Goal: Task Accomplishment & Management: Use online tool/utility

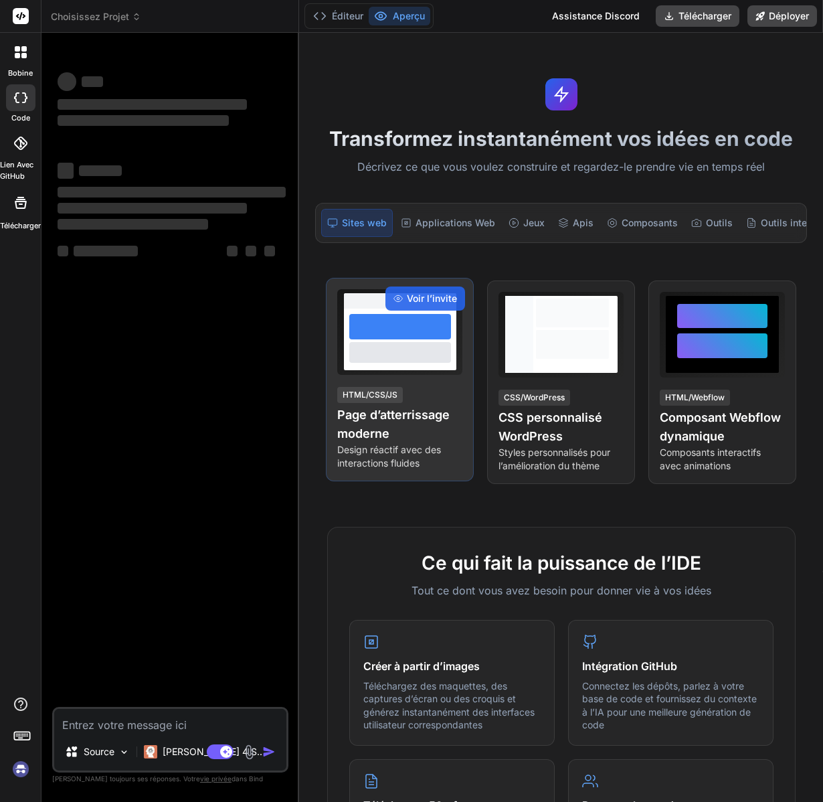
type textarea "x"
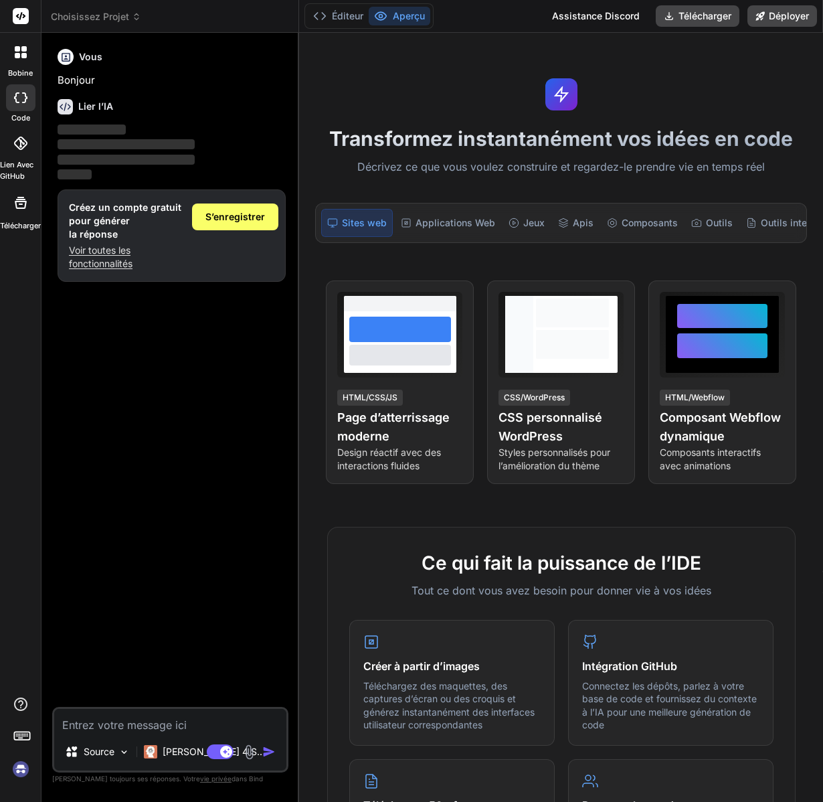
click at [99, 725] on textarea at bounding box center [170, 721] width 232 height 24
type textarea "créeer une application murder party generer par AI OpenAI pour les scénario qui…"
type textarea "x"
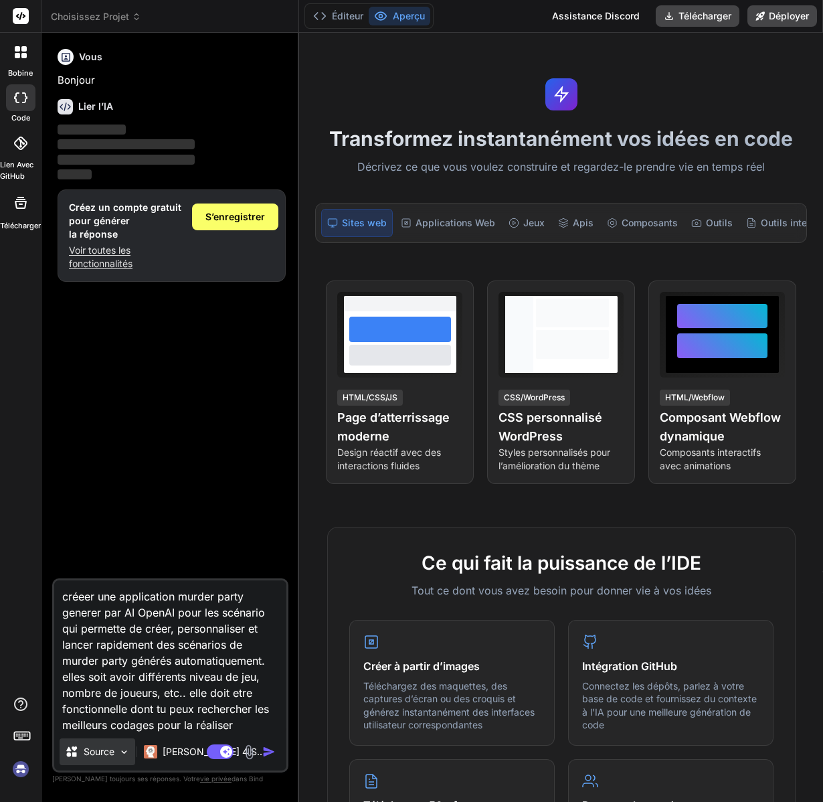
type textarea "créeer une application murder party generer par AI OpenAI pour les scénario qui…"
click at [124, 753] on img at bounding box center [123, 751] width 11 height 11
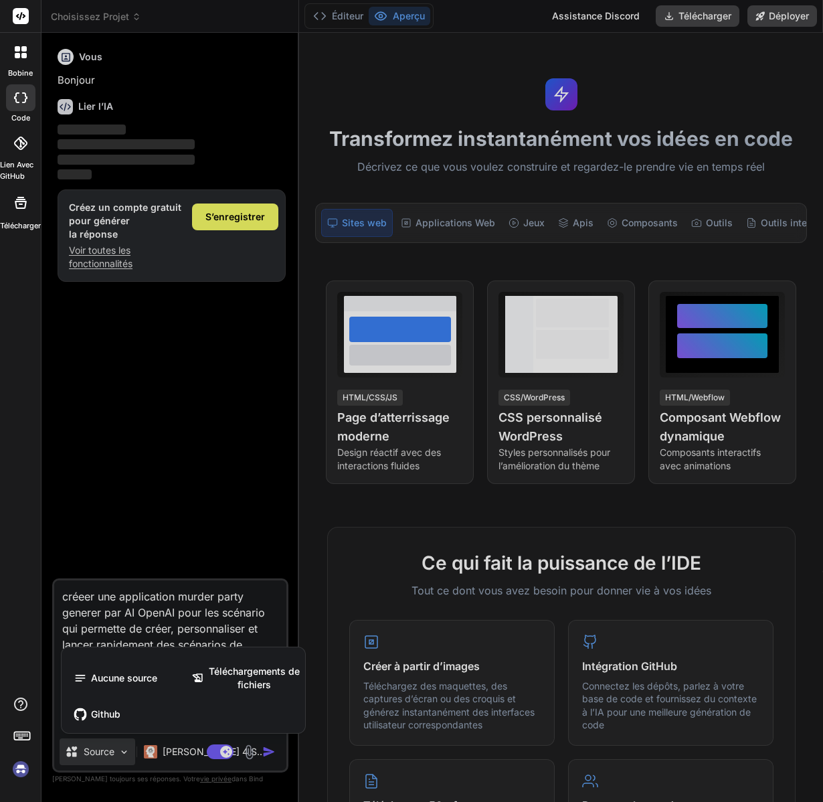
click at [196, 756] on div at bounding box center [411, 401] width 823 height 802
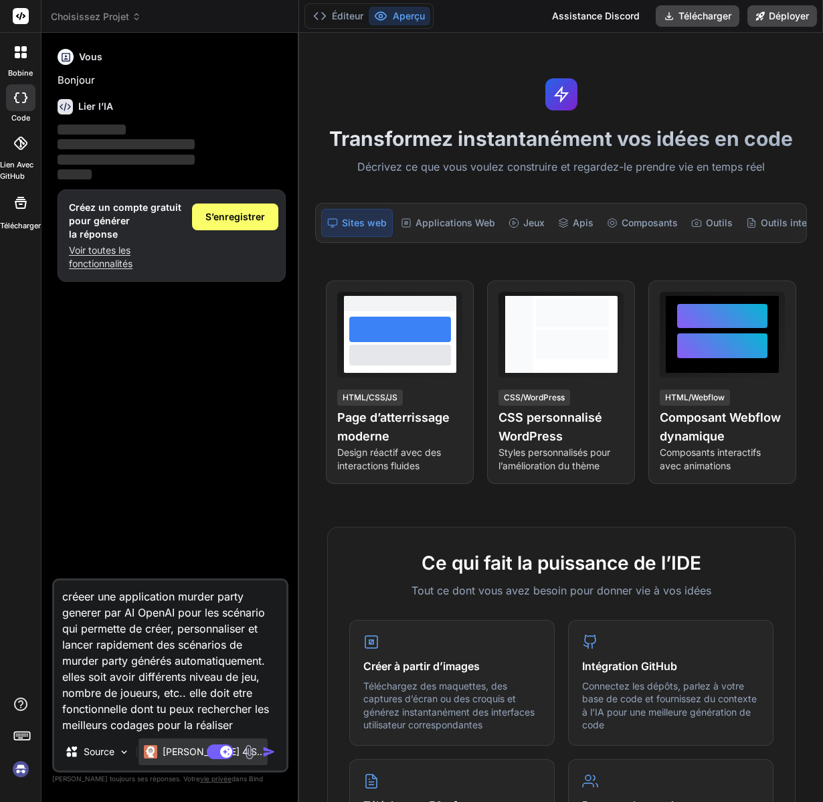
click at [193, 756] on font "[PERSON_NAME] 4 S.." at bounding box center [213, 751] width 100 height 11
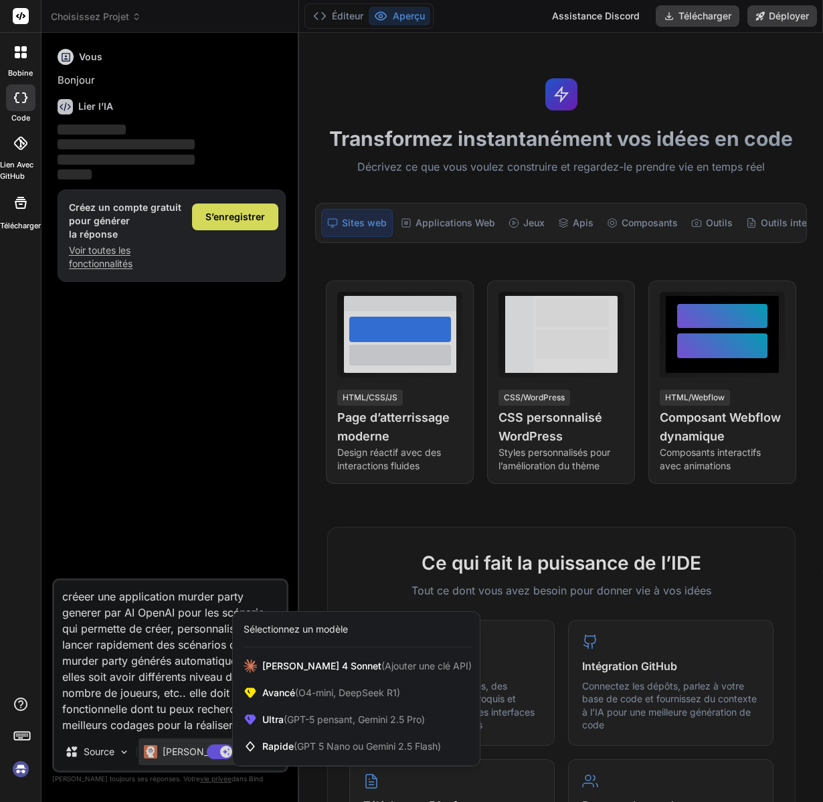
click at [197, 679] on div at bounding box center [411, 401] width 823 height 802
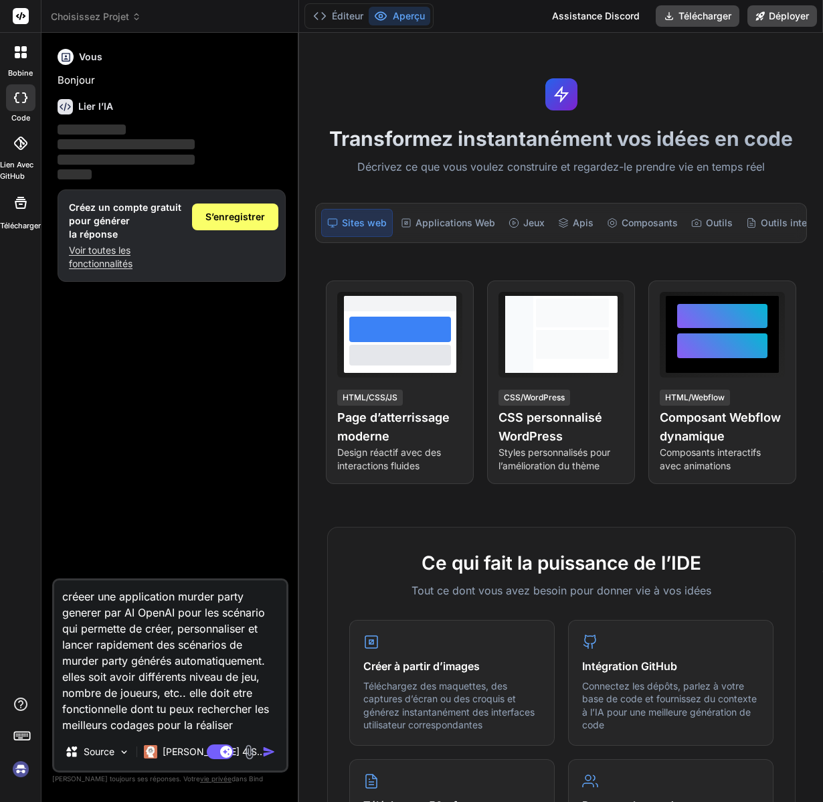
click at [270, 754] on img "button" at bounding box center [268, 751] width 13 height 13
click at [271, 752] on img "button" at bounding box center [268, 751] width 13 height 13
click at [232, 221] on span "S’enregistrer" at bounding box center [236, 216] width 60 height 13
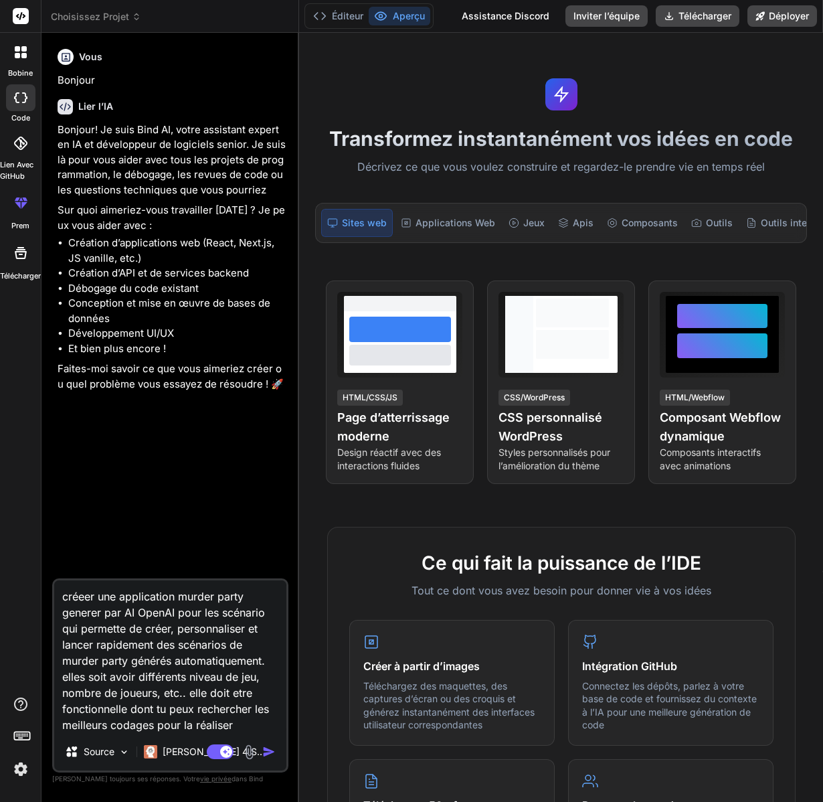
click at [268, 752] on img "button" at bounding box center [268, 751] width 13 height 13
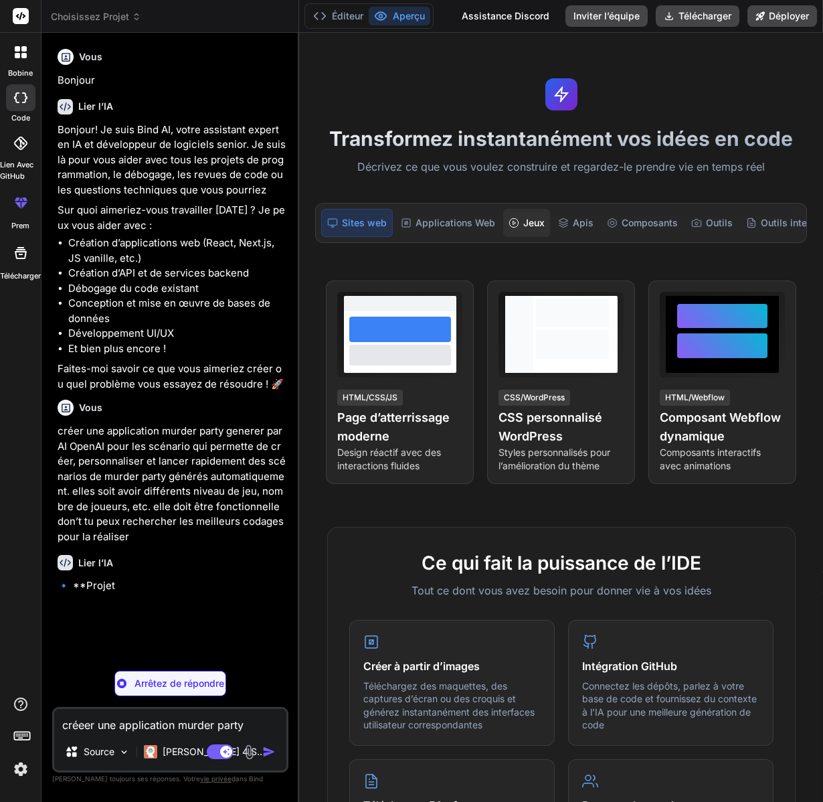
click at [524, 225] on font "Jeux" at bounding box center [534, 222] width 21 height 13
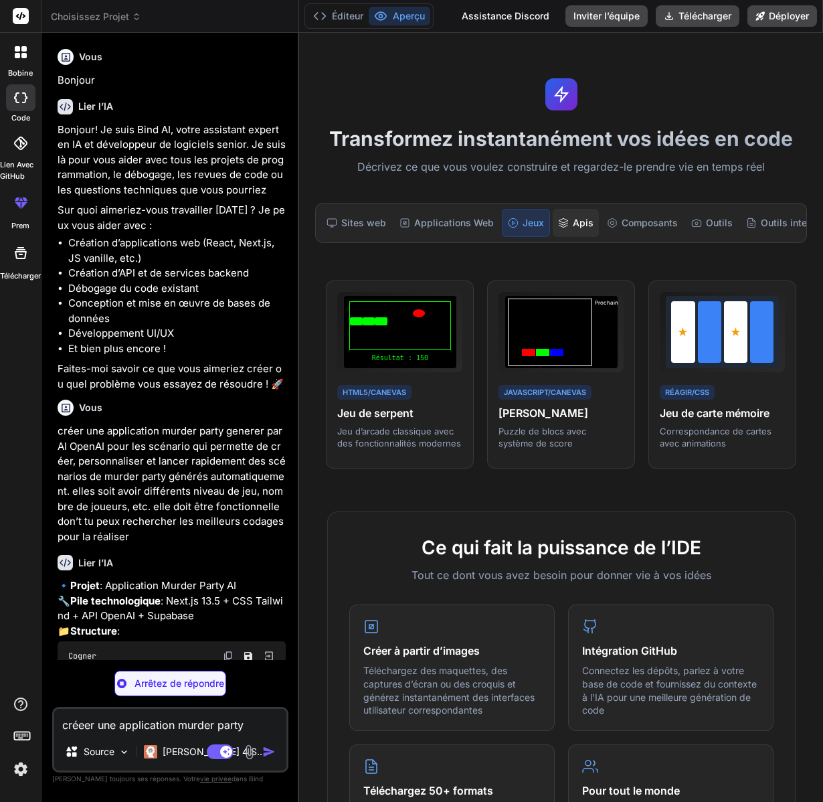
click at [576, 226] on font "Apis" at bounding box center [583, 222] width 21 height 13
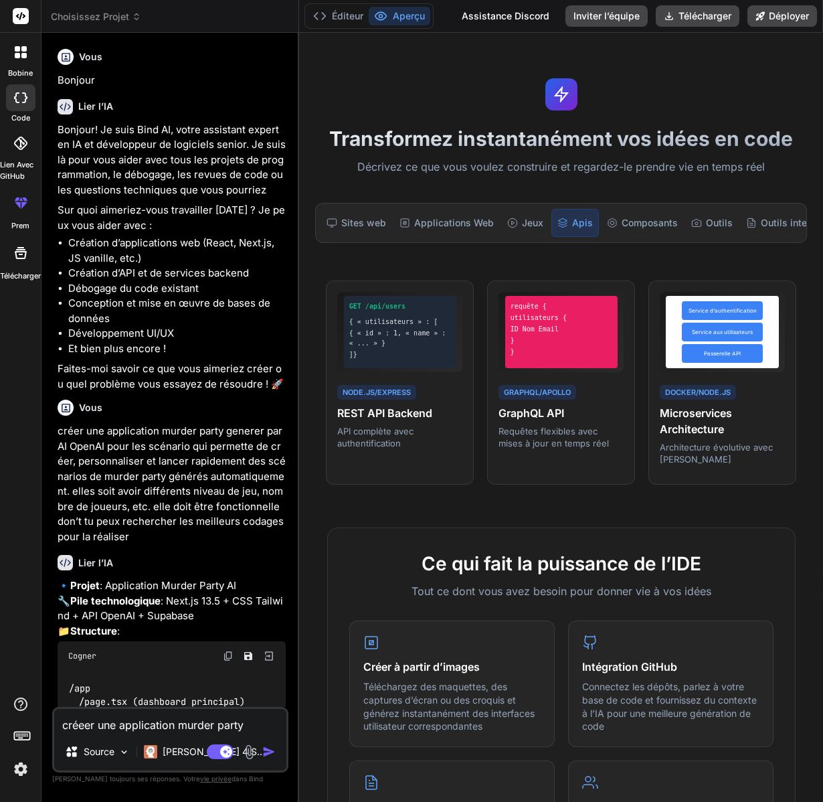
type textarea "x"
click at [712, 222] on font "Outils" at bounding box center [719, 222] width 27 height 13
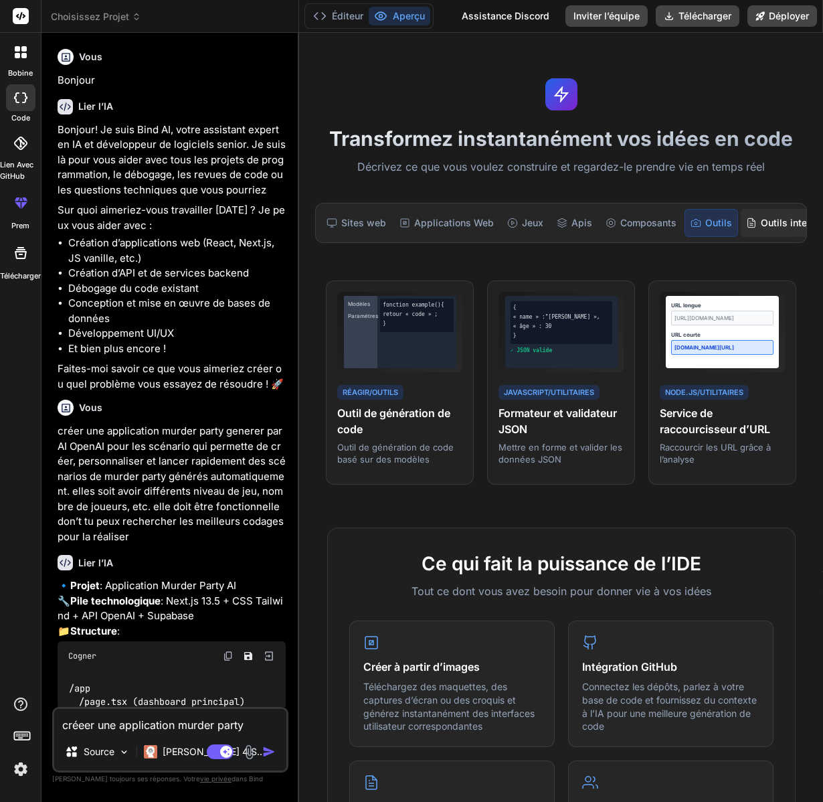
click at [768, 224] on font "Outils internes" at bounding box center [794, 222] width 66 height 13
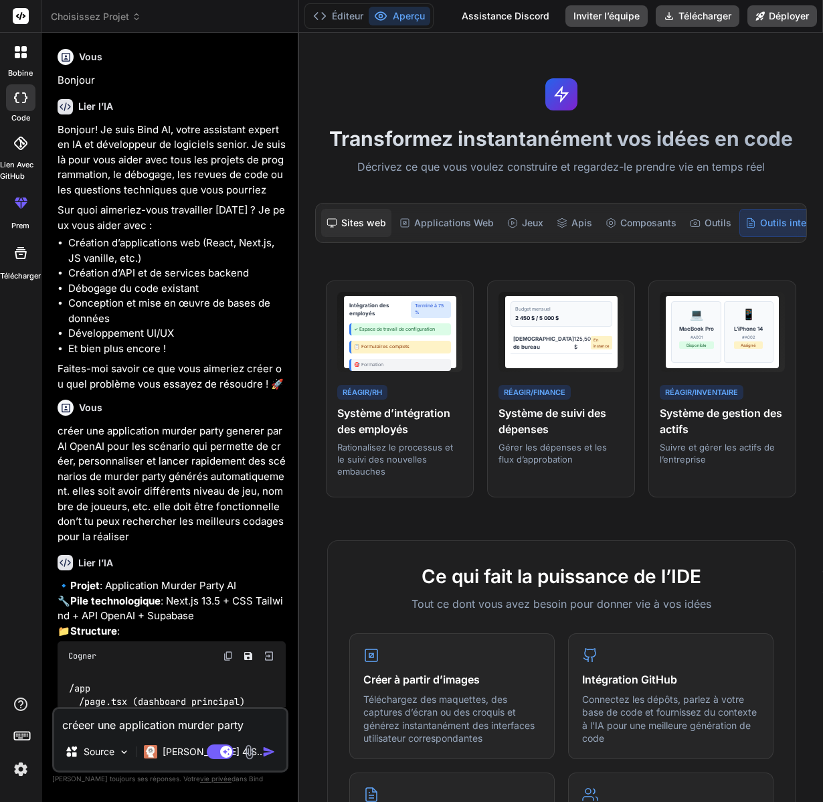
click at [366, 226] on font "Sites web" at bounding box center [363, 222] width 45 height 13
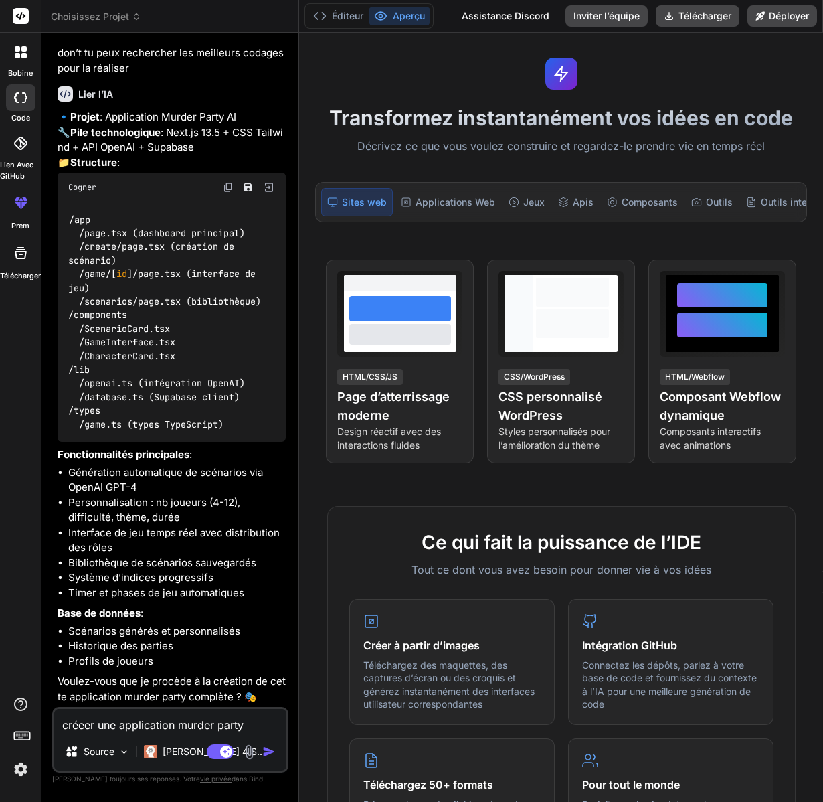
scroll to position [499, 0]
click at [124, 728] on textarea "créeer une application murder party generer par AI OpenAI pour les scénario qui…" at bounding box center [170, 721] width 232 height 24
type textarea "o"
type textarea "x"
type textarea "ou"
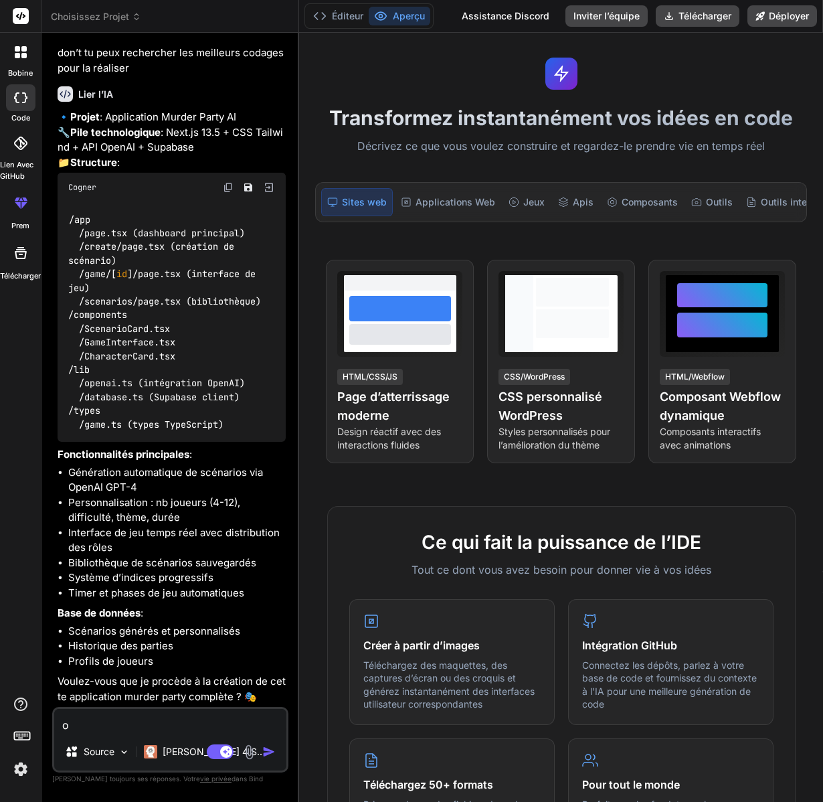
type textarea "x"
type textarea "oui"
type textarea "x"
type textarea "oui"
type textarea "x"
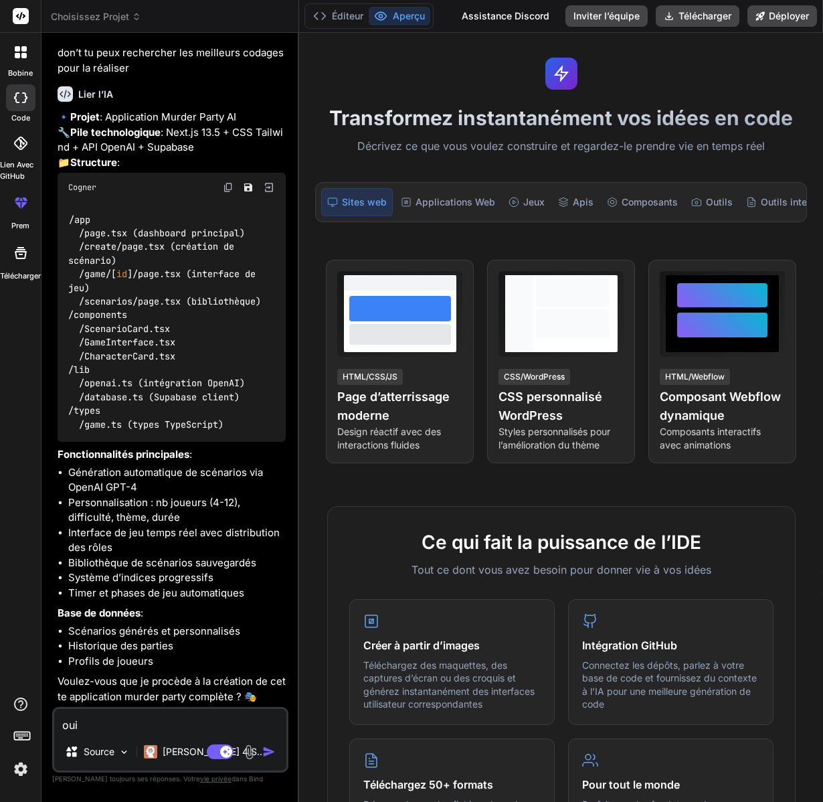
type textarea "oui e"
type textarea "x"
type textarea "oui et"
type textarea "x"
type textarea "oui et"
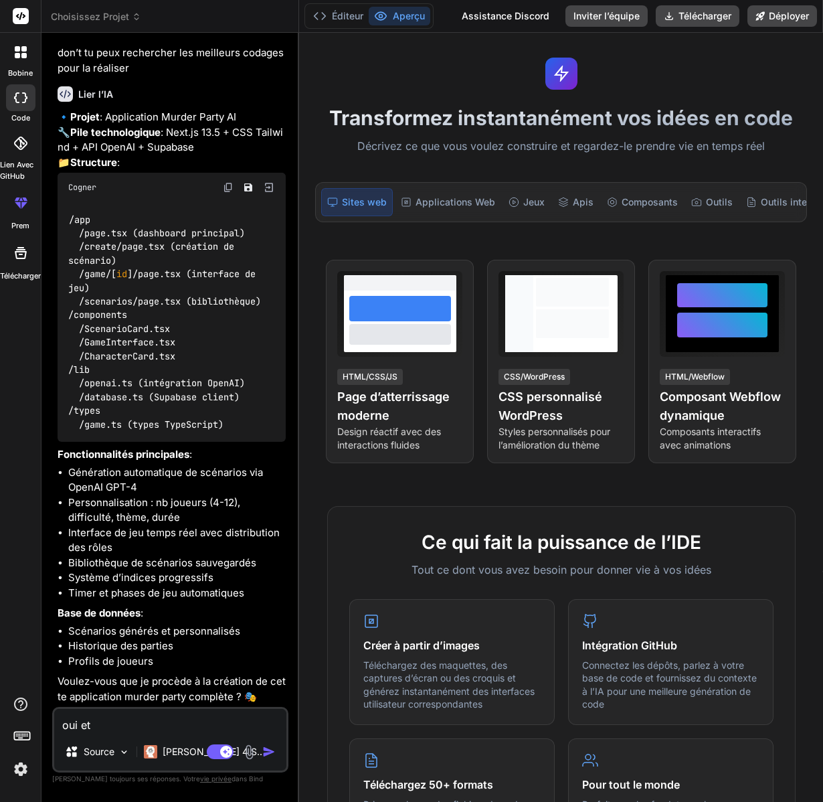
type textarea "x"
type textarea "oui et c"
type textarea "x"
type textarea "oui et co"
type textarea "x"
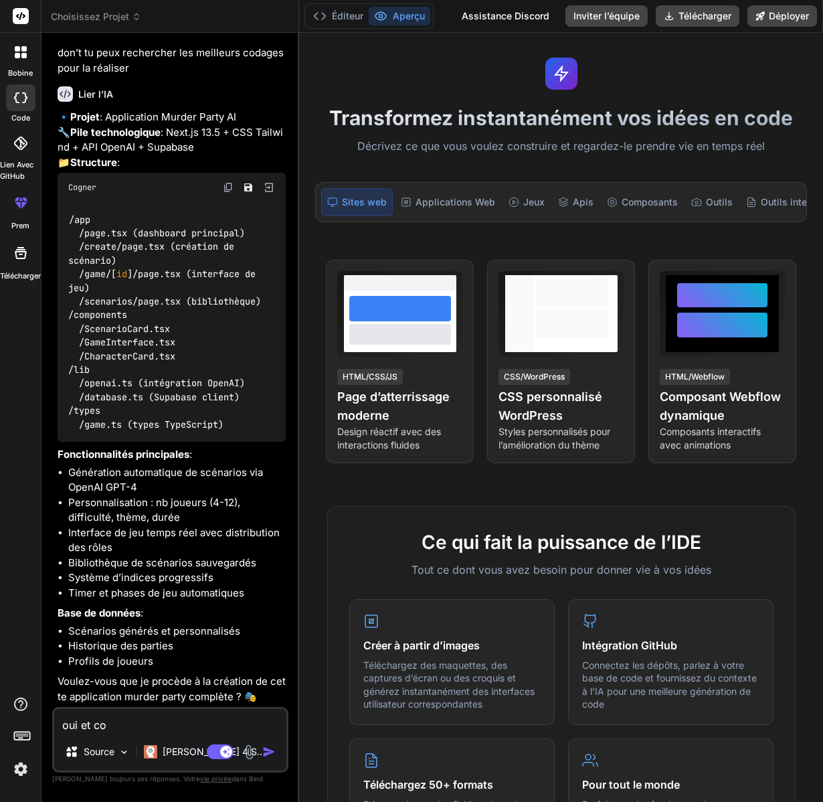
type textarea "oui et com"
type textarea "x"
type textarea "oui et comp"
type textarea "x"
type textarea "oui et compl"
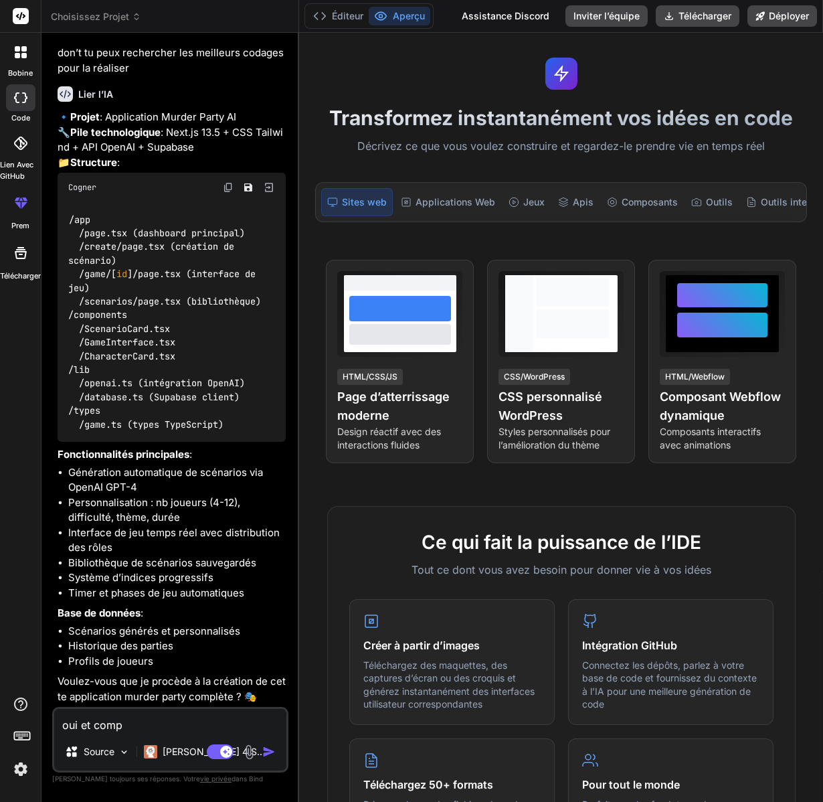
type textarea "x"
type textarea "oui et comple"
type textarea "x"
type textarea "oui et complet"
type textarea "x"
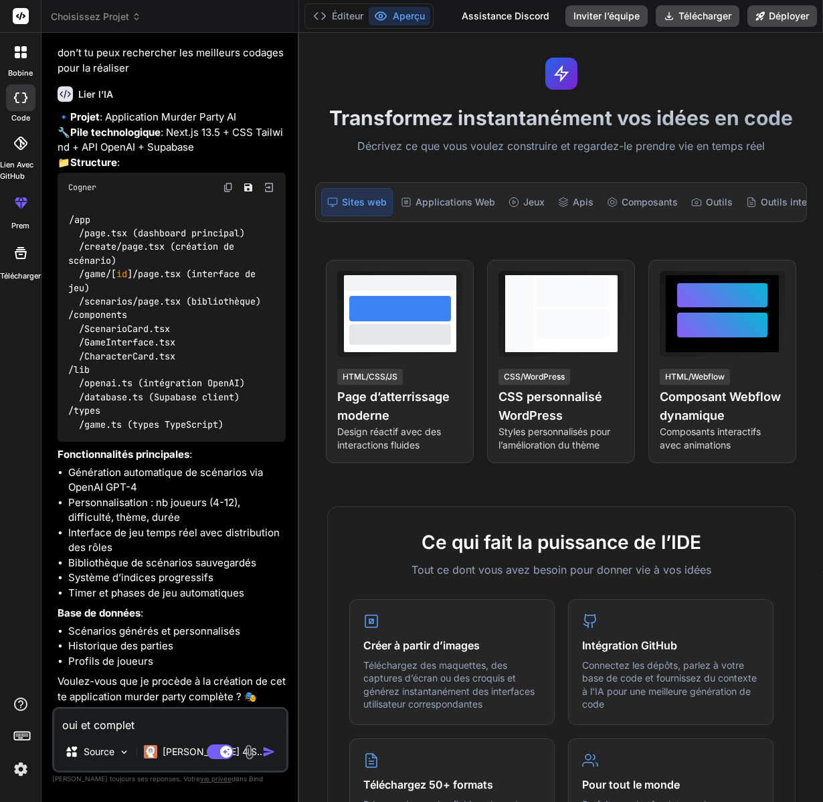
type textarea "oui et complet"
type textarea "x"
type textarea "oui et complet e"
type textarea "x"
type textarea "oui et complet et"
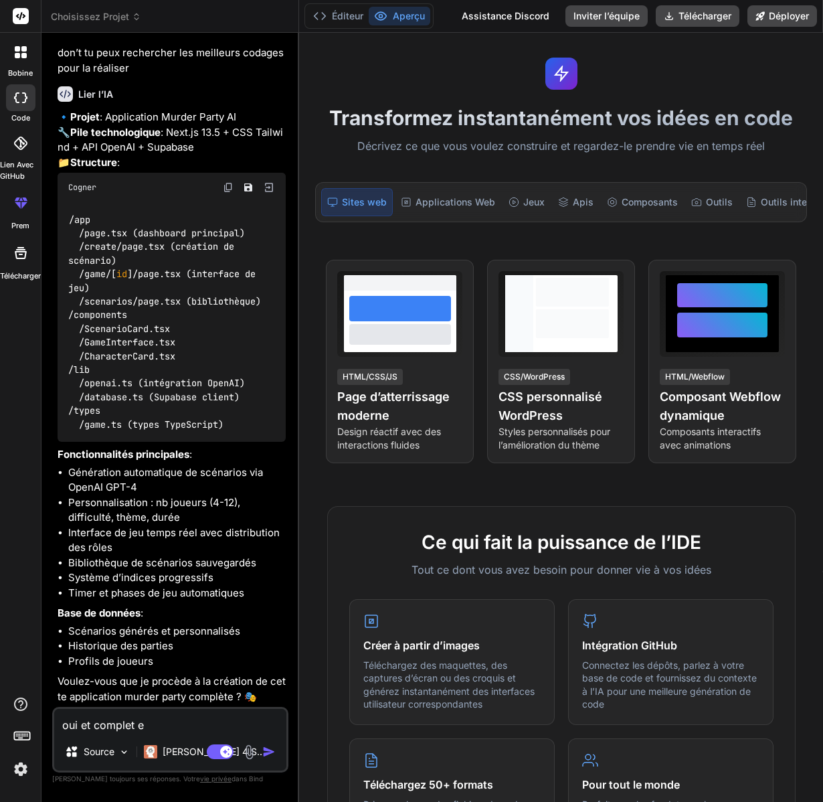
type textarea "x"
type textarea "oui et complet et"
type textarea "x"
type textarea "oui et complet et s"
type textarea "x"
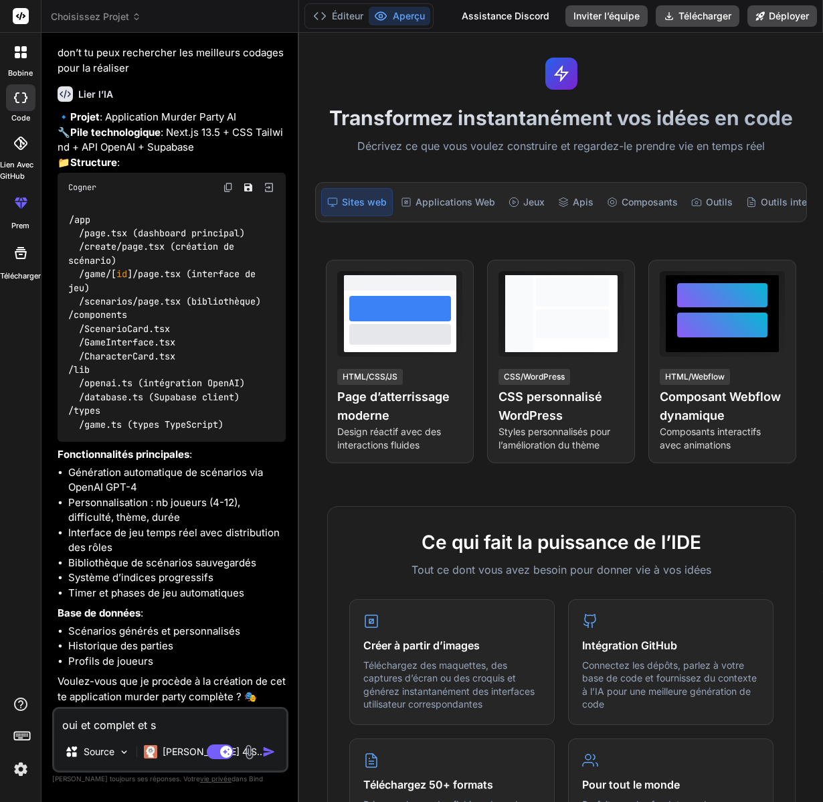
type textarea "oui et complet et sa"
type textarea "x"
type textarea "oui et complet et san"
type textarea "x"
type textarea "oui et complet et sans"
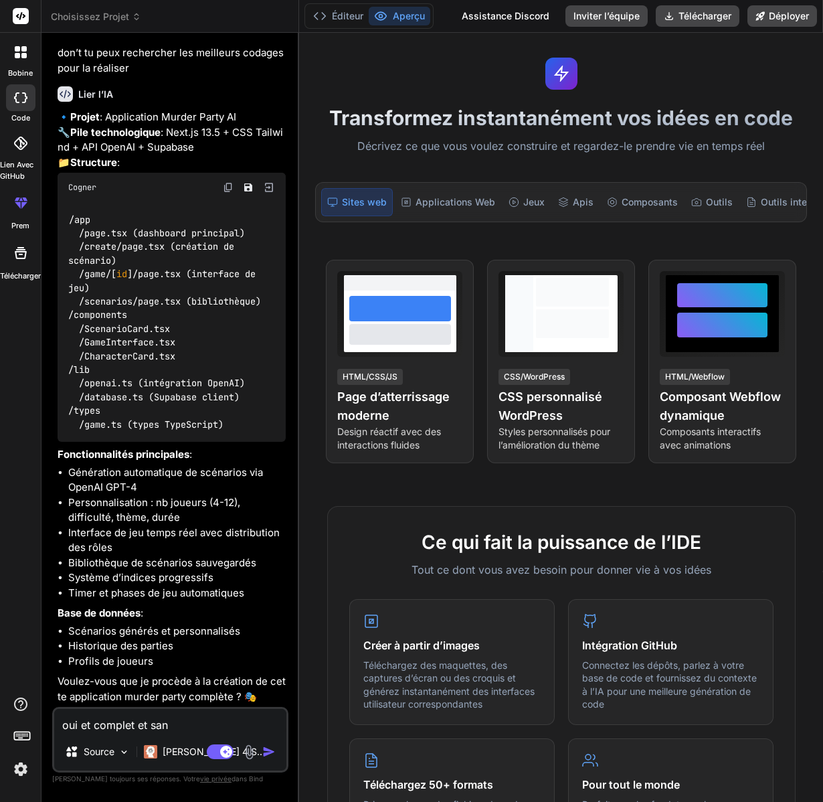
type textarea "x"
type textarea "oui et complet et sans"
type textarea "x"
type textarea "oui et complet et sans b"
type textarea "x"
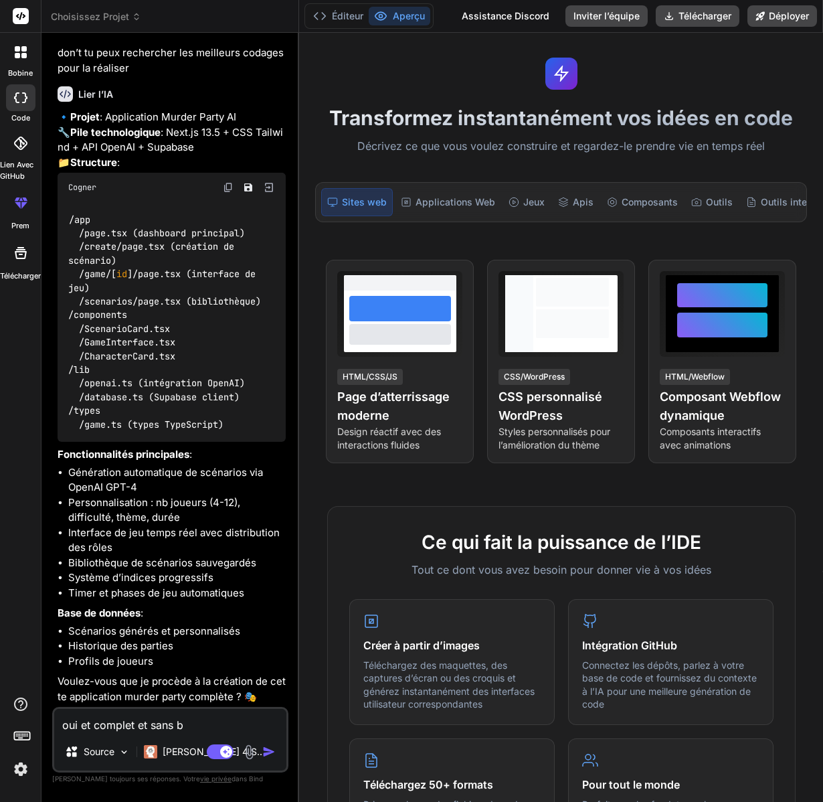
type textarea "oui et complet et sans bu"
type textarea "x"
type textarea "oui et complet et sans bug"
type textarea "x"
type textarea "oui et complet et sans bug"
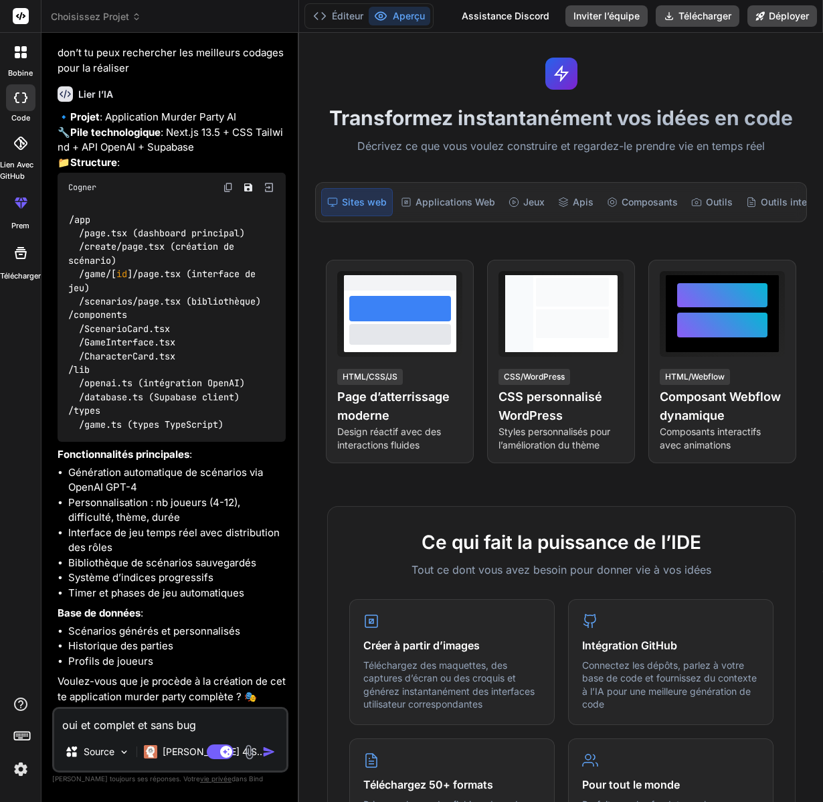
type textarea "x"
type textarea "oui et complet et sans bug"
type textarea "x"
type textarea "oui et complet et sans bu"
type textarea "x"
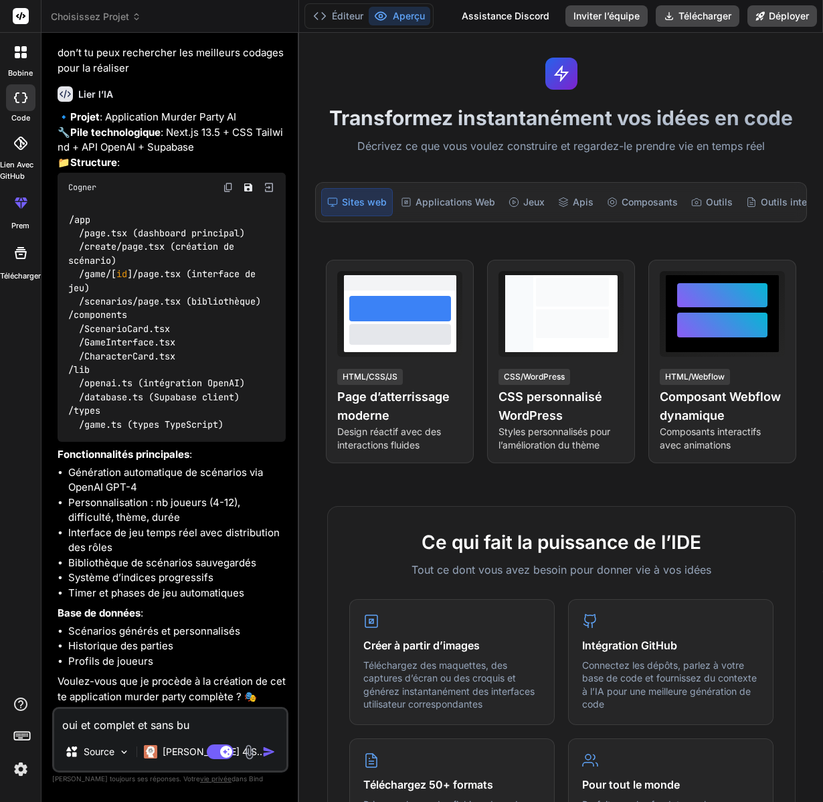
type textarea "oui et complet et sans b"
type textarea "x"
type textarea "oui et complet et sans"
type textarea "x"
type textarea "oui et complet et sans e"
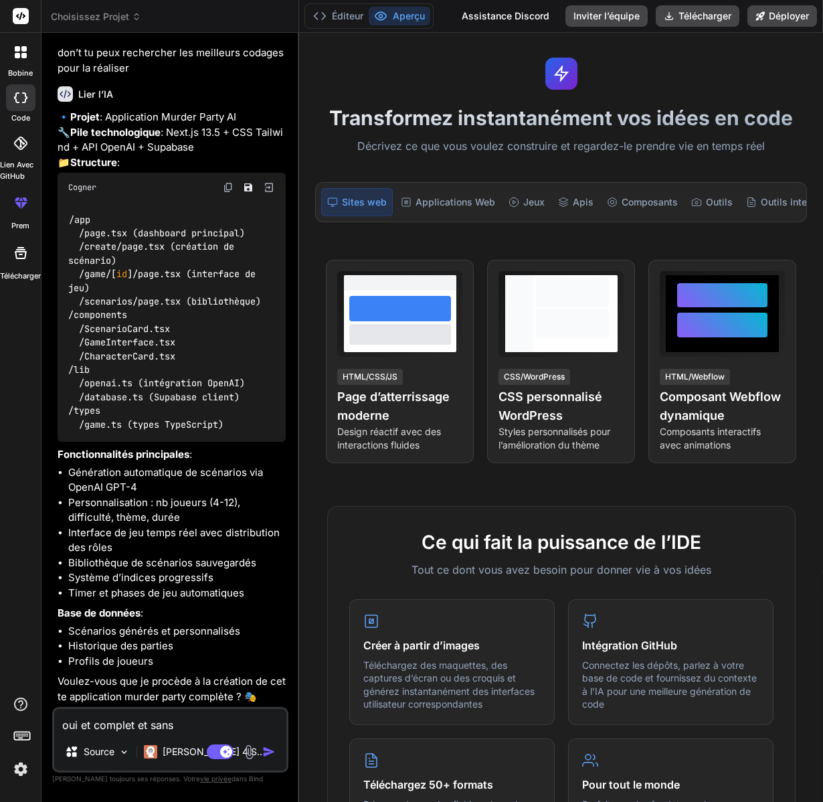
type textarea "x"
type textarea "oui et complet et sans er"
type textarea "x"
type textarea "oui et complet et sans err"
type textarea "x"
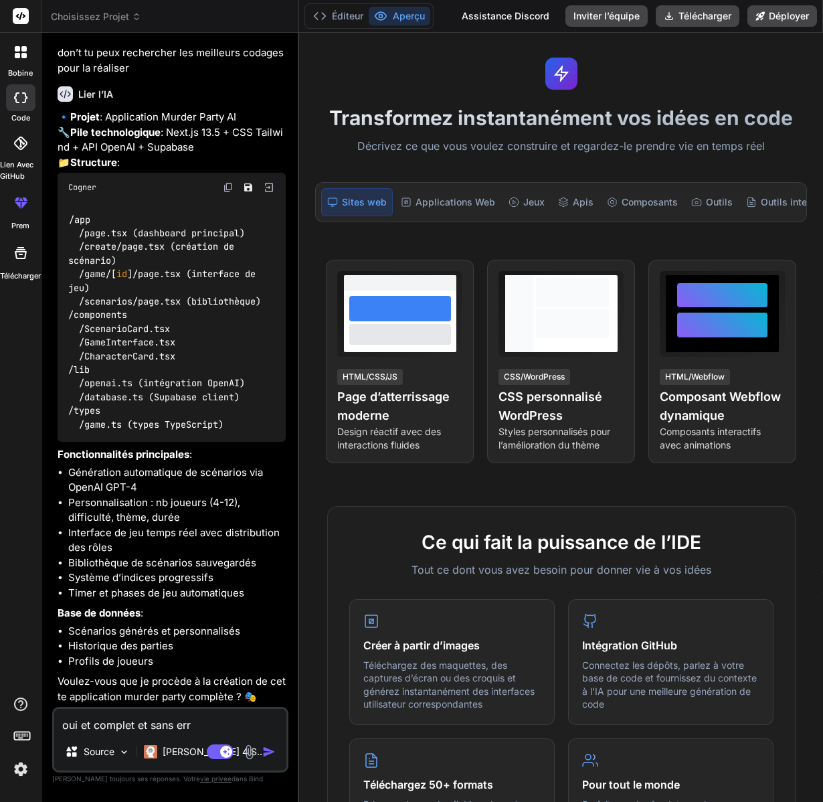
type textarea "oui et complet et sans erre"
type textarea "x"
type textarea "oui et complet et sans erreu"
type textarea "x"
type textarea "oui et complet et sans erreur"
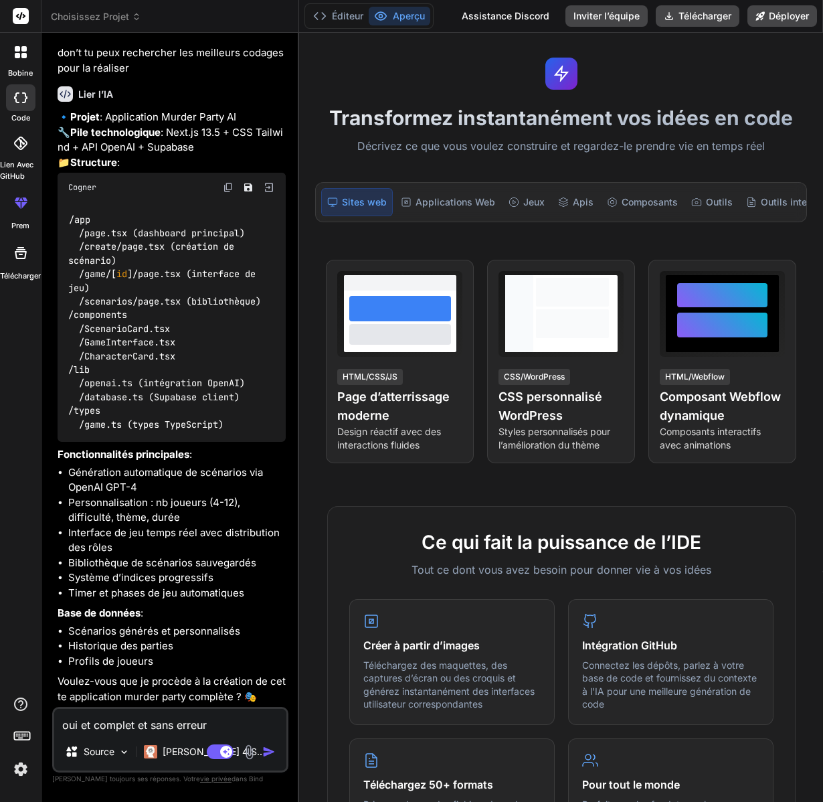
type textarea "x"
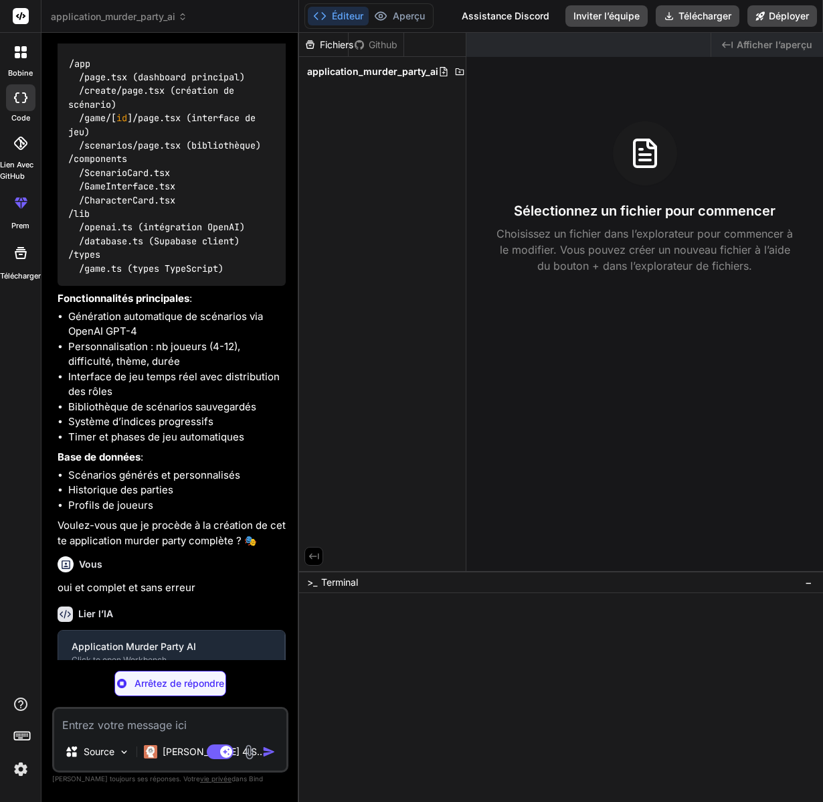
scroll to position [638, 0]
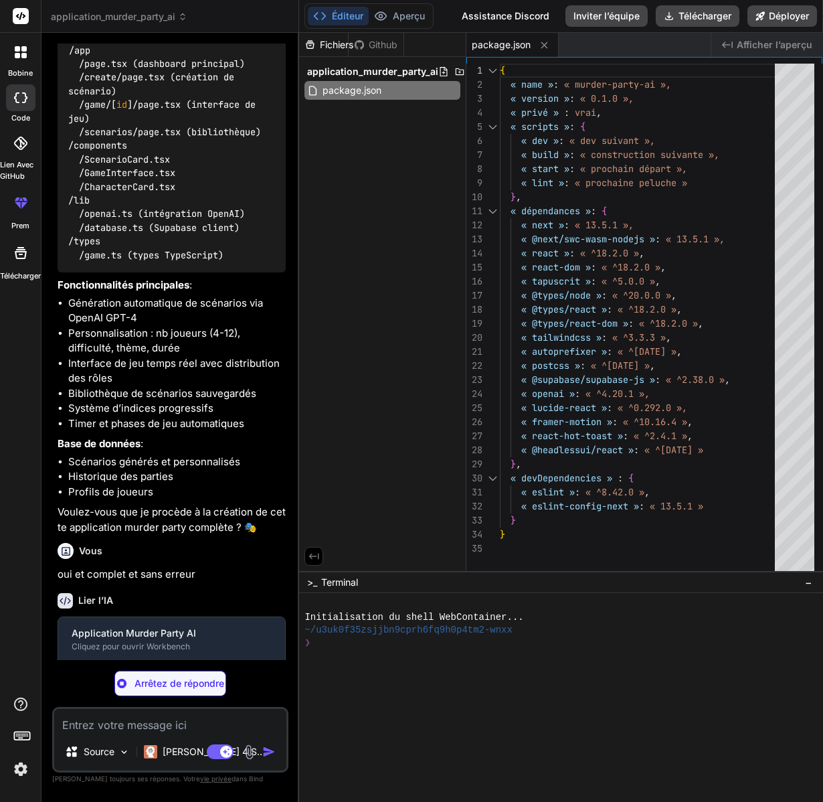
type textarea "x"
type textarea "module.exports = nextConfig"
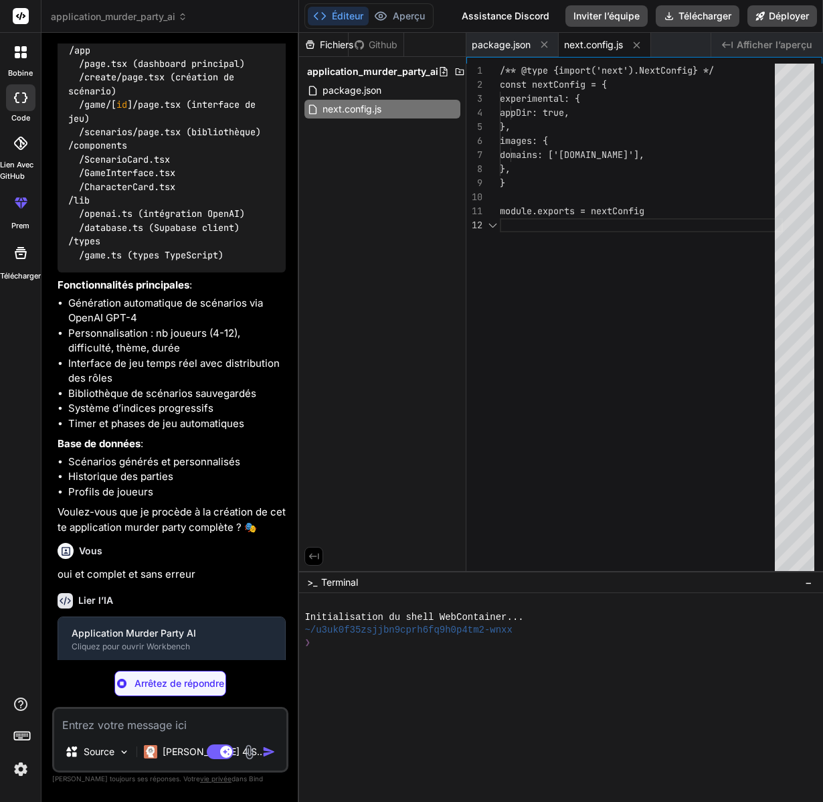
scroll to position [14, 0]
type textarea "x"
type textarea "}"
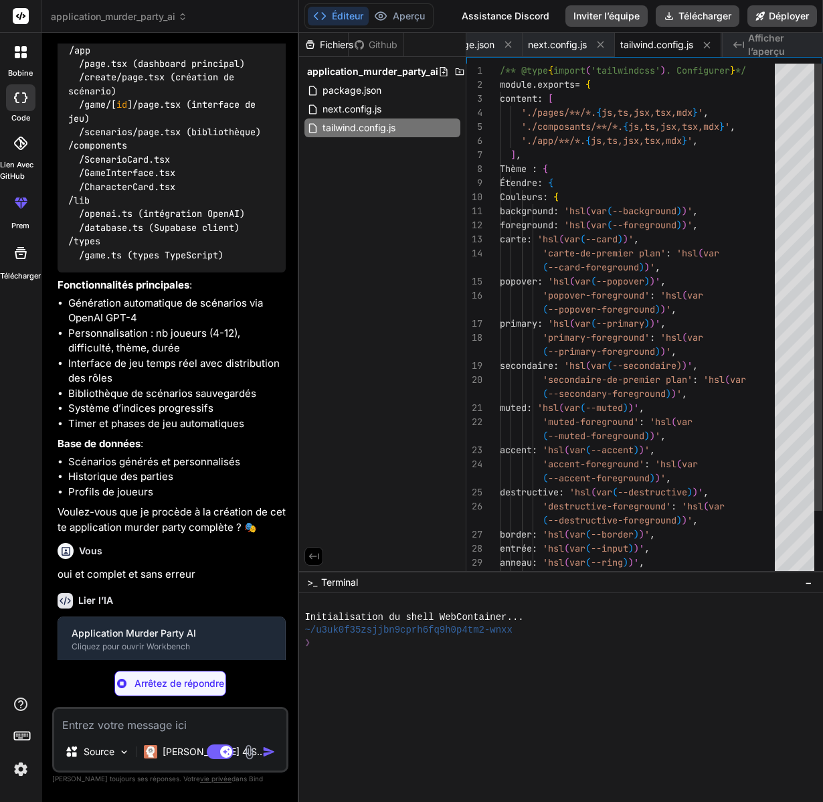
type textarea "x"
type textarea "module.exports = { plugins: { tailwindcss: {}, autoprefixer: {}, }, }"
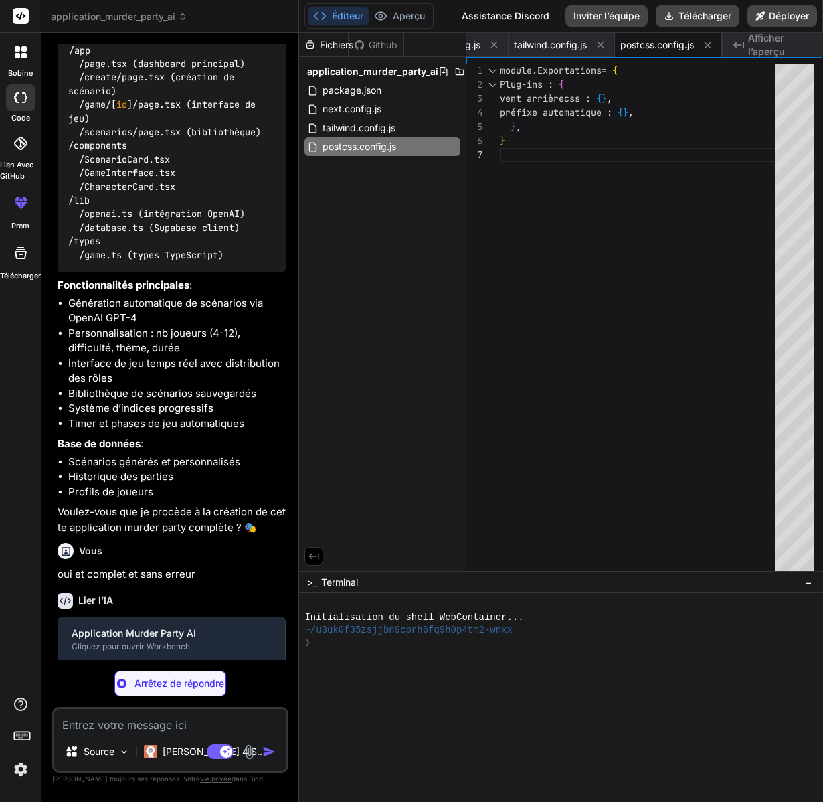
type textarea "x"
type textarea ""baseUrl": ".", "paths": { "@/*": ["./*"] } }, "include": ["next-env.d.ts", "**…"
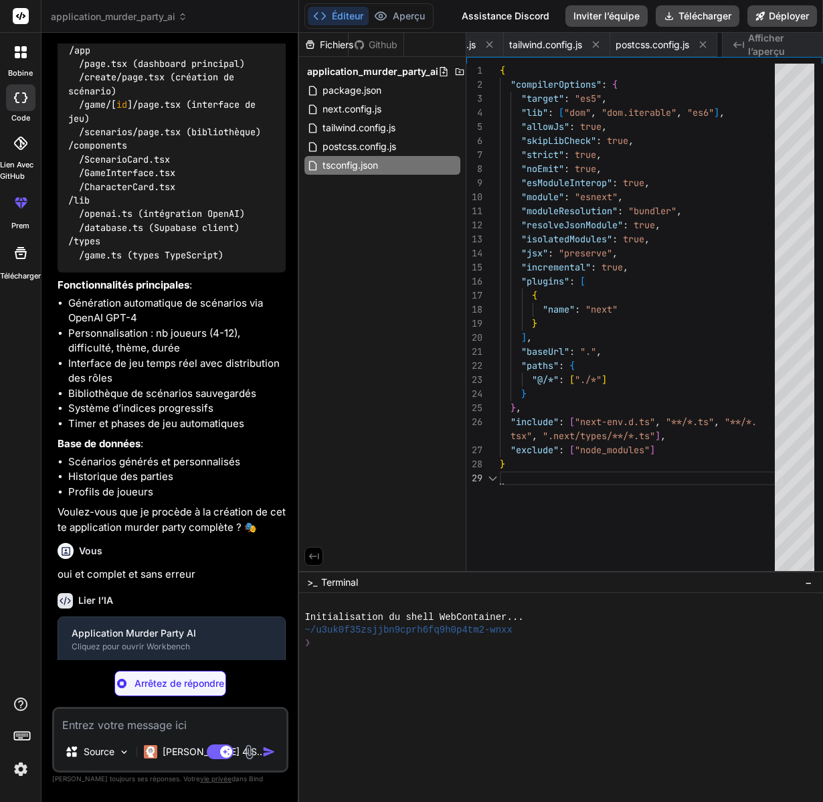
scroll to position [127, 0]
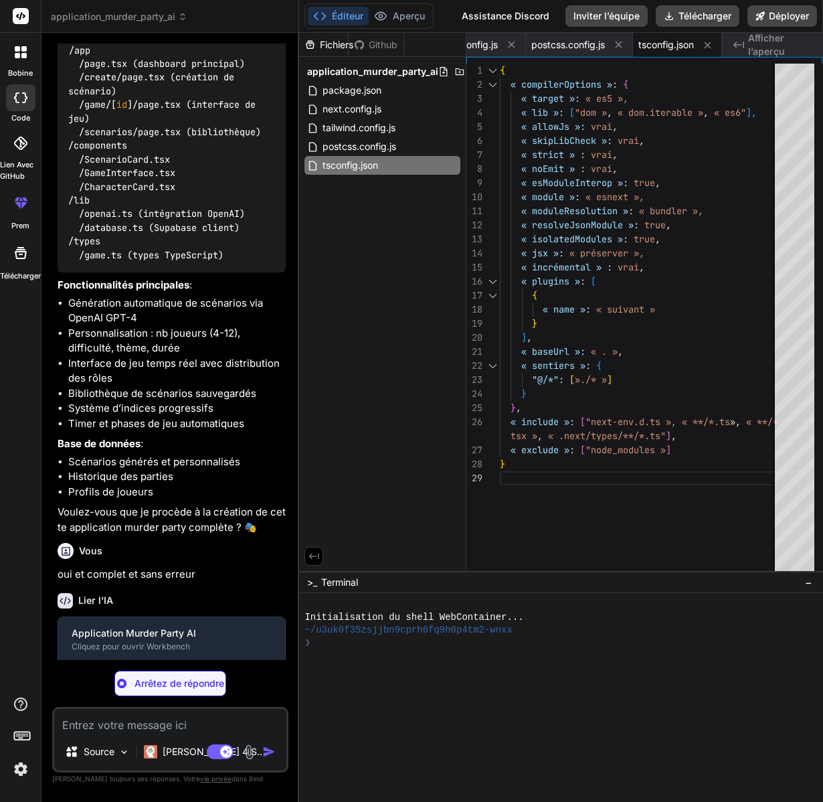
type textarea "x"
type textarea "} .mystery-shadow { box-shadow: 0 10px 30px rgba(0, 0, 0, 0.3); }"
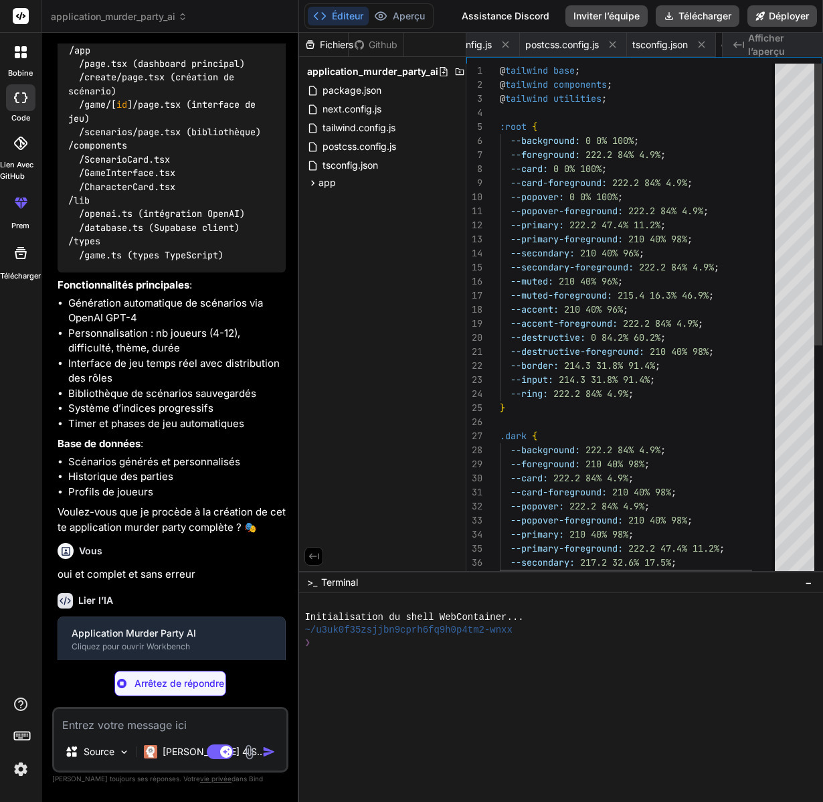
scroll to position [70, 0]
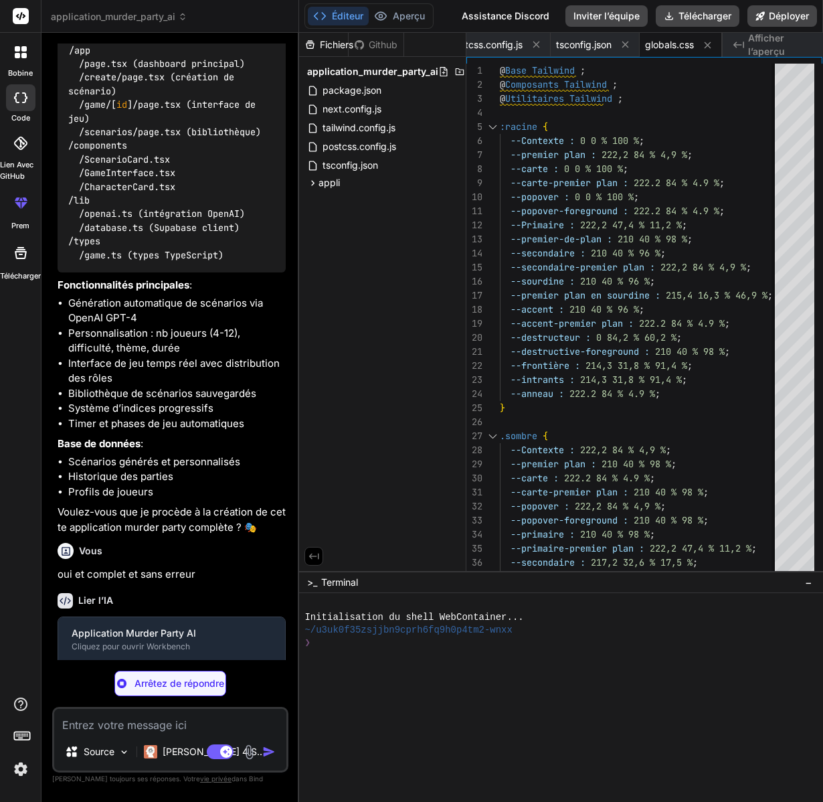
type textarea "x"
type textarea "<body className={inter.className}> <Toaster position="top-right" /> {children} …"
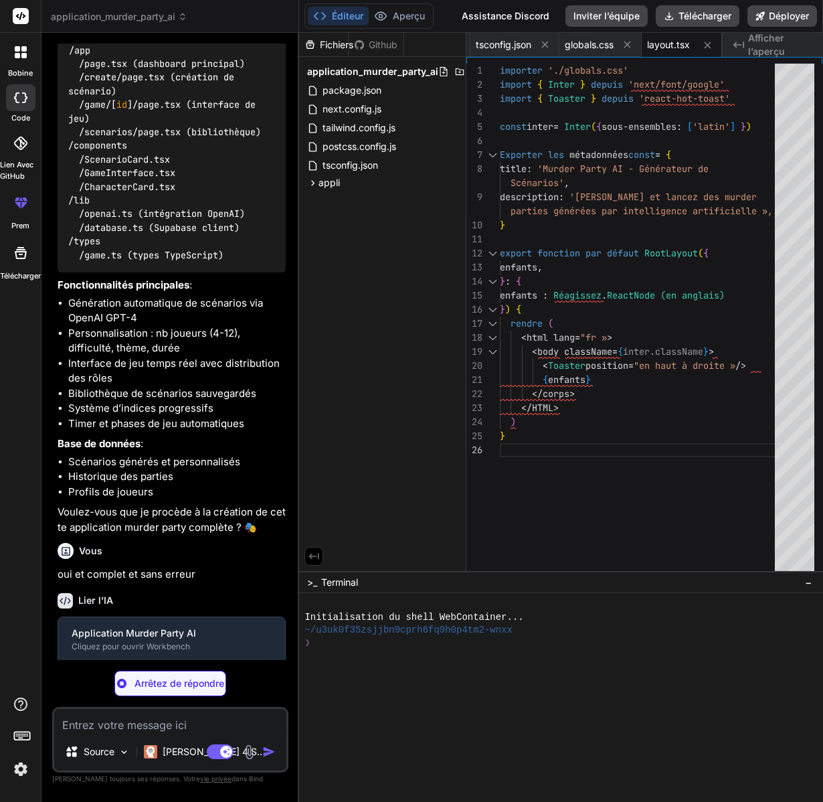
type textarea "x"
type textarea "export interface ScenarioRequest { playerCount: number theme: string difficulty…"
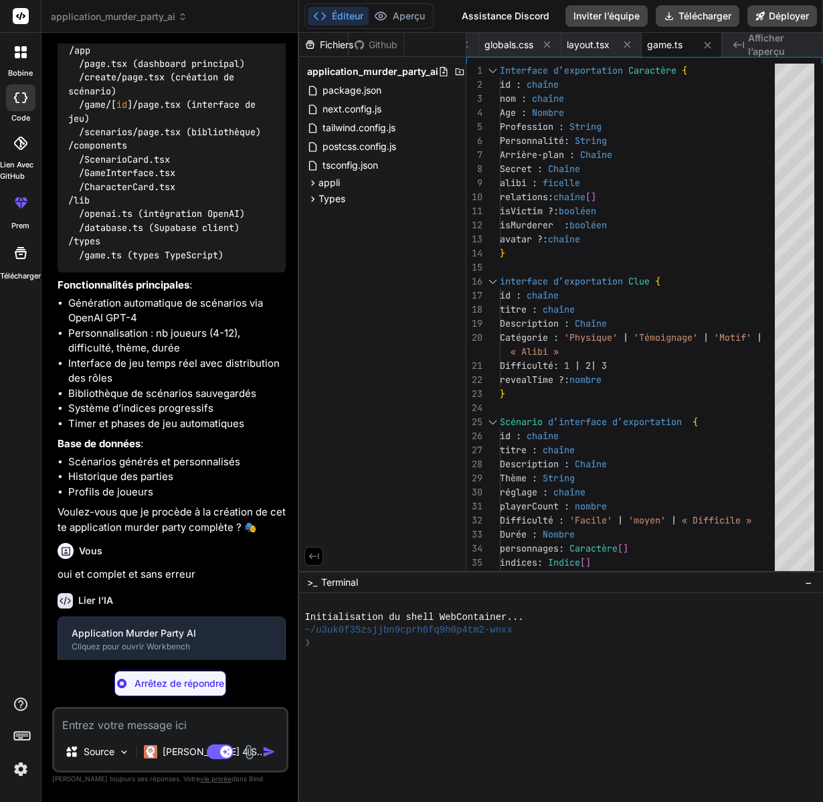
type textarea "x"
type textarea "console.error('Erreur OpenAI:', error) throw new Error('Erreur lors de l\'améli…"
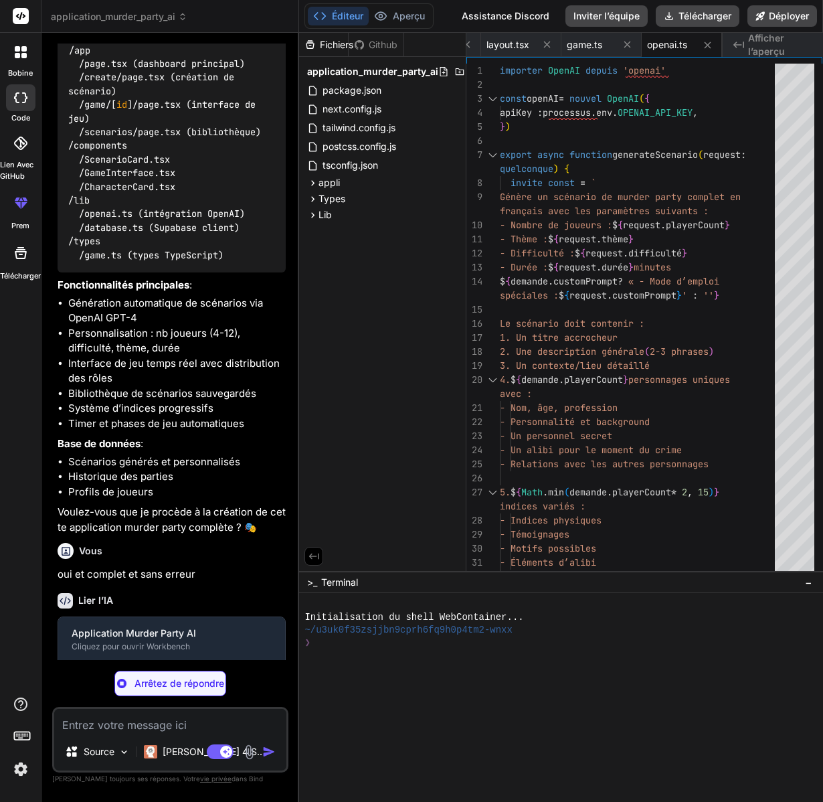
type textarea "x"
type textarea ".select() if (error) throw error return data[0] }"
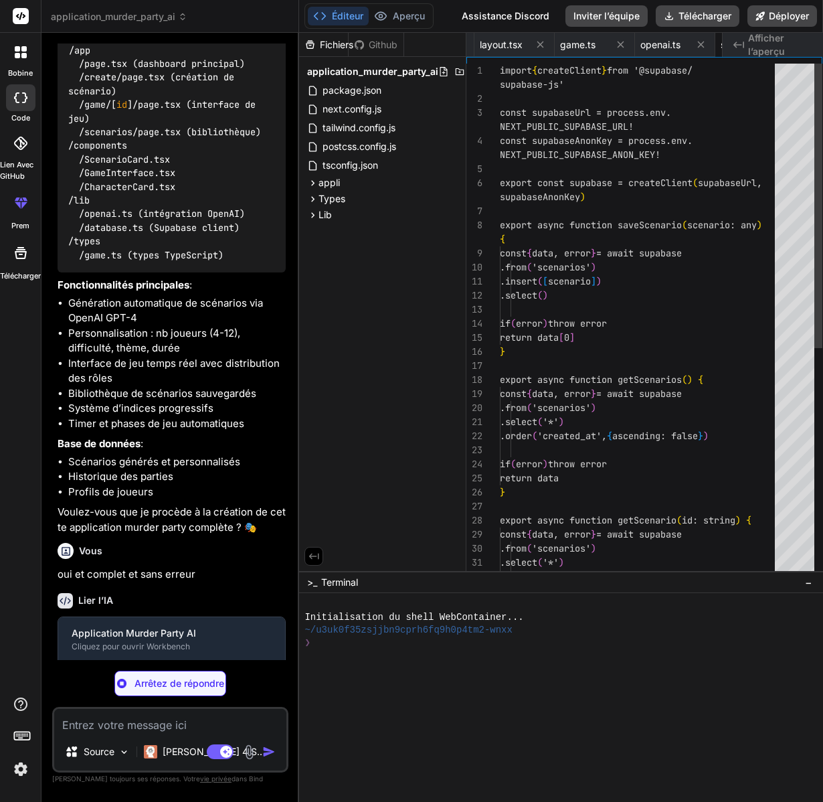
scroll to position [0, 649]
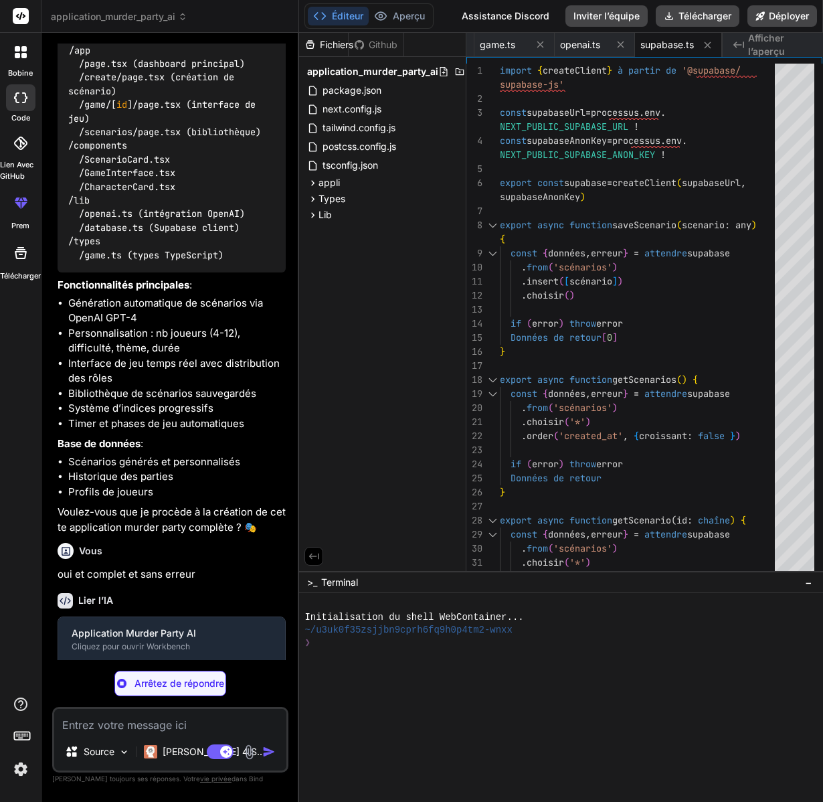
type textarea "x"
type textarea "</div> </div> </header> ) }"
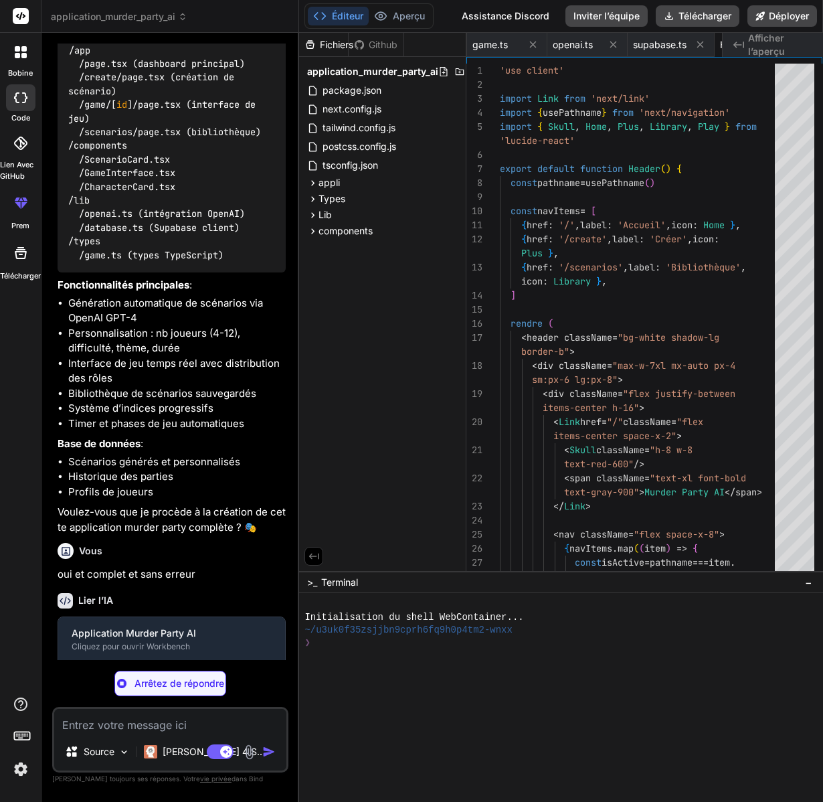
scroll to position [0, 730]
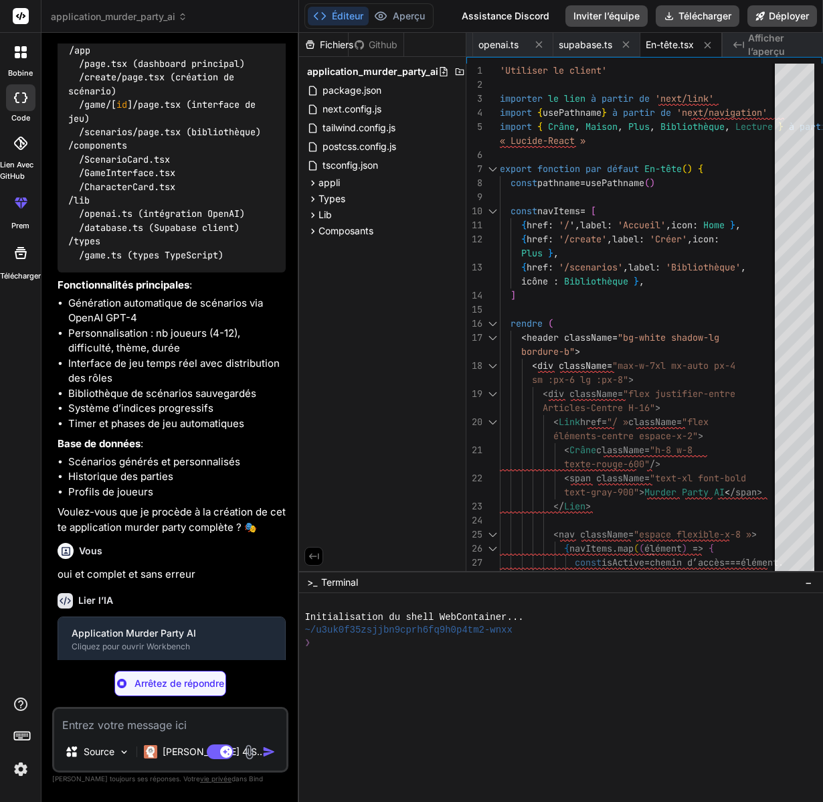
type textarea "x"
type textarea "</div> ) }"
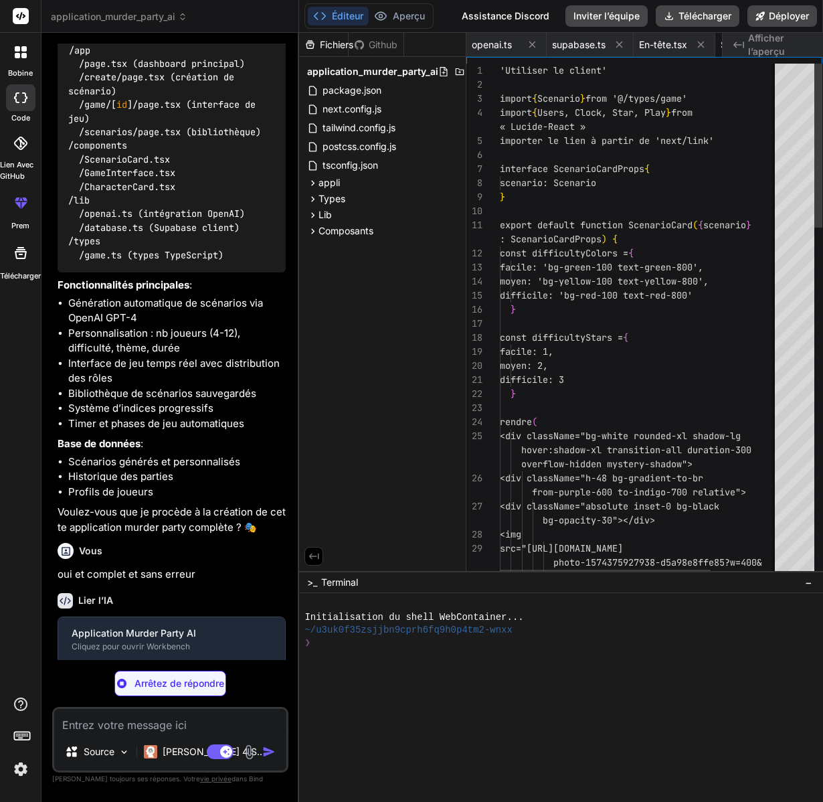
scroll to position [56, 0]
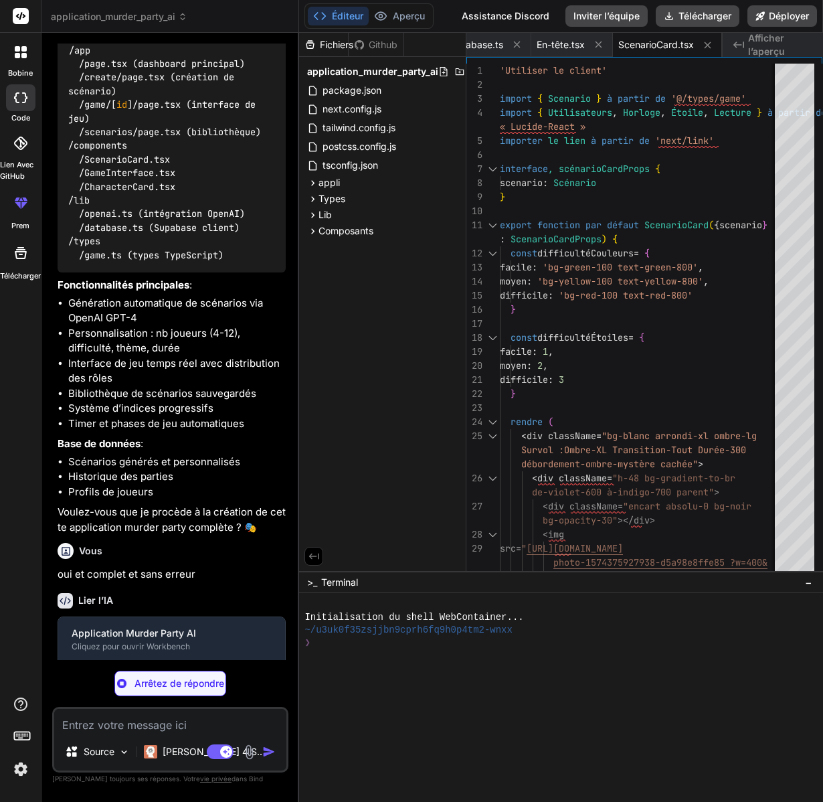
type textarea "x"
type textarea "<span>Lancer la partie</span> </button> </div> ) }"
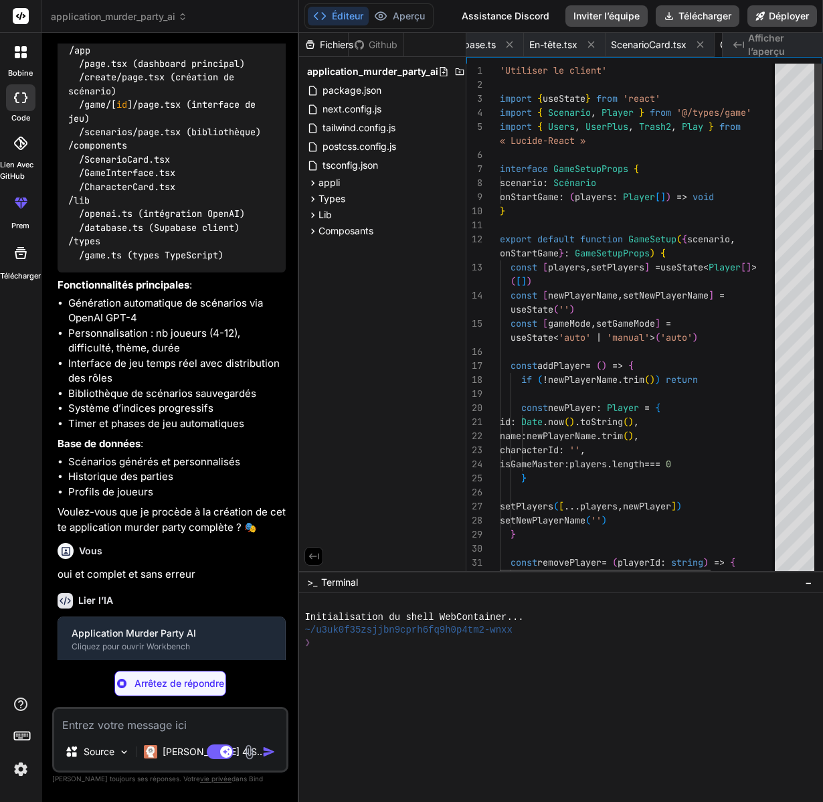
scroll to position [84, 0]
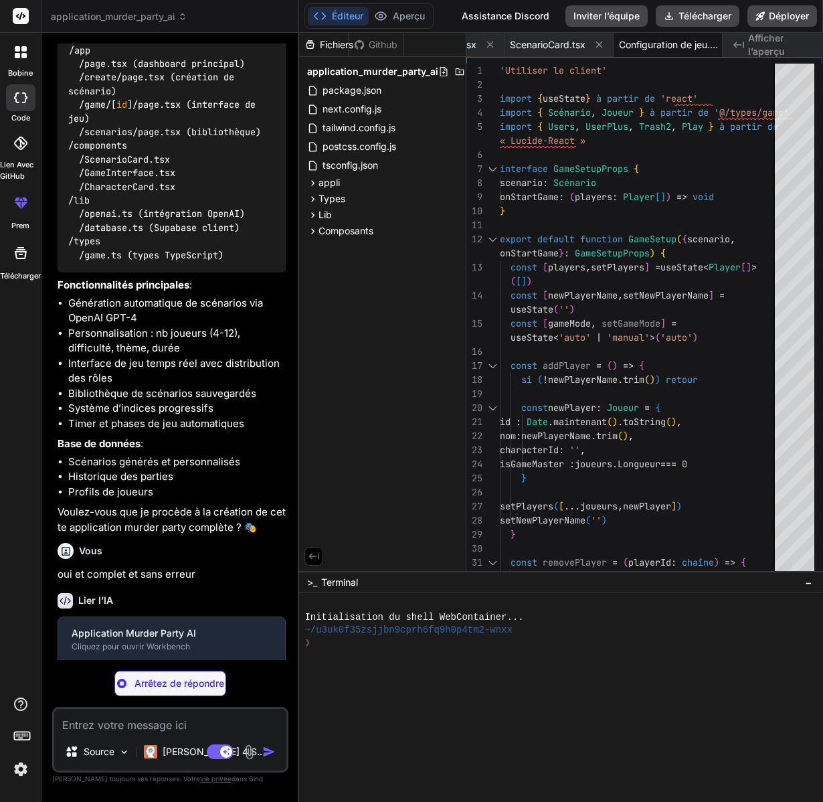
type textarea "x"
type textarea ")} </div> ) }"
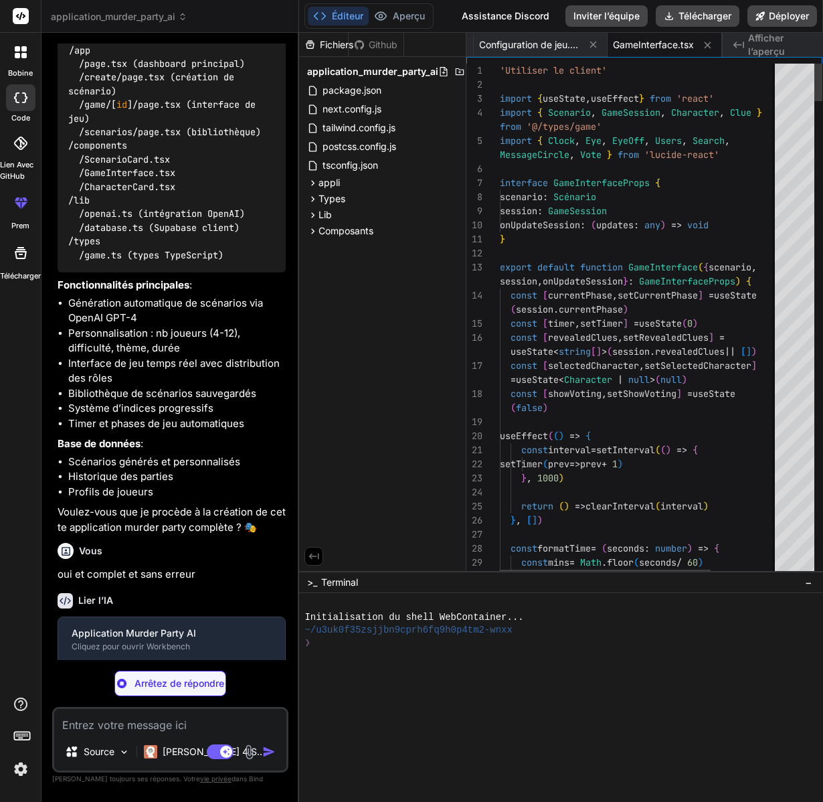
scroll to position [0, 1079]
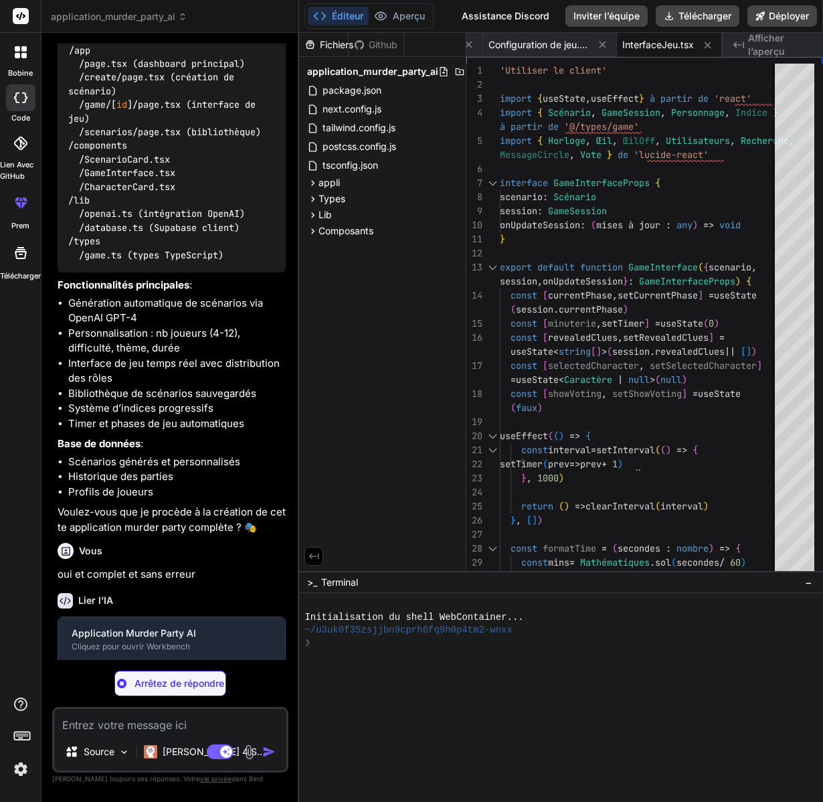
type textarea "x"
type textarea "</div> )} </div> </div> </div> ) }"
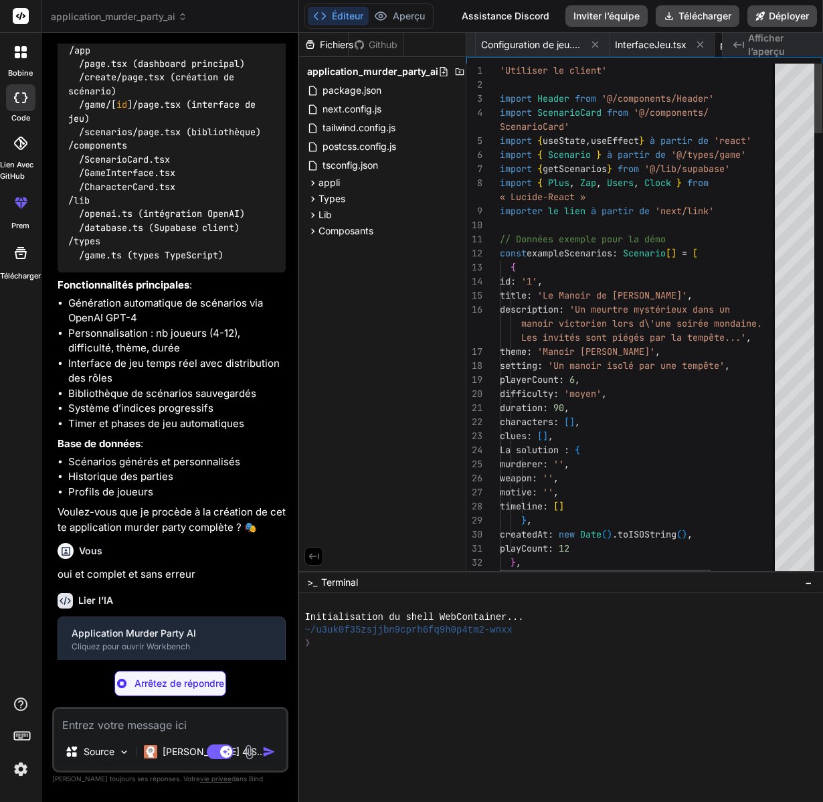
scroll to position [98, 0]
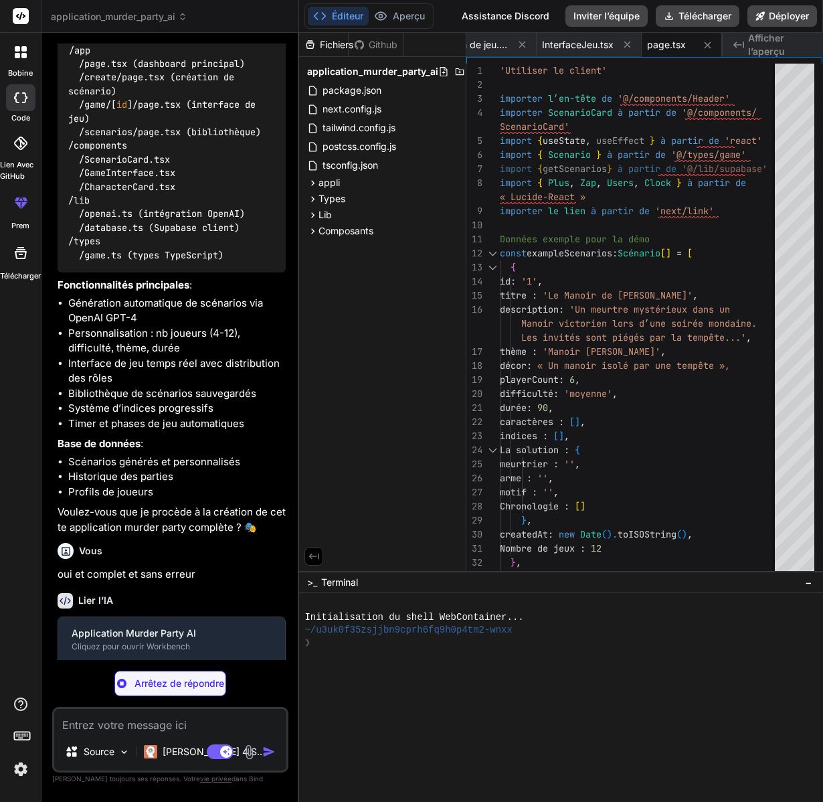
type textarea "x"
type textarea "}"
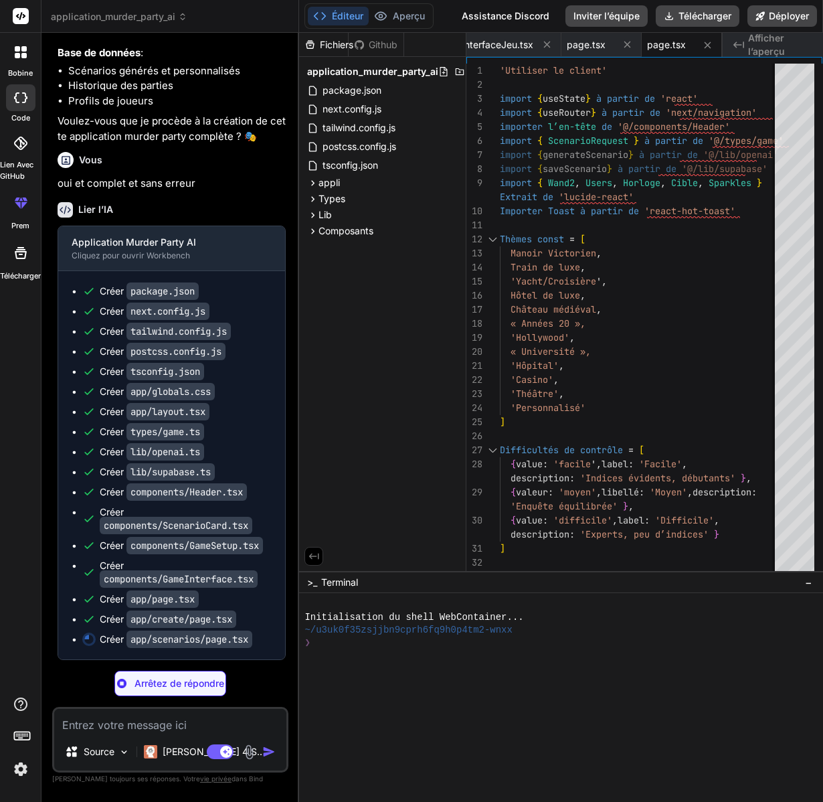
scroll to position [1059, 0]
type textarea "x"
type textarea "</div> </div> ) }"
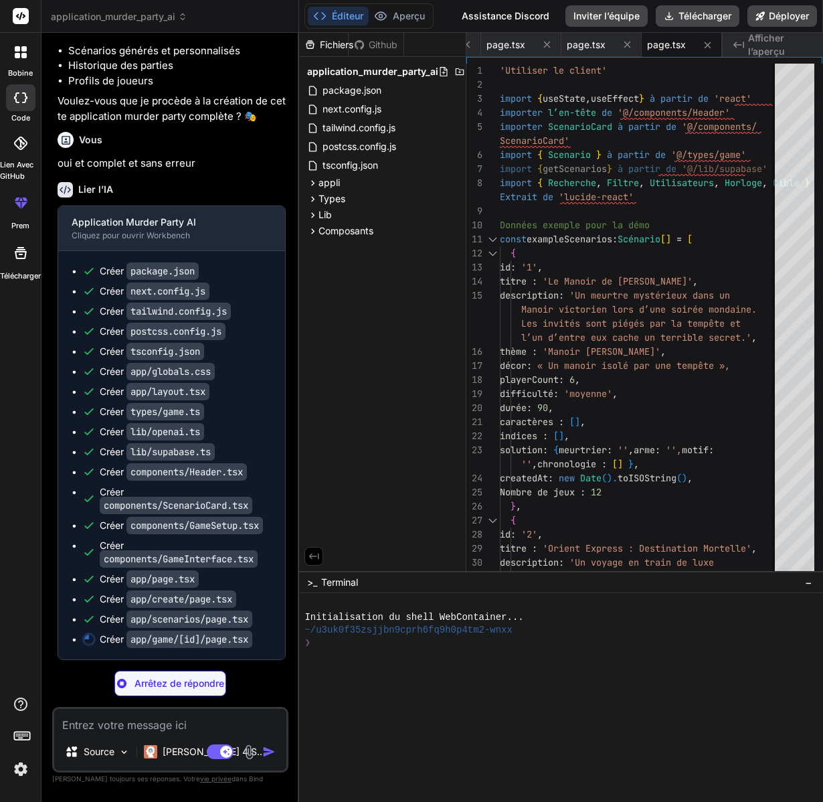
scroll to position [1079, 0]
type textarea "x"
type textarea "/> )} </div> ) }"
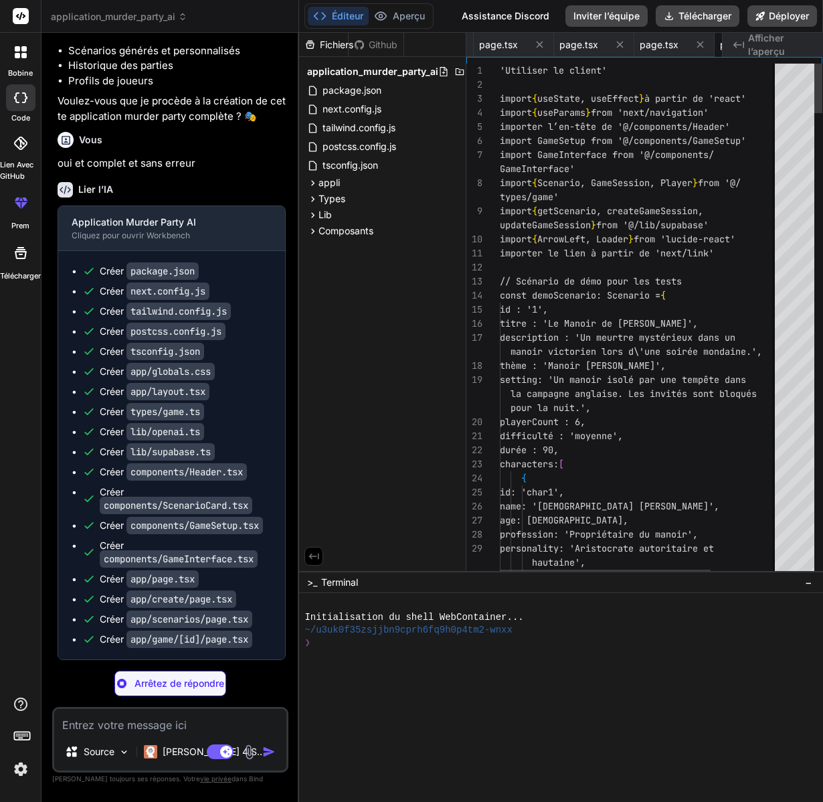
scroll to position [84, 0]
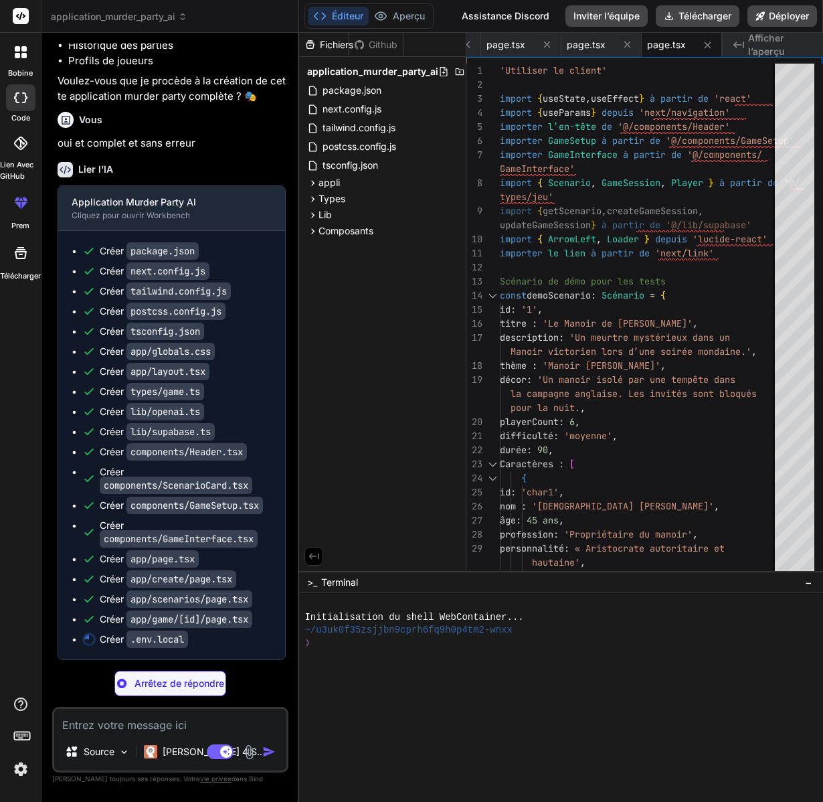
type textarea "x"
type textarea "# OpenAI Configuration OPENAI_API_KEY=your_openai_api_key_here # Supabase Confi…"
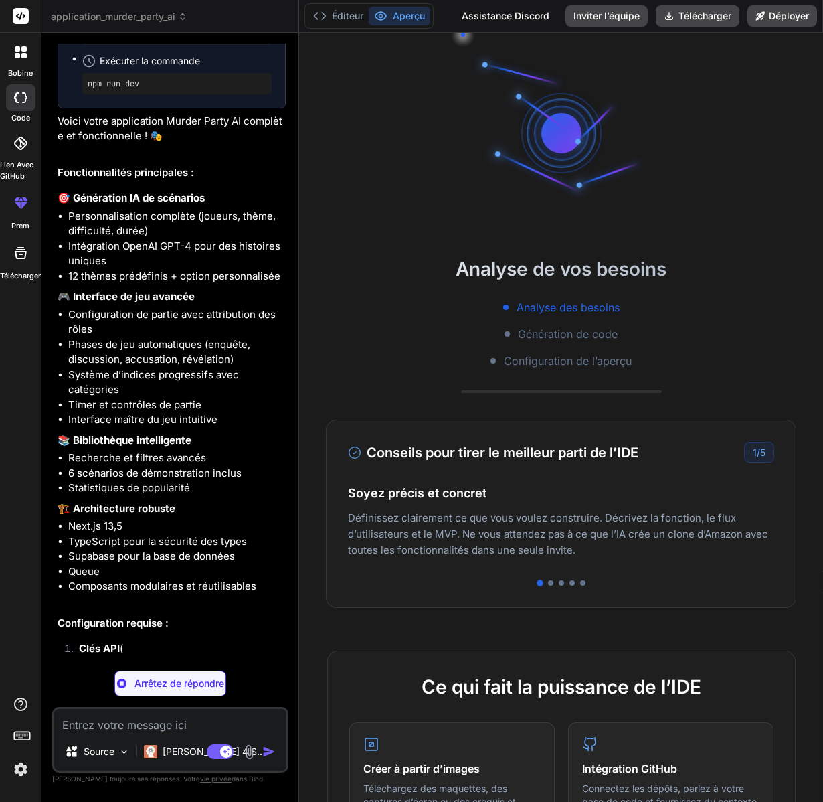
type textarea "x"
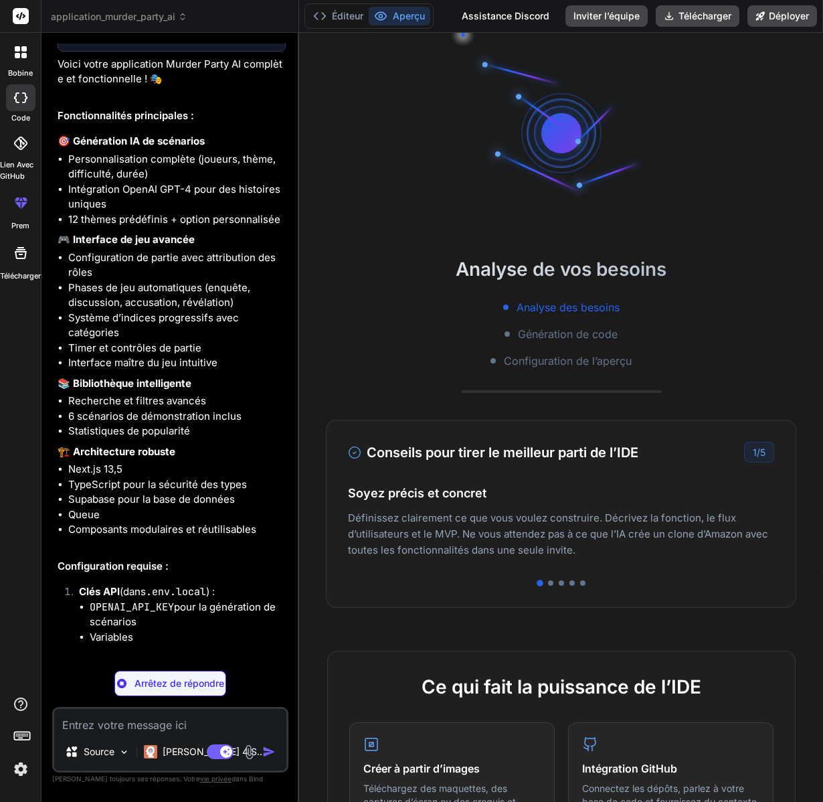
scroll to position [0, 0]
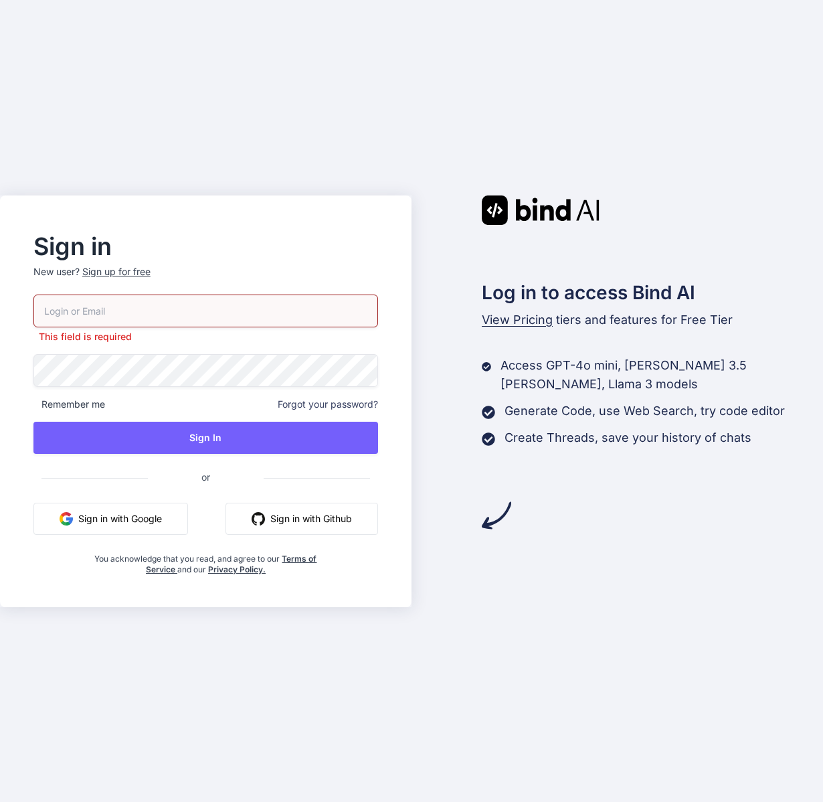
click at [77, 312] on input "email" at bounding box center [205, 311] width 345 height 33
click at [62, 313] on input "email" at bounding box center [205, 311] width 345 height 33
click at [153, 517] on button "Sign in with Google" at bounding box center [110, 519] width 155 height 32
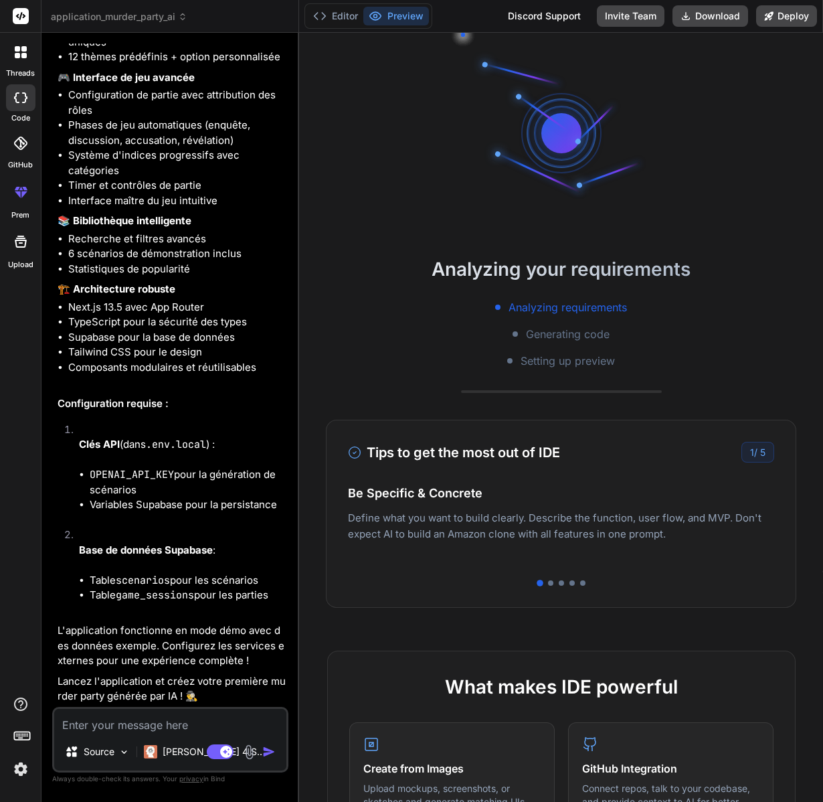
click at [576, 502] on h4 "Easy Deployment" at bounding box center [561, 506] width 426 height 18
click at [745, 457] on div "1 / 5" at bounding box center [758, 452] width 33 height 21
click at [548, 586] on div "Tips to get the most out of IDE 1 / 5 Be Specific & Concrete Define what you wa…" at bounding box center [561, 514] width 471 height 188
drag, startPoint x: 559, startPoint y: 555, endPoint x: 406, endPoint y: 548, distance: 153.5
click at [406, 548] on p "Deploy your Next.js and React projects to Vercel. For Node.js backend, deploy t…" at bounding box center [561, 540] width 426 height 32
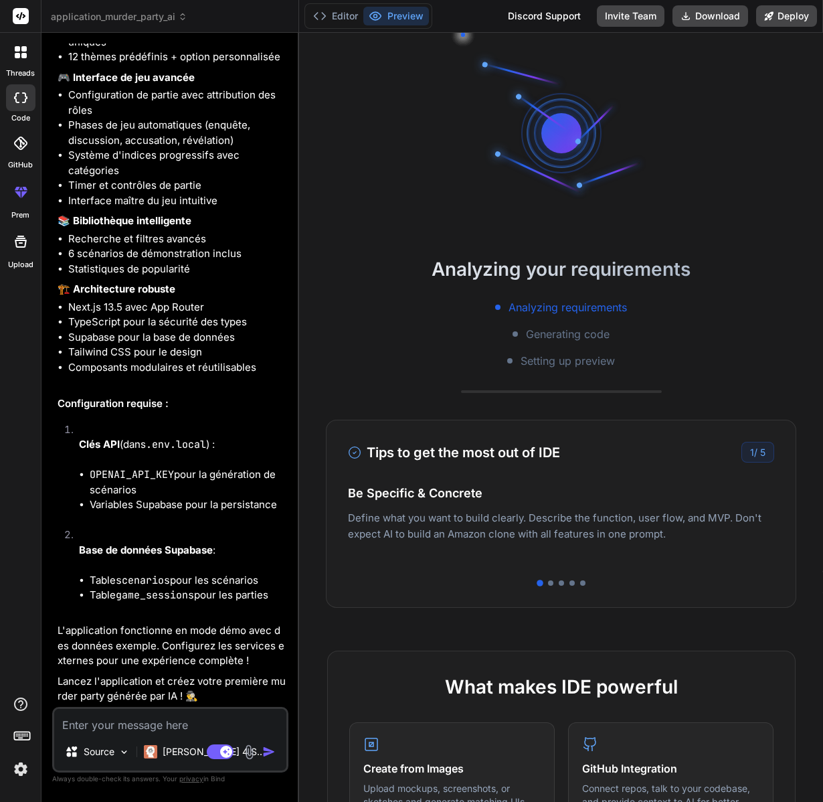
click at [562, 355] on span "Setting up preview" at bounding box center [568, 361] width 94 height 16
click at [564, 362] on span "Setting up preview" at bounding box center [568, 361] width 94 height 16
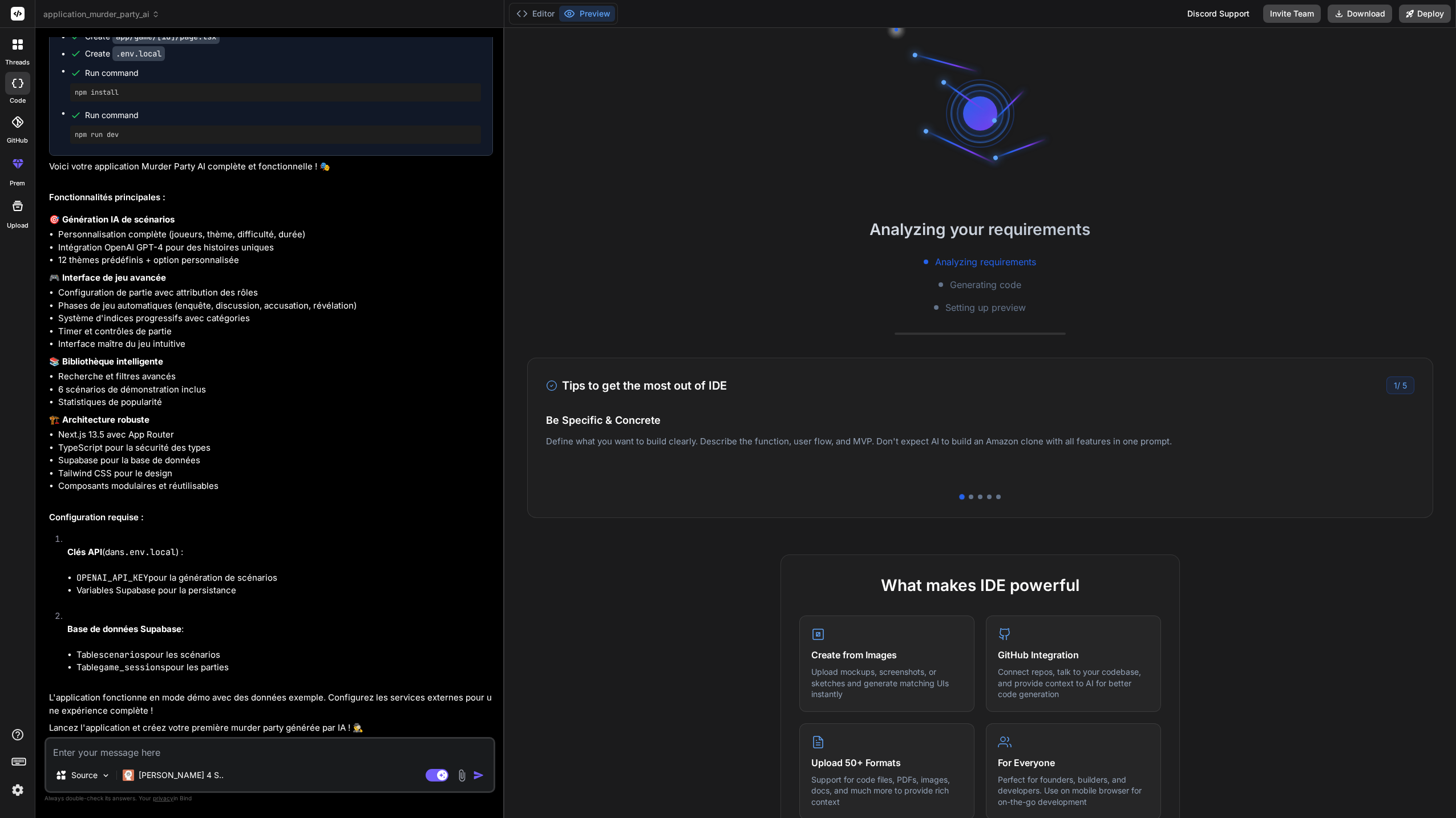
type textarea "x"
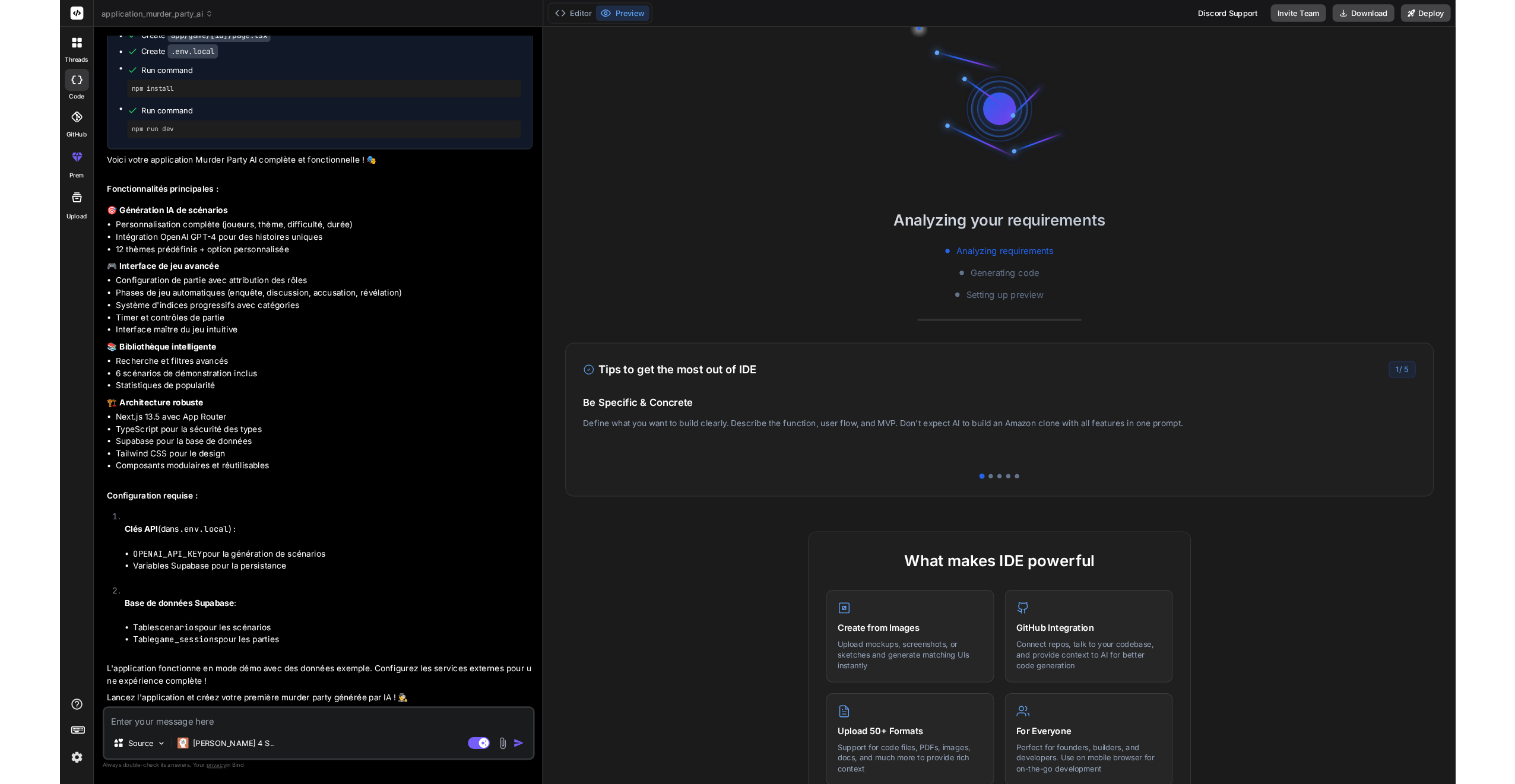
scroll to position [1291, 0]
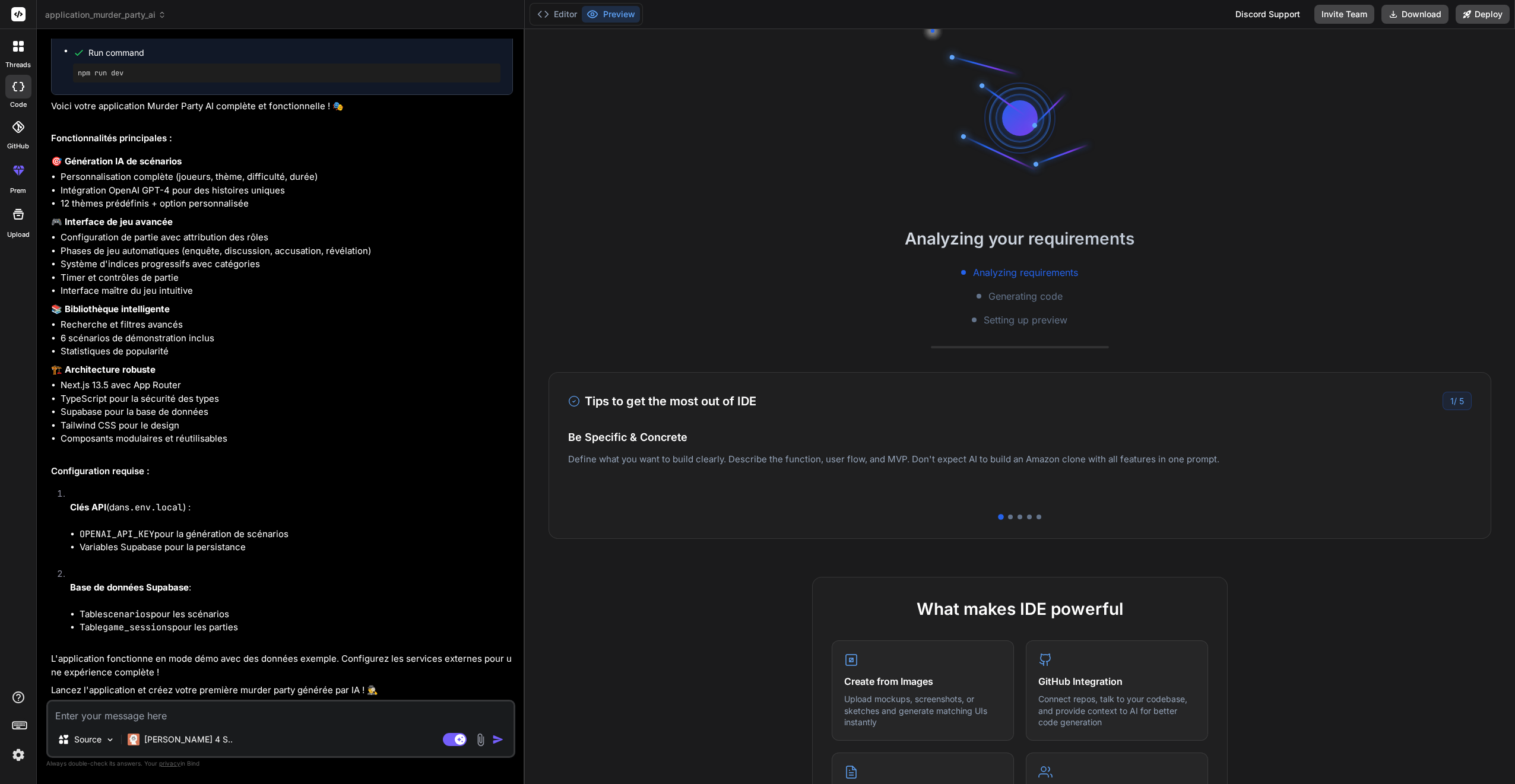
click at [730, 110] on div "Analyzing your requirements Analyzing requirements Generating code Setting up p…" at bounding box center [1020, 407] width 991 height 756
click at [569, 13] on button "Editor" at bounding box center [558, 14] width 50 height 17
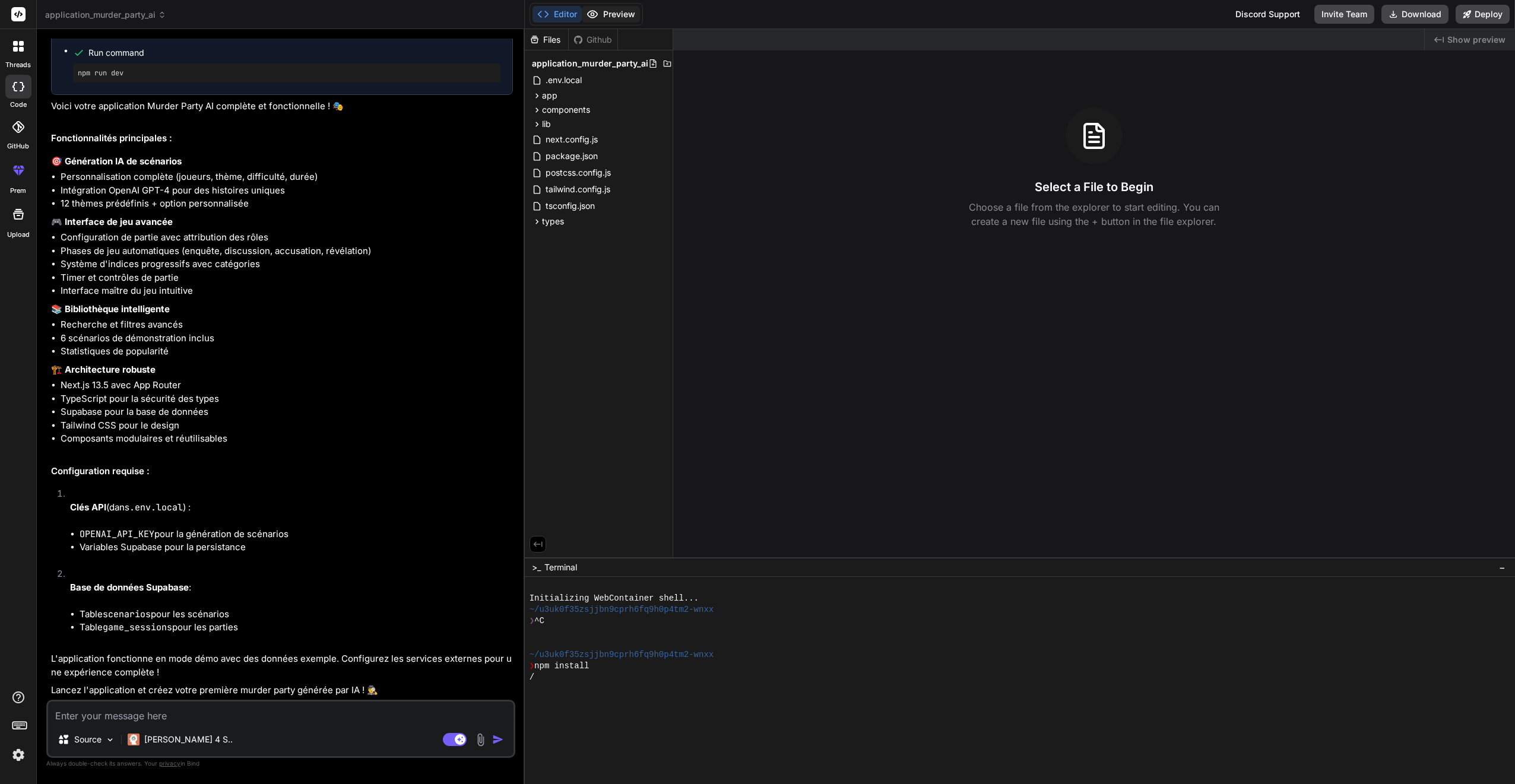
click at [616, 13] on button "Preview" at bounding box center [611, 14] width 59 height 17
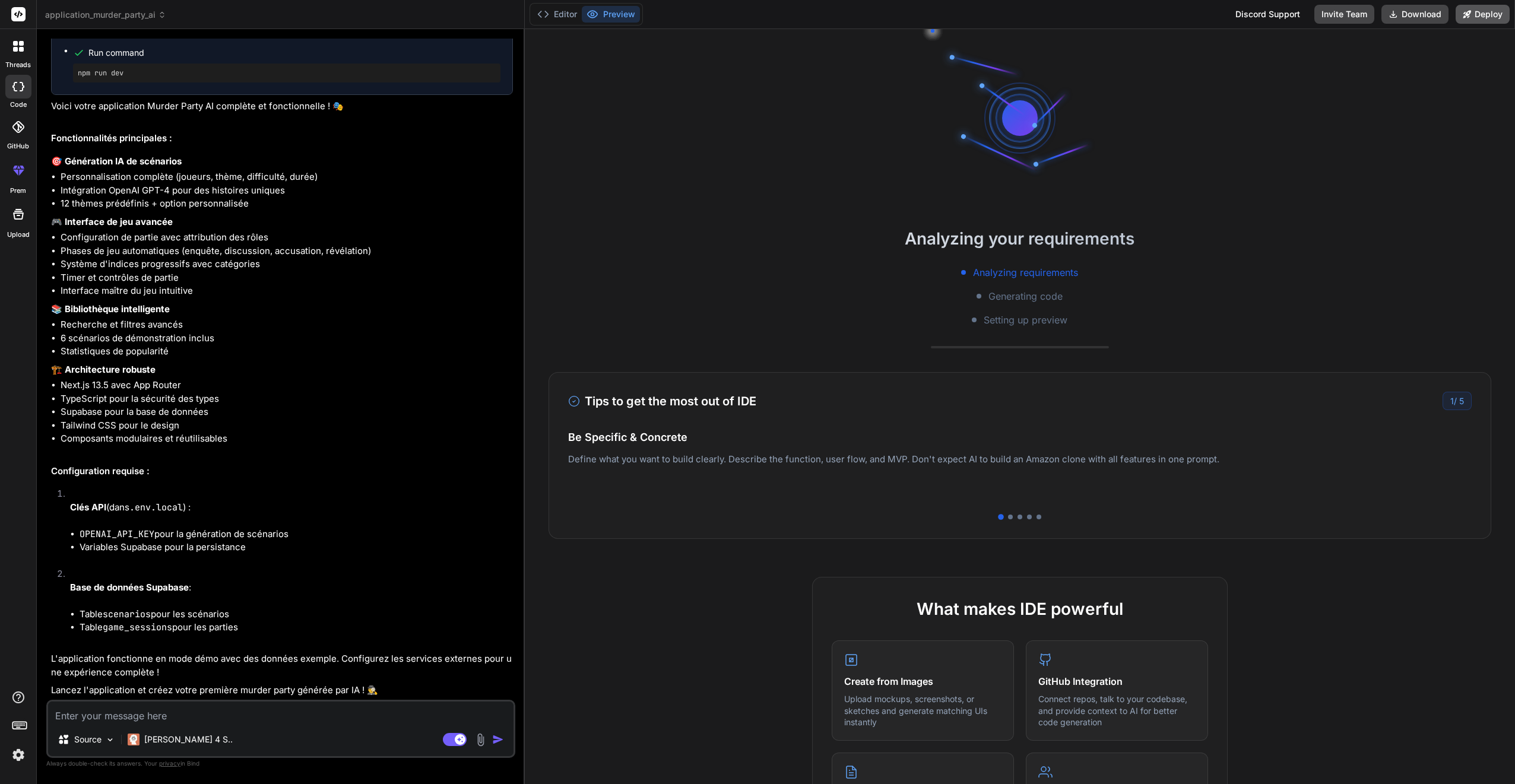
click at [730, 15] on button "Deploy" at bounding box center [1483, 13] width 54 height 19
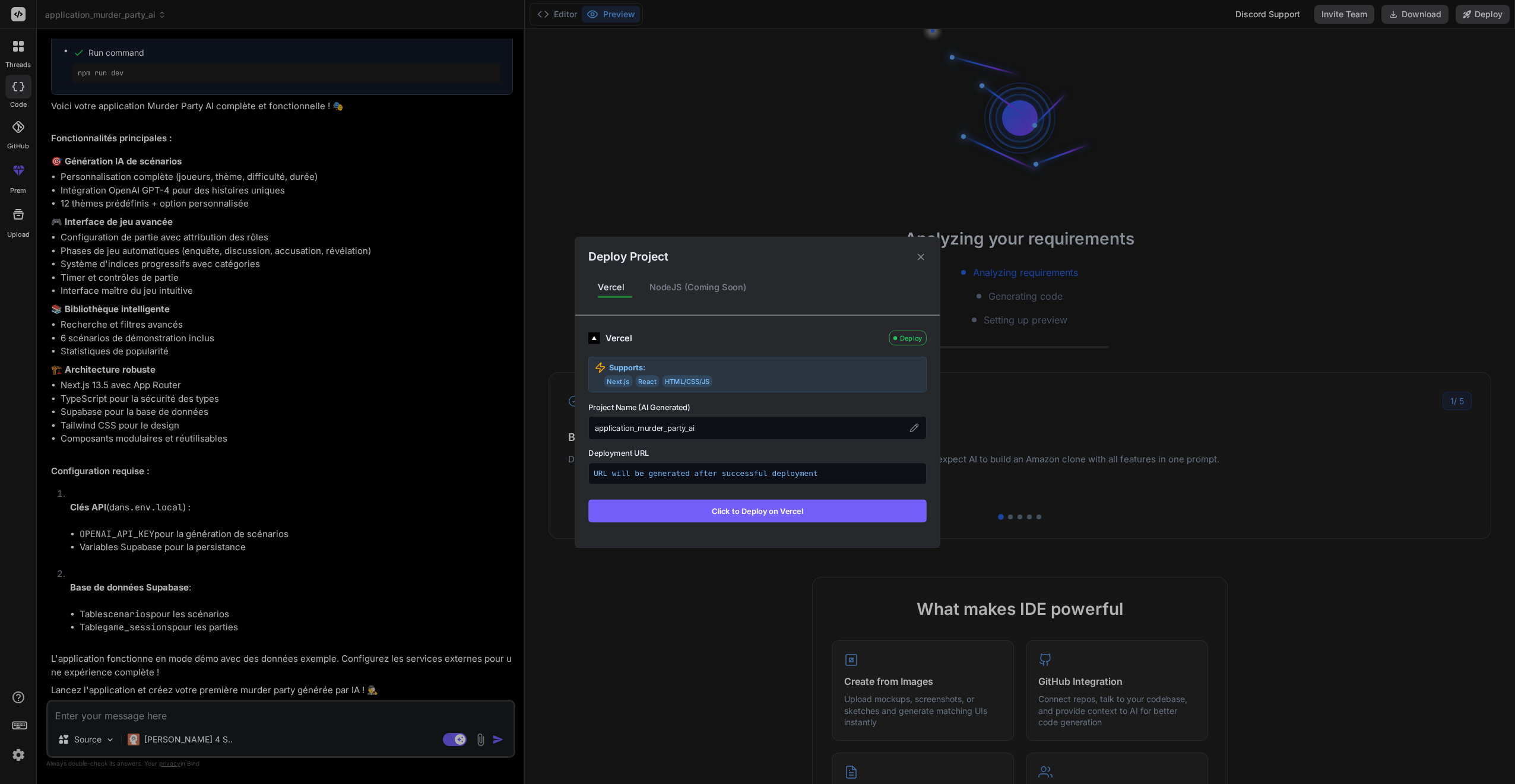
click at [730, 259] on icon at bounding box center [921, 256] width 12 height 12
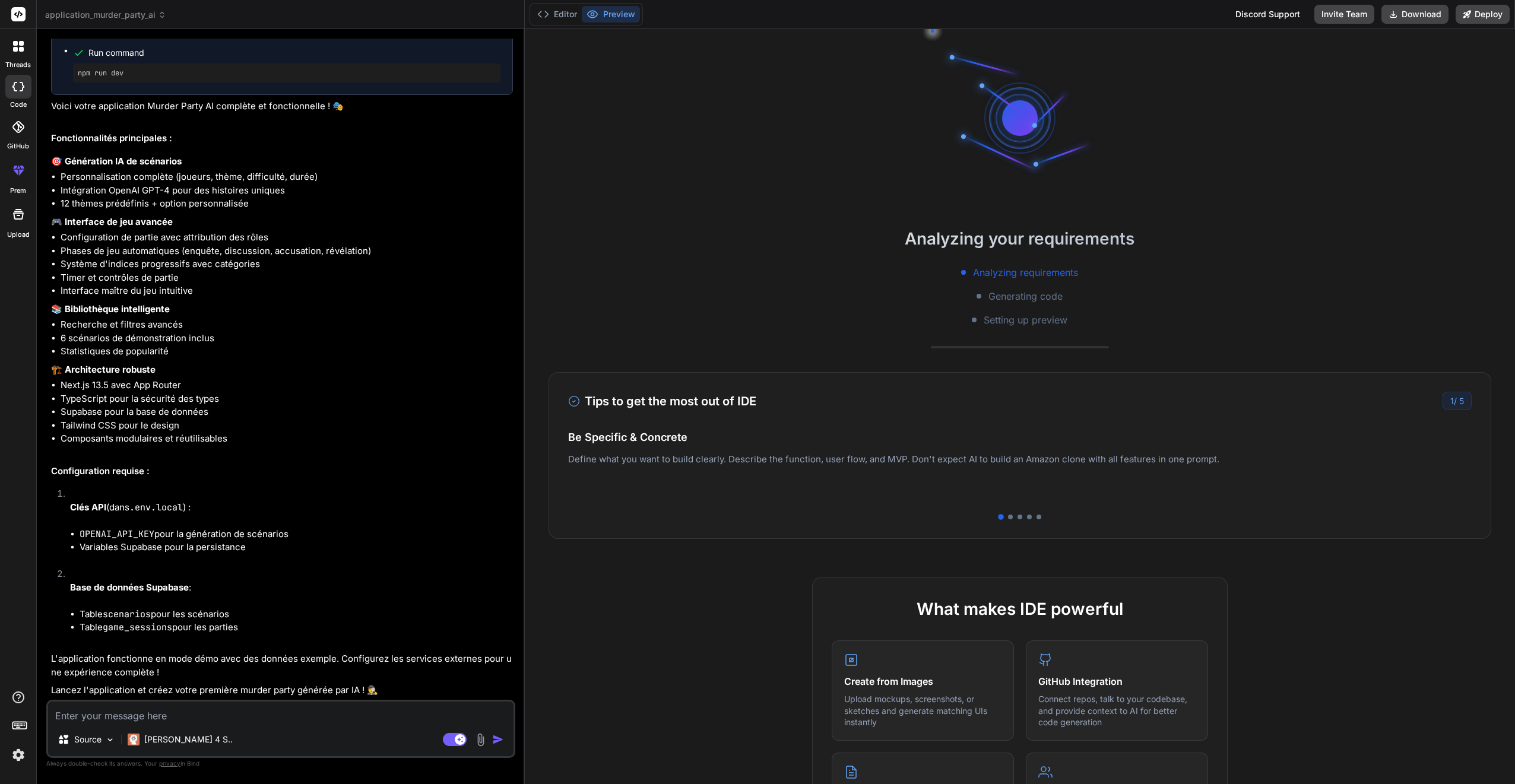
click at [730, 301] on span "Generating code" at bounding box center [1026, 296] width 75 height 14
click at [730, 23] on div "Editor Preview Discord Support Invite Team Download Deploy" at bounding box center [1020, 14] width 991 height 29
click at [730, 17] on button "Deploy" at bounding box center [1483, 13] width 54 height 19
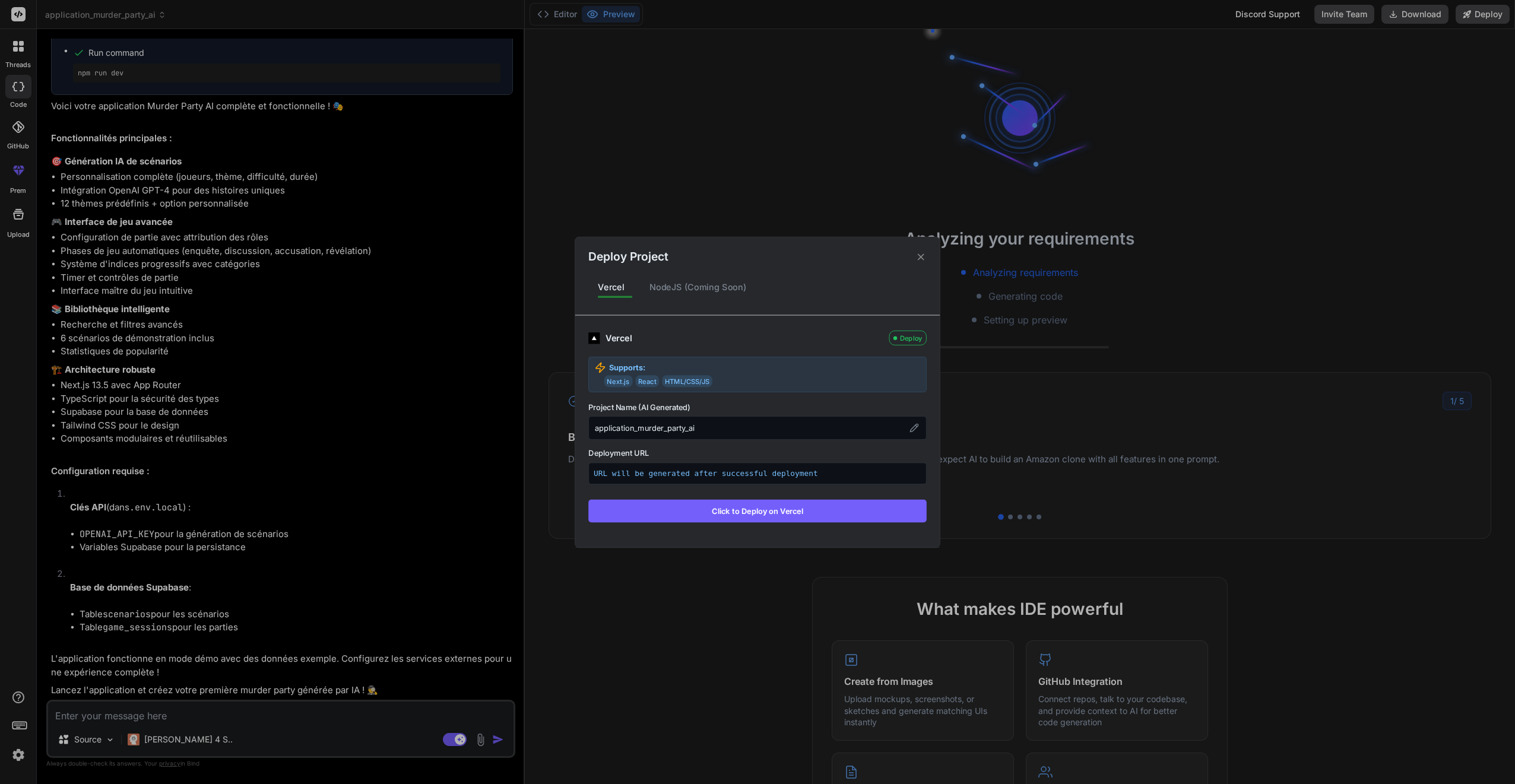
click at [670, 425] on div "application_murder_party_ai" at bounding box center [758, 427] width 339 height 24
click at [672, 430] on div "application_murder_party_ai" at bounding box center [758, 427] width 339 height 24
drag, startPoint x: 698, startPoint y: 479, endPoint x: 718, endPoint y: 484, distance: 20.6
click at [698, 479] on div "URL will be generated after successful deployment" at bounding box center [758, 474] width 339 height 22
click at [635, 433] on div "application_murder_party_ai" at bounding box center [758, 427] width 339 height 24
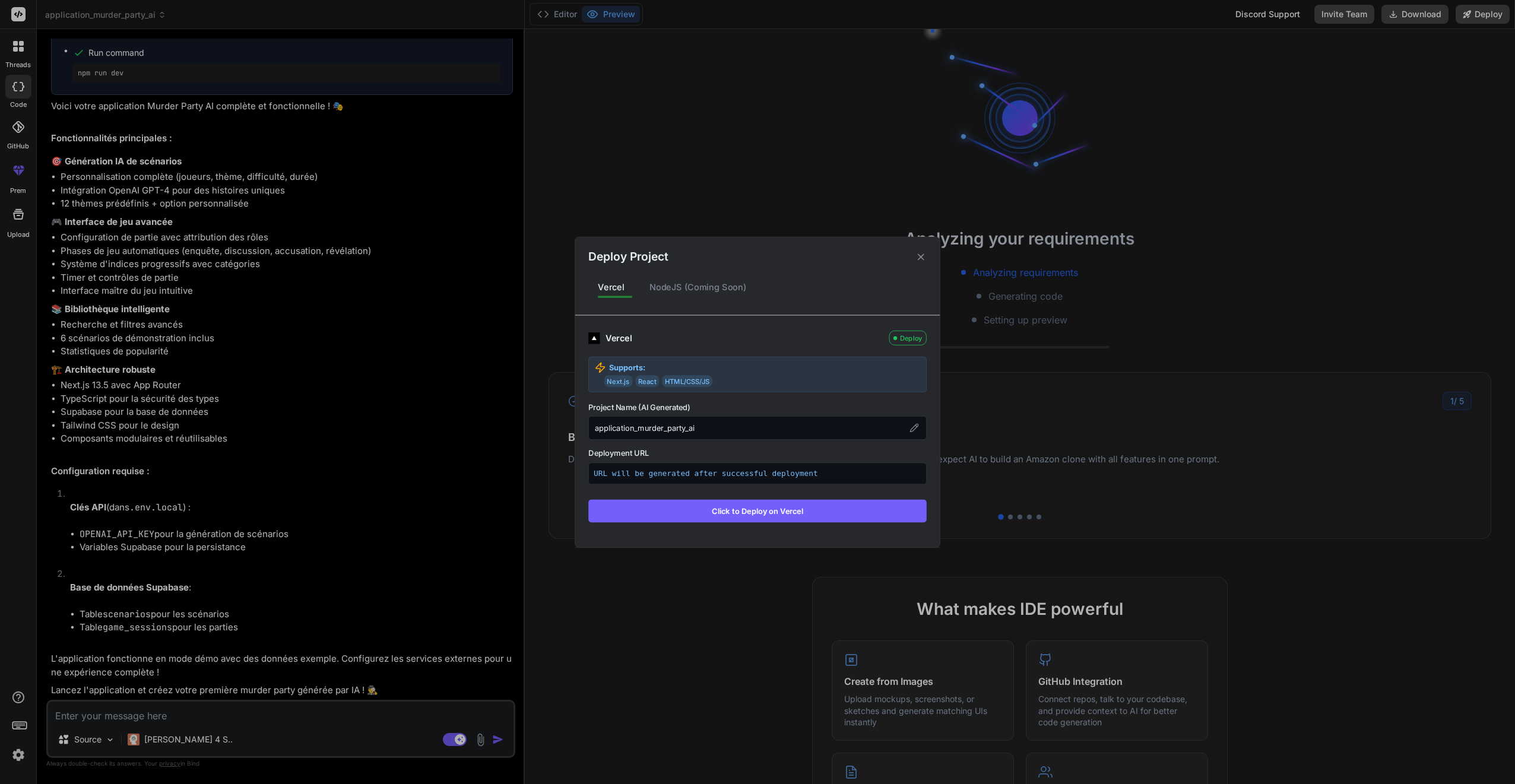
drag, startPoint x: 637, startPoint y: 429, endPoint x: 788, endPoint y: 434, distance: 151.1
click at [637, 430] on div "application_murder_party_ai" at bounding box center [758, 427] width 339 height 24
click at [730, 429] on icon at bounding box center [914, 427] width 8 height 8
drag, startPoint x: 640, startPoint y: 430, endPoint x: 562, endPoint y: 430, distance: 78.0
click at [563, 430] on div "Deploy Project Vercel NodeJS (Coming Soon) Vercel Deploy Supports: Next.js Reac…" at bounding box center [758, 392] width 1515 height 784
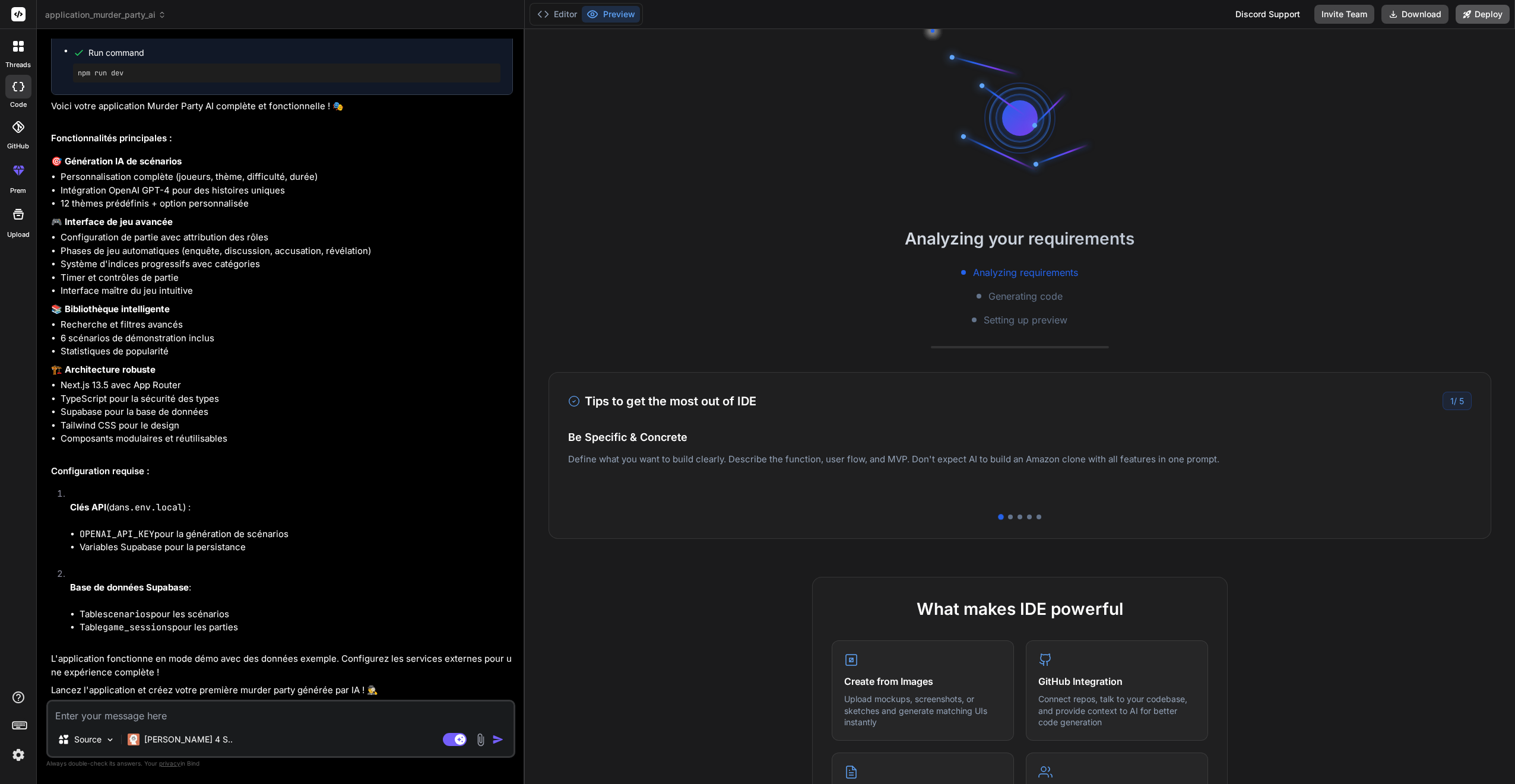
click at [730, 19] on button "Deploy" at bounding box center [1483, 13] width 54 height 19
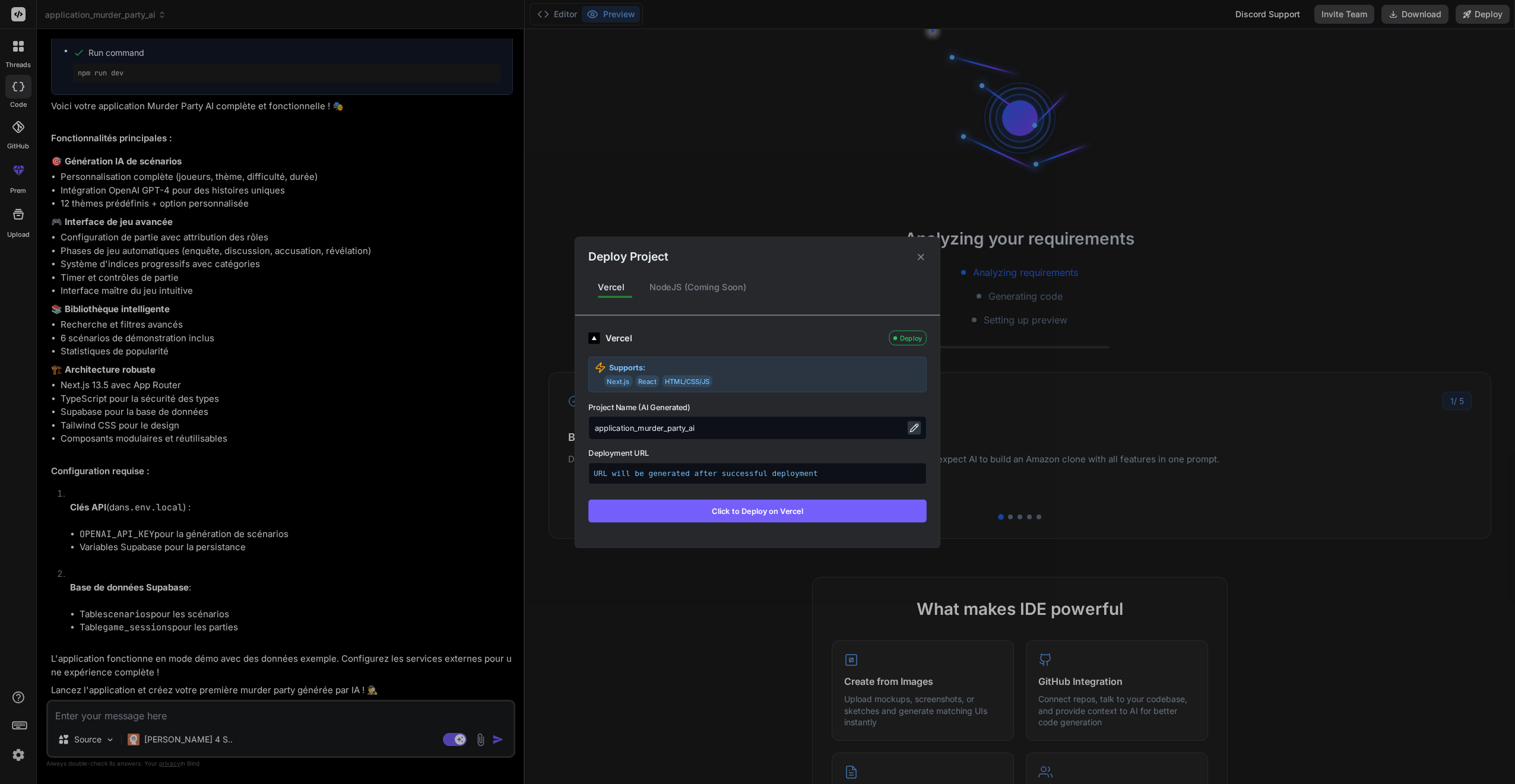
click at [730, 427] on icon at bounding box center [914, 427] width 10 height 10
type input "murder_party_ai"
click at [730, 512] on button "Click to Deploy on Vercel" at bounding box center [758, 510] width 339 height 22
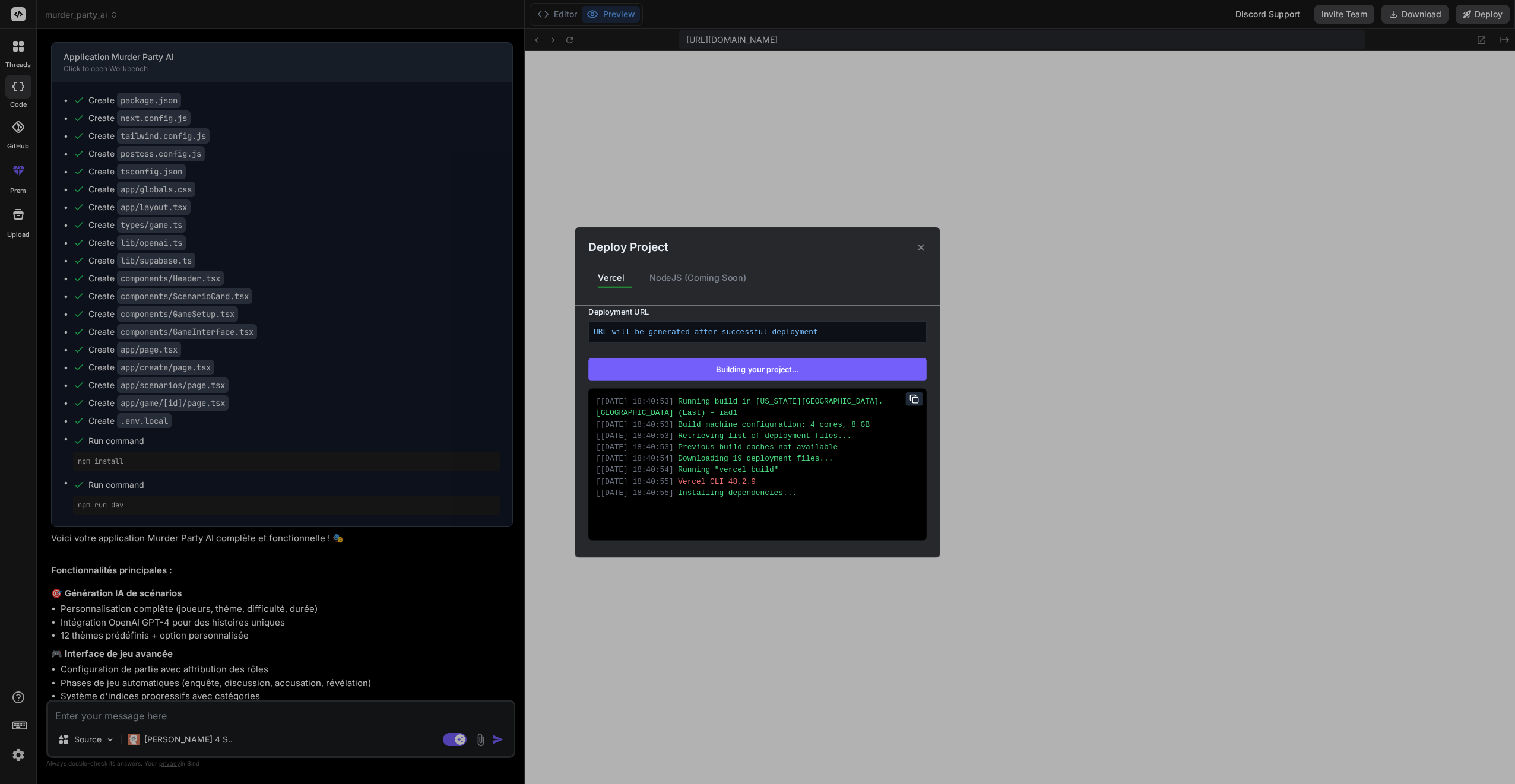
scroll to position [260, 0]
click at [287, 580] on div "Deploy Project Vercel NodeJS (Coming Soon) Vercel Re-deploying Supports: Next.j…" at bounding box center [758, 392] width 1515 height 784
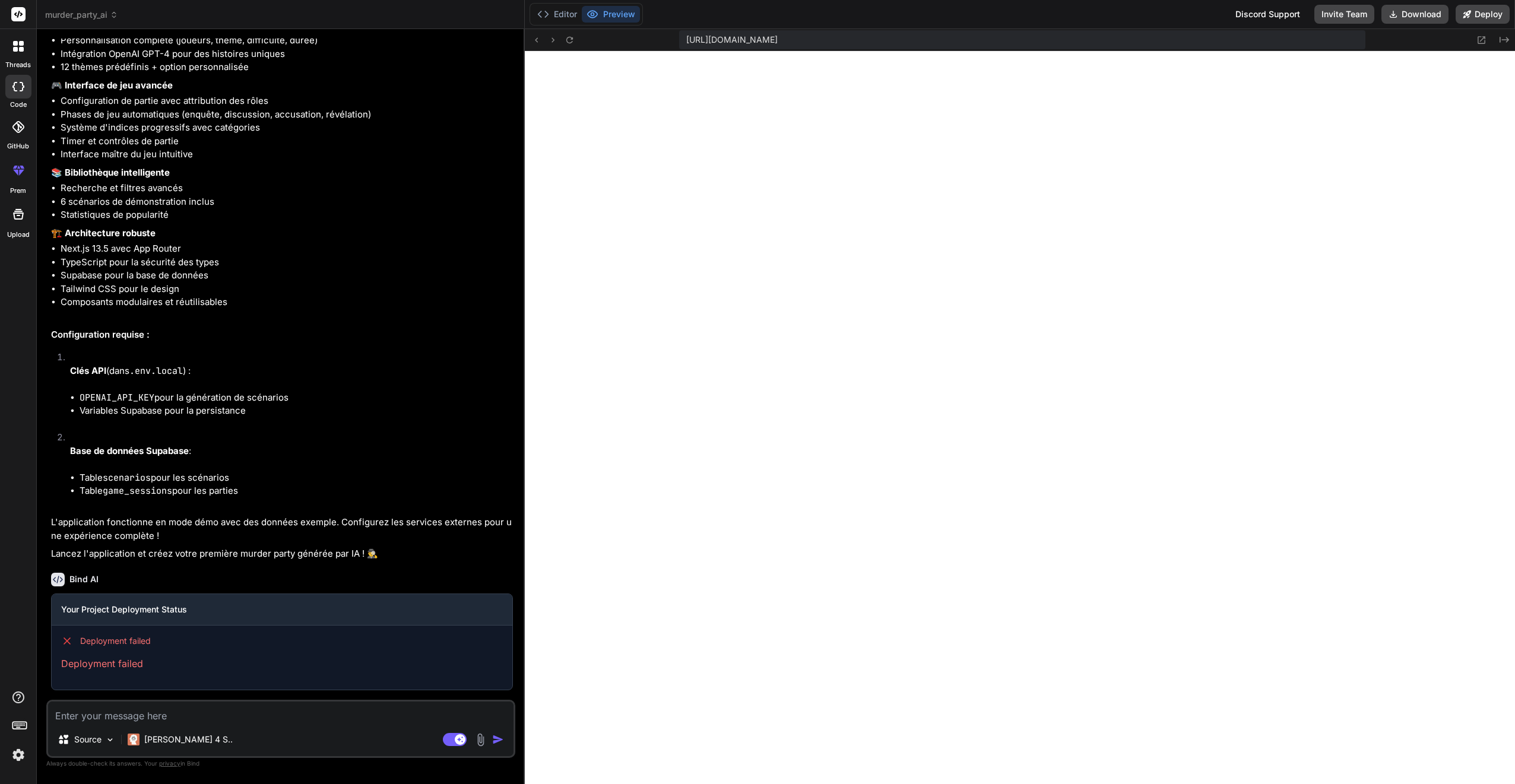
scroll to position [1428, 0]
click at [169, 710] on textarea at bounding box center [280, 712] width 466 height 21
type textarea "x"
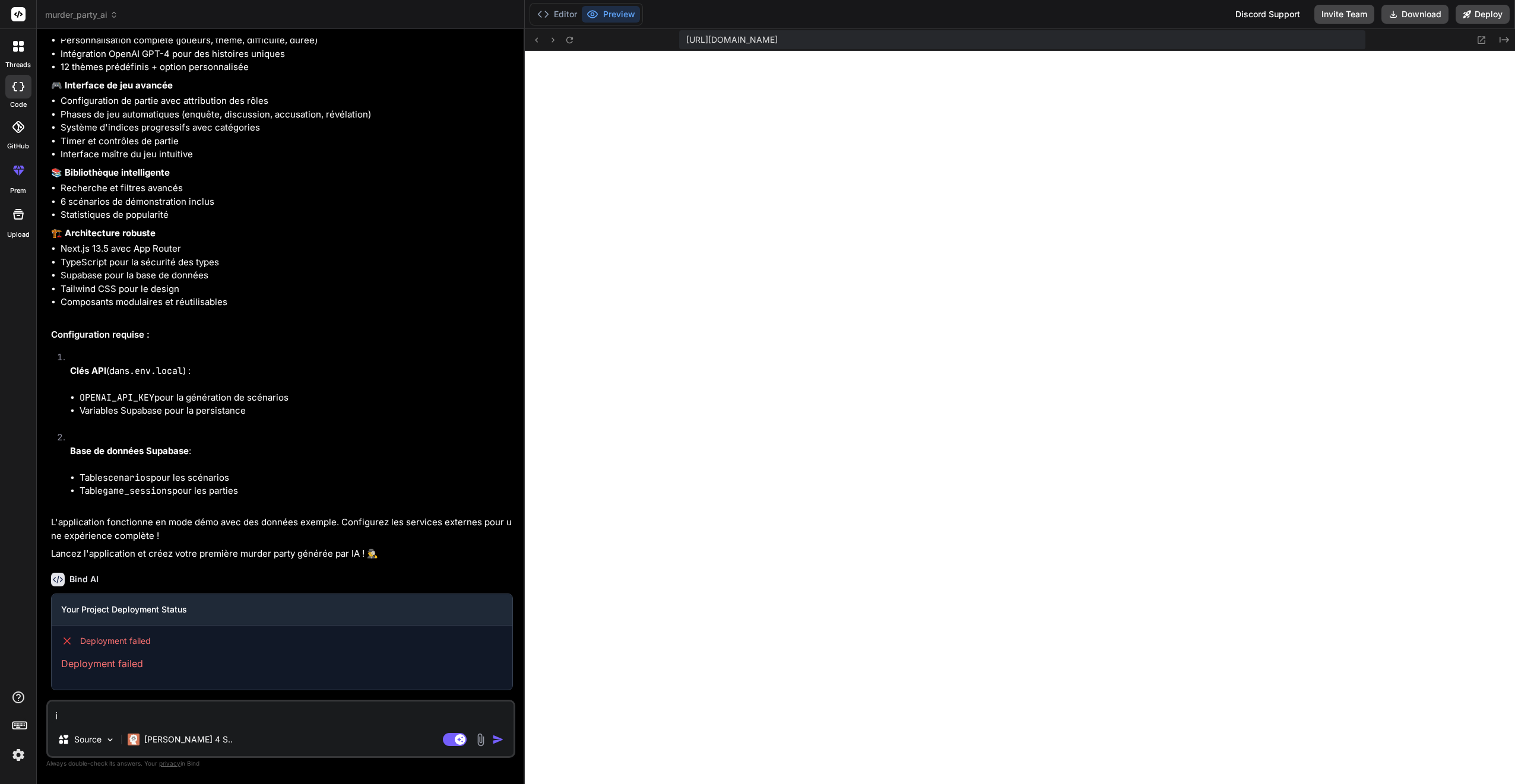
type textarea "il"
type textarea "x"
type textarea "il"
type textarea "x"
type textarea "il"
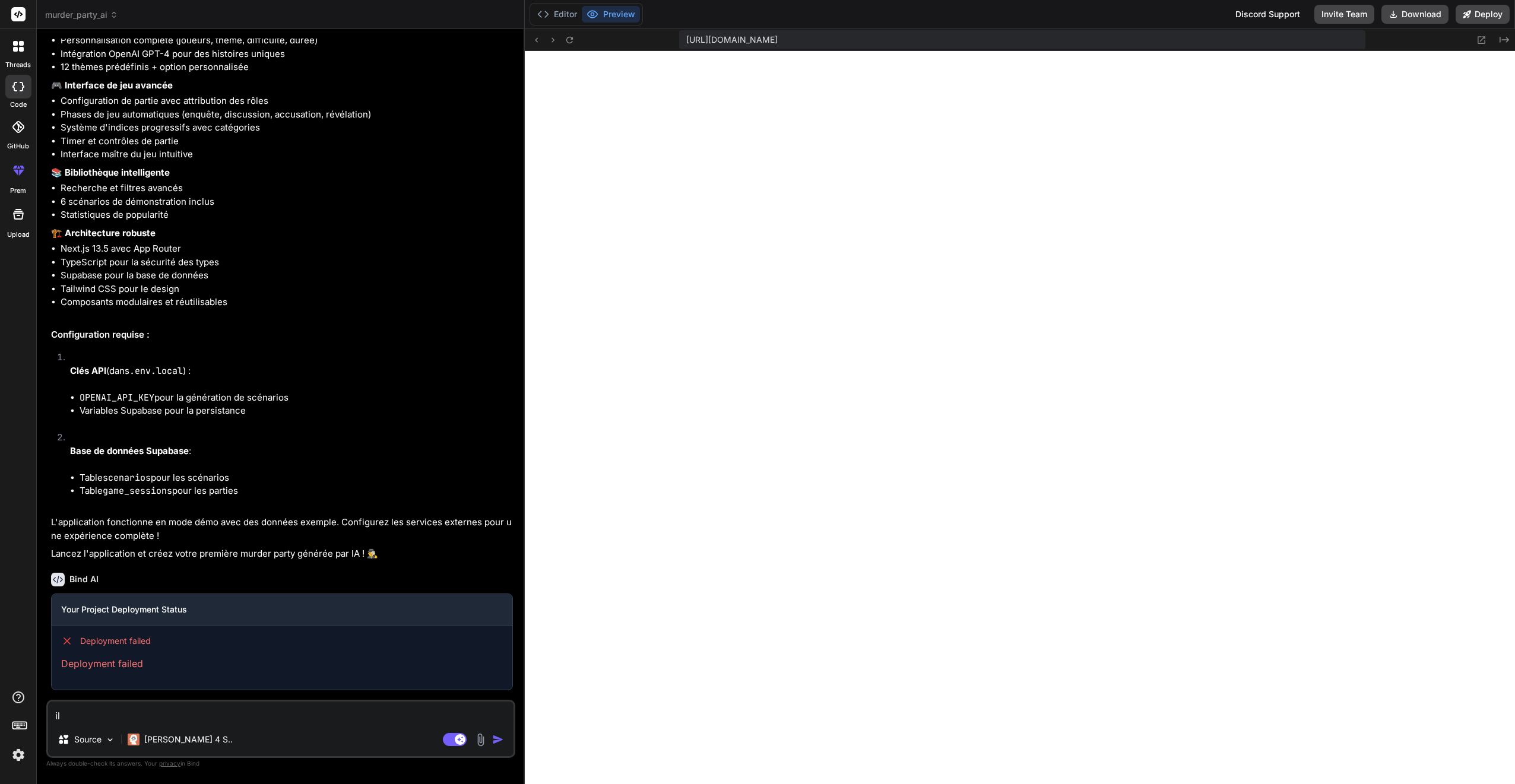
type textarea "x"
type textarea "i"
type textarea "x"
click at [217, 710] on div "Source Claude 4 S.. Agent Mode. When this toggle is activated, AI automatically…" at bounding box center [280, 729] width 469 height 59
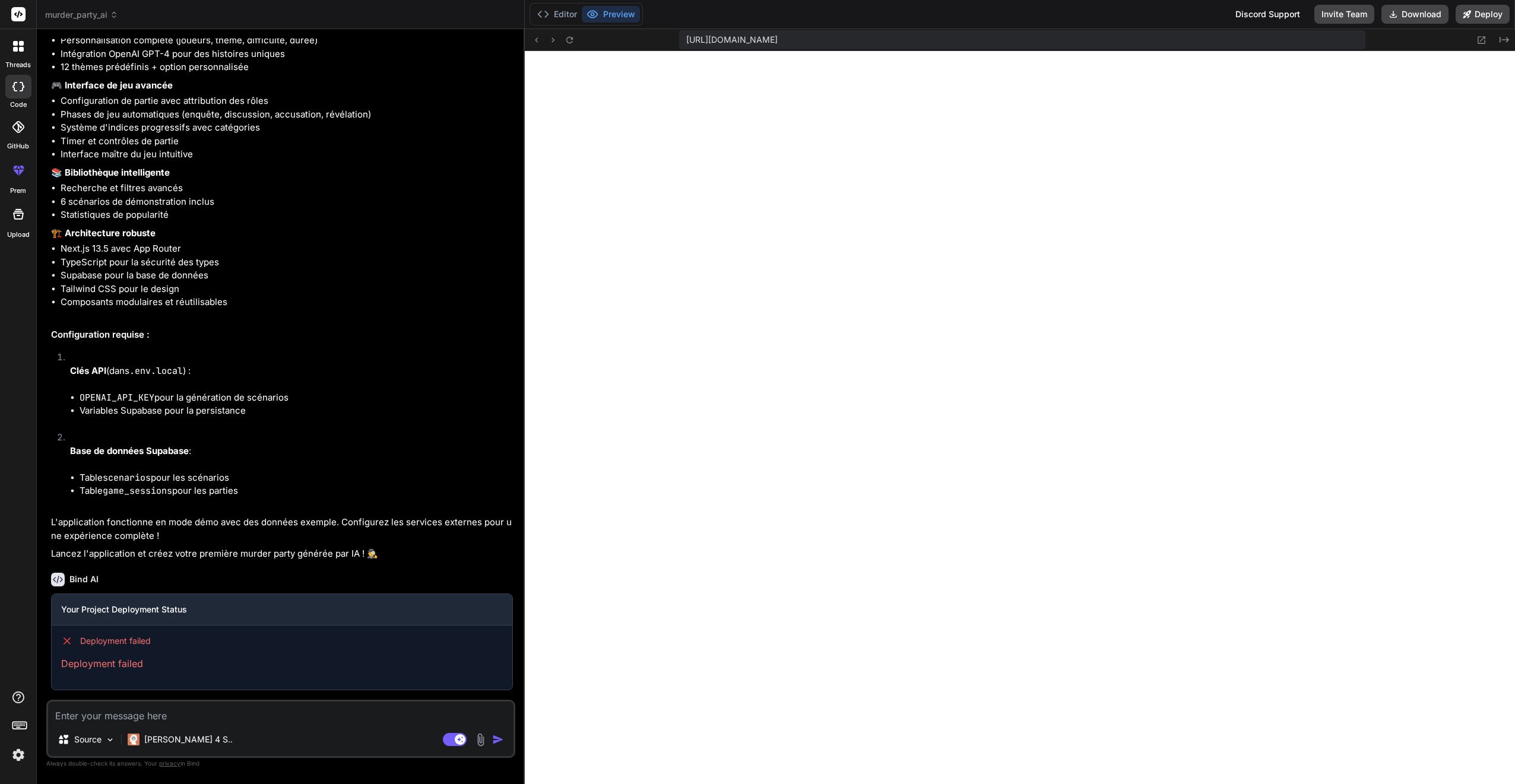
click at [208, 710] on textarea at bounding box center [280, 712] width 466 height 21
type textarea "x"
type textarea "f"
type textarea "x"
type textarea "fa"
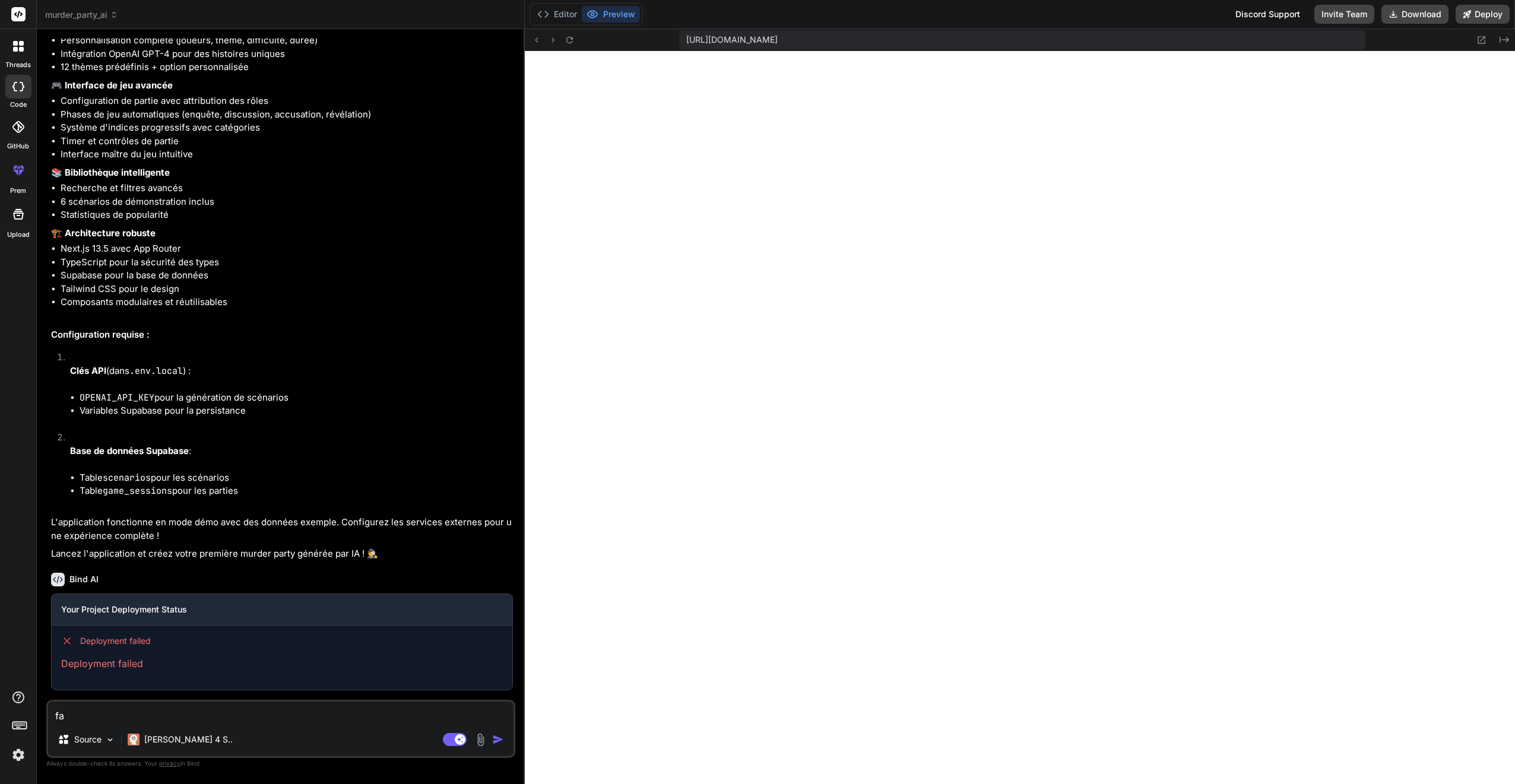
type textarea "x"
type textarea "fai"
type textarea "x"
type textarea "fait"
type textarea "x"
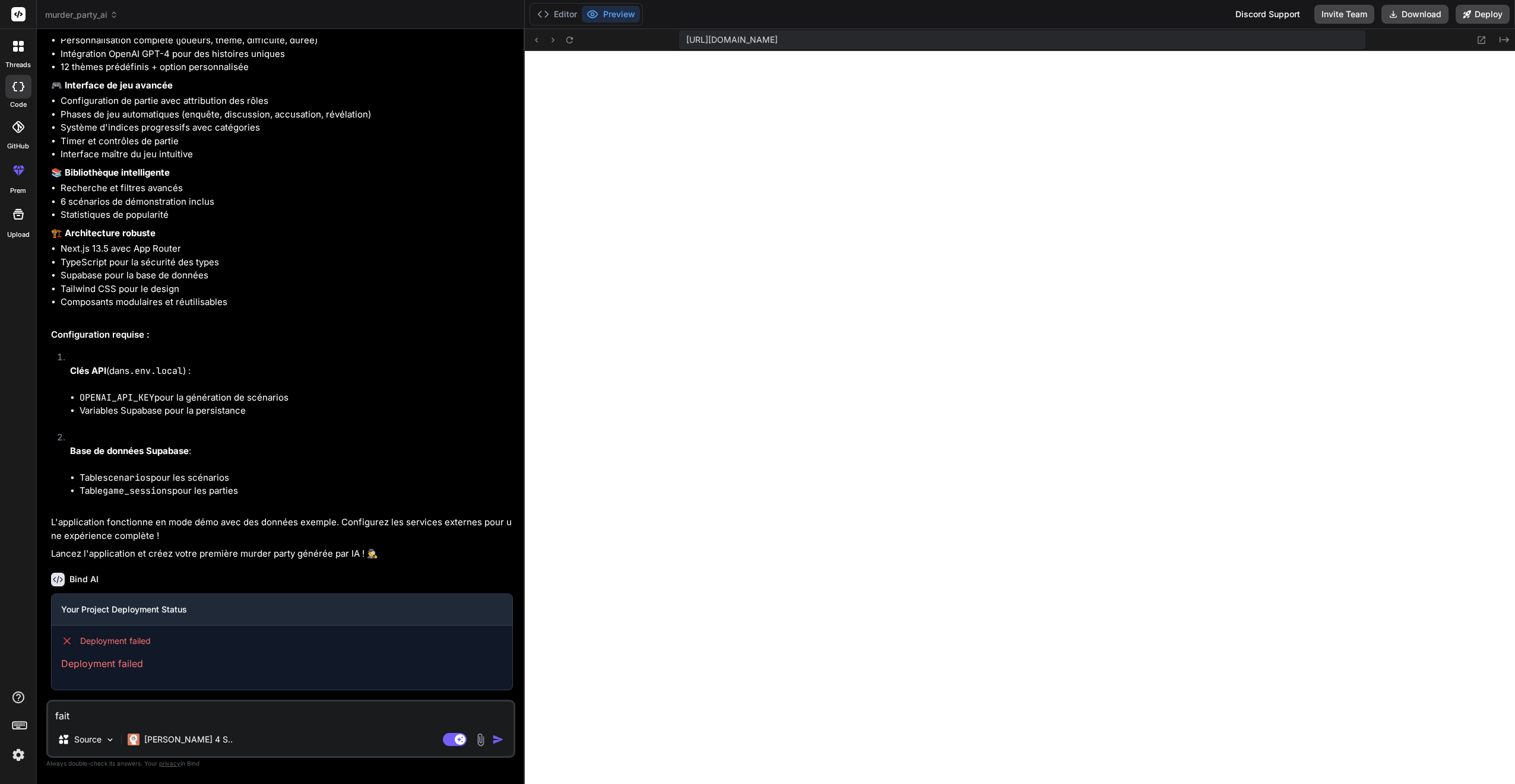
type textarea "fait"
type textarea "x"
type textarea "fait e"
type textarea "x"
type textarea "fait en"
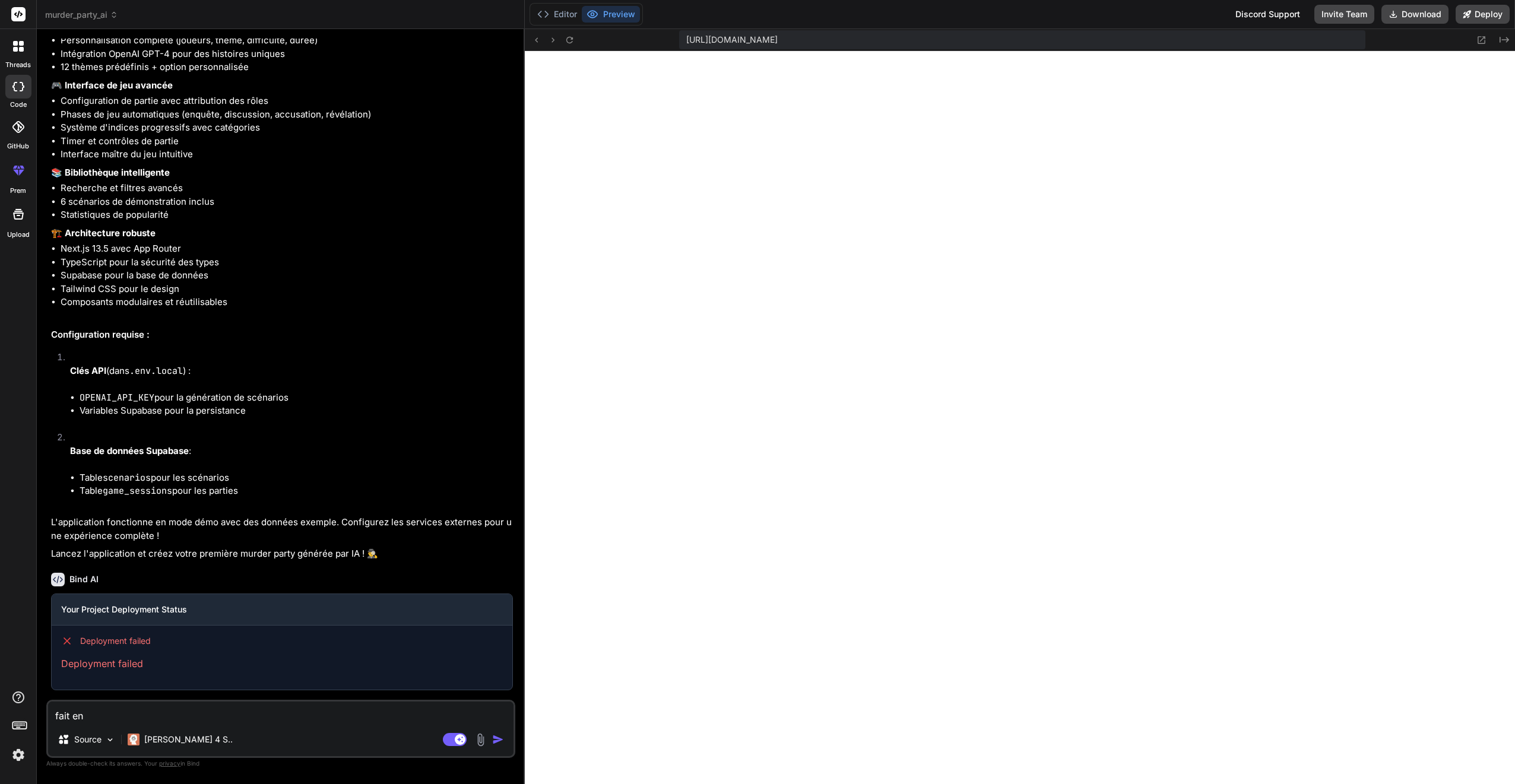
type textarea "x"
type textarea "fait en"
type textarea "x"
type textarea "fait en s"
type textarea "x"
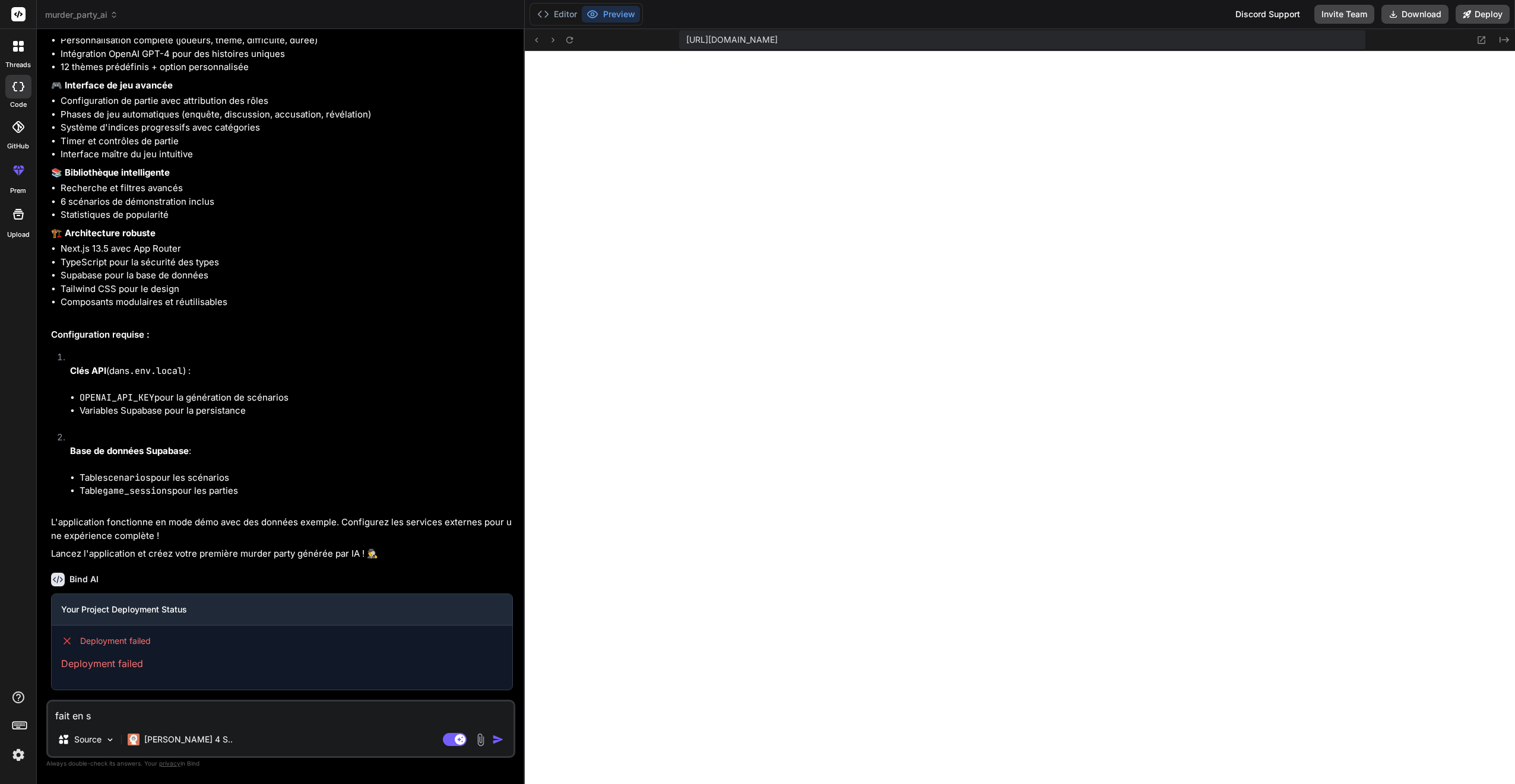
type textarea "fait en so"
type textarea "x"
type textarea "fait en sot"
type textarea "x"
type textarea "fait en so"
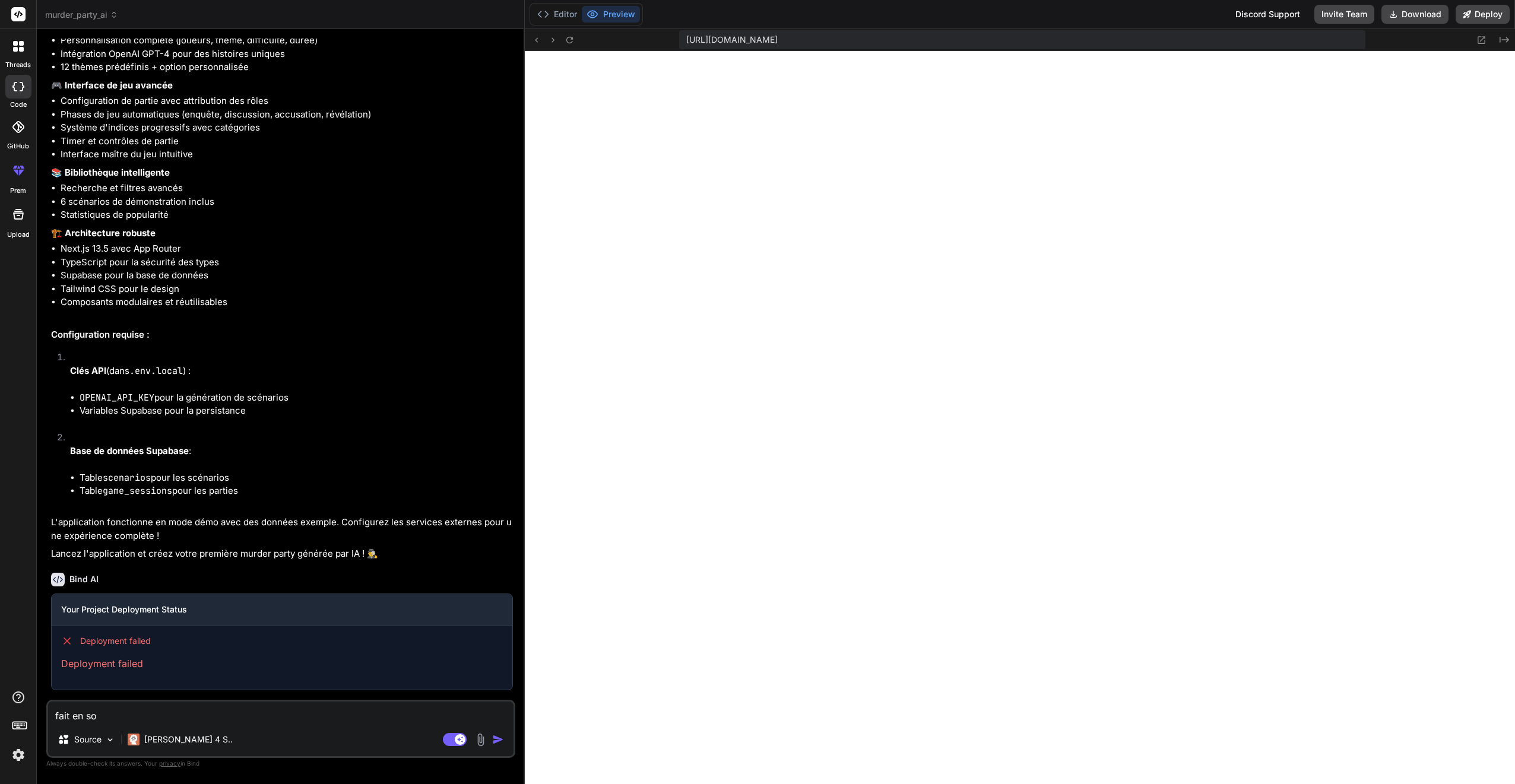
type textarea "x"
type textarea "fait en sor"
type textarea "x"
type textarea "fait en sort"
type textarea "x"
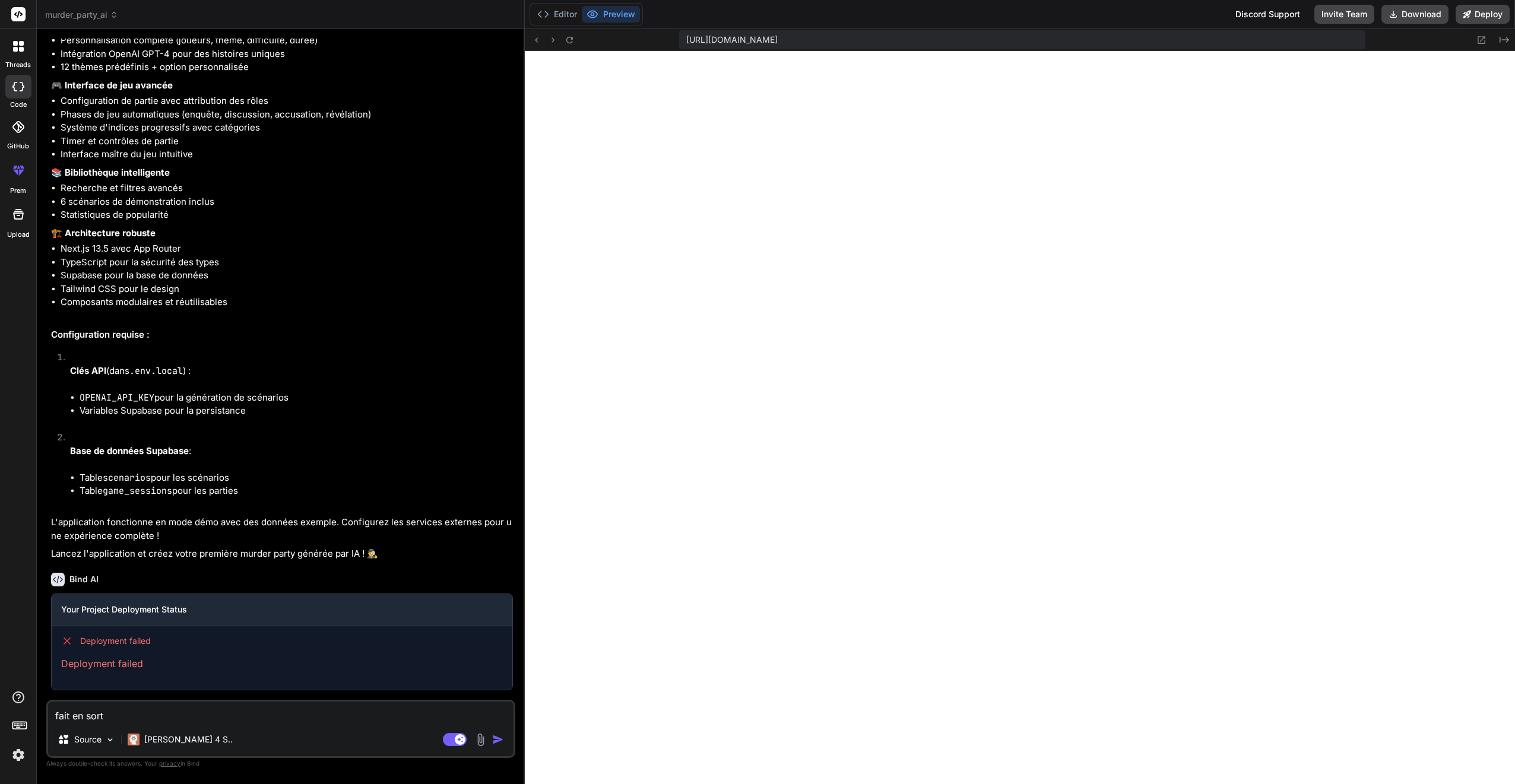
type textarea "fait en sorte"
type textarea "x"
type textarea "fait en sorte"
type textarea "x"
type textarea "fait en sorte q"
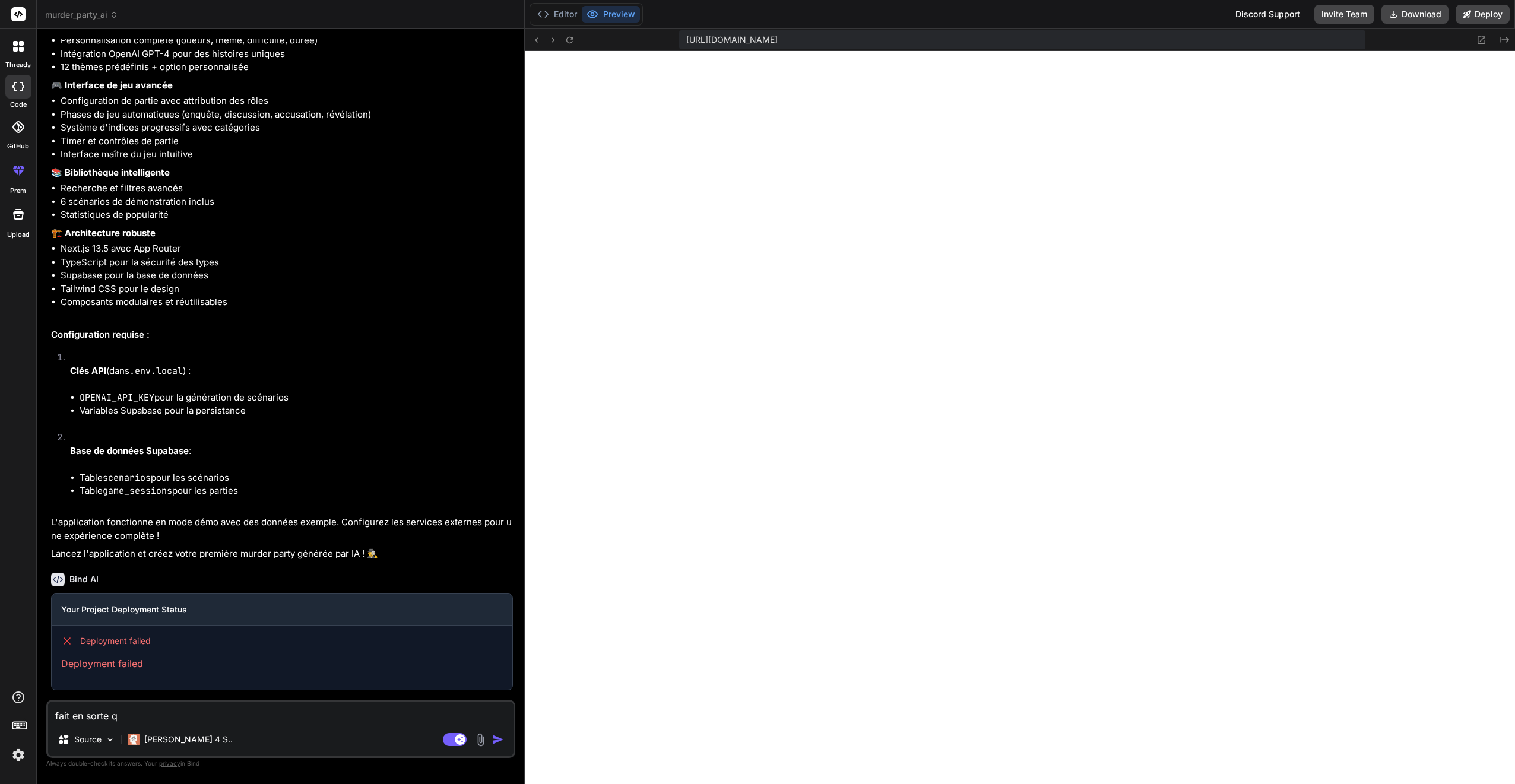
type textarea "x"
type textarea "fait en sorte qu"
type textarea "x"
type textarea "fait en sorte que"
type textarea "x"
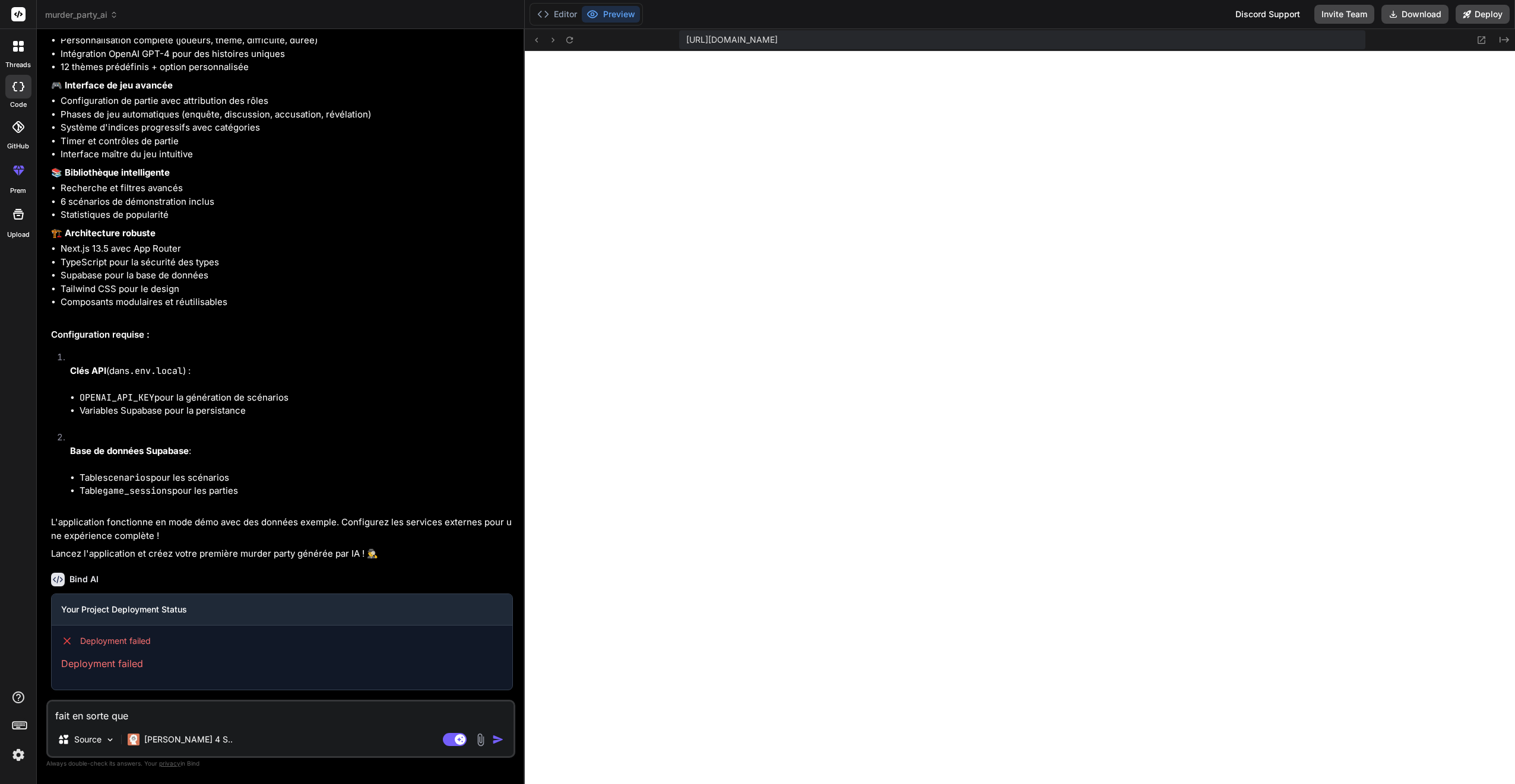
type textarea "fait en sorte que"
type textarea "x"
type textarea "fait en sorte que le"
type textarea "x"
type textarea "fait en sorte que le"
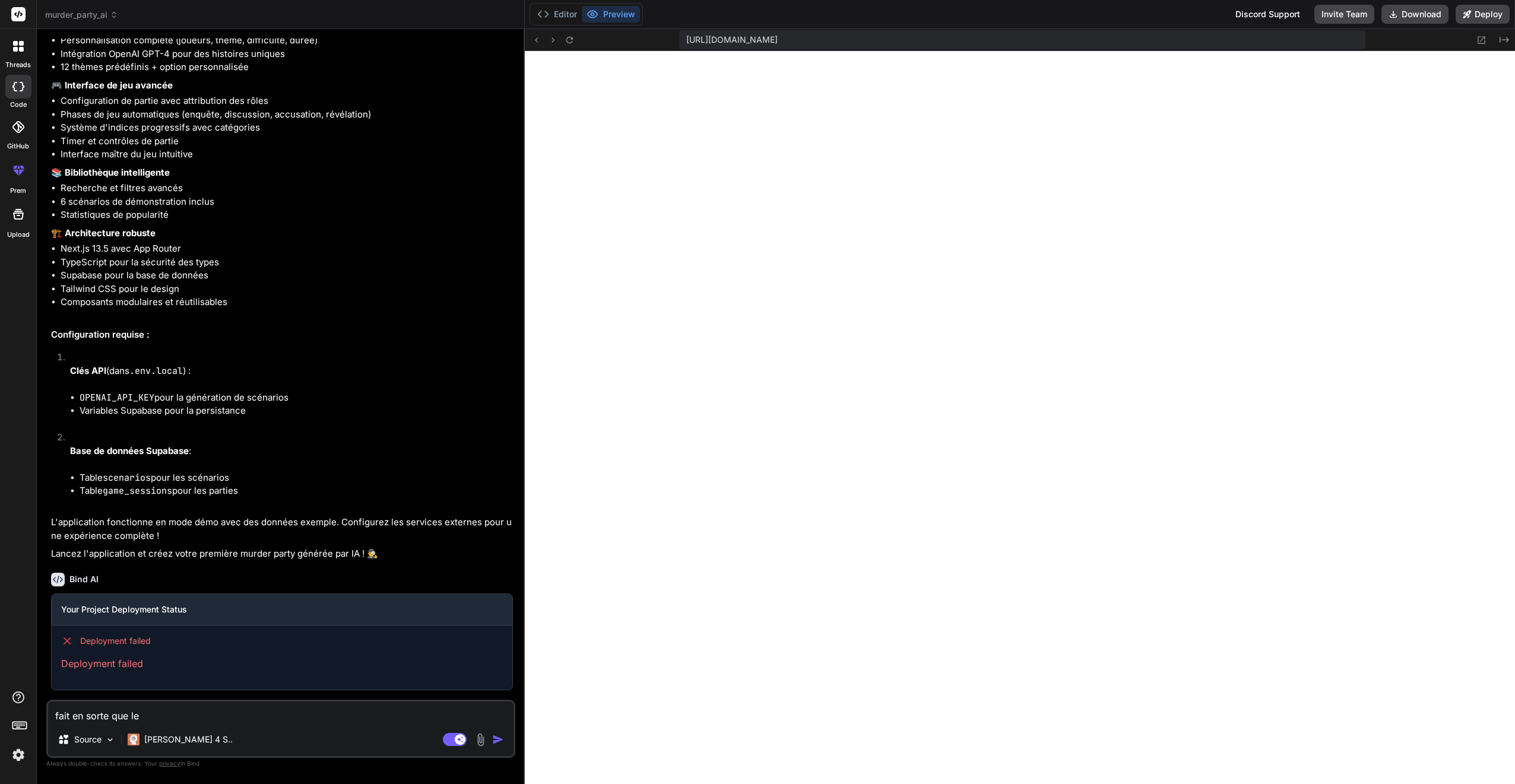
type textarea "x"
type textarea "fait en sorte que le j"
type textarea "x"
type textarea "fait en sorte que le jo"
type textarea "x"
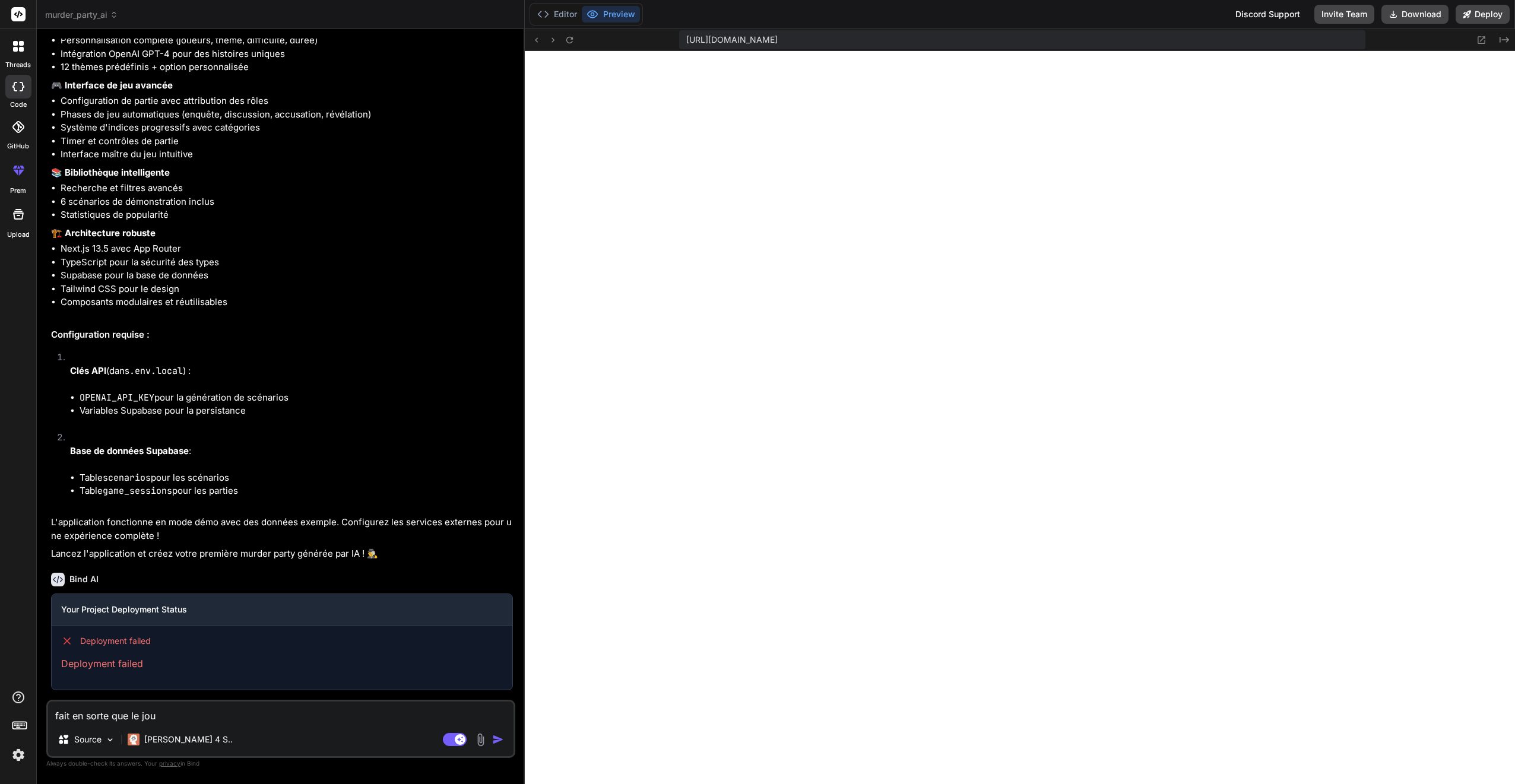
type textarea "fait en sorte que le joue"
type textarea "x"
type textarea "fait en sorte que le joueu"
type textarea "x"
type textarea "fait en sorte que le joueur"
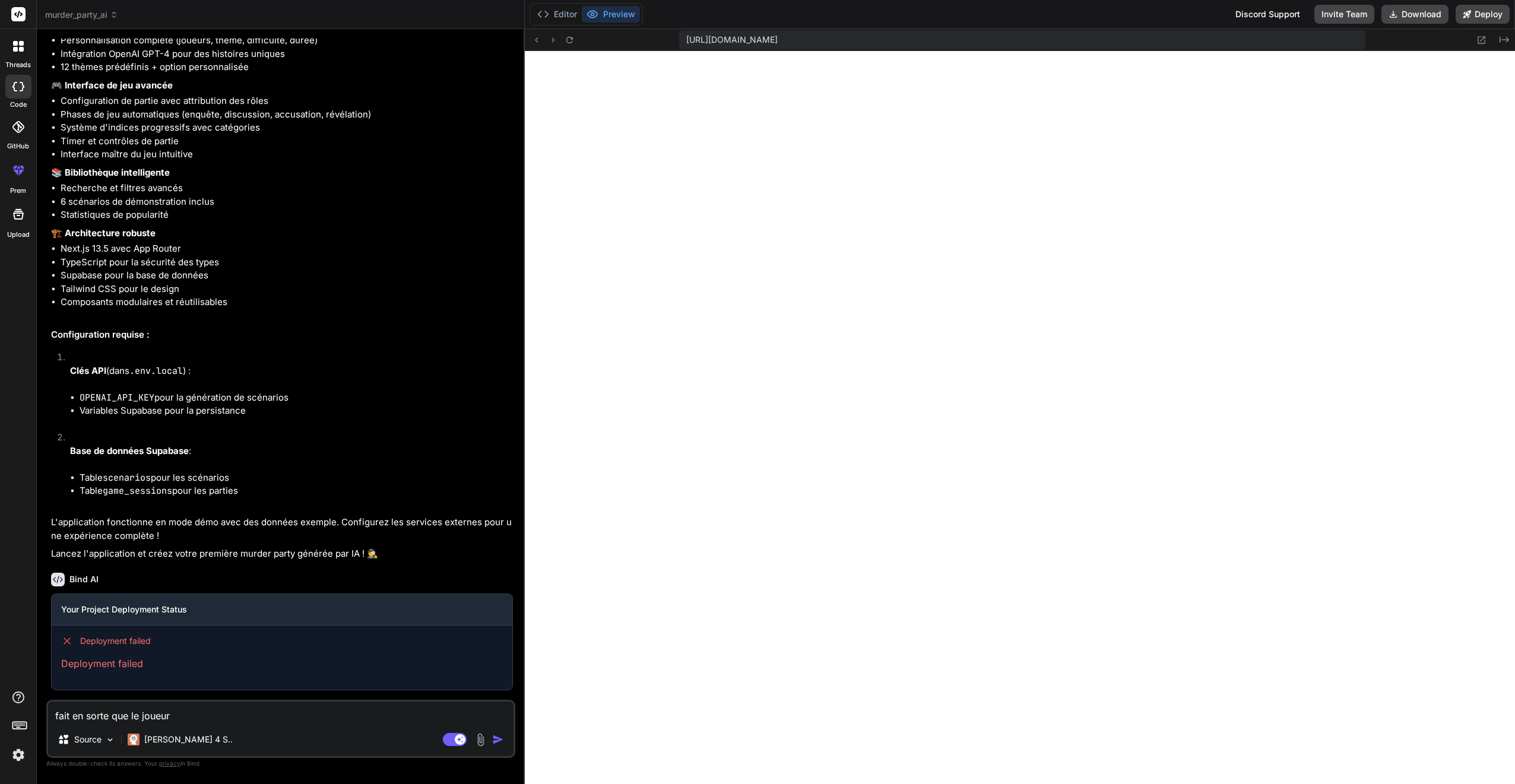
type textarea "x"
type textarea "fait en sorte que le joueur"
type textarea "x"
type textarea "fait en sorte que le joueur p"
type textarea "x"
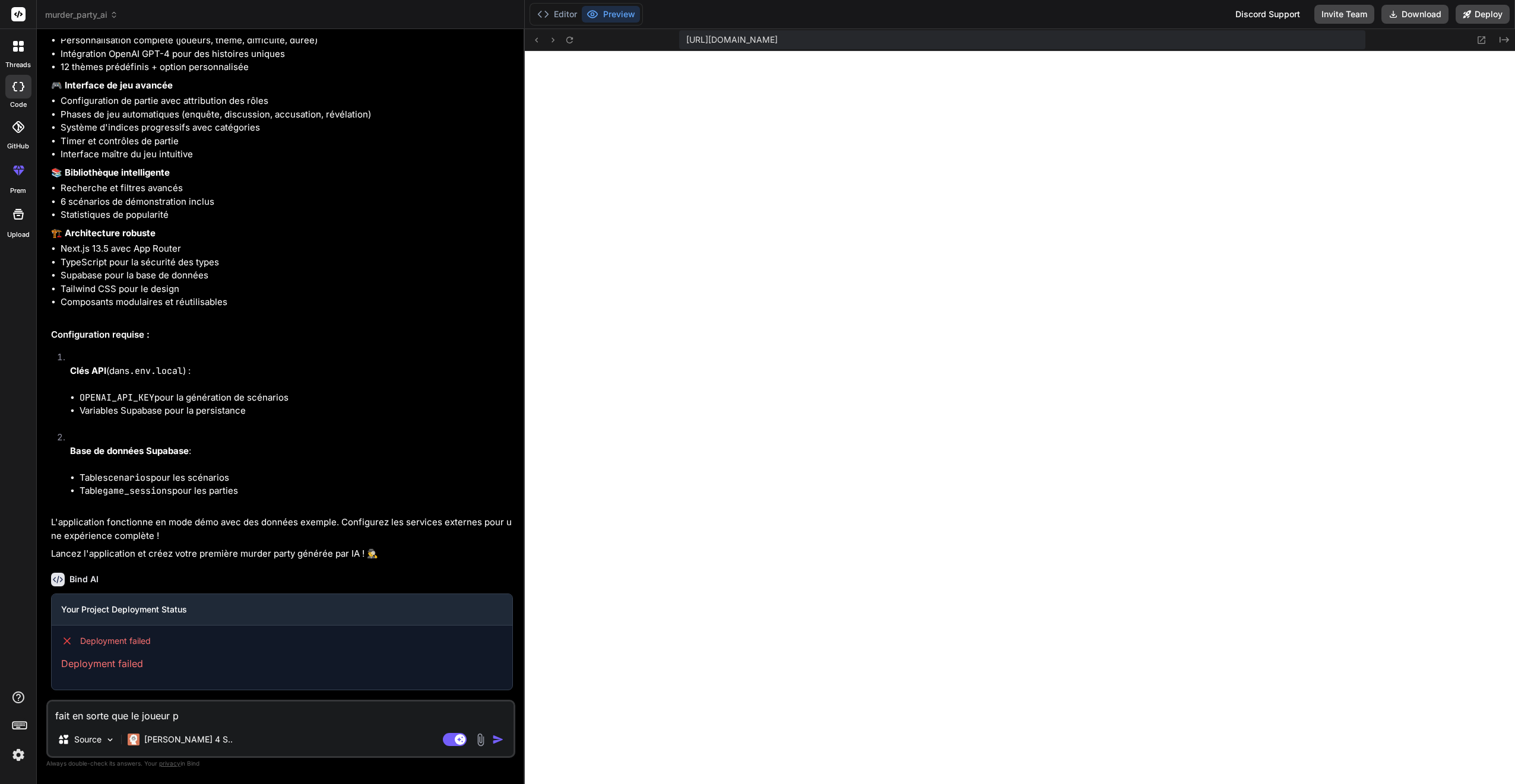
type textarea "fait en sorte que le joueur pu"
type textarea "x"
type textarea "fait en sorte que le joueur pui"
type textarea "x"
type textarea "fait en sorte que le joueur puis"
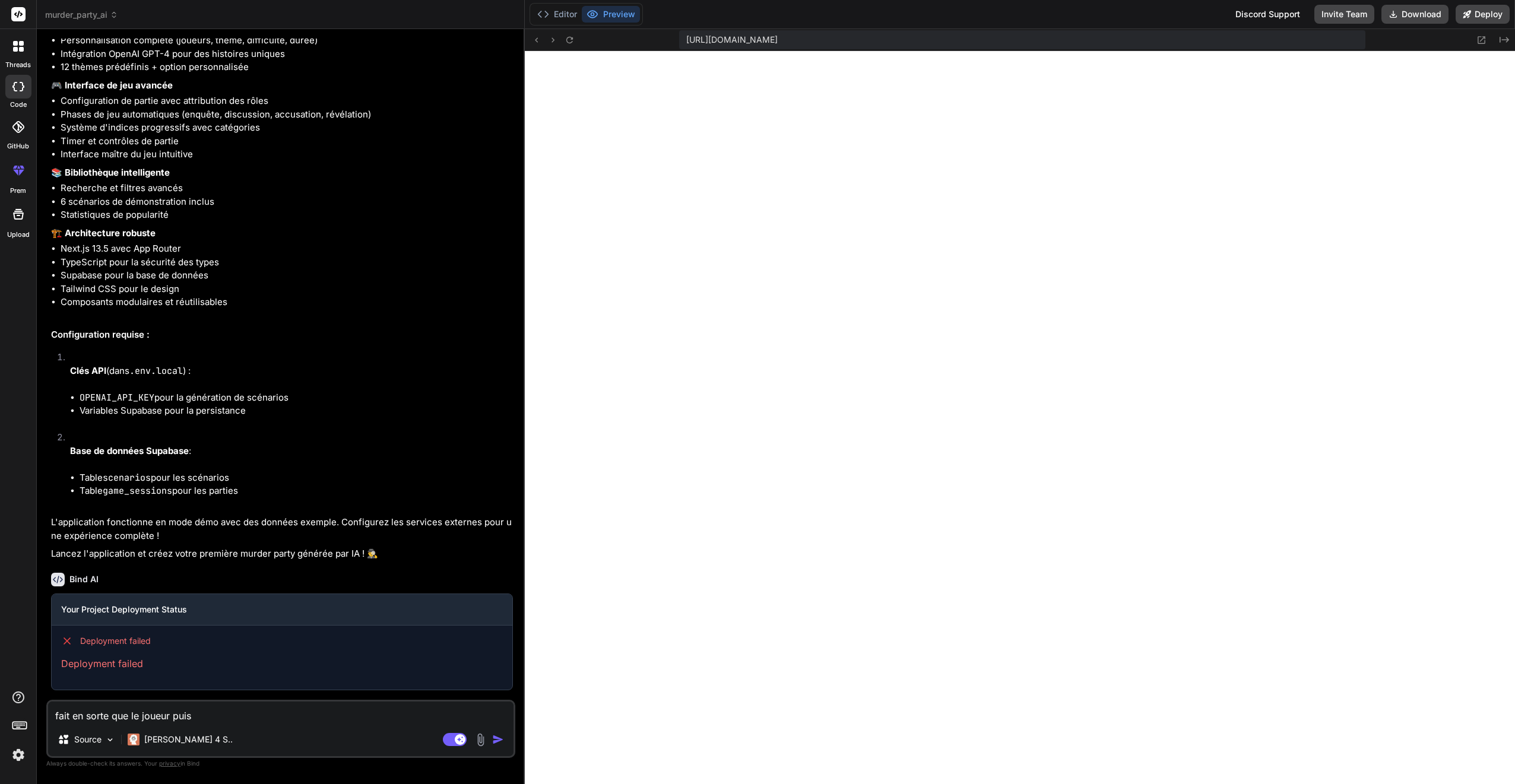
type textarea "x"
type textarea "fait en sorte que le joueur puiss"
type textarea "x"
type textarea "fait en sorte que le joueur puiss"
type textarea "x"
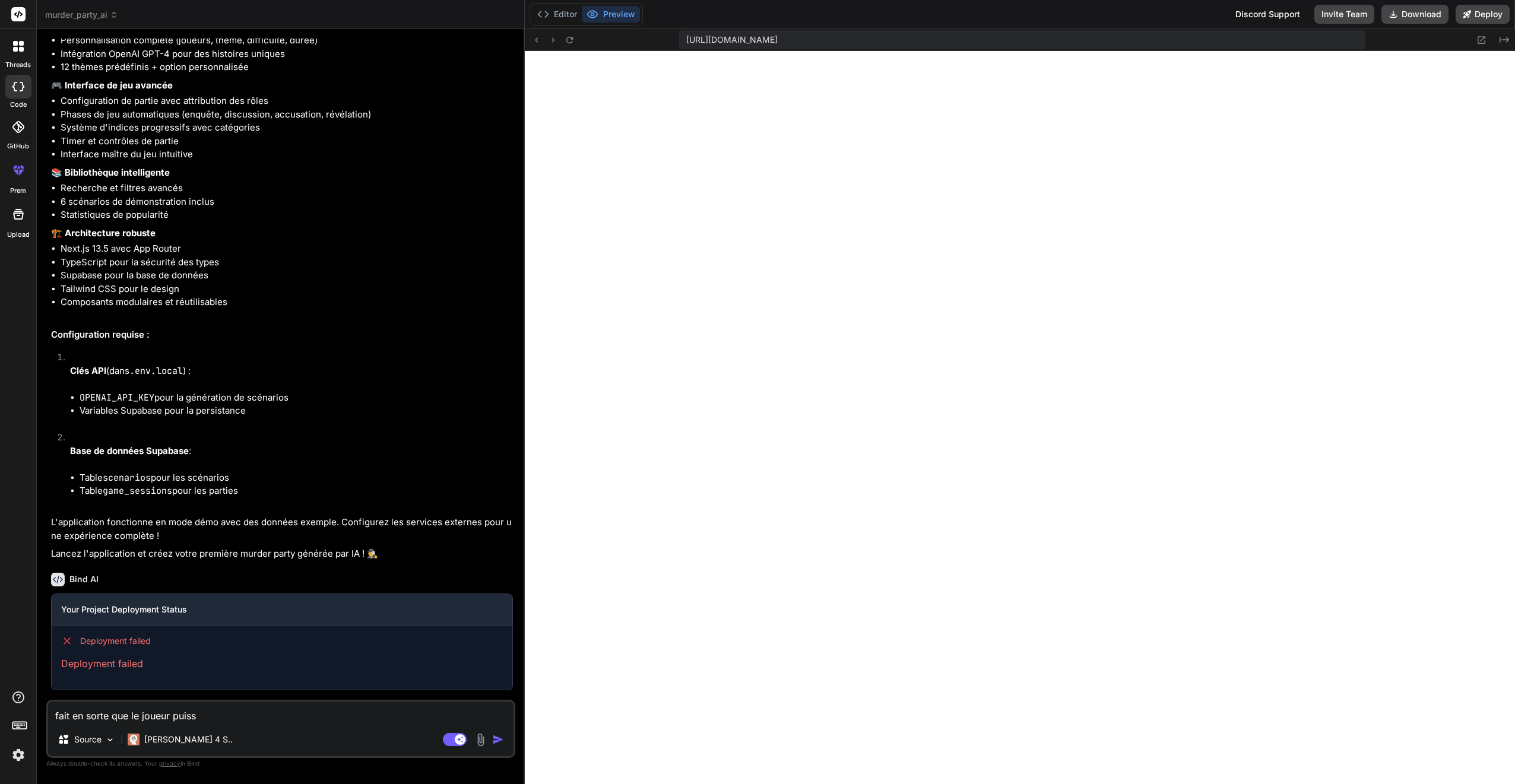
type textarea "fait en sorte que le joueur puiss e"
type textarea "x"
type textarea "fait en sorte que le joueur puiss"
type textarea "x"
type textarea "fait en sorte que le joueur puiss"
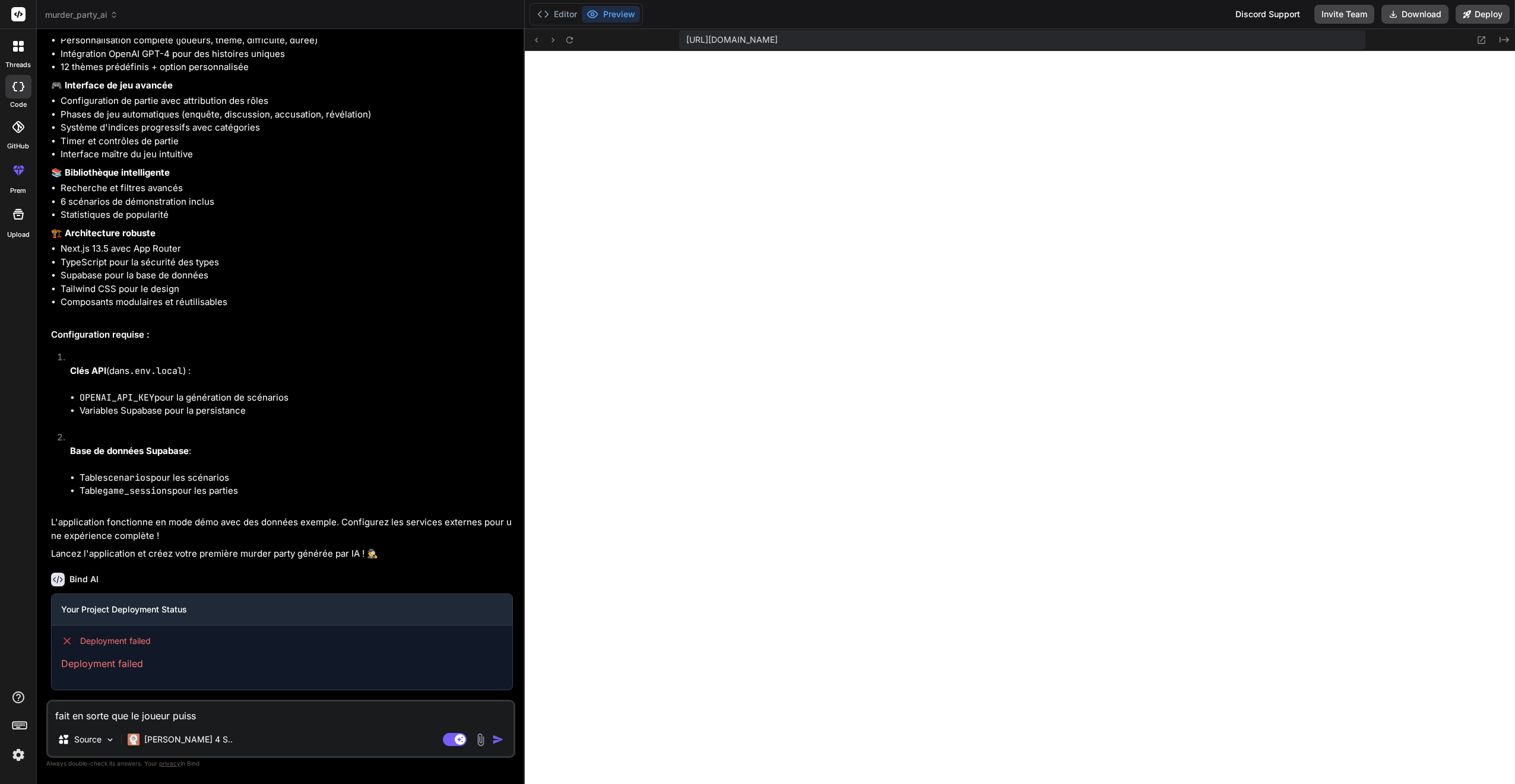
type textarea "x"
type textarea "fait en sorte que le joueur puisse"
type textarea "x"
type textarea "fait en sorte que le joueur puisse"
type textarea "x"
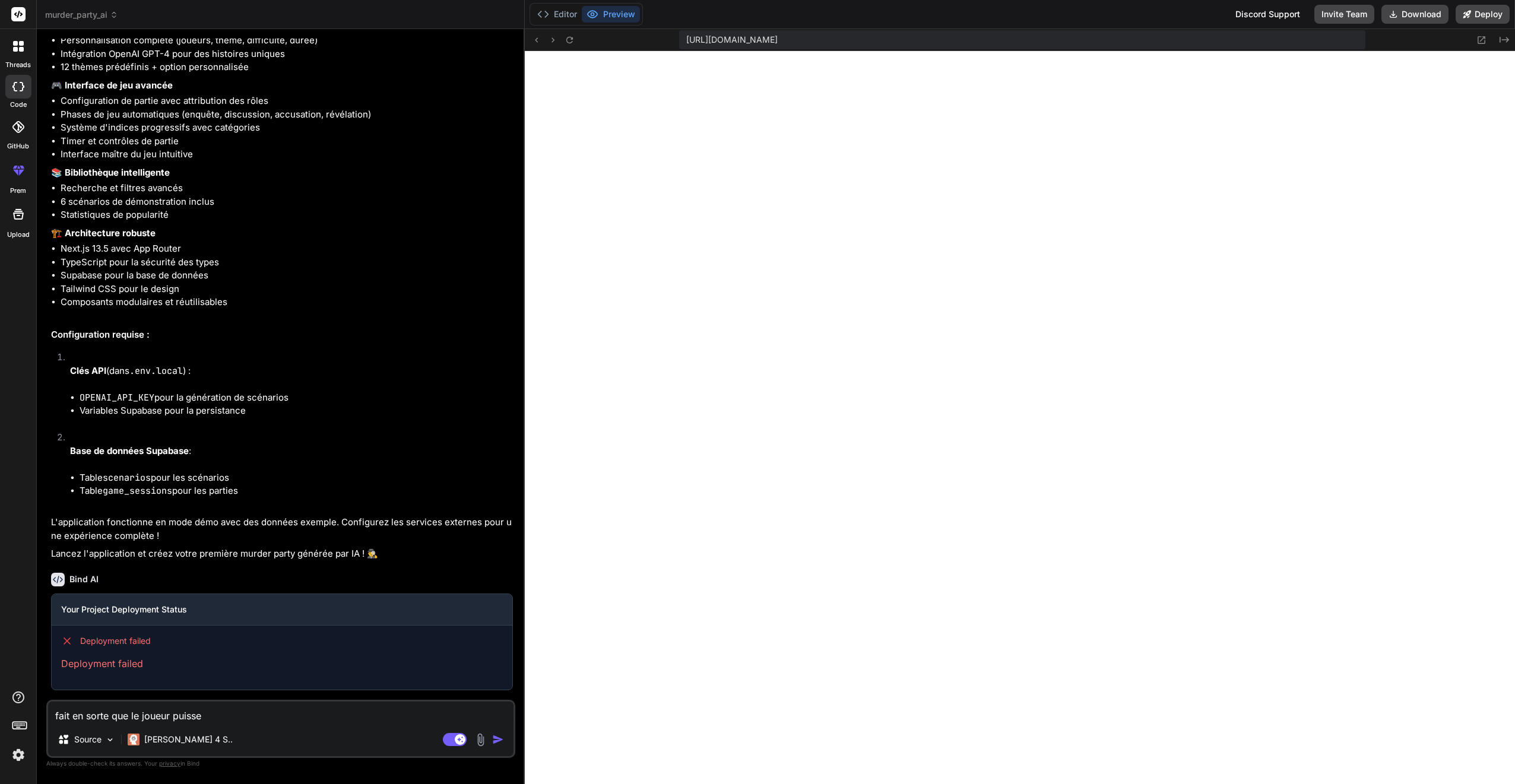
type textarea "fait en sorte que le joueur puisse a"
type textarea "x"
type textarea "fait en sorte que le joueur puisse av"
type textarea "x"
type textarea "fait en sorte que le joueur puisse avo"
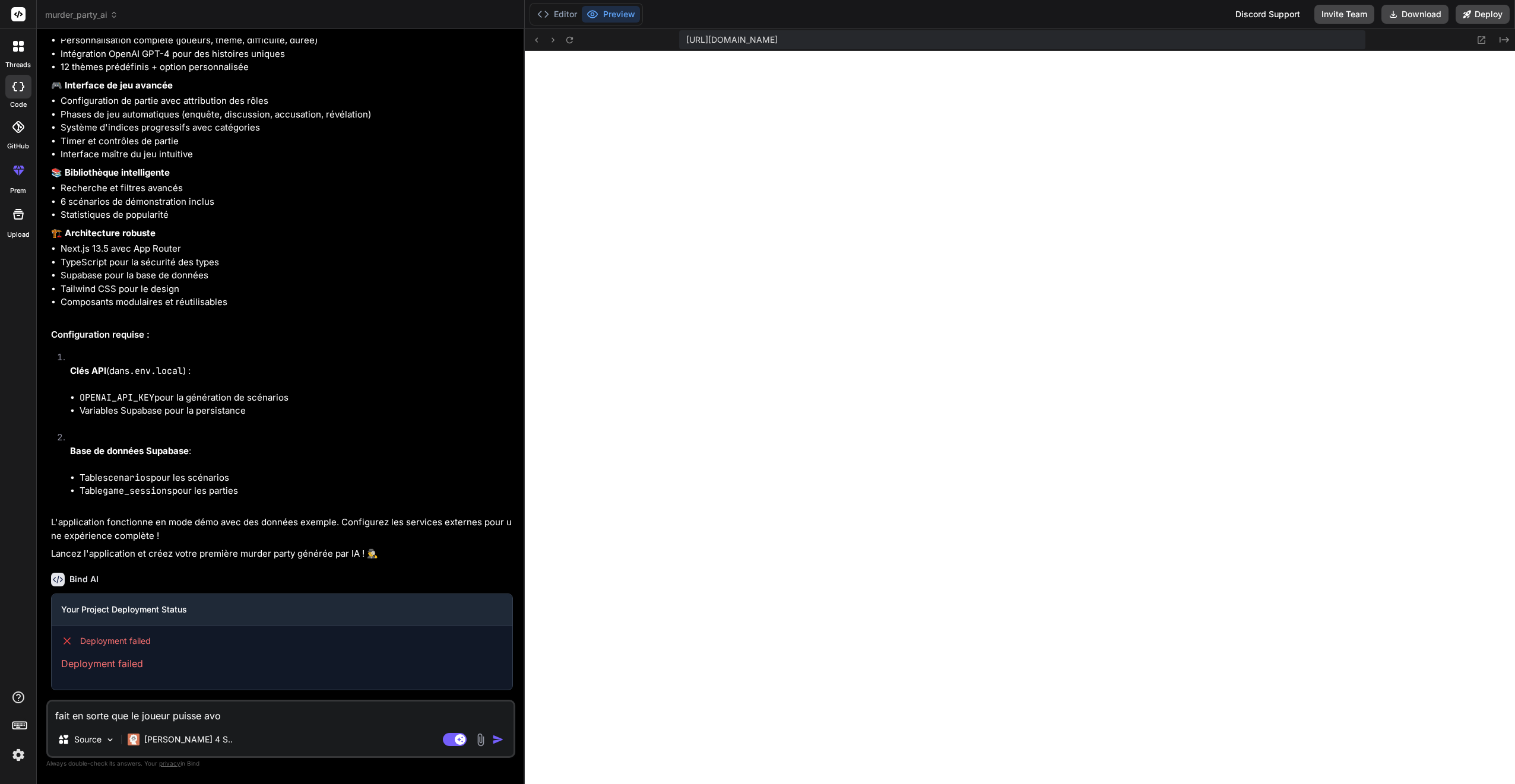
type textarea "x"
type textarea "fait en sorte que le joueur puisse avoi"
type textarea "x"
type textarea "fait en sorte que le joueur puisse avoir"
type textarea "x"
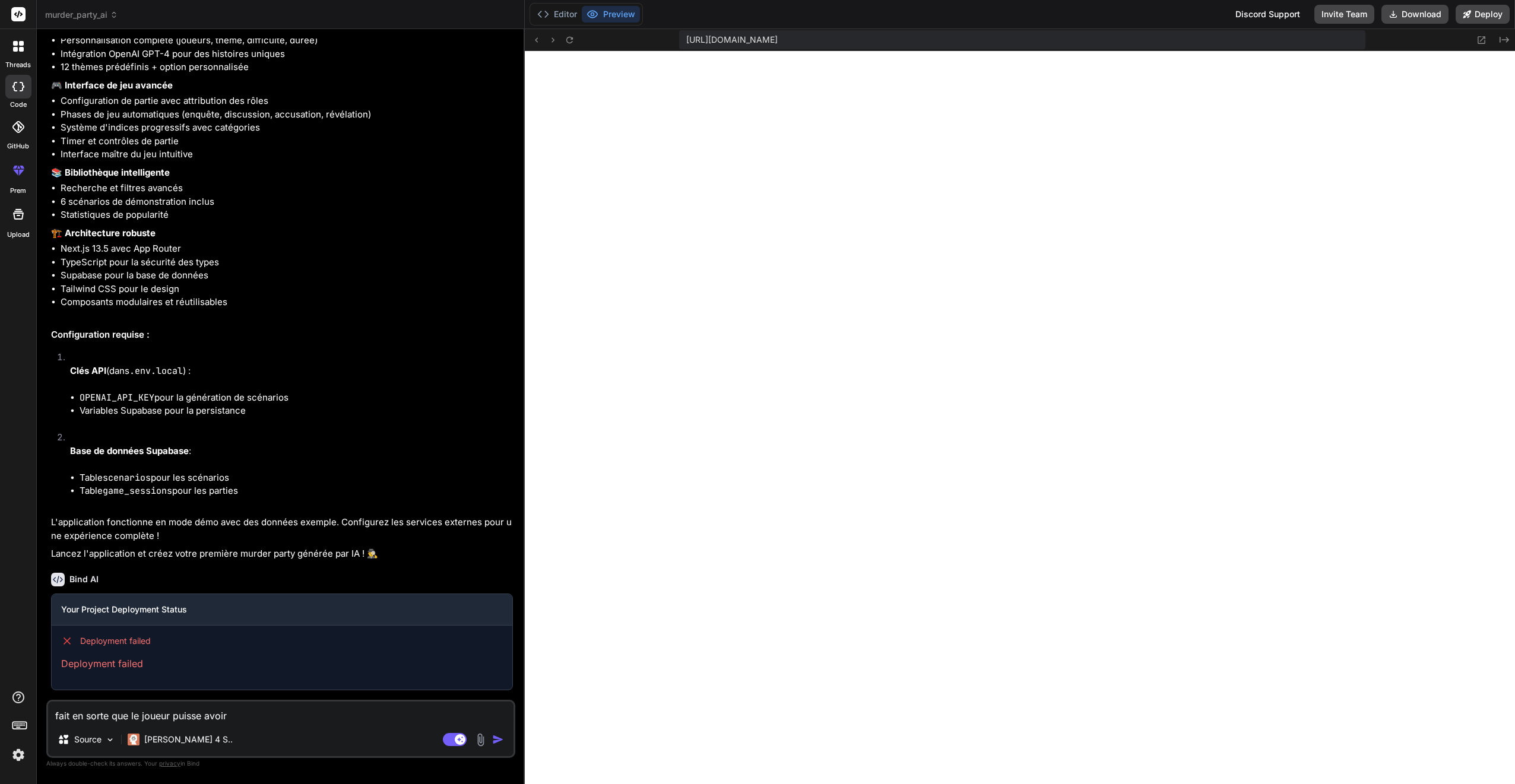
type textarea "fait en sorte que le joueur puisse avoir"
type textarea "x"
type textarea "fait en sorte que le joueur puisse avoir s"
type textarea "x"
type textarea "fait en sorte que le joueur puisse avoir sa"
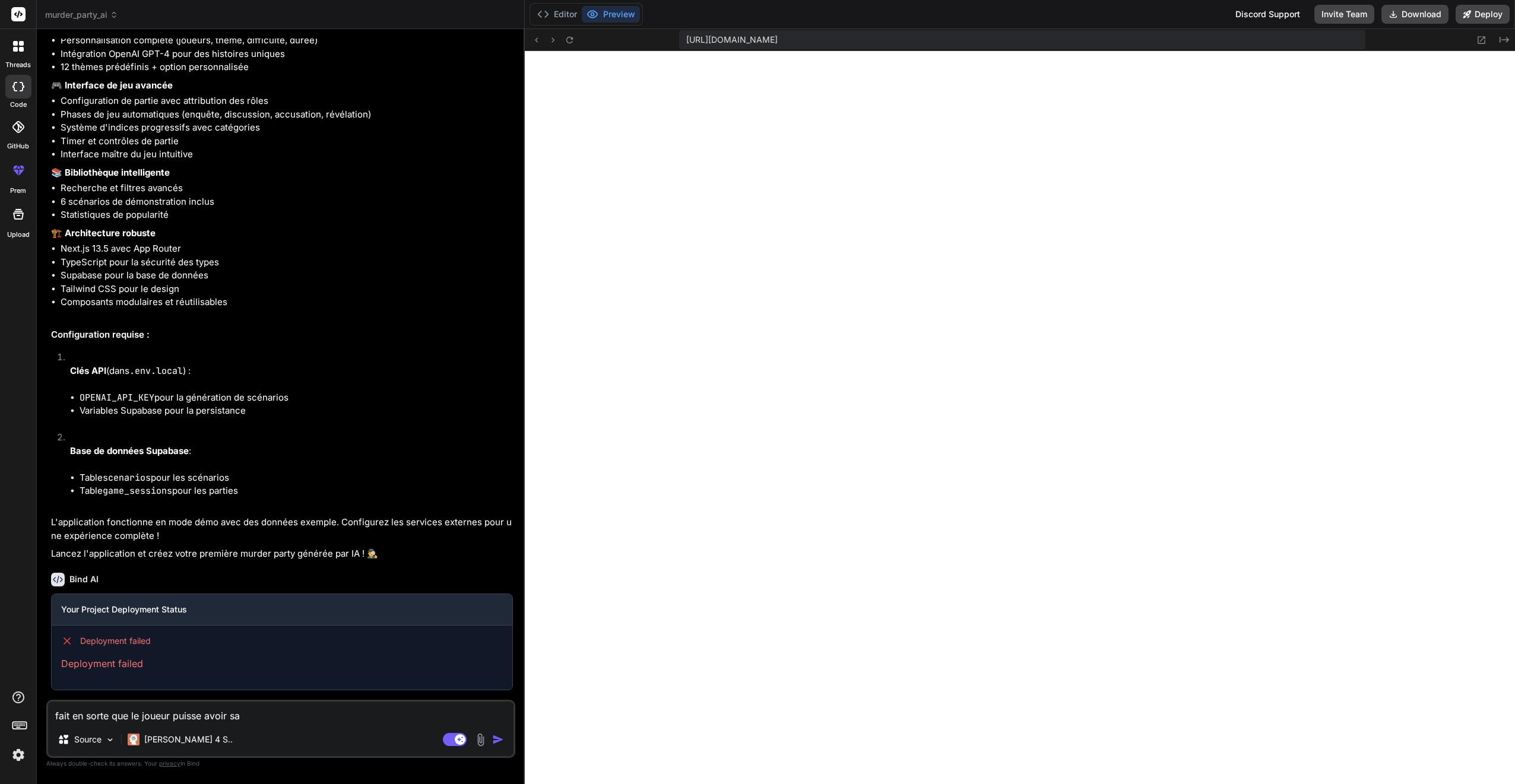
type textarea "x"
type textarea "fait en sorte que le joueur puisse avoir sa"
type textarea "x"
type textarea "fait en sorte que le joueur puisse avoir sa p"
type textarea "x"
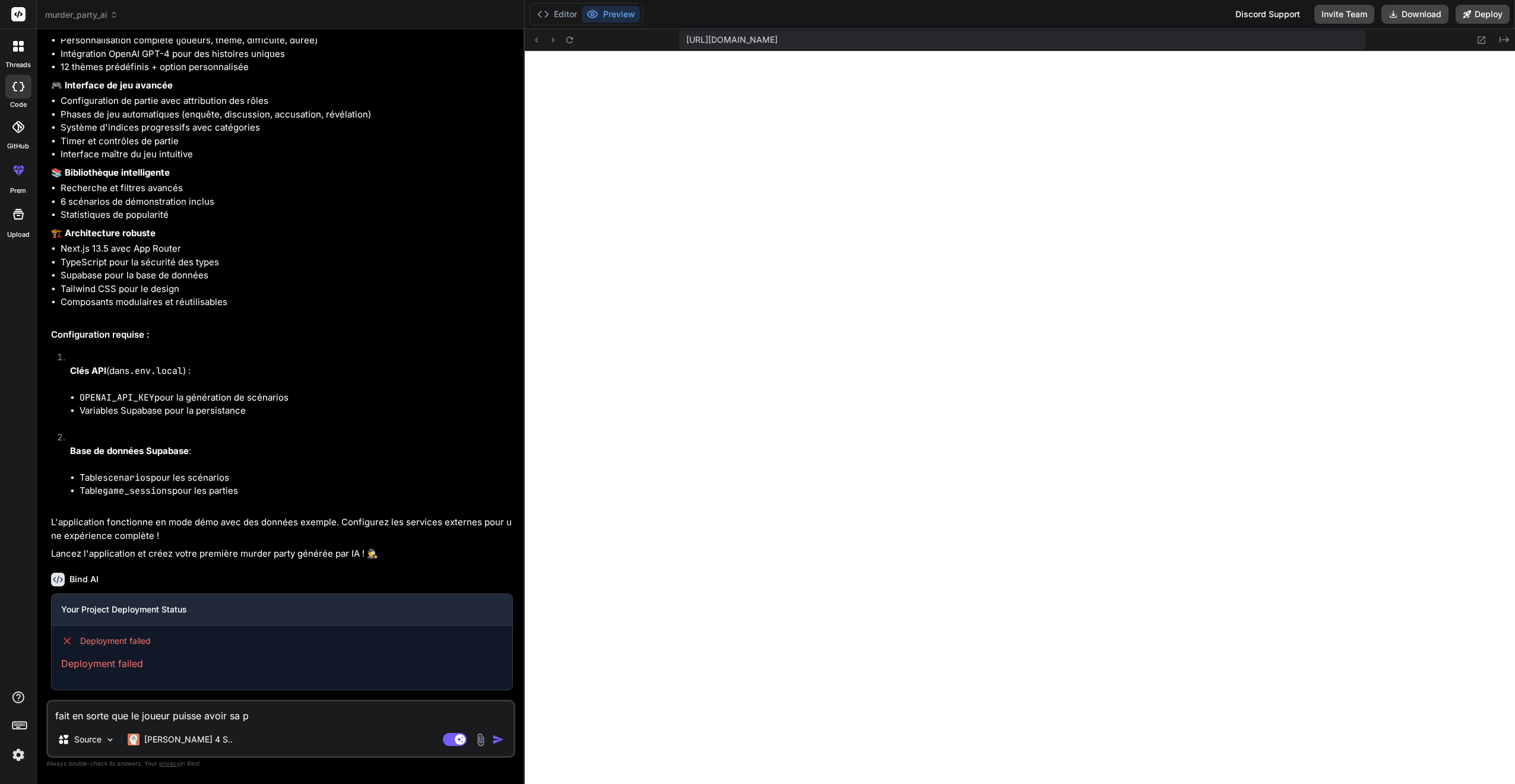
type textarea "fait en sorte que le joueur puisse avoir sa pa"
type textarea "x"
type textarea "fait en sorte que le joueur puisse avoir sa pag"
type textarea "x"
type textarea "fait en sorte que le joueur puisse avoir sa page"
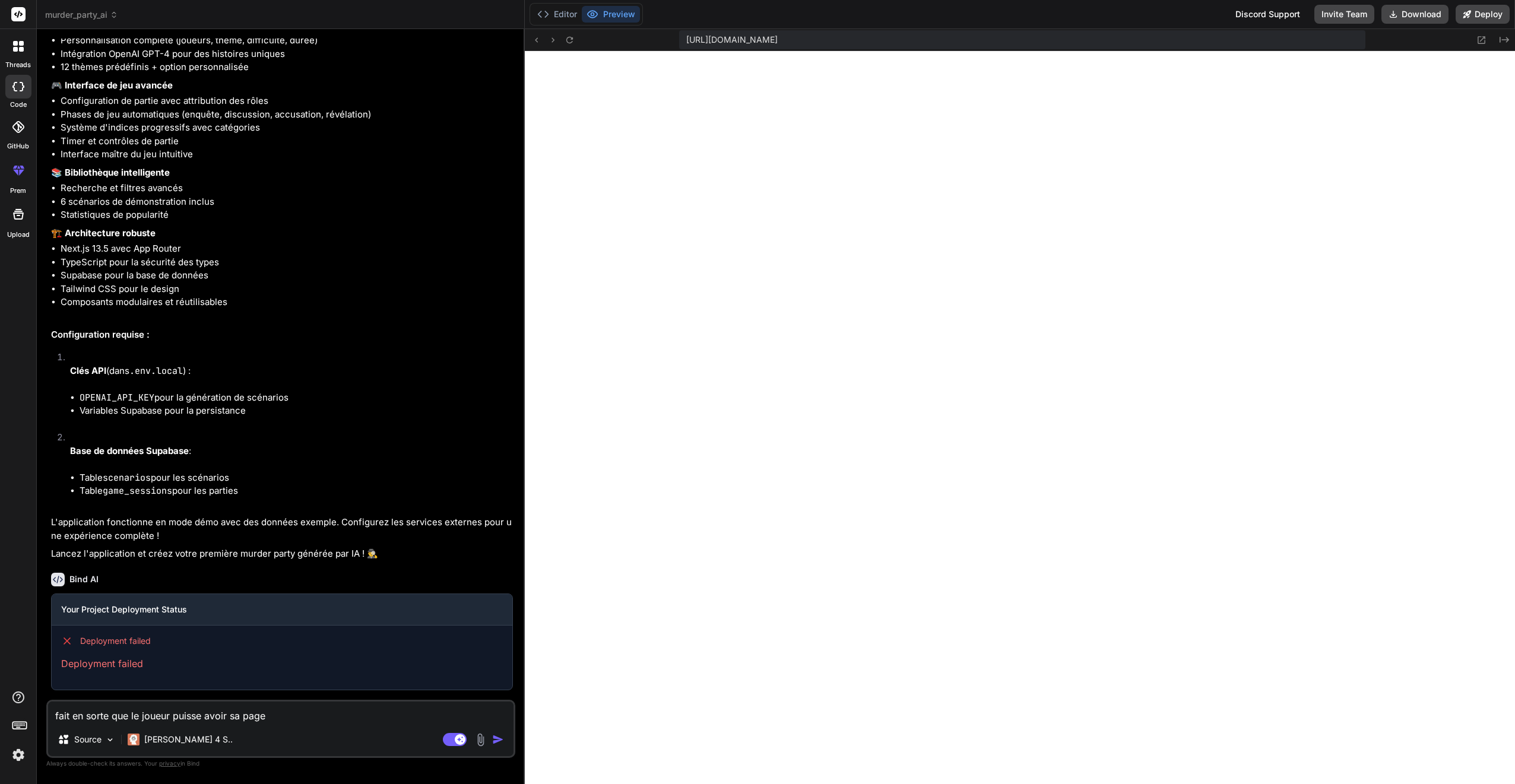
type textarea "x"
type textarea "fait en sorte que le joueur puisse avoir sa page"
type textarea "x"
type textarea "fait en sorte que le joueur puisse avoir sa page d"
type textarea "x"
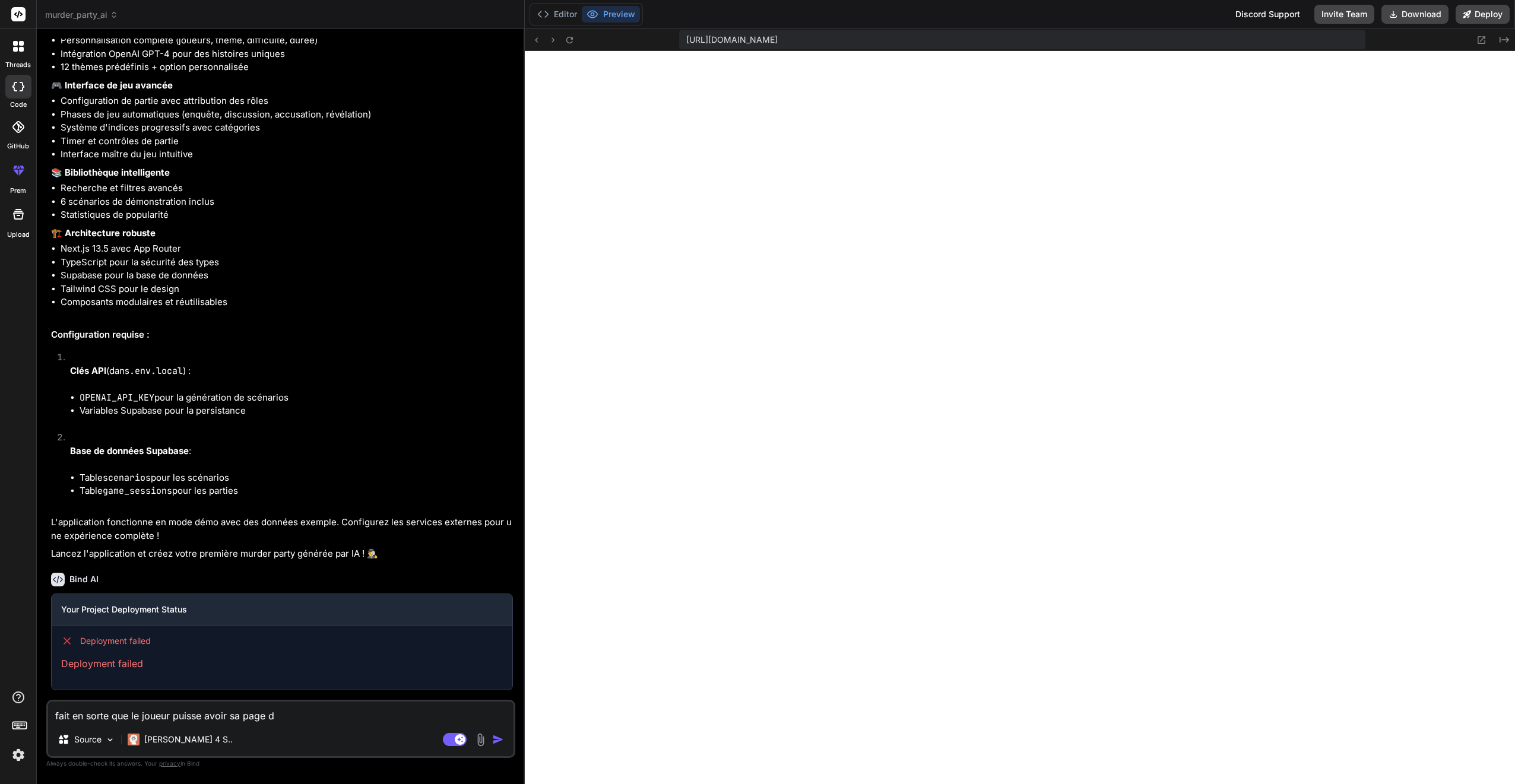
type textarea "fait en sorte que le joueur puisse avoir sa page de"
type textarea "x"
type textarea "fait en sorte que le joueur puisse avoir sa page de"
type textarea "x"
type textarea "fait en sorte que le joueur puisse avoir sa page de s"
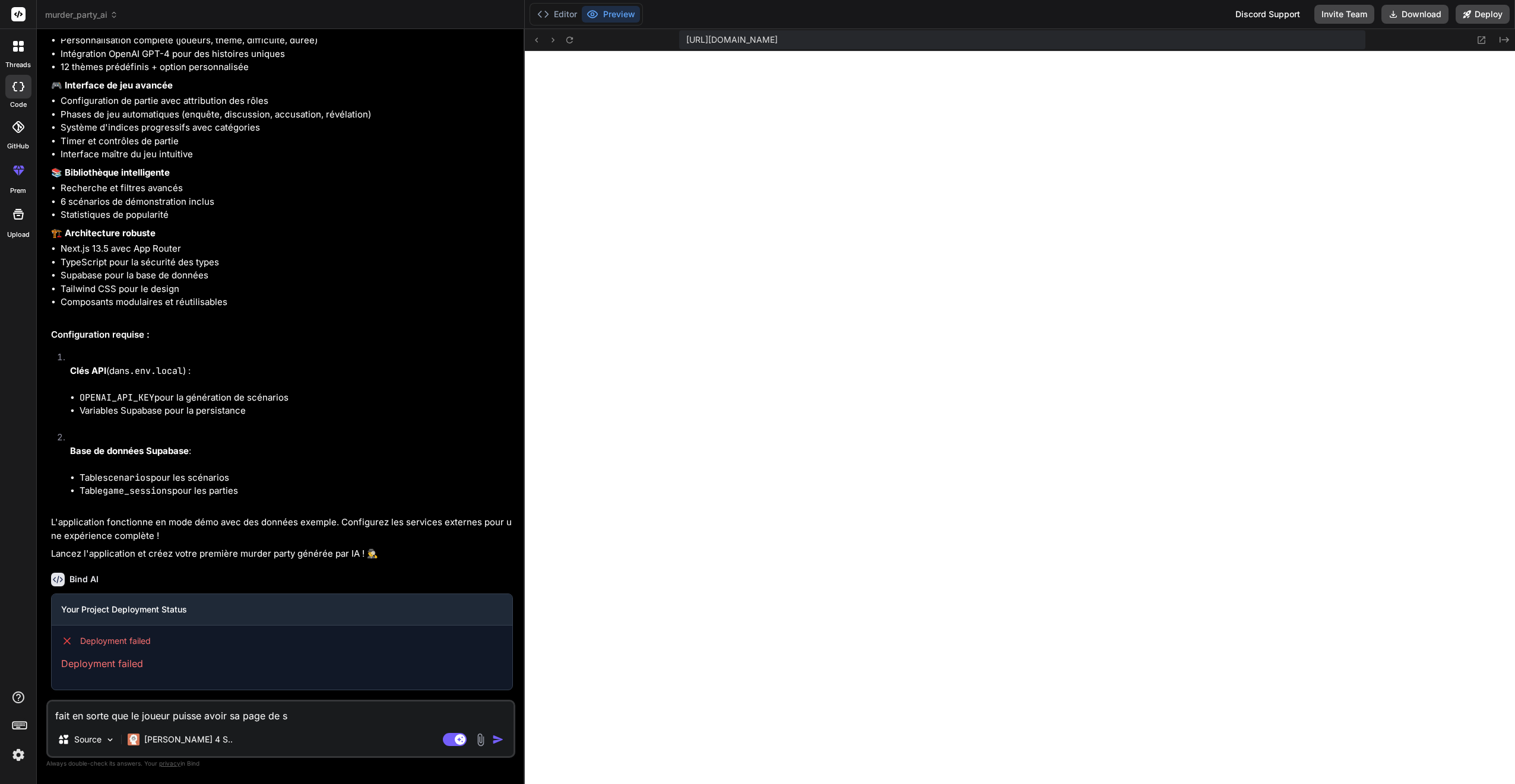
type textarea "x"
type textarea "fait en sorte que le joueur puisse avoir sa page de so"
type textarea "x"
type textarea "fait en sorte que le joueur puisse avoir sa page de son"
type textarea "x"
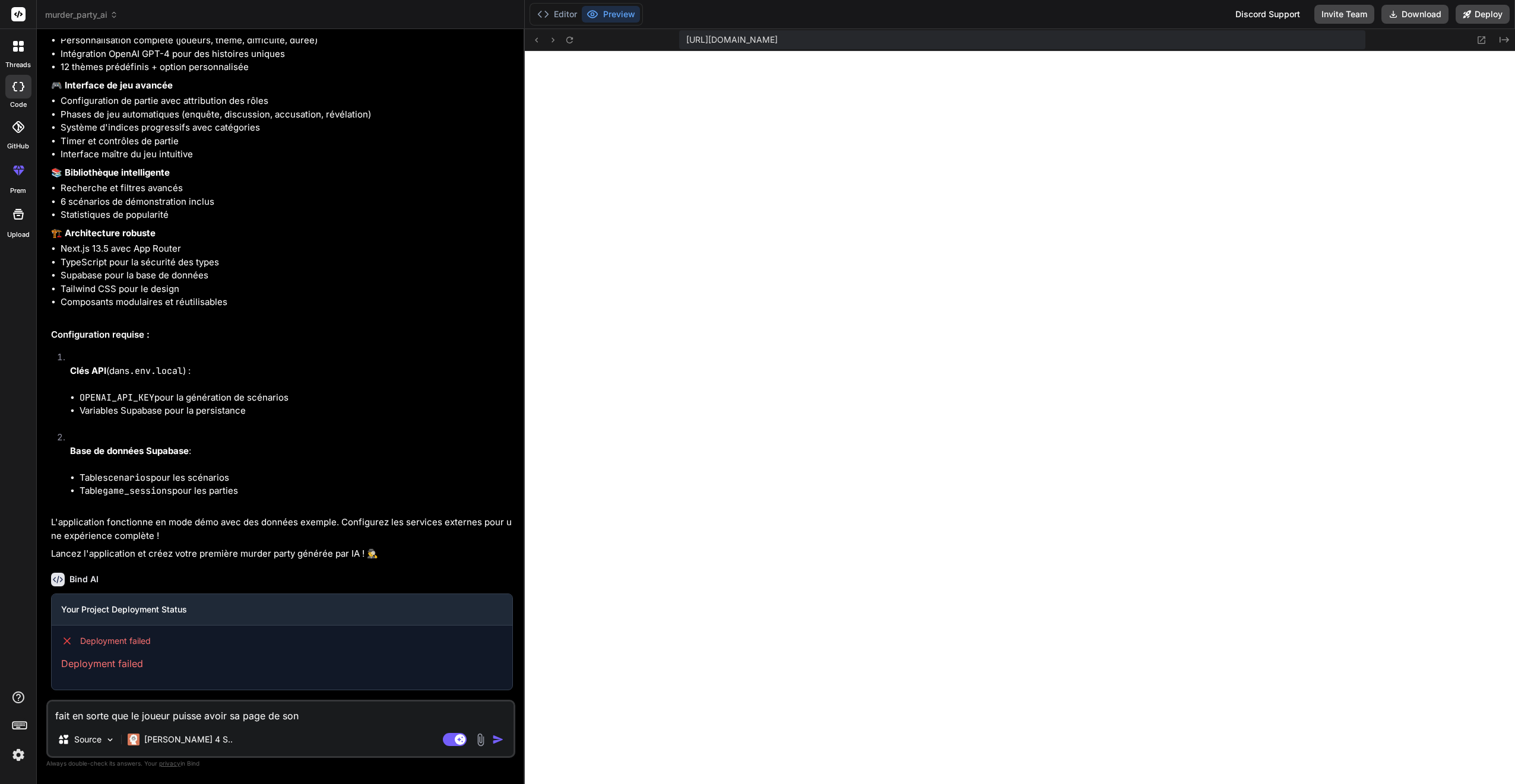
type textarea "fait en sorte que le joueur puisse avoir sa page de son"
type textarea "x"
type textarea "fait en sorte que le joueur puisse avoir sa page de son p"
type textarea "x"
type textarea "fait en sorte que le joueur puisse avoir sa page de son pe"
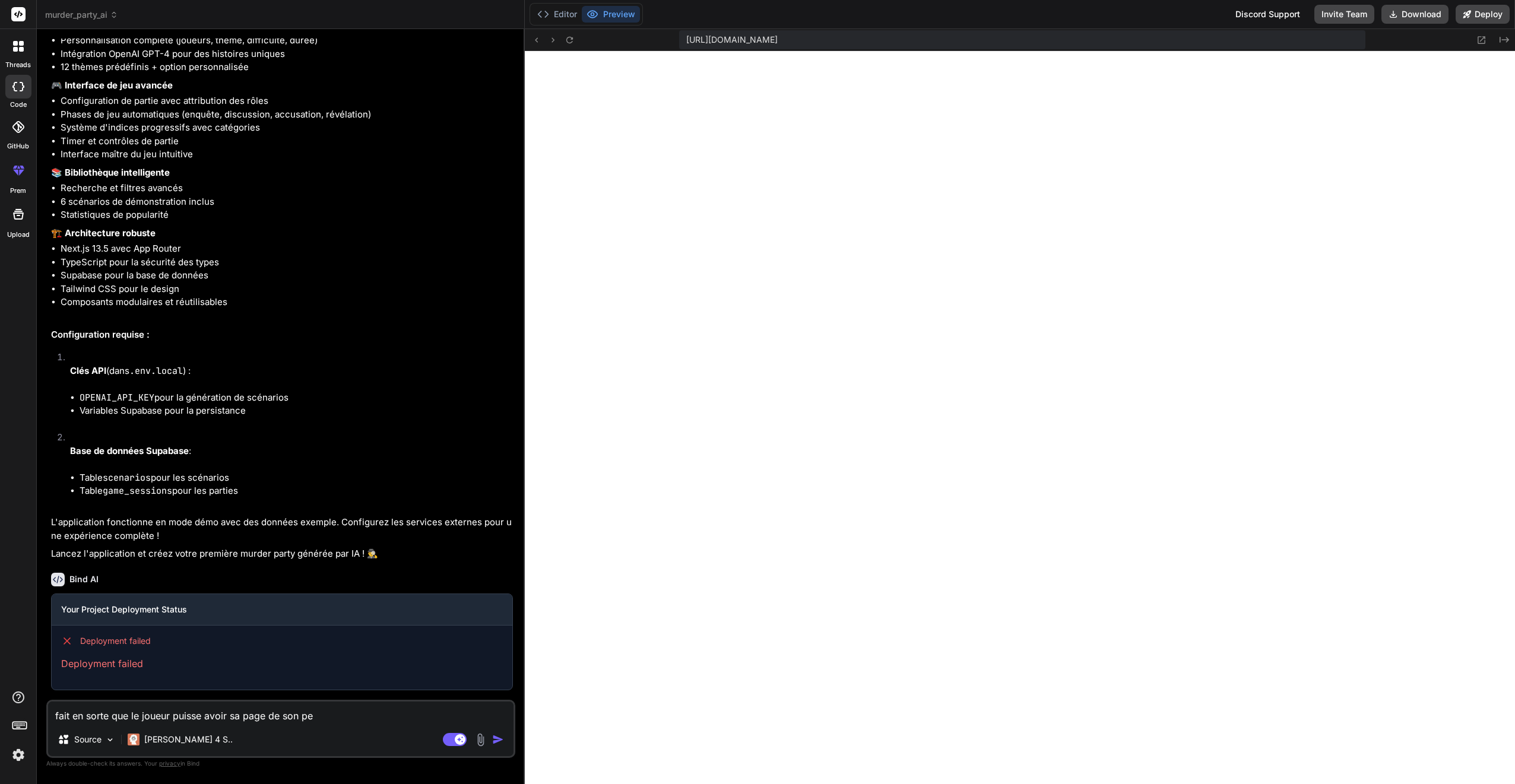
type textarea "x"
type textarea "fait en sorte que le joueur puisse avoir sa page de son per"
type textarea "x"
type textarea "fait en sorte que le joueur puisse avoir sa page de son pers"
type textarea "x"
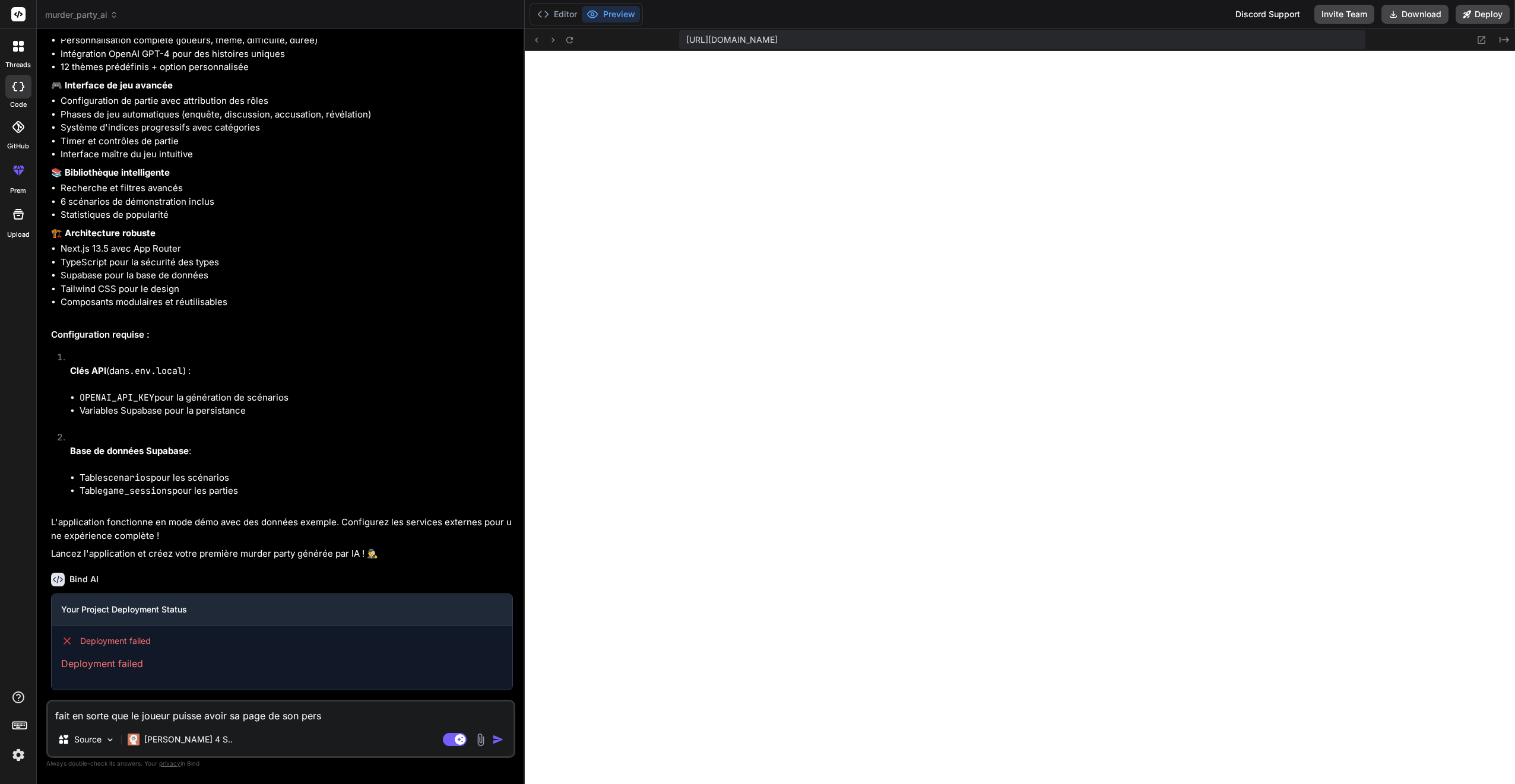
type textarea "fait en sorte que le joueur puisse avoir sa page de son perso"
type textarea "x"
type textarea "fait en sorte que le joueur puisse avoir sa page de son person"
type textarea "x"
type textarea "fait en sorte que le joueur puisse avoir sa page de son personn"
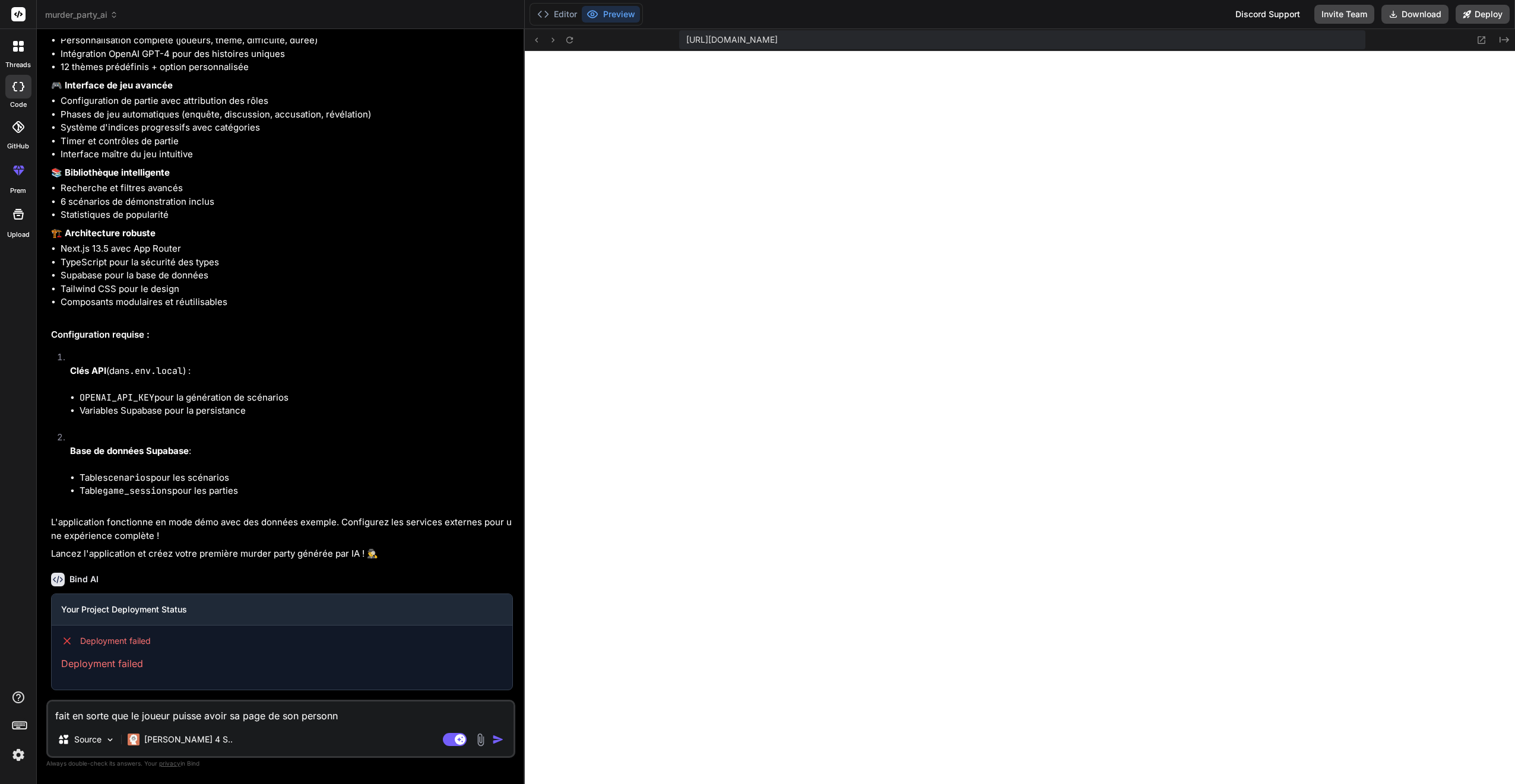
type textarea "x"
type textarea "fait en sorte que le joueur puisse avoir sa page de son personna"
type textarea "x"
type textarea "fait en sorte que le joueur puisse avoir sa page de son personnag"
type textarea "x"
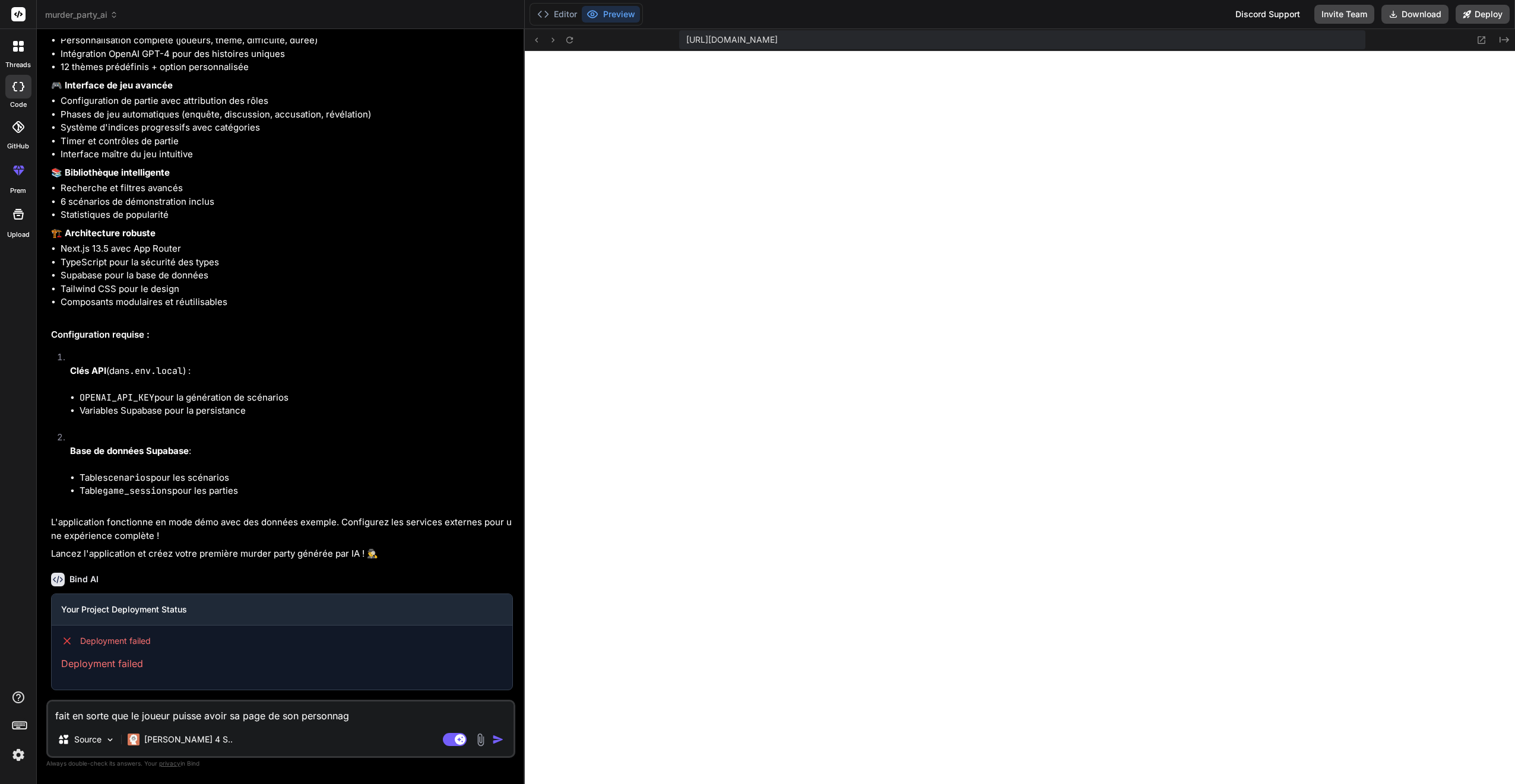
type textarea "fait en sorte que le joueur puisse avoir sa page de son personnage"
type textarea "x"
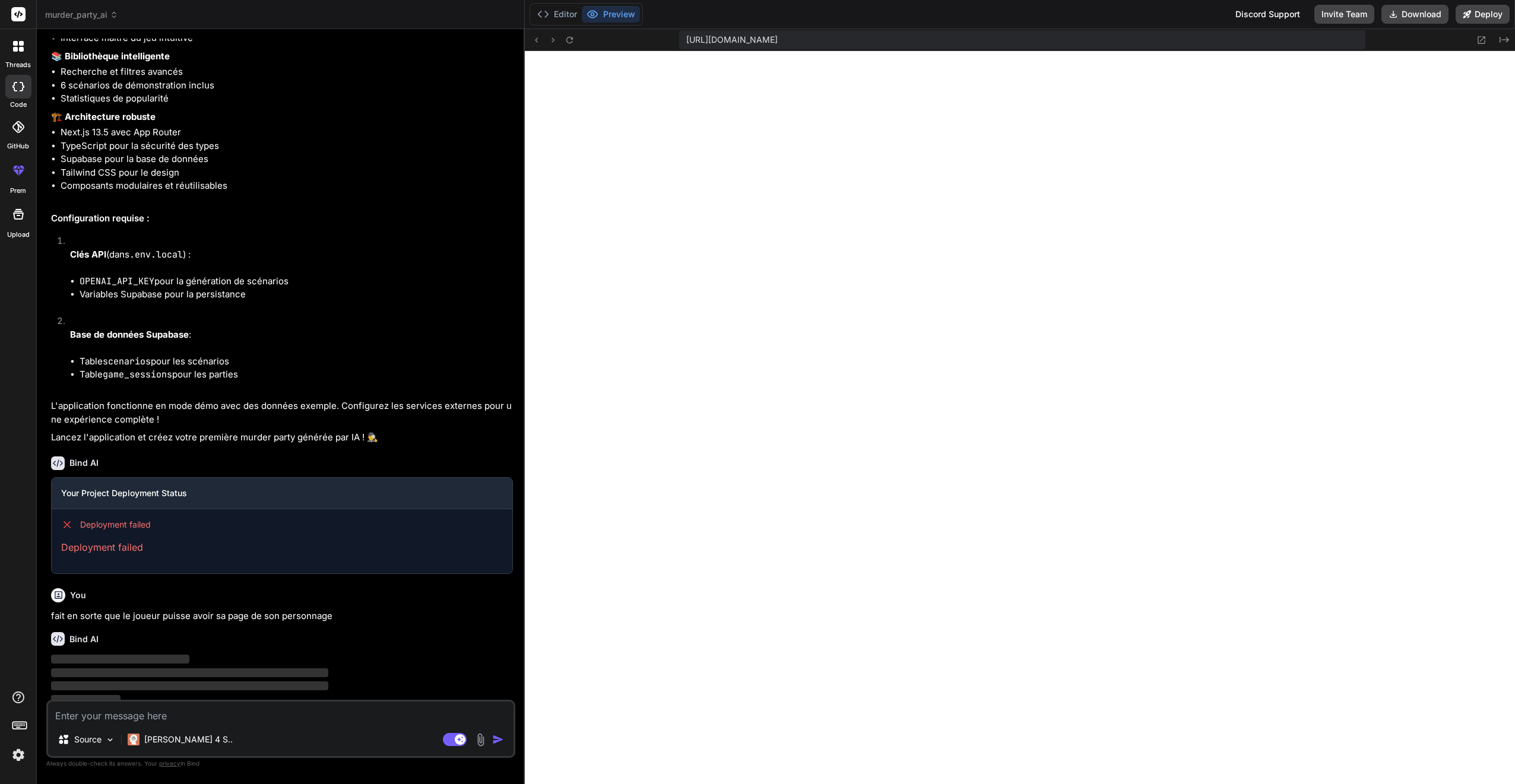
scroll to position [1551, 0]
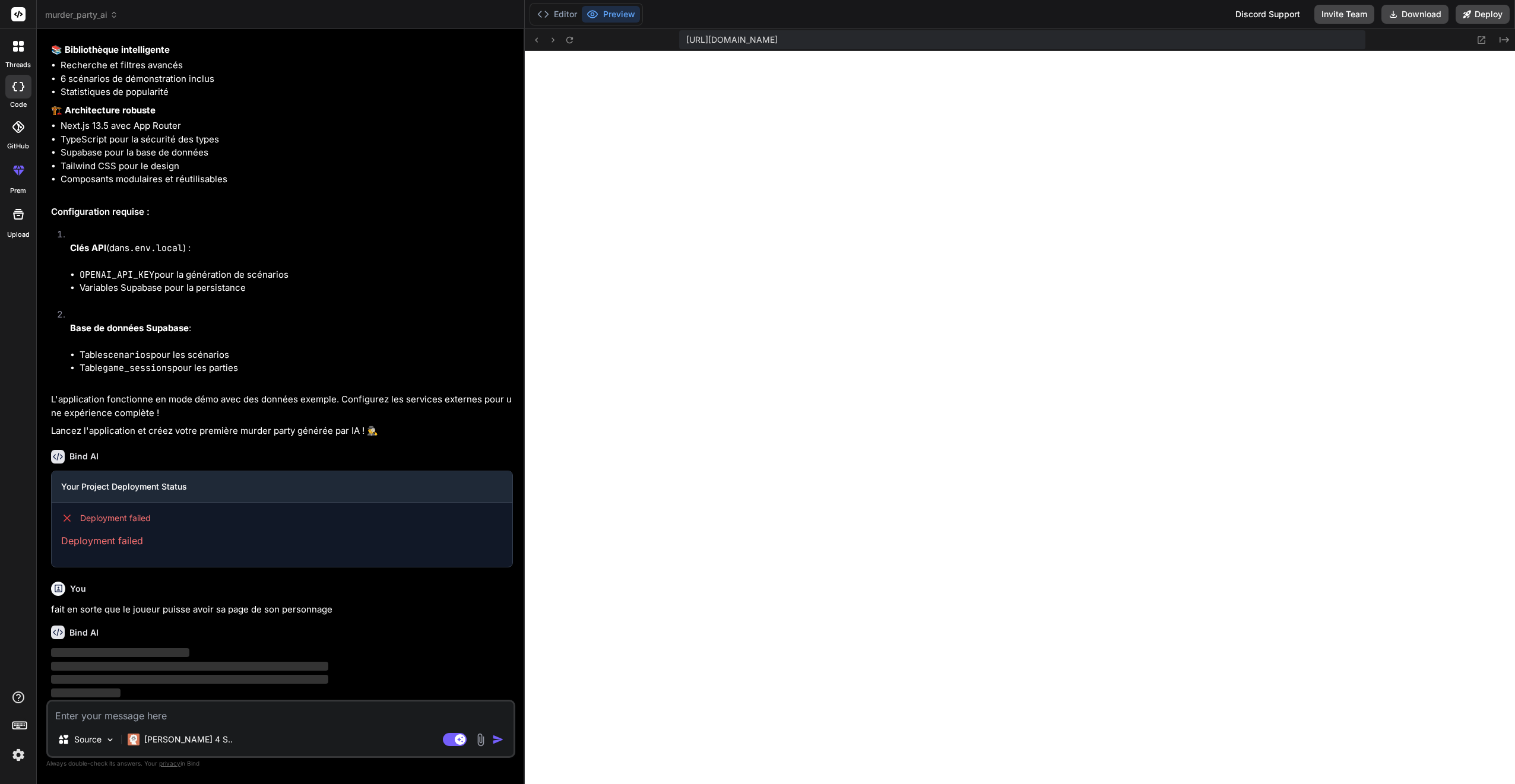
click at [98, 13] on span "murder_party_ai" at bounding box center [82, 14] width 73 height 12
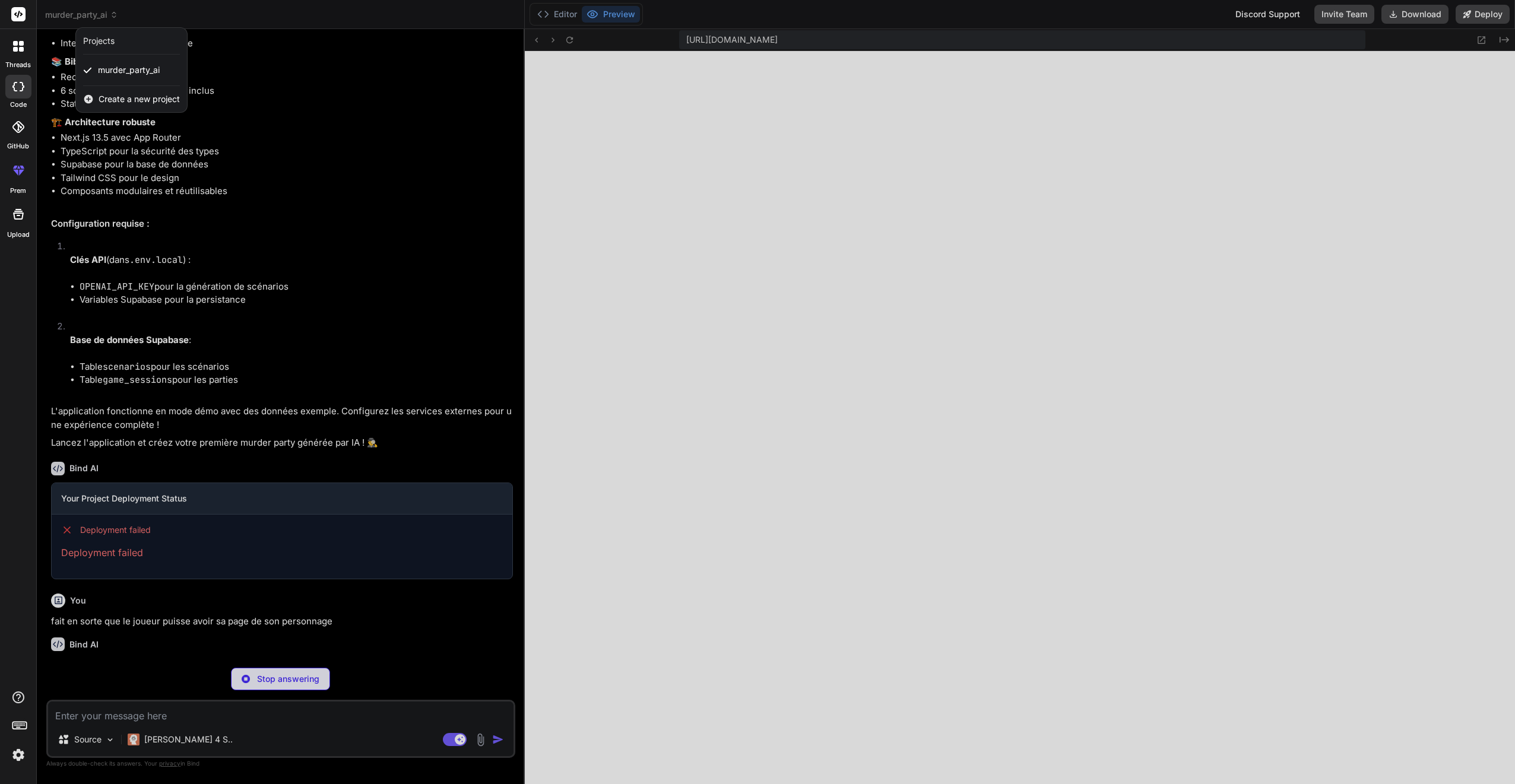
click at [219, 16] on div at bounding box center [758, 392] width 1515 height 784
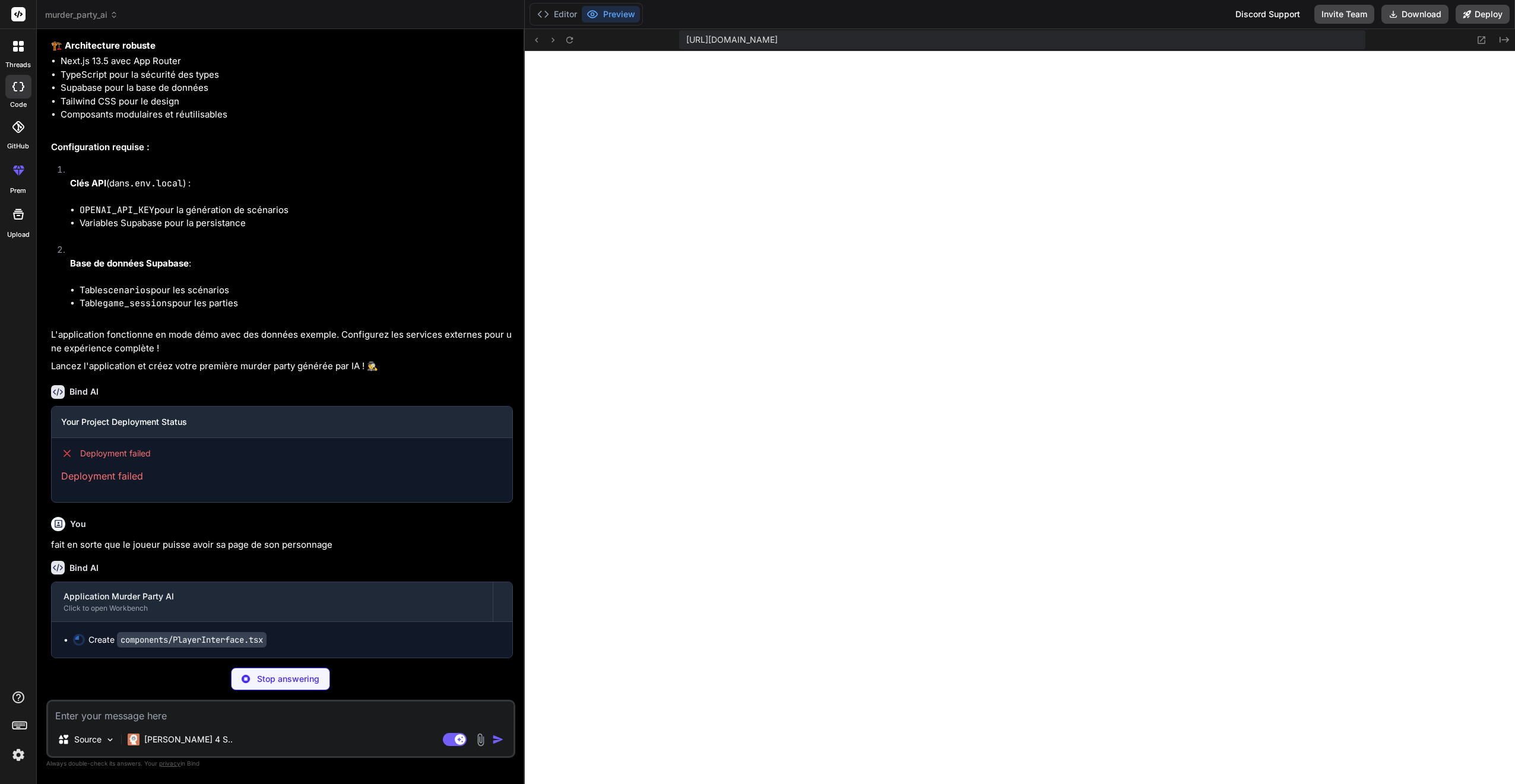
scroll to position [1616, 0]
click at [17, 710] on img at bounding box center [18, 755] width 20 height 20
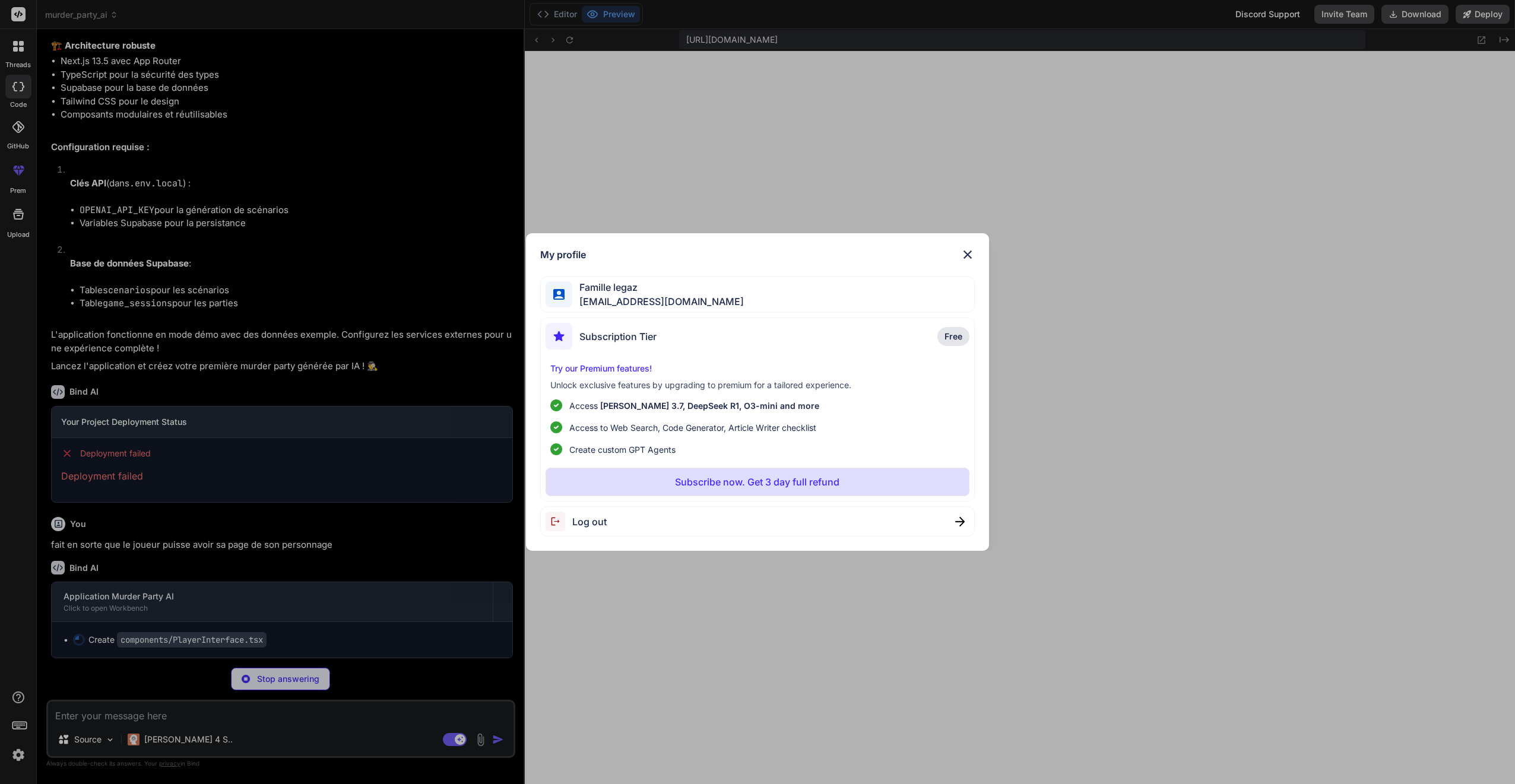
click at [730, 255] on img at bounding box center [968, 255] width 14 height 14
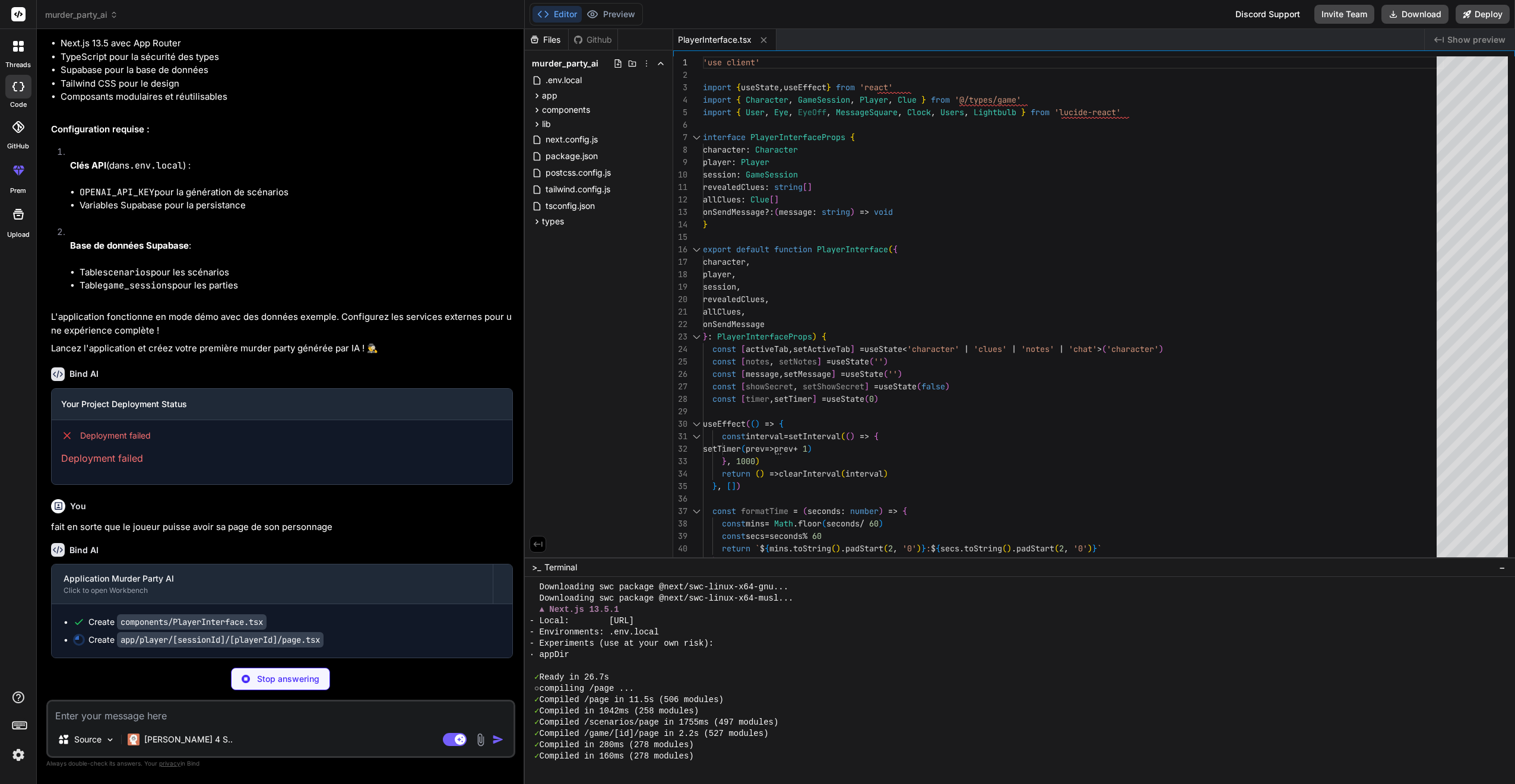
scroll to position [1634, 0]
type textarea "x"
type textarea "player={player} session={session} revealedClues={session.revealedClues} allClue…"
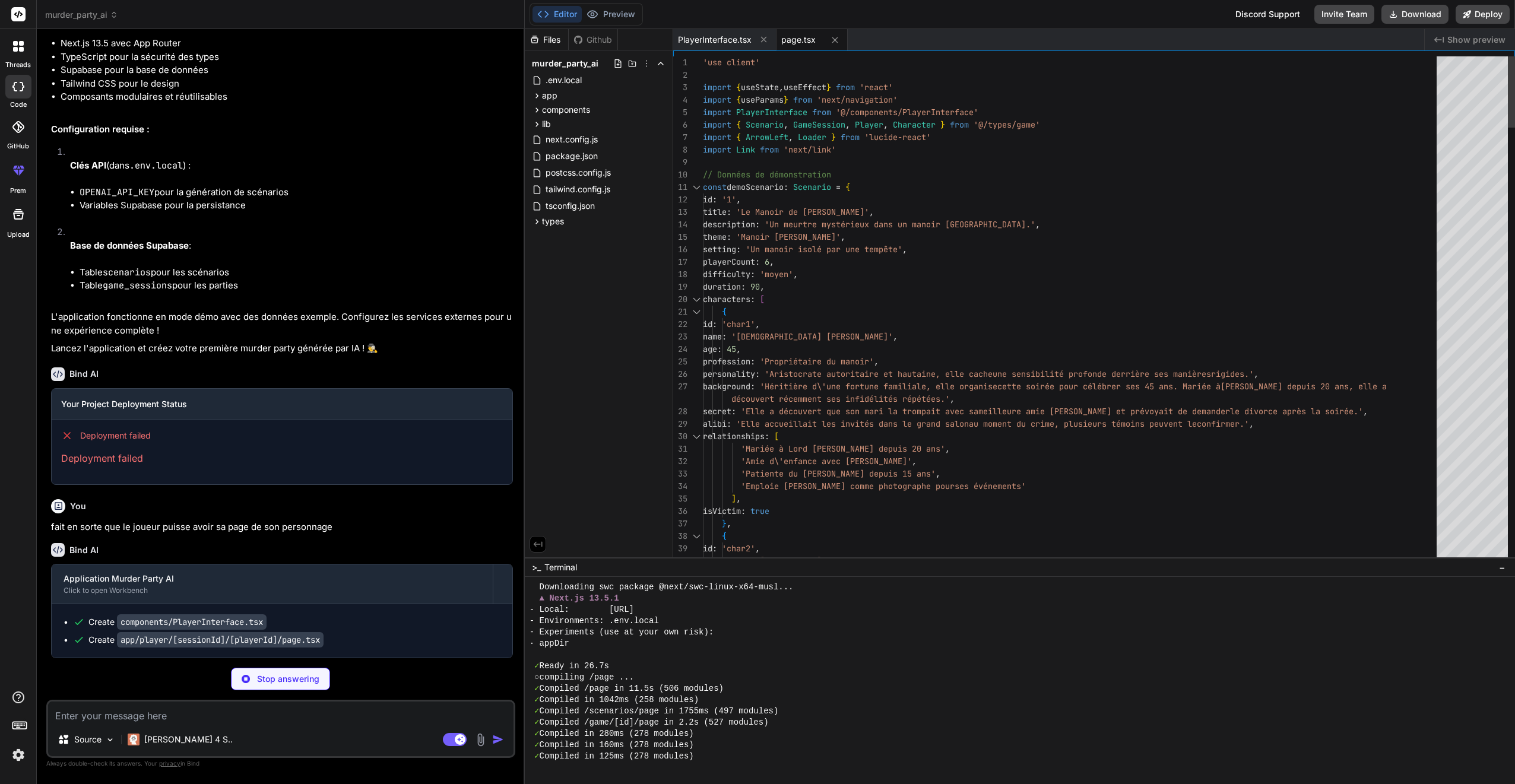
scroll to position [451, 0]
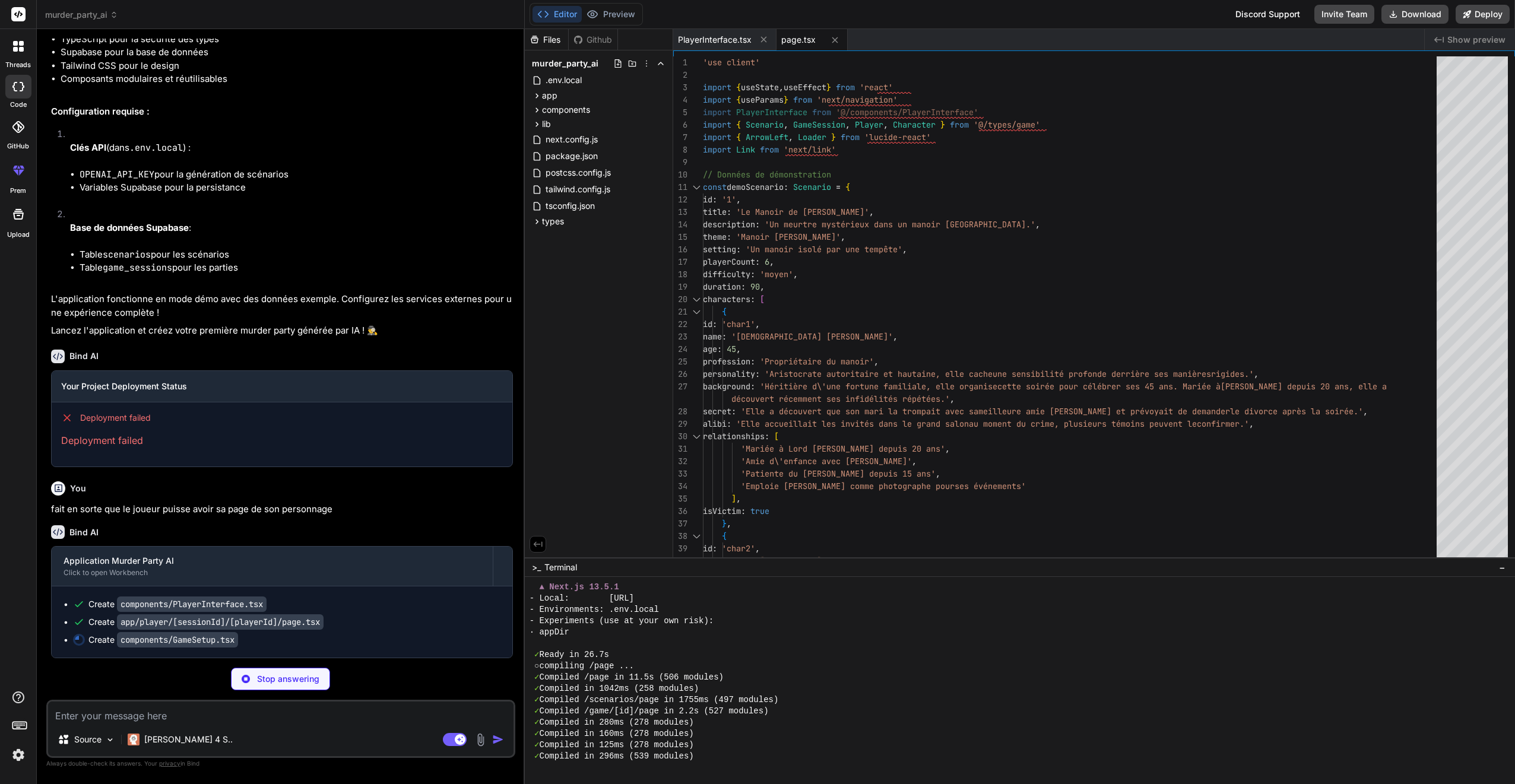
type textarea "x"
type textarea "</button> </div> ) }"
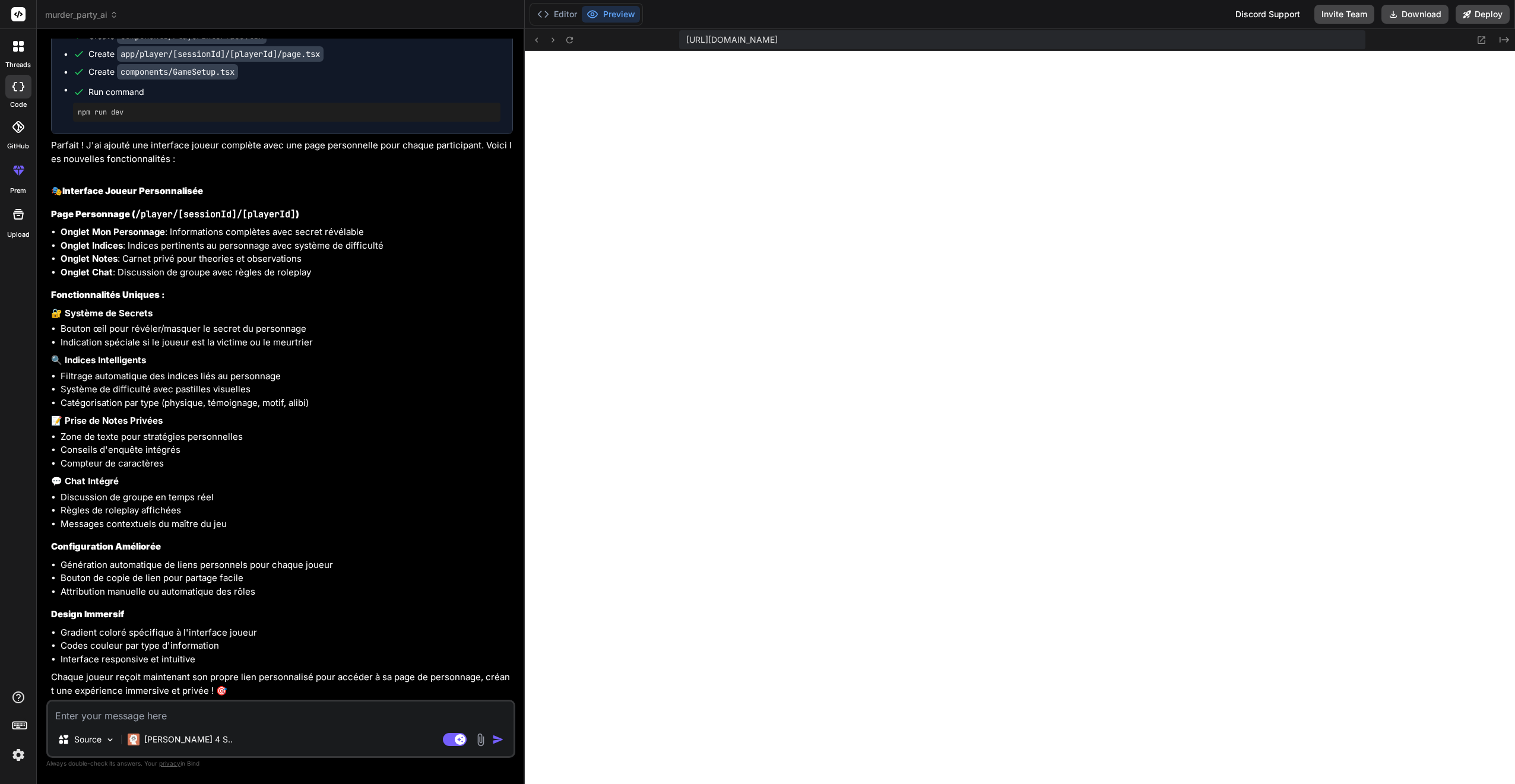
scroll to position [1838, 0]
click at [183, 710] on textarea at bounding box center [280, 712] width 466 height 21
type textarea "x"
type textarea "i"
type textarea "x"
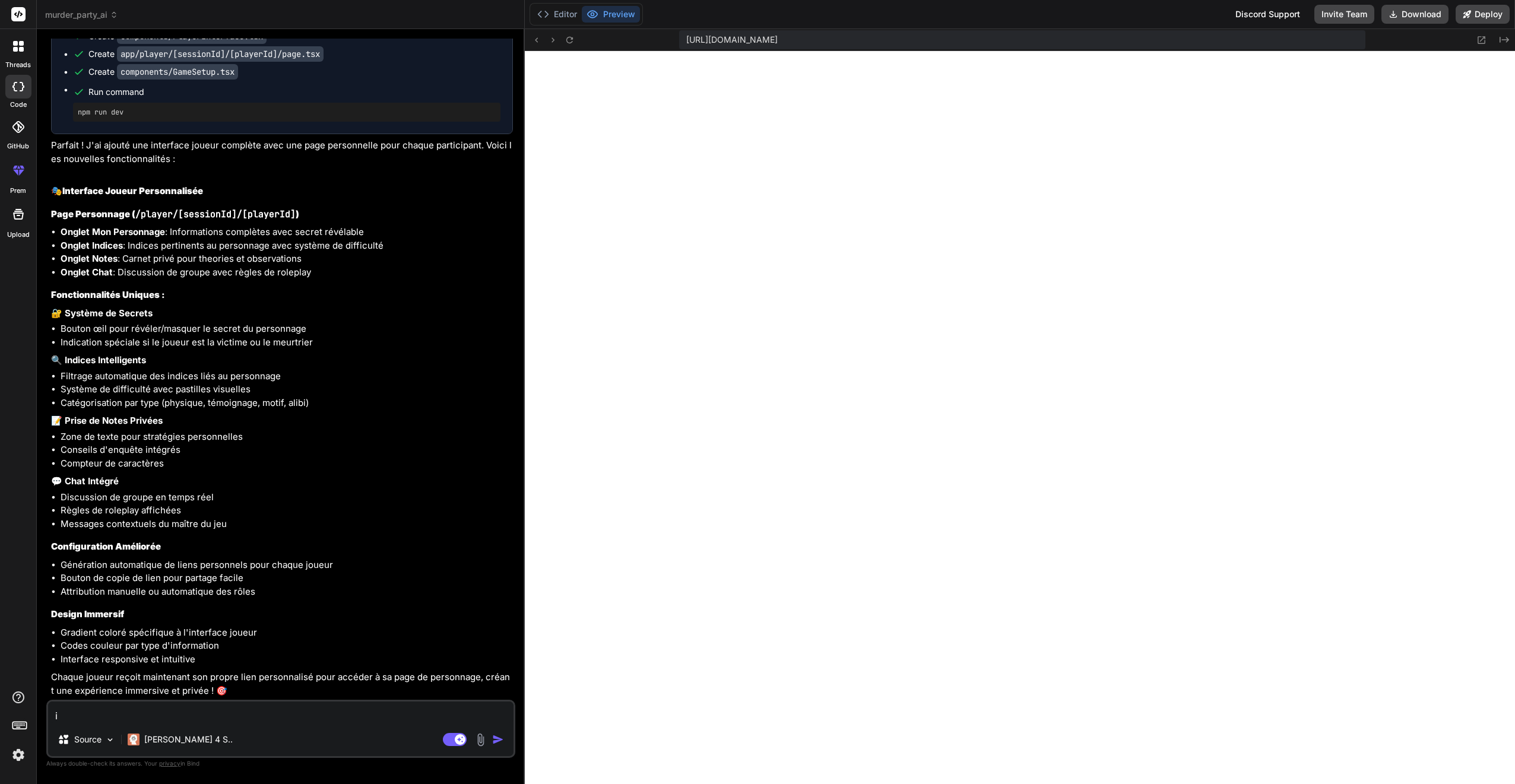
type textarea "il"
type textarea "x"
type textarea "il"
type textarea "x"
type textarea "il y"
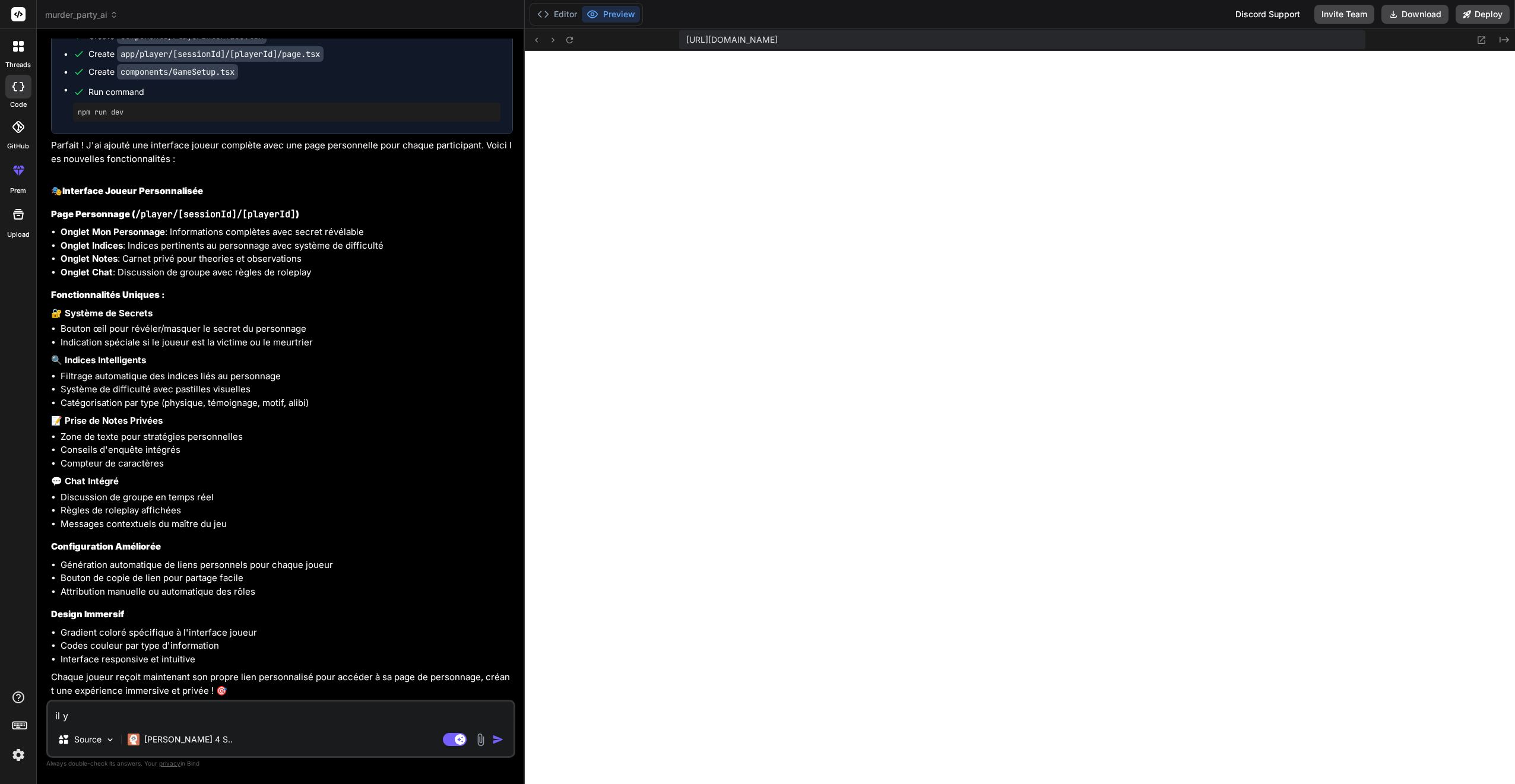
type textarea "x"
type textarea "il y"
type textarea "x"
type textarea "il y a"
type textarea "x"
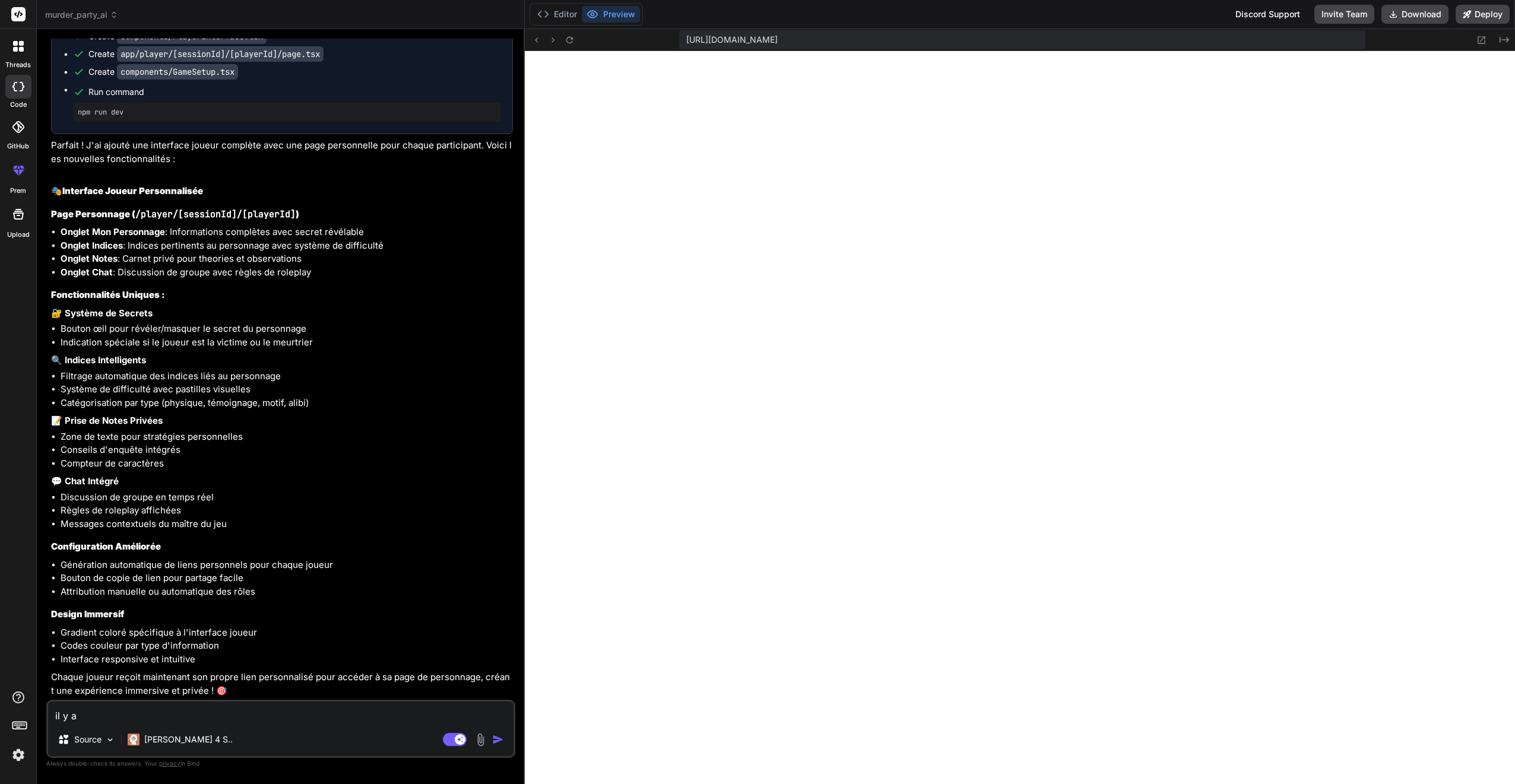
type textarea "il y a"
type textarea "x"
type textarea "il y a d"
type textarea "x"
type textarea "il y a de"
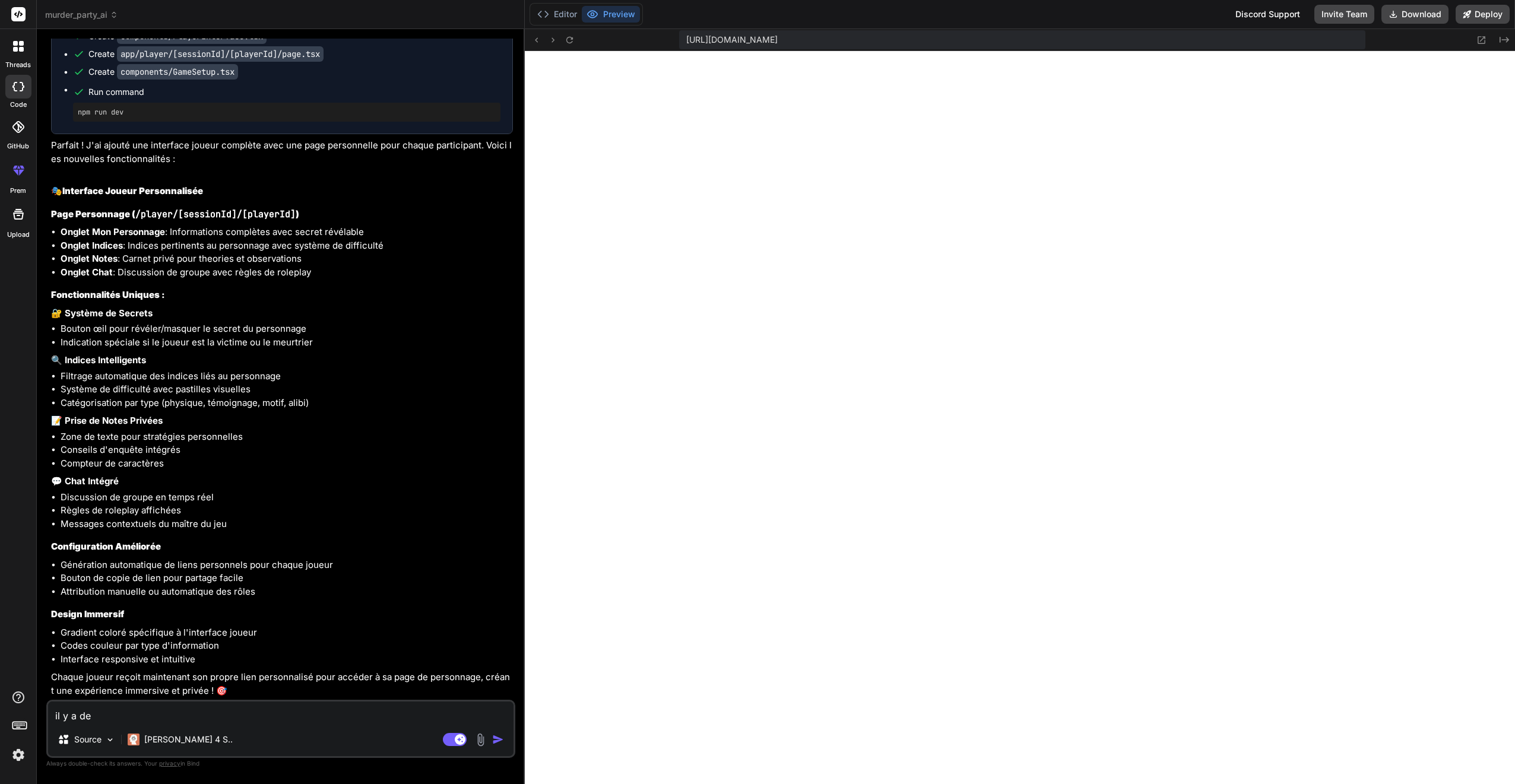
type textarea "x"
type textarea "il y a deu"
type textarea "x"
type textarea "il y a deux"
type textarea "x"
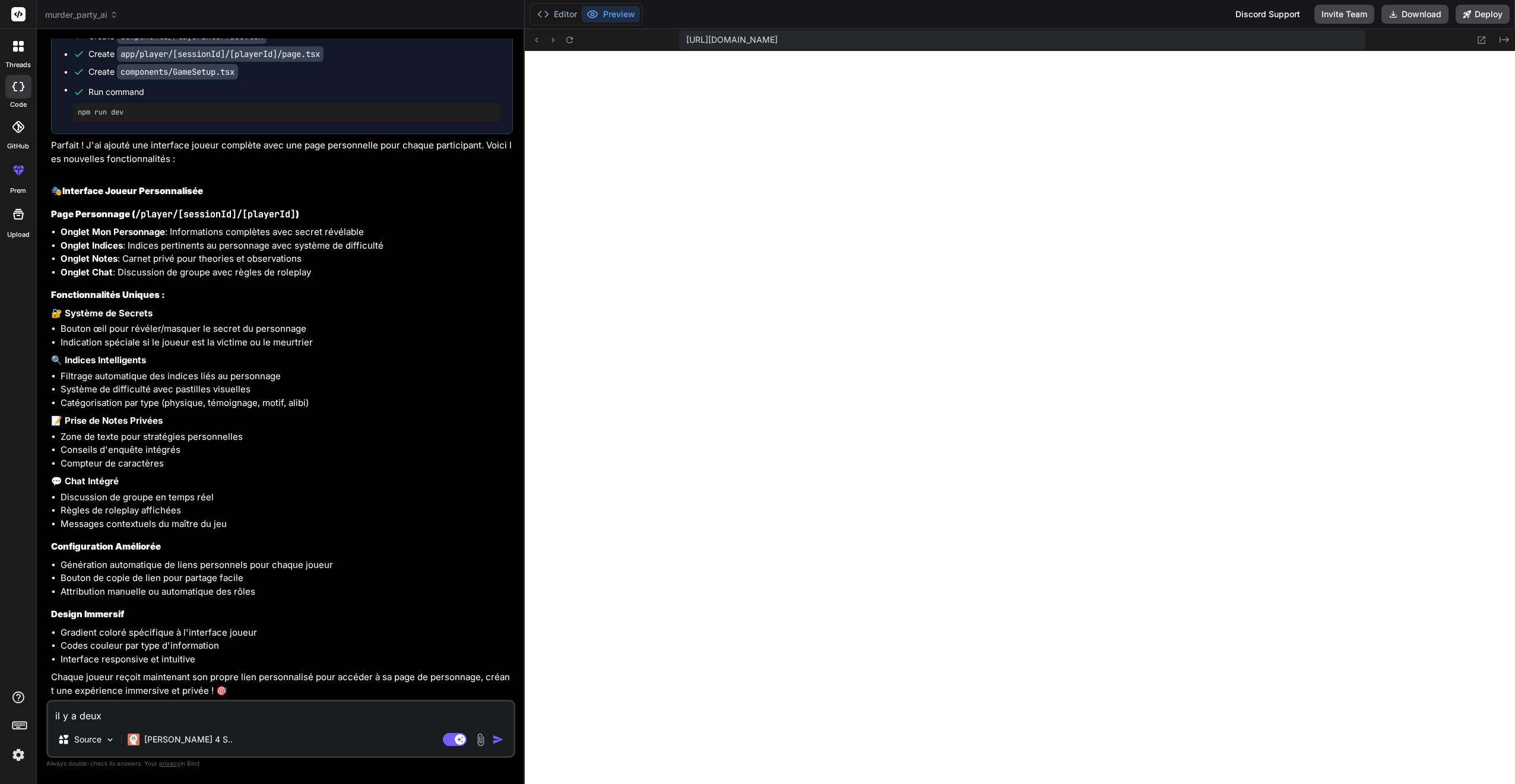
type textarea "il y a deux"
type textarea "x"
type textarea "il y a deux e"
type textarea "x"
type textarea "il y a deux er"
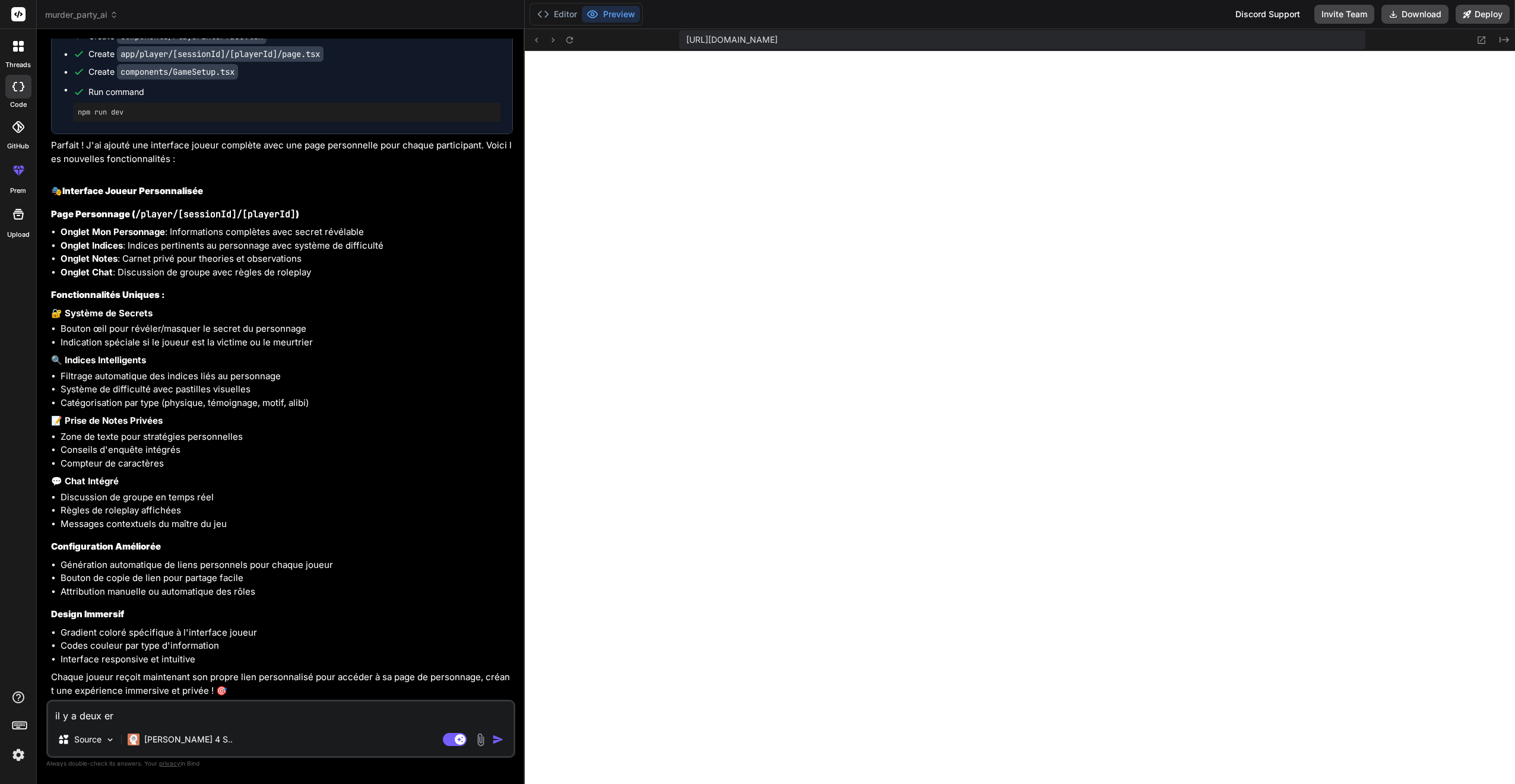
type textarea "x"
type textarea "il y a deux err"
type textarea "x"
type textarea "il y a deux erre"
type textarea "x"
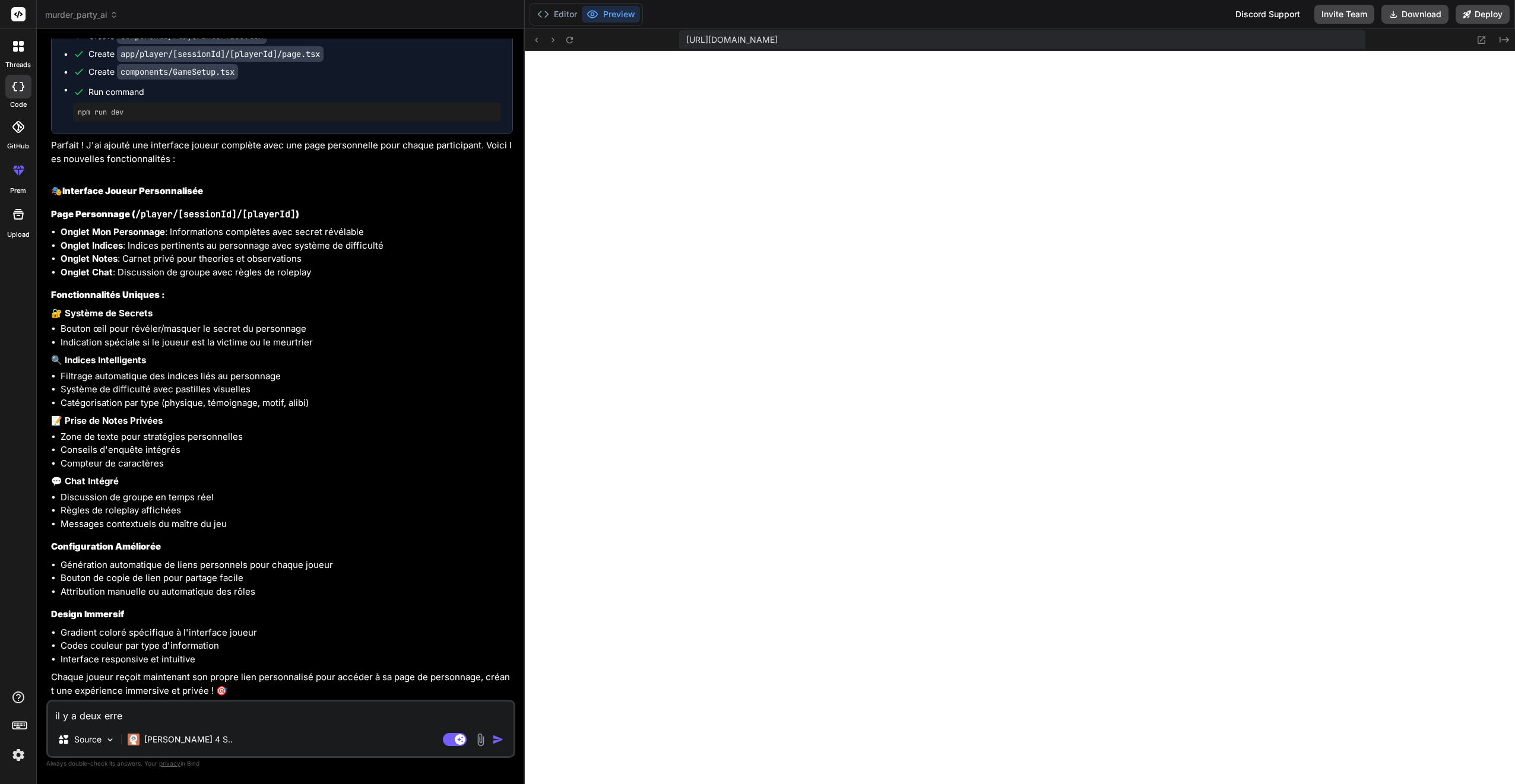
type textarea "il y a deux erreu"
type textarea "x"
type textarea "il y a deux erreur"
type textarea "x"
type textarea "il y a deux erreurs"
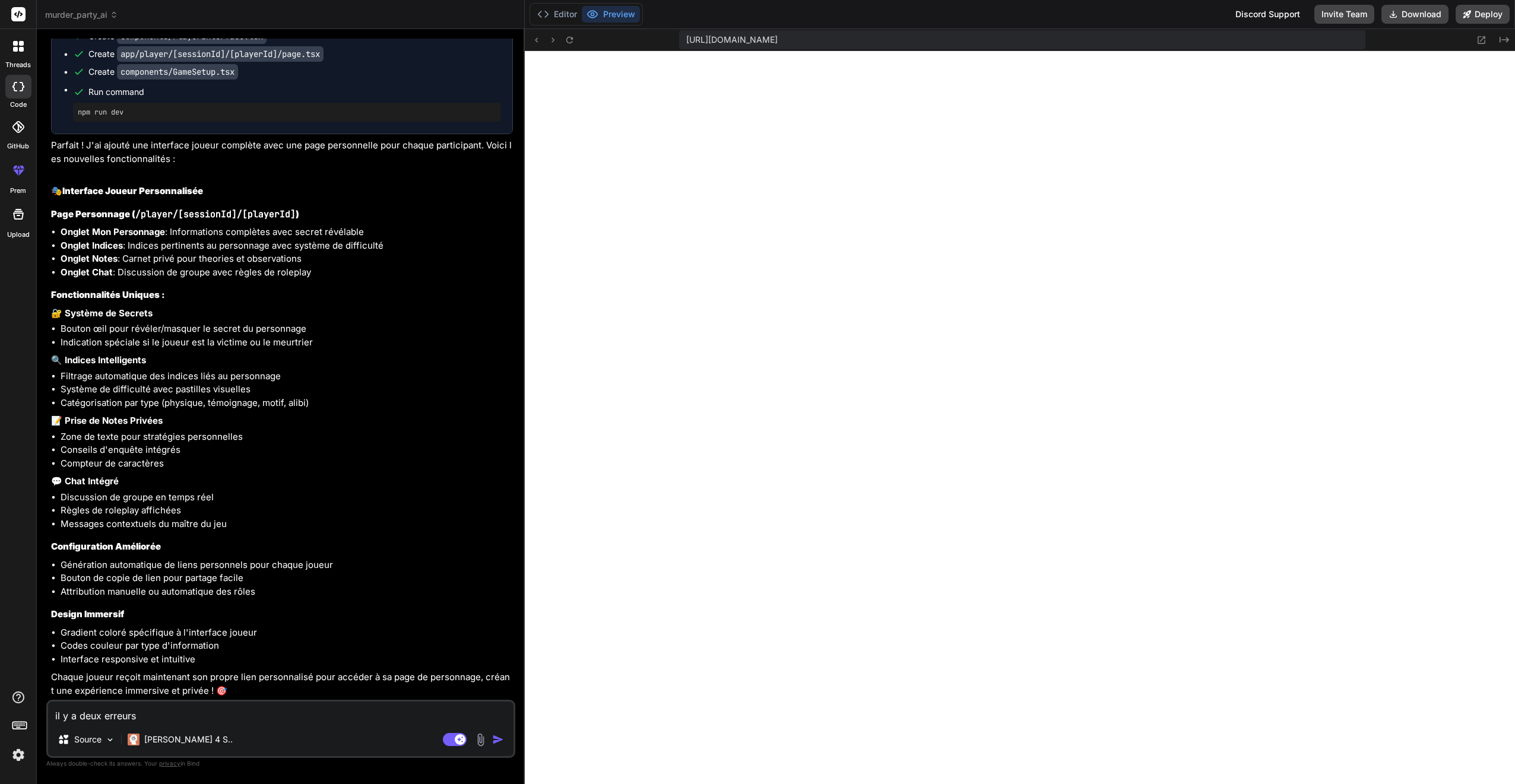
type textarea "x"
type textarea "il y a deux erreurs:"
type textarea "x"
type textarea "il y a deux erreurs:"
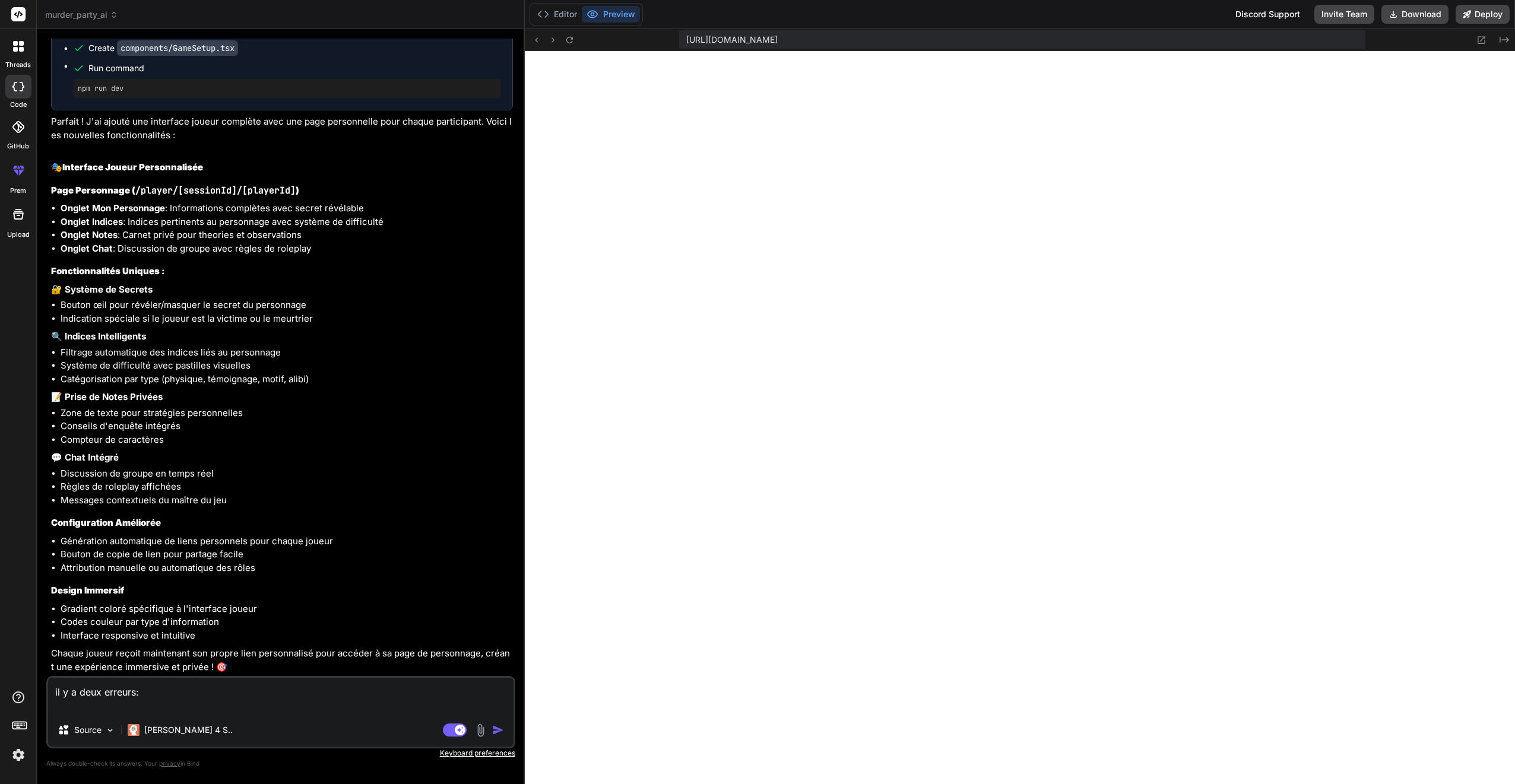
paste textarea "créeer une application murder party generer par AI OpenAI pour les scénario qui…"
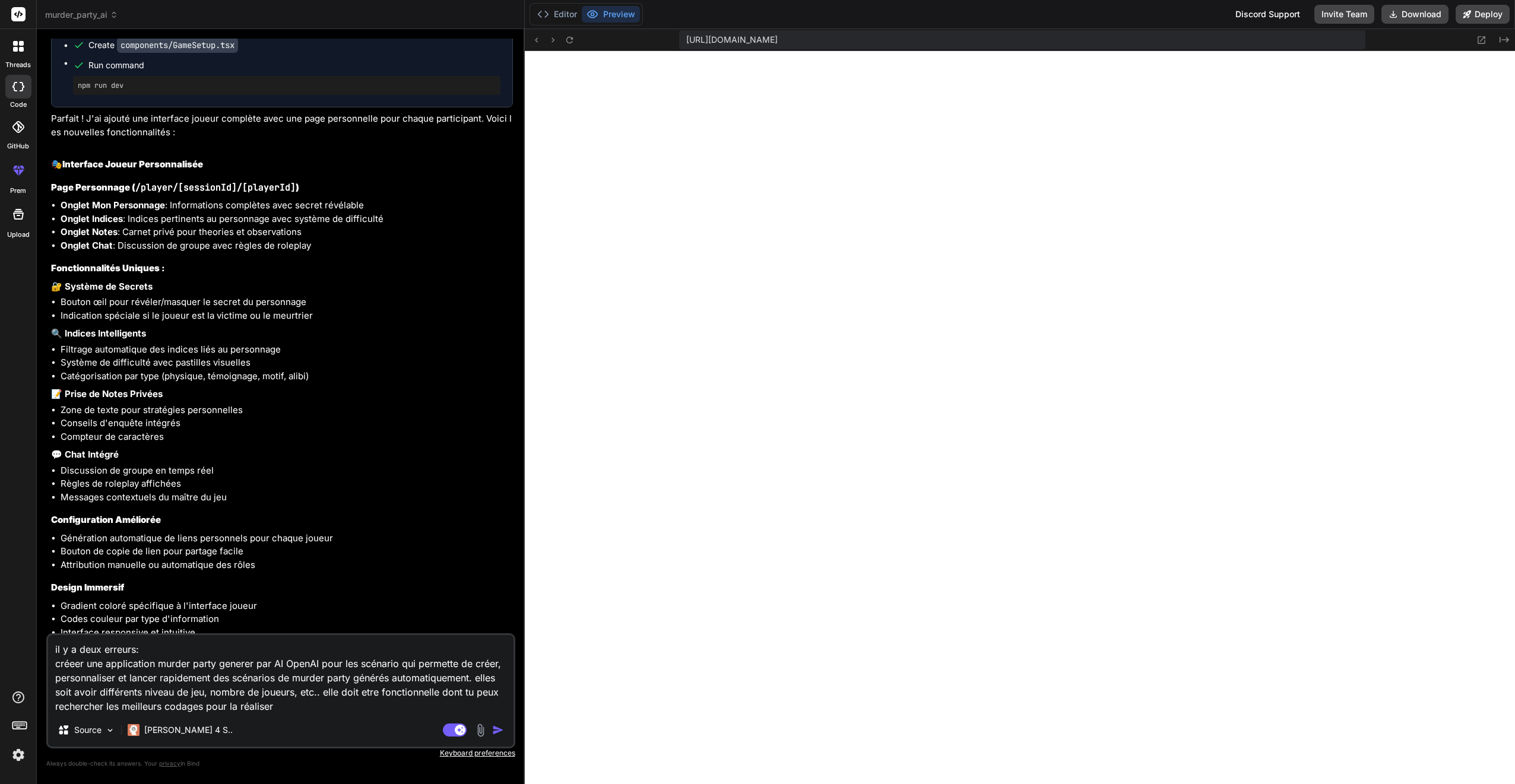
drag, startPoint x: 228, startPoint y: 705, endPoint x: 48, endPoint y: 662, distance: 185.1
click at [48, 662] on textarea "il y a deux erreurs: créeer une application murder party generer par AI OpenAI …" at bounding box center [280, 674] width 466 height 78
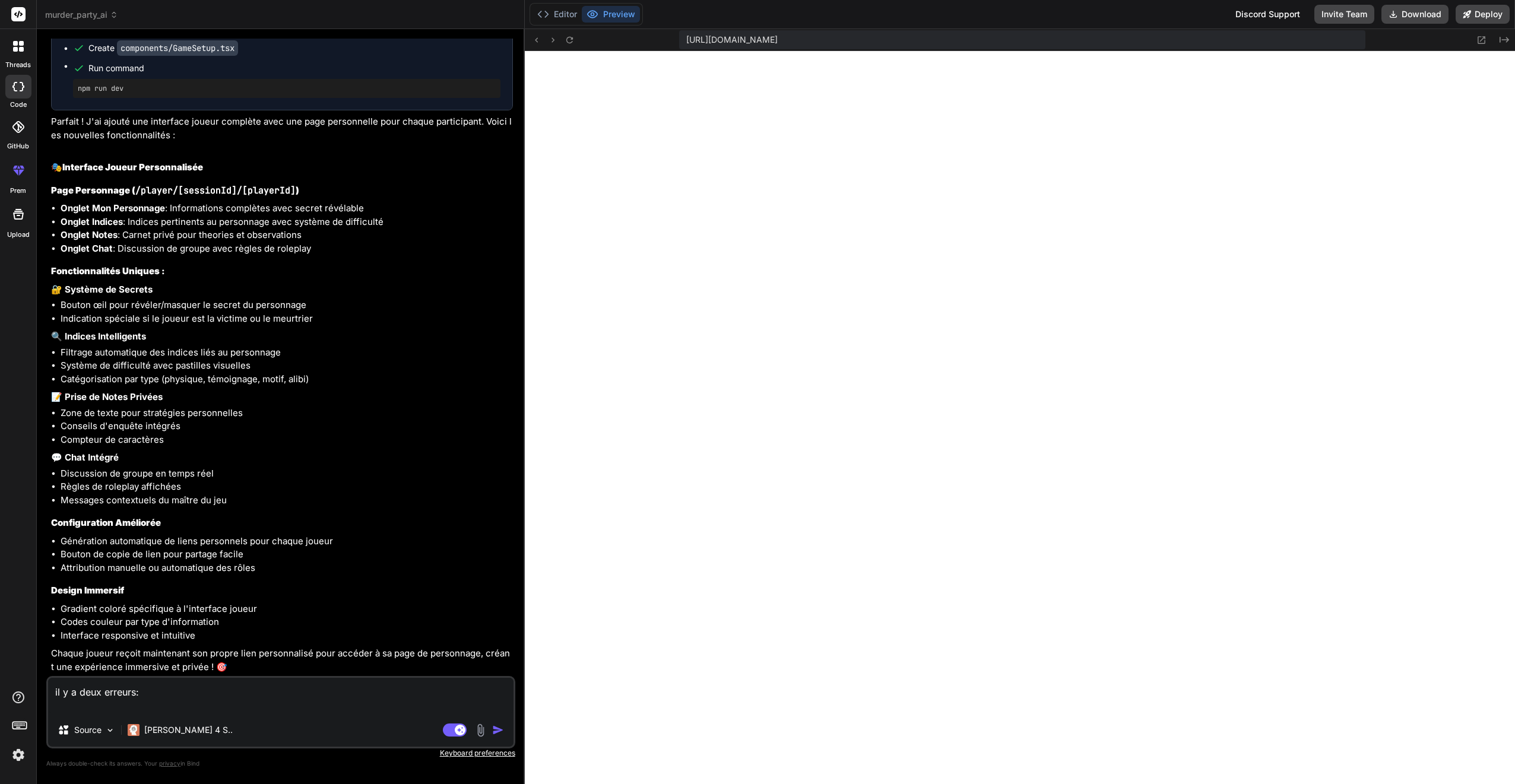
click at [82, 710] on textarea "il y a deux erreurs:" at bounding box center [280, 696] width 466 height 35
paste textarea "Unhandled Runtime Error NotAllowedError: Failed to execute 'writeText' on 'Clip…"
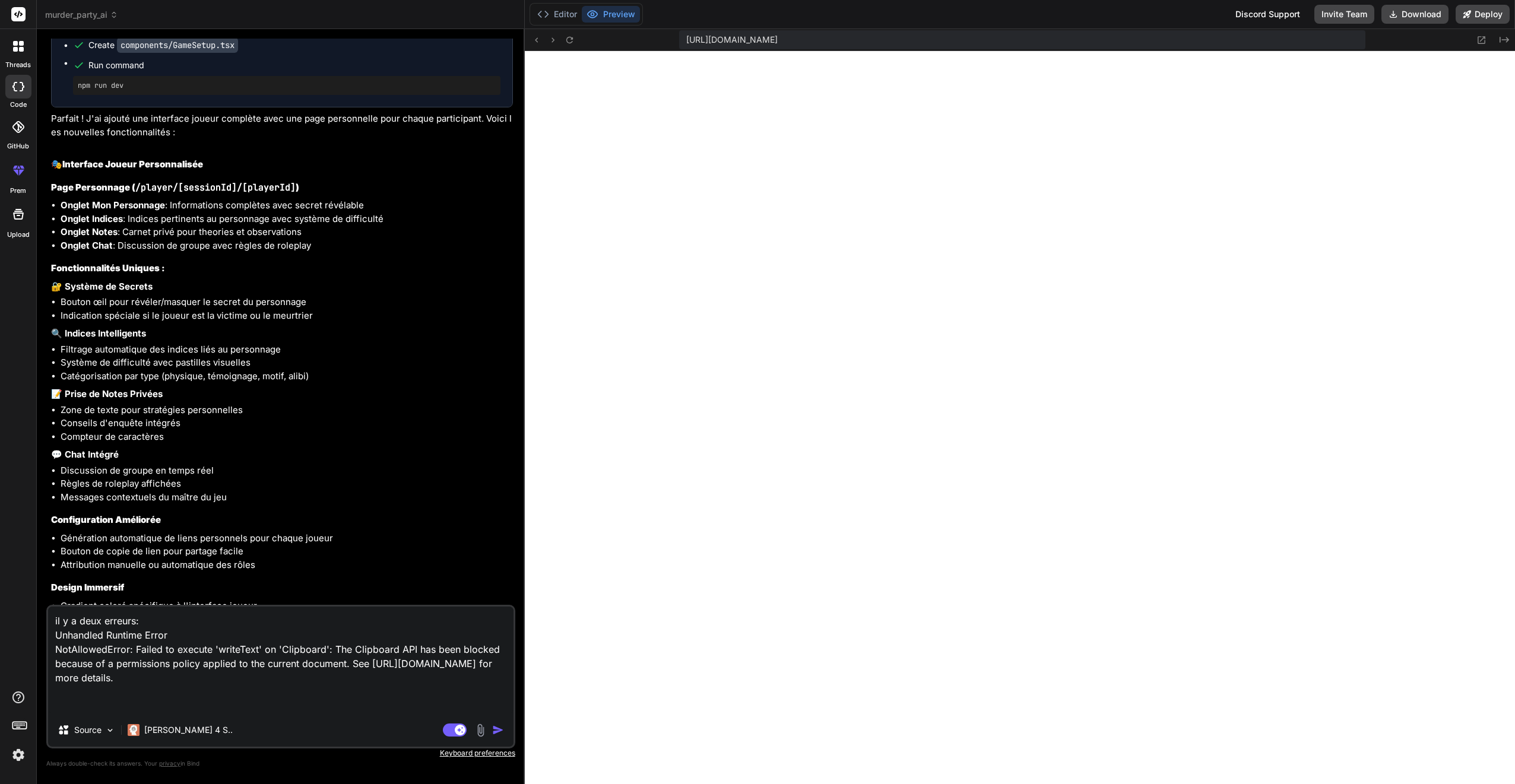
scroll to position [2065, 0]
drag, startPoint x: 273, startPoint y: 677, endPoint x: 46, endPoint y: 655, distance: 228.1
click at [46, 655] on div "il y a deux erreurs: Unhandled Runtime Error NotAllowedError: Failed to execute…" at bounding box center [280, 677] width 469 height 144
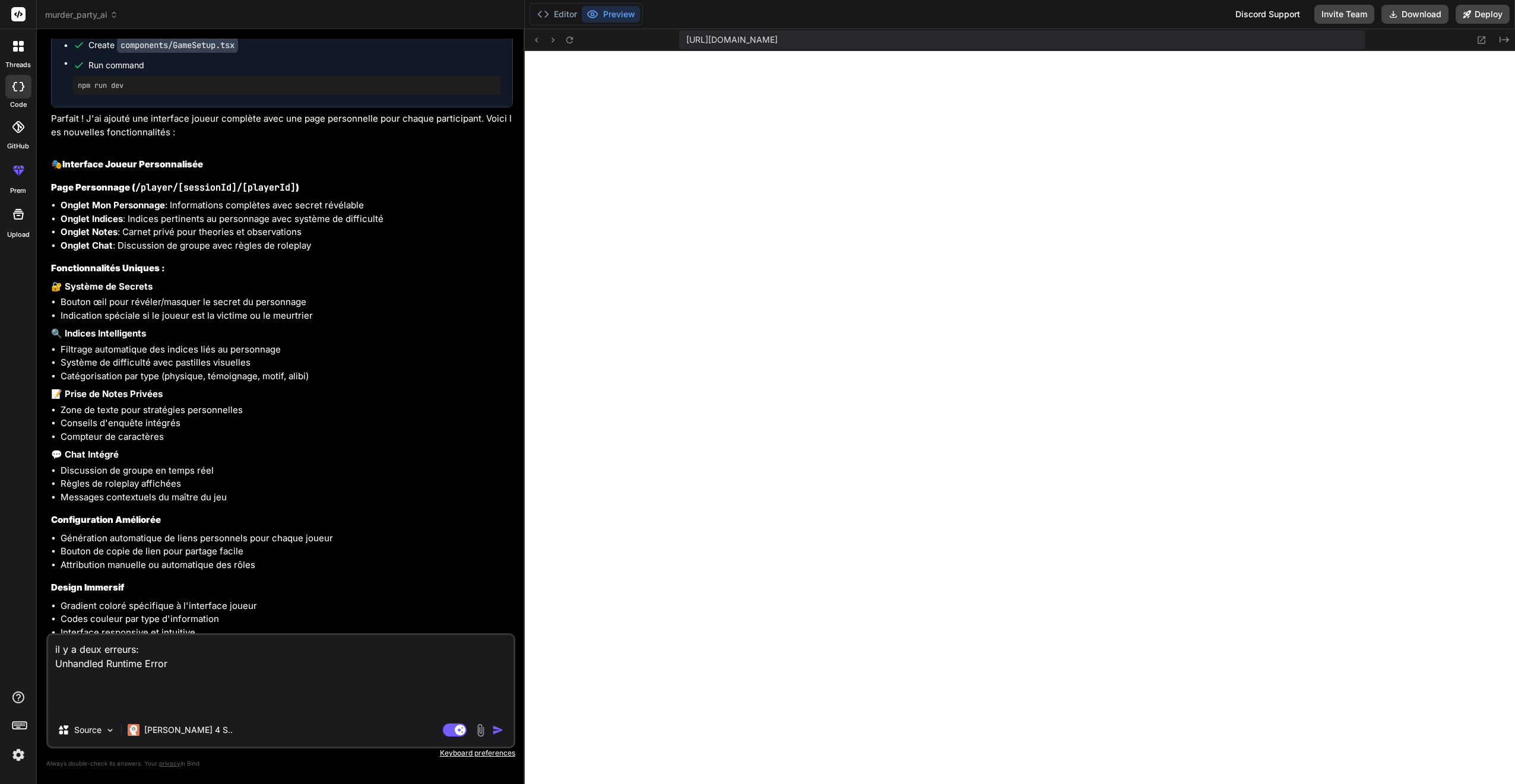
scroll to position [2177, 0]
drag, startPoint x: 176, startPoint y: 669, endPoint x: 238, endPoint y: 670, distance: 62.0
click at [238, 670] on textarea "il y a deux erreurs: Unhandled Runtime Error" at bounding box center [280, 674] width 466 height 78
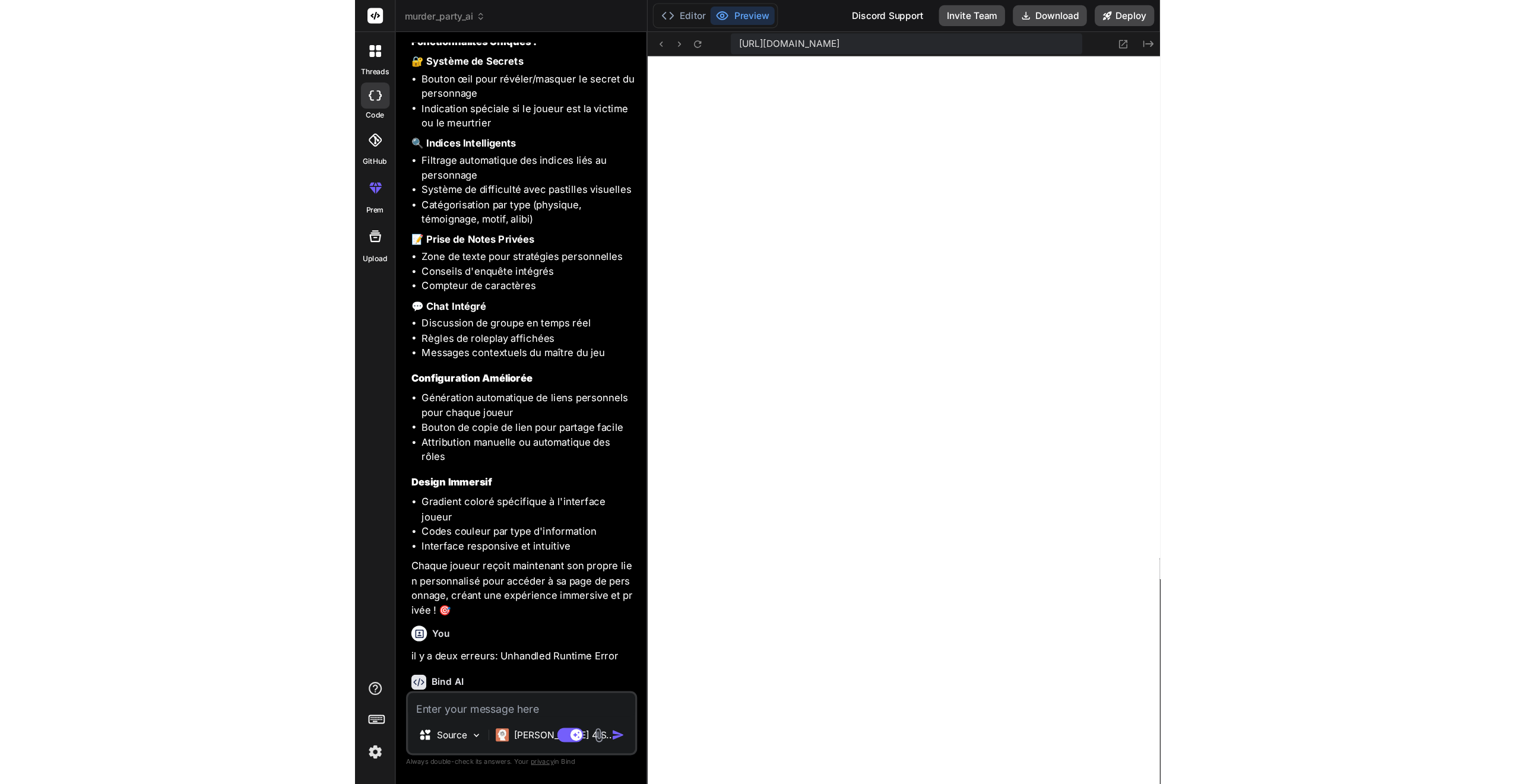
scroll to position [5178, 0]
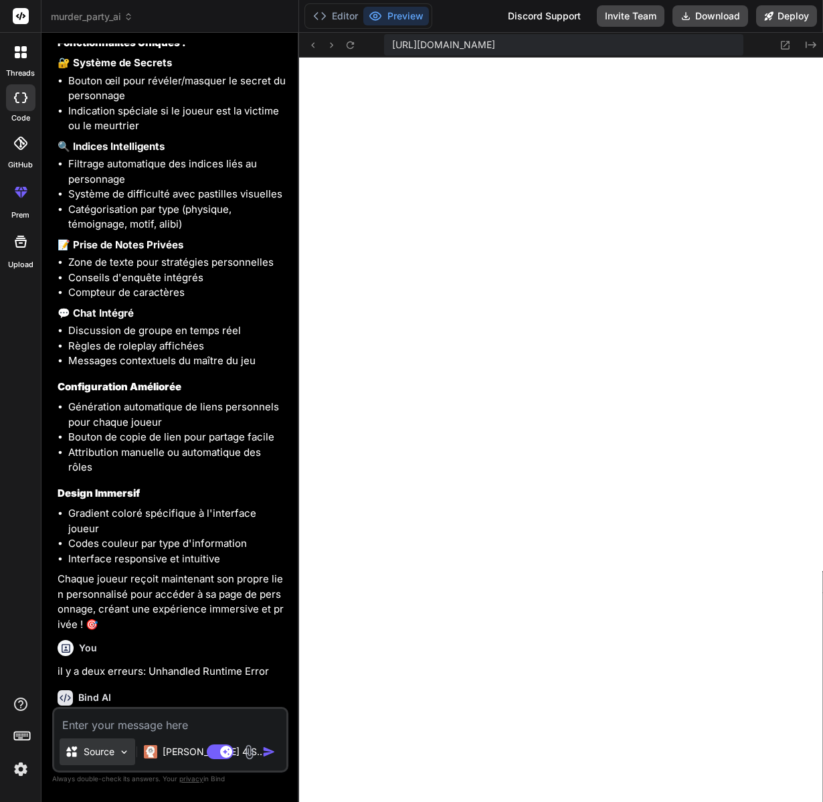
click at [118, 753] on div "Source" at bounding box center [98, 751] width 76 height 27
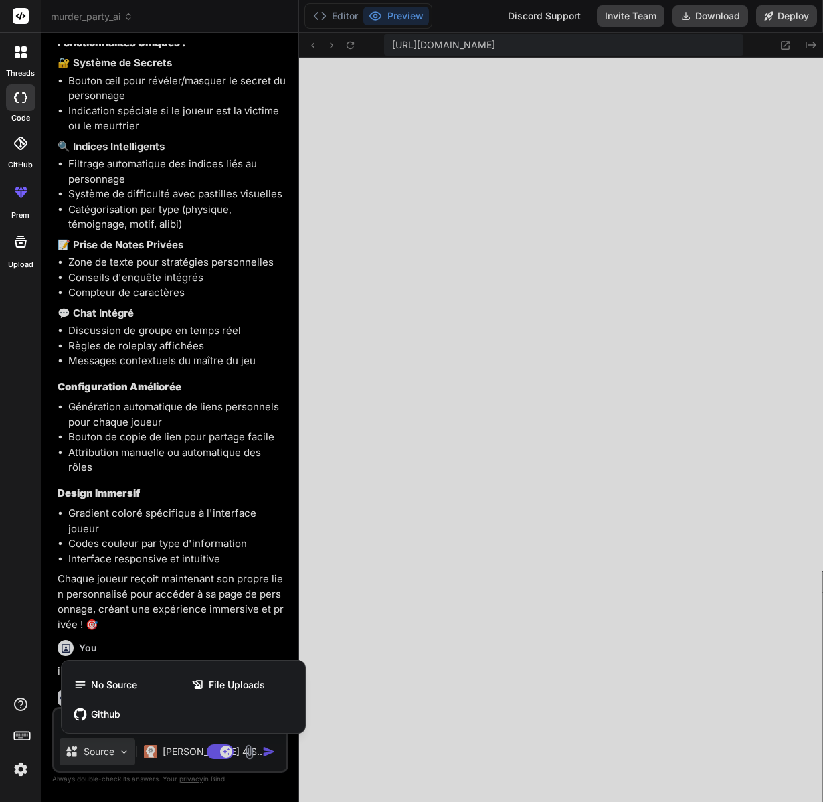
click at [118, 753] on div at bounding box center [411, 401] width 823 height 802
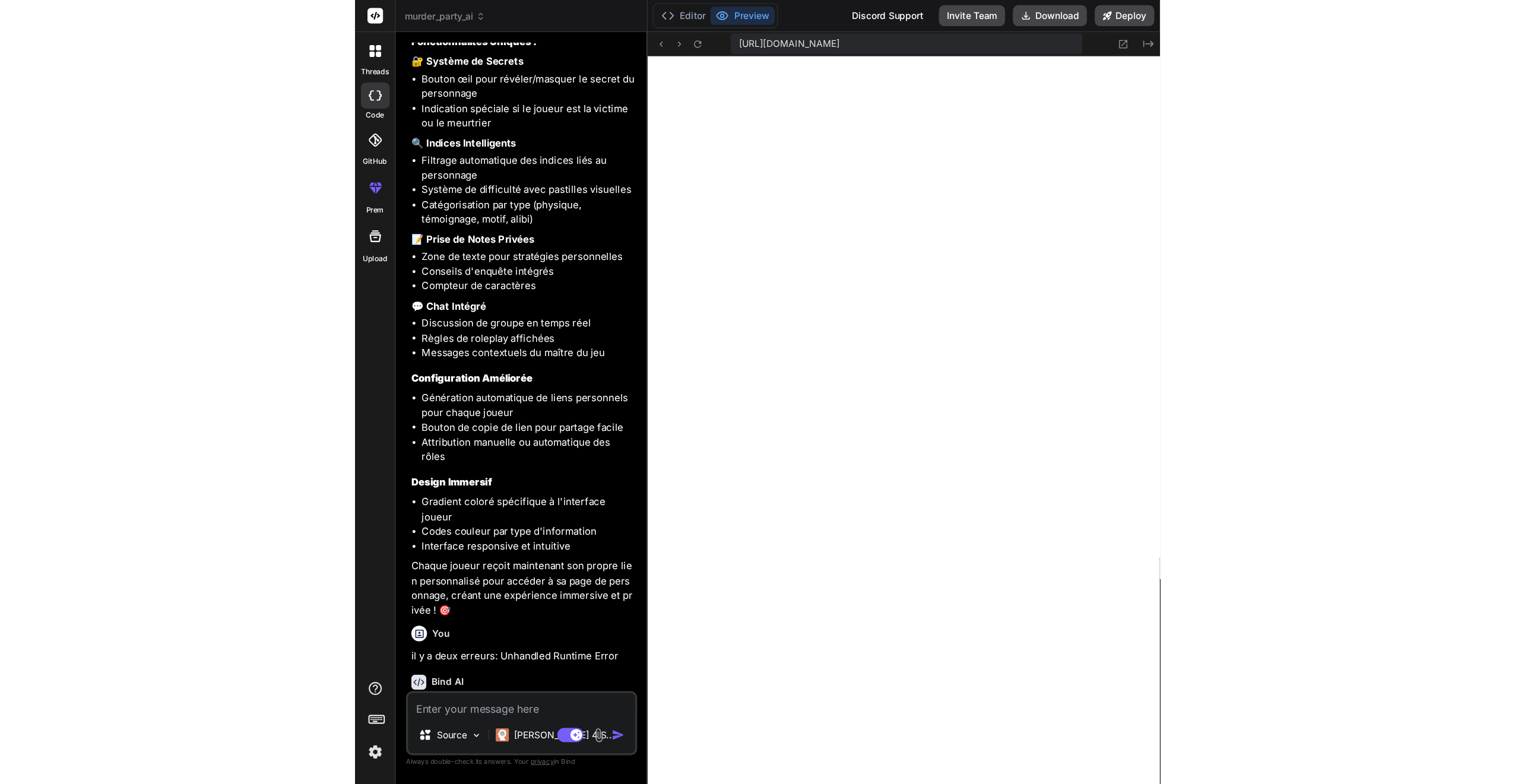
scroll to position [2441, 0]
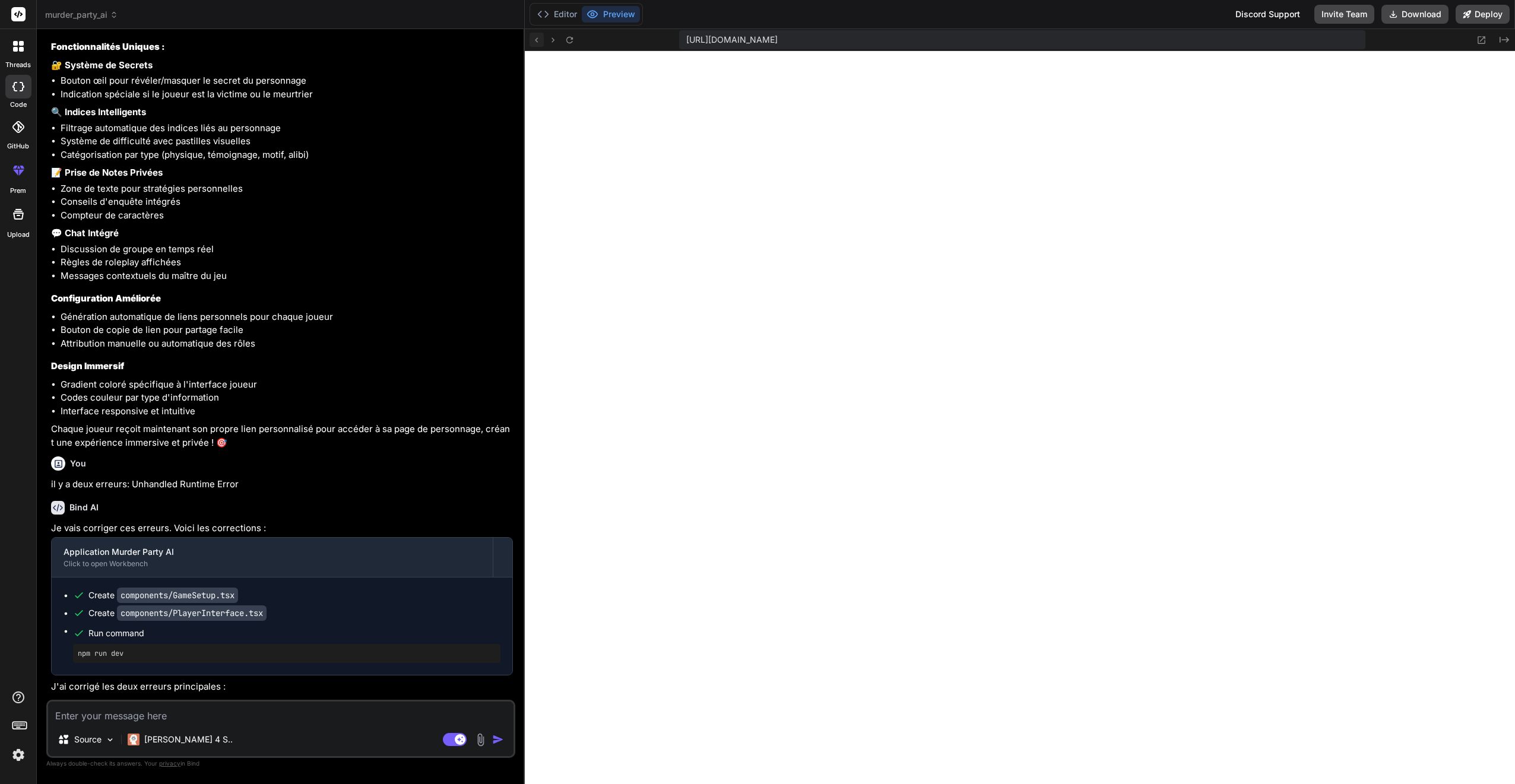
click at [538, 43] on icon at bounding box center [536, 39] width 10 height 10
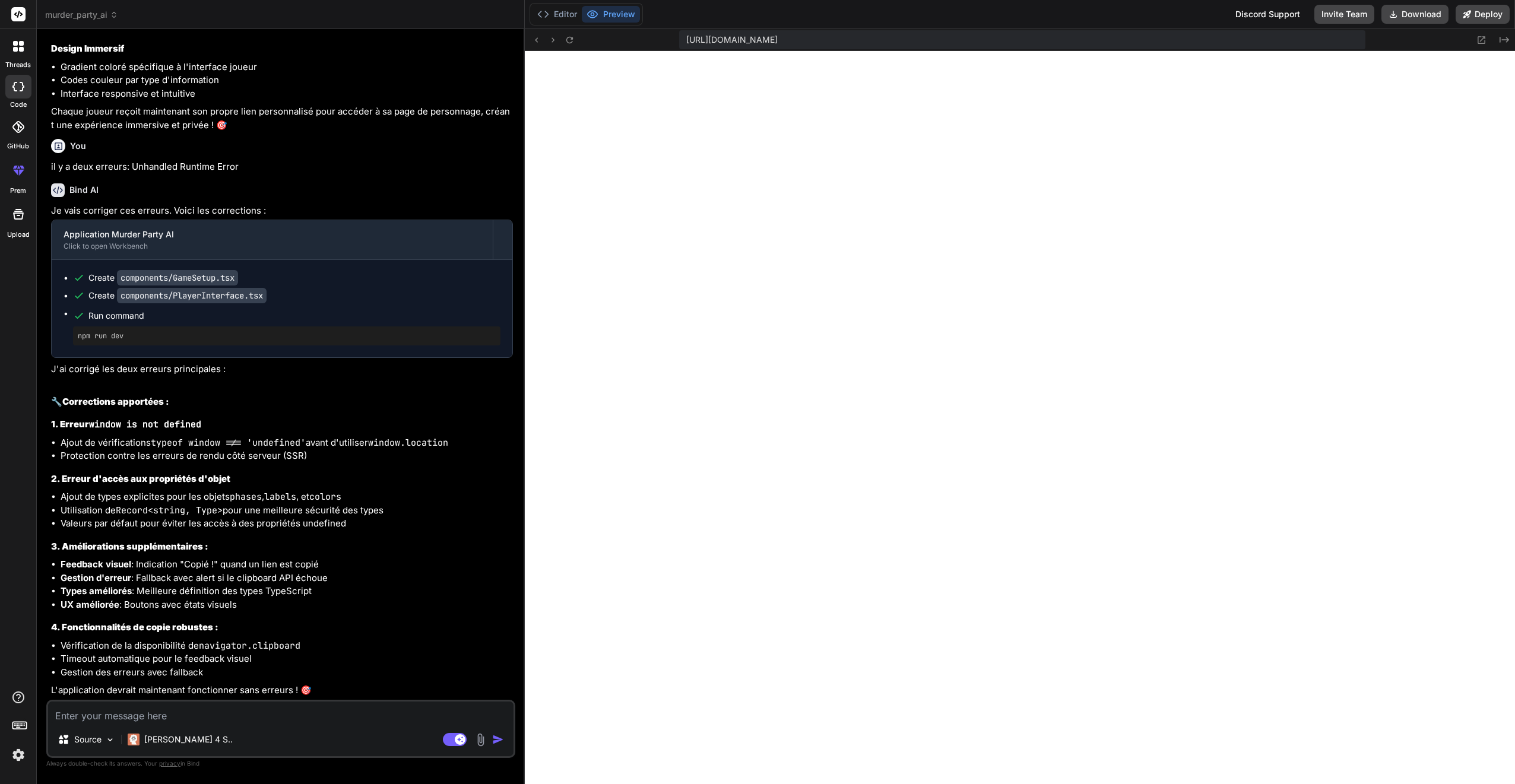
scroll to position [2785, 0]
click at [109, 710] on textarea at bounding box center [280, 712] width 466 height 21
click at [730, 13] on button "Deploy" at bounding box center [1483, 13] width 54 height 19
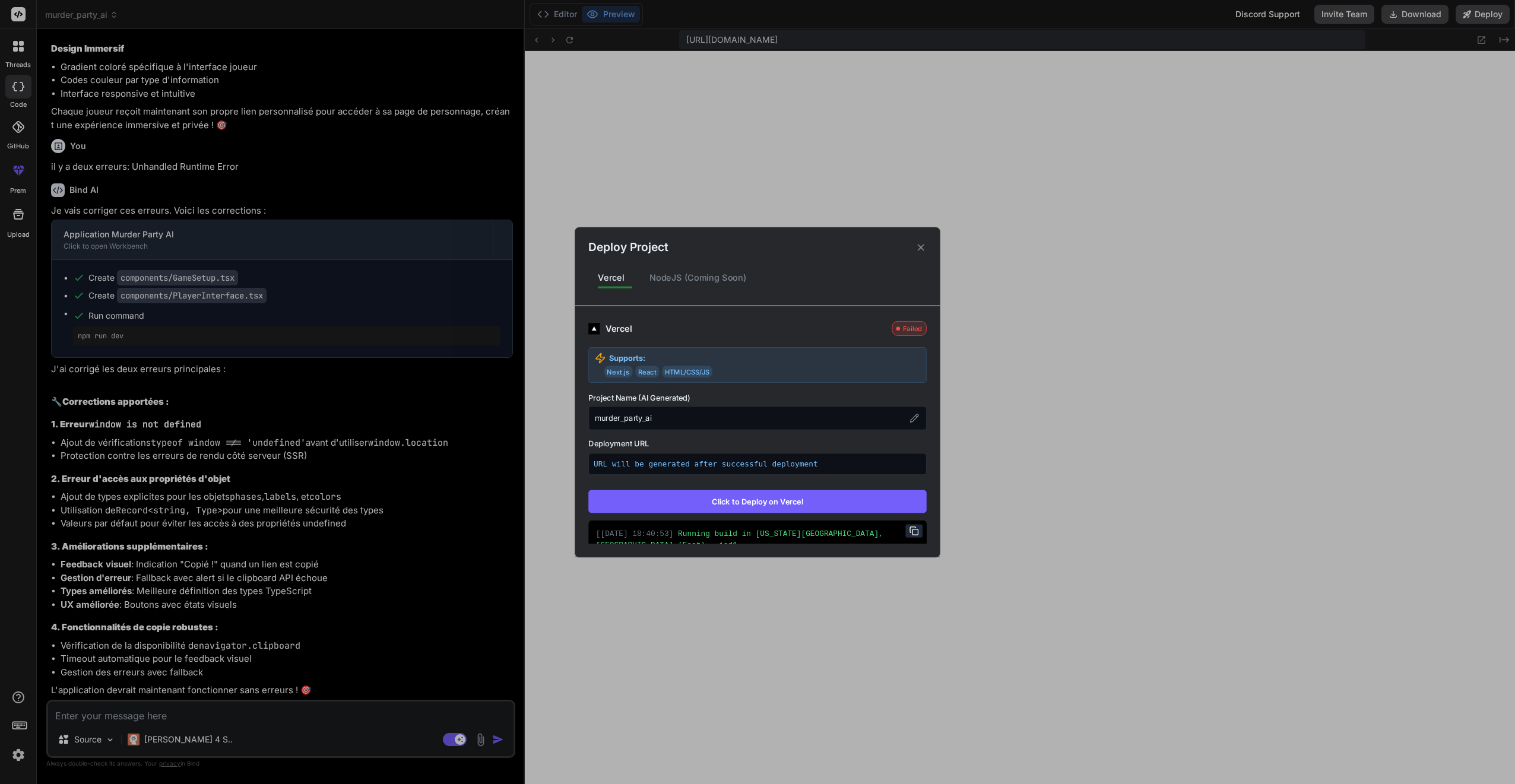
click at [628, 357] on strong "Supports:" at bounding box center [628, 357] width 37 height 12
click at [631, 333] on div "Vercel" at bounding box center [746, 328] width 281 height 13
click at [671, 277] on div "NodeJS (Coming Soon)" at bounding box center [698, 278] width 116 height 25
click at [658, 283] on div "NodeJS (Coming Soon)" at bounding box center [698, 278] width 116 height 25
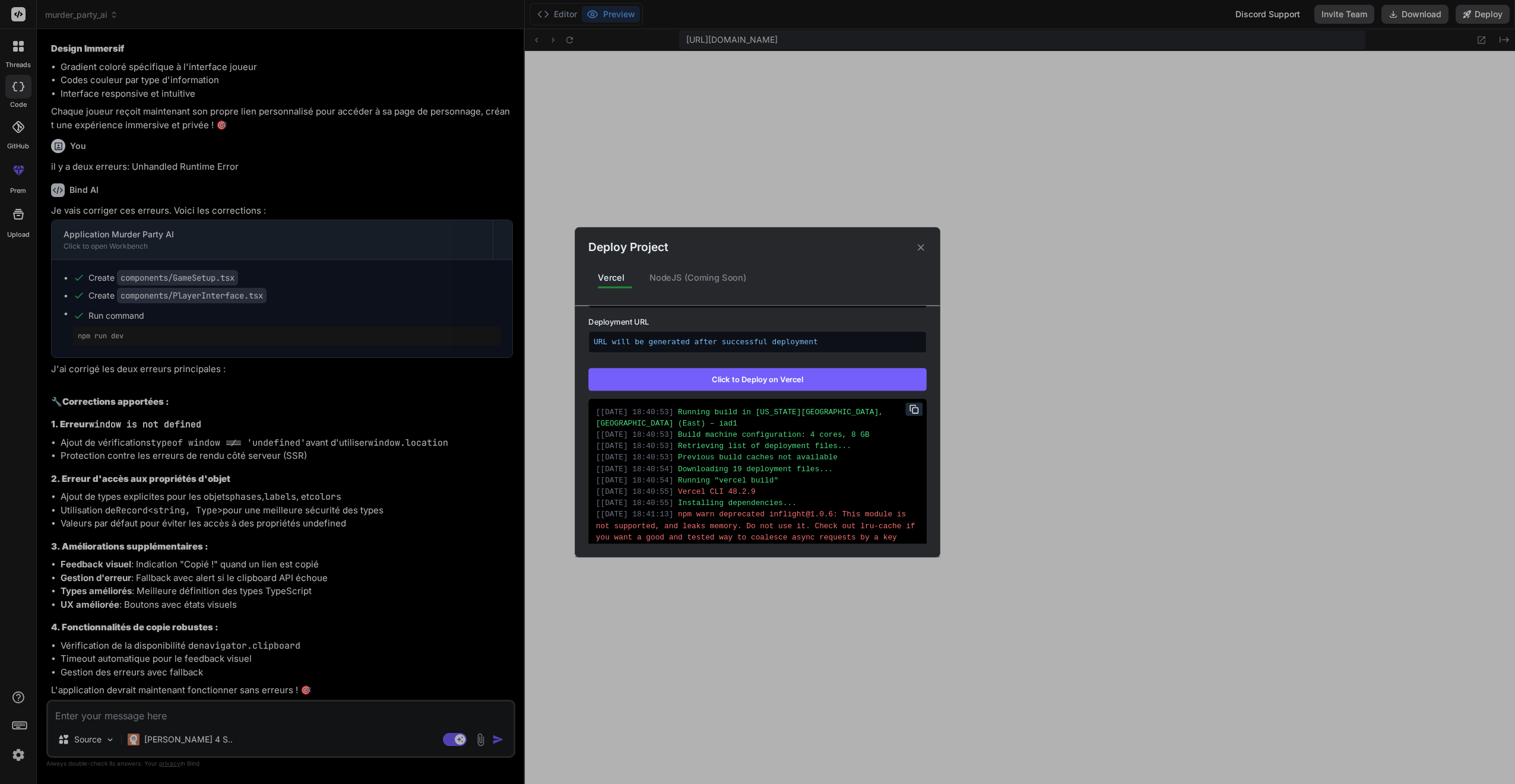
scroll to position [0, 0]
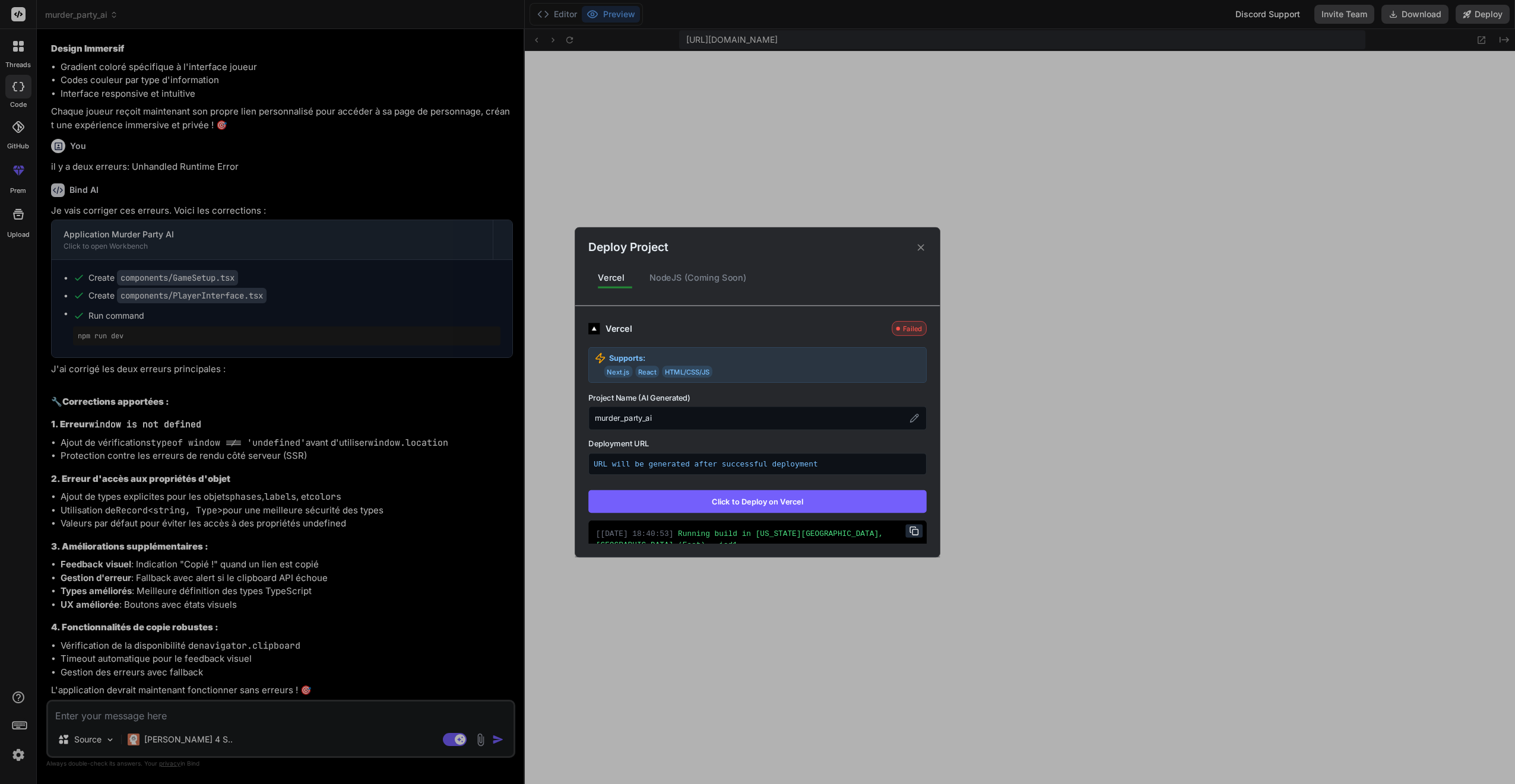
drag, startPoint x: 623, startPoint y: 373, endPoint x: 644, endPoint y: 372, distance: 21.0
click at [624, 372] on span "Next.js" at bounding box center [619, 371] width 28 height 12
drag, startPoint x: 649, startPoint y: 373, endPoint x: 679, endPoint y: 372, distance: 30.0
click at [649, 373] on span "React" at bounding box center [647, 371] width 24 height 12
click at [679, 372] on span "HTML/CSS/JS" at bounding box center [687, 371] width 51 height 12
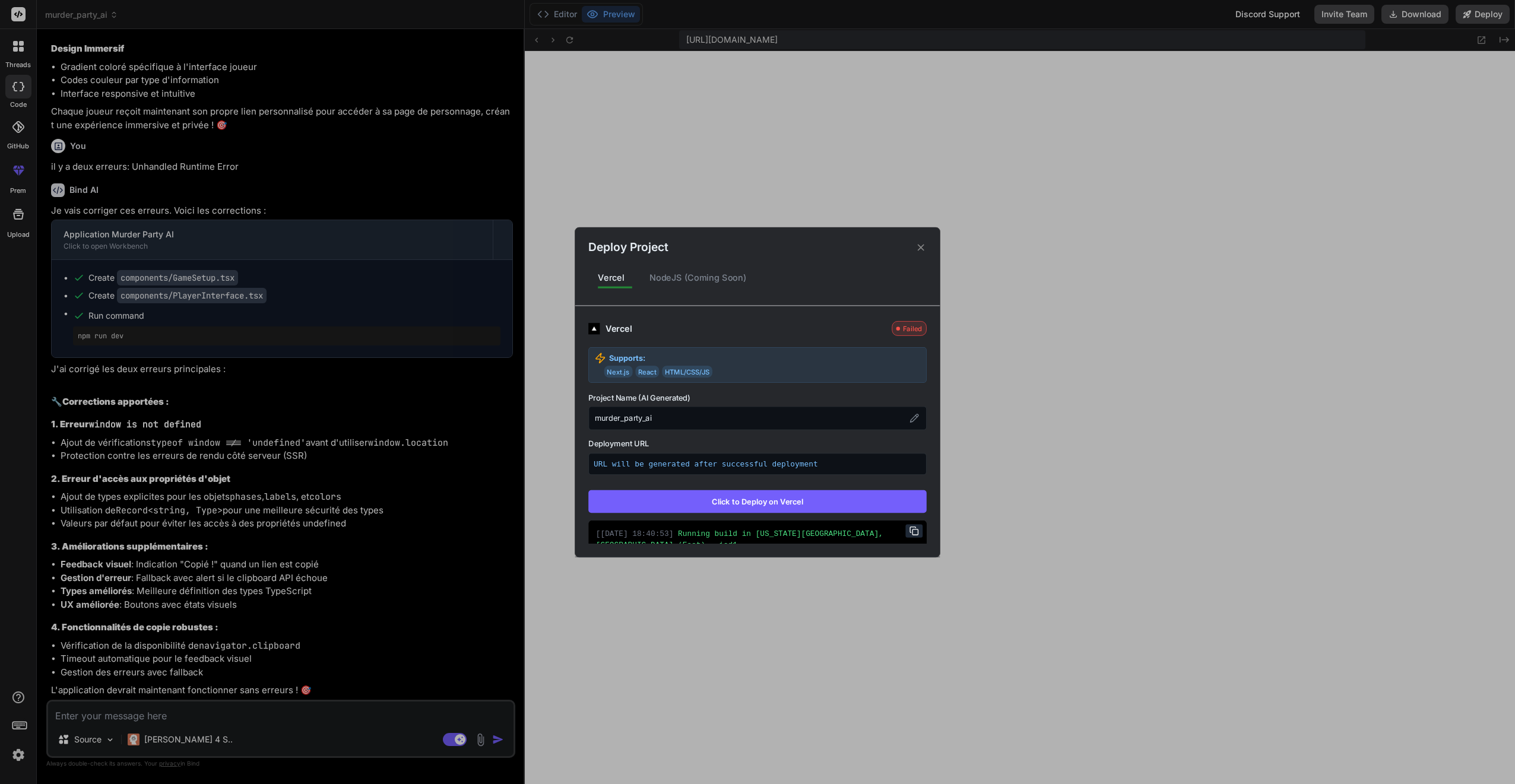
click at [730, 247] on icon at bounding box center [921, 247] width 12 height 12
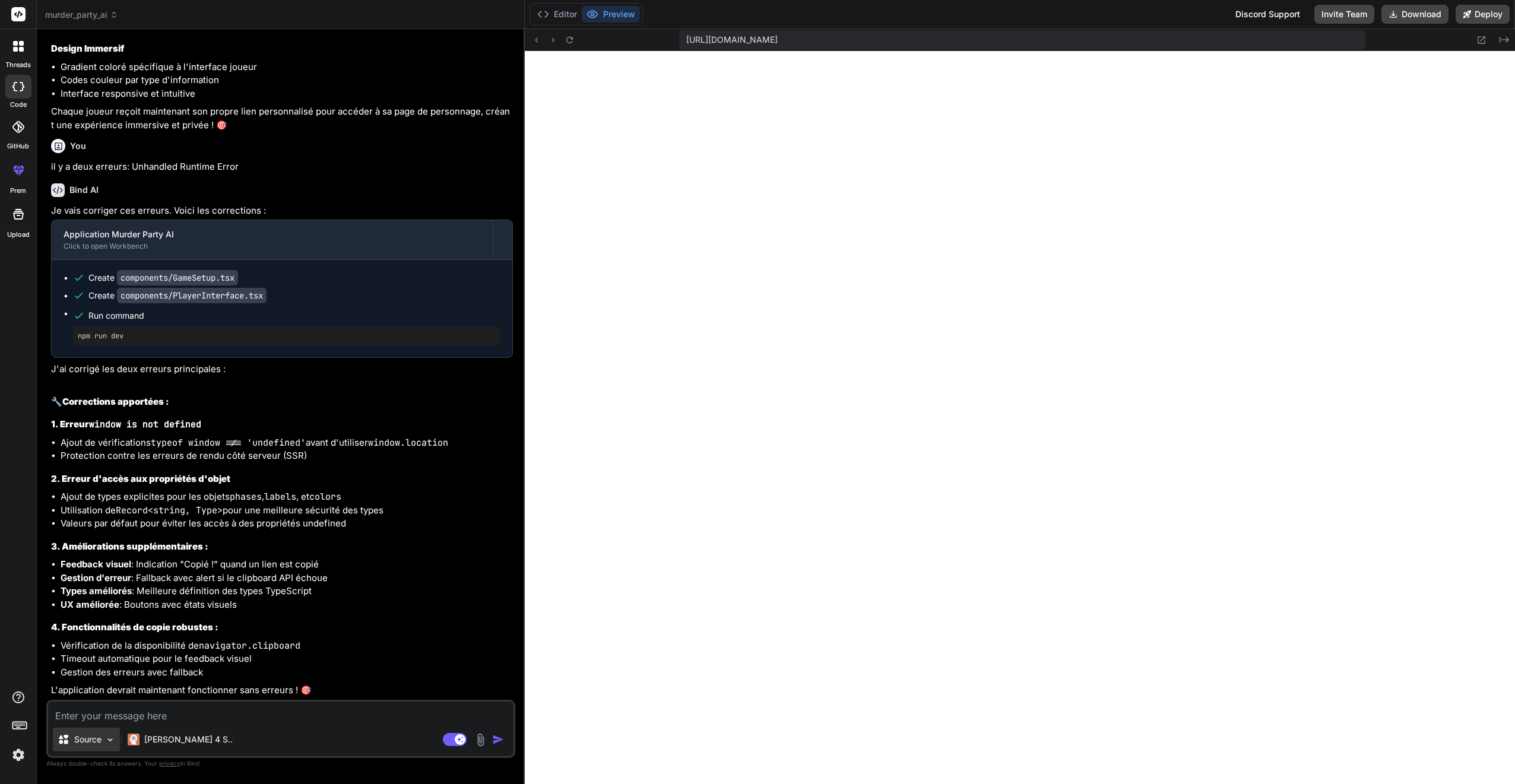
click at [114, 710] on img at bounding box center [109, 740] width 10 height 10
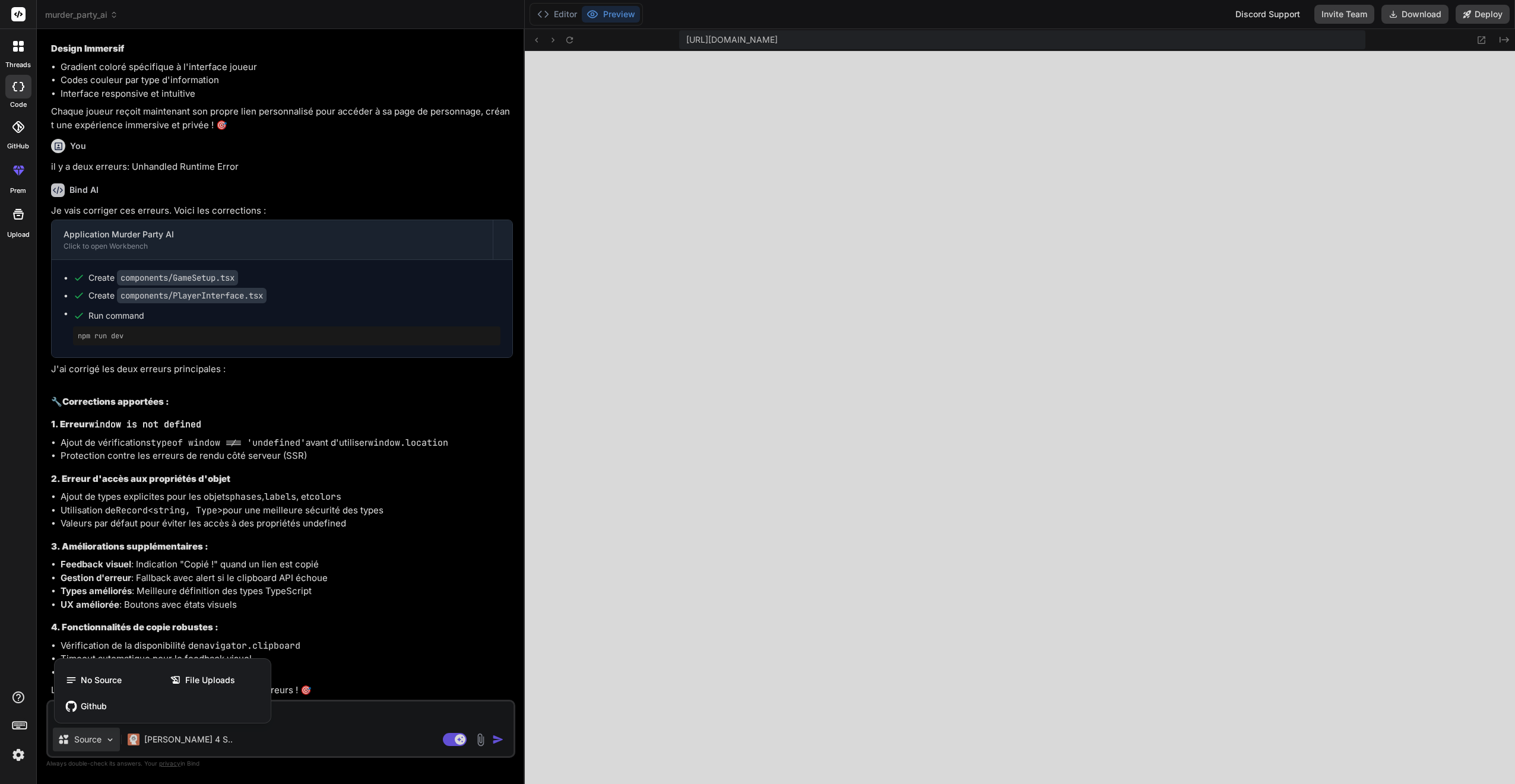
click at [17, 211] on icon at bounding box center [19, 215] width 11 height 11
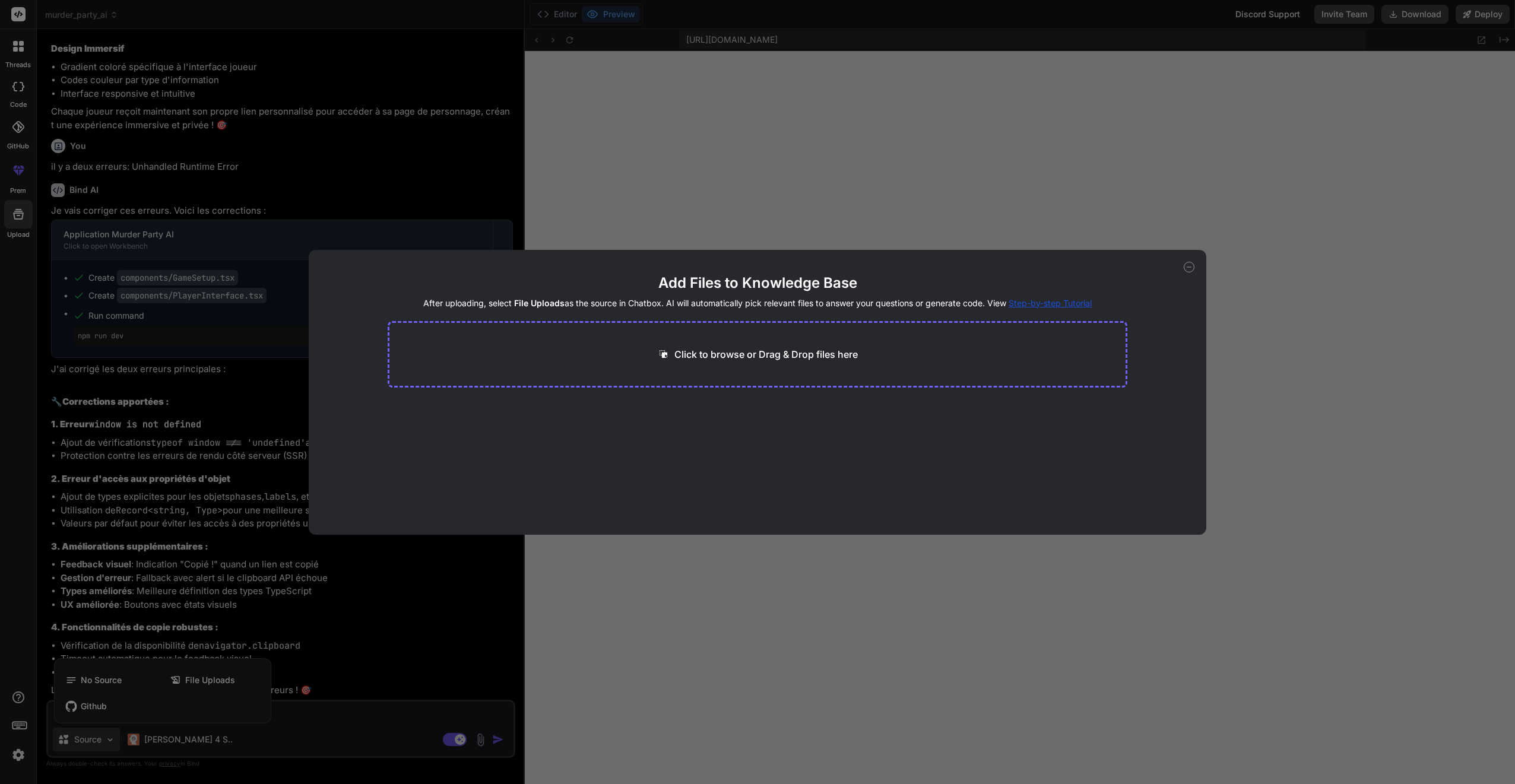
click at [730, 269] on icon at bounding box center [1189, 267] width 11 height 11
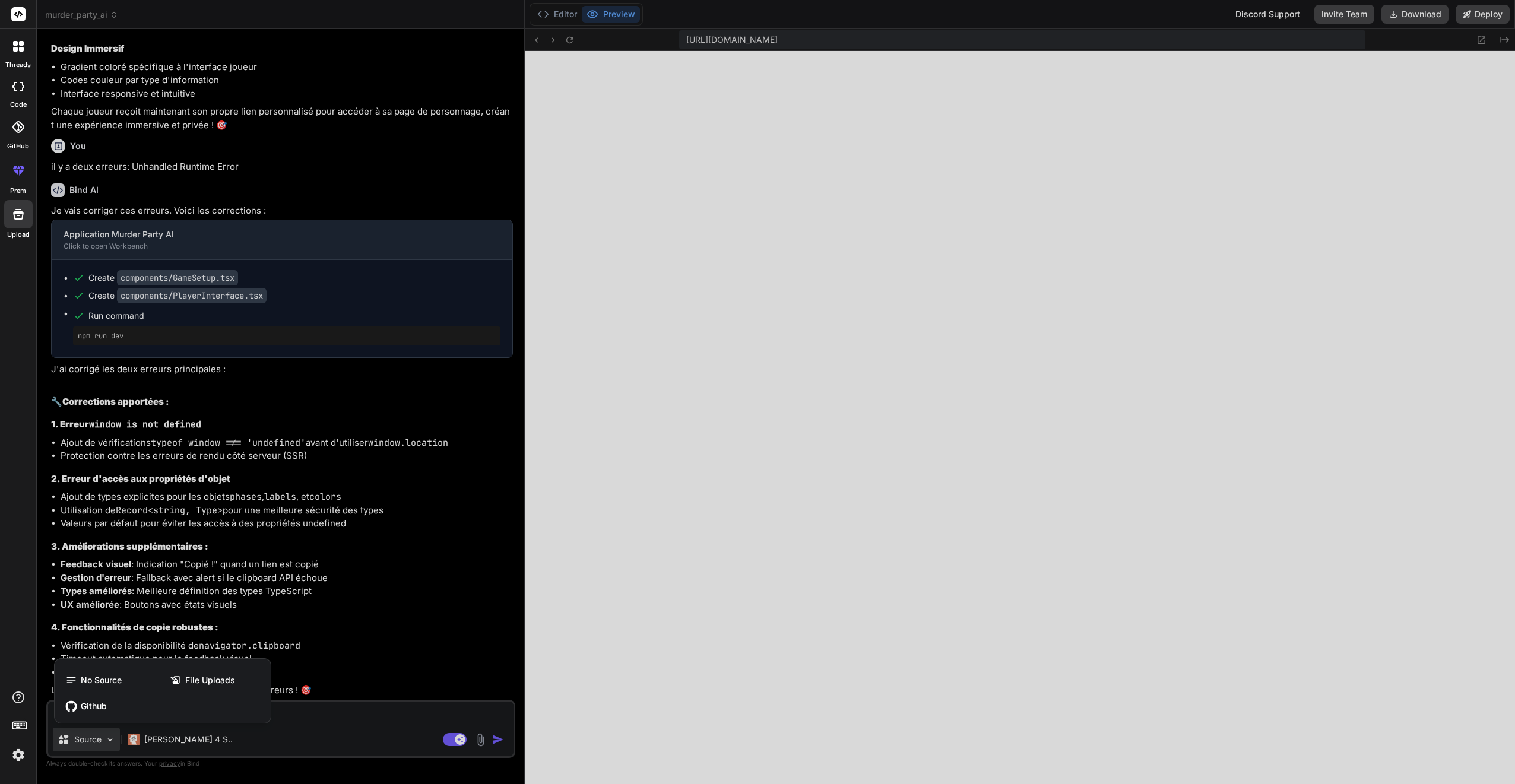
click at [13, 51] on div at bounding box center [19, 46] width 25 height 25
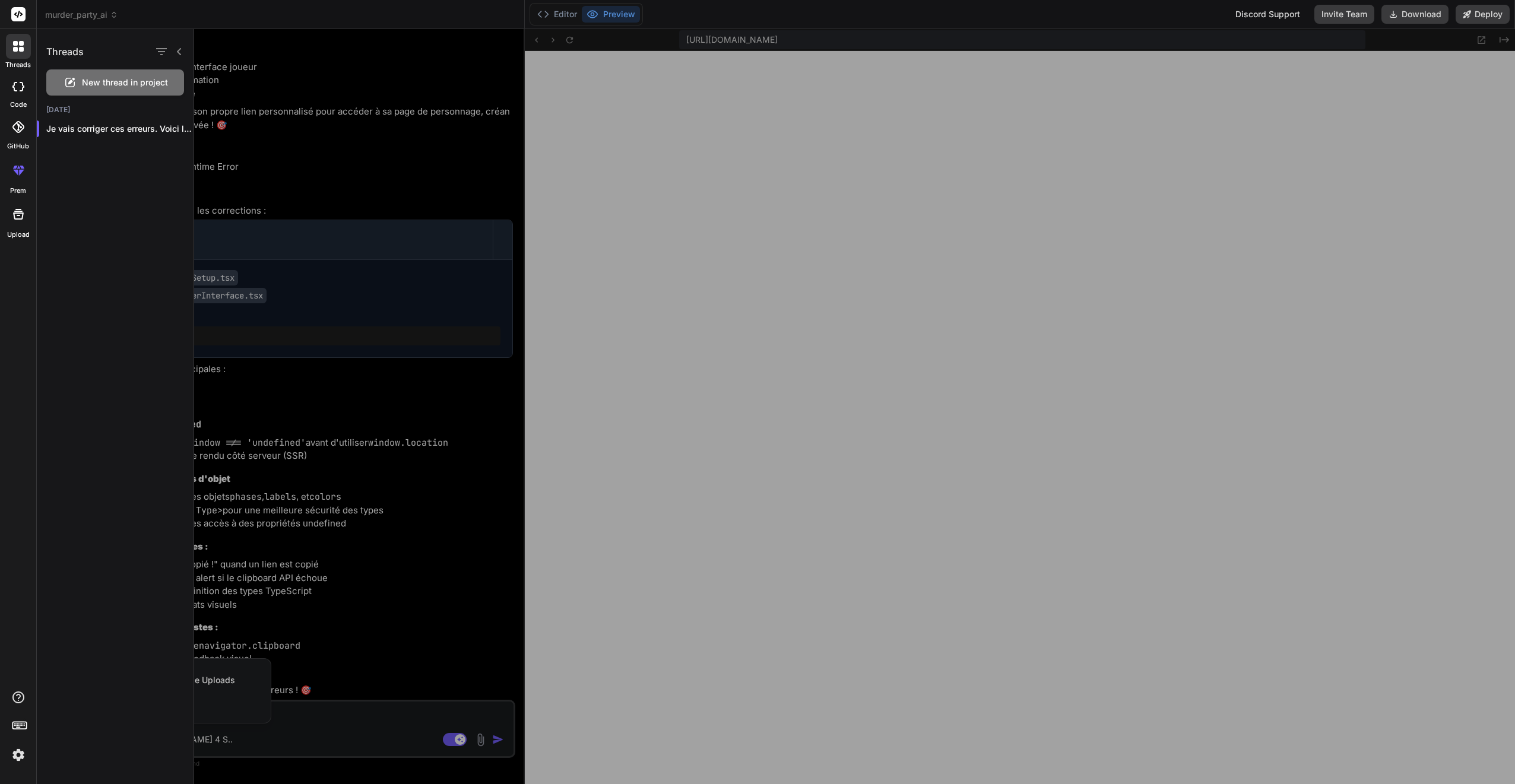
click at [14, 51] on icon at bounding box center [15, 49] width 4 height 4
click at [91, 17] on div at bounding box center [758, 392] width 1515 height 784
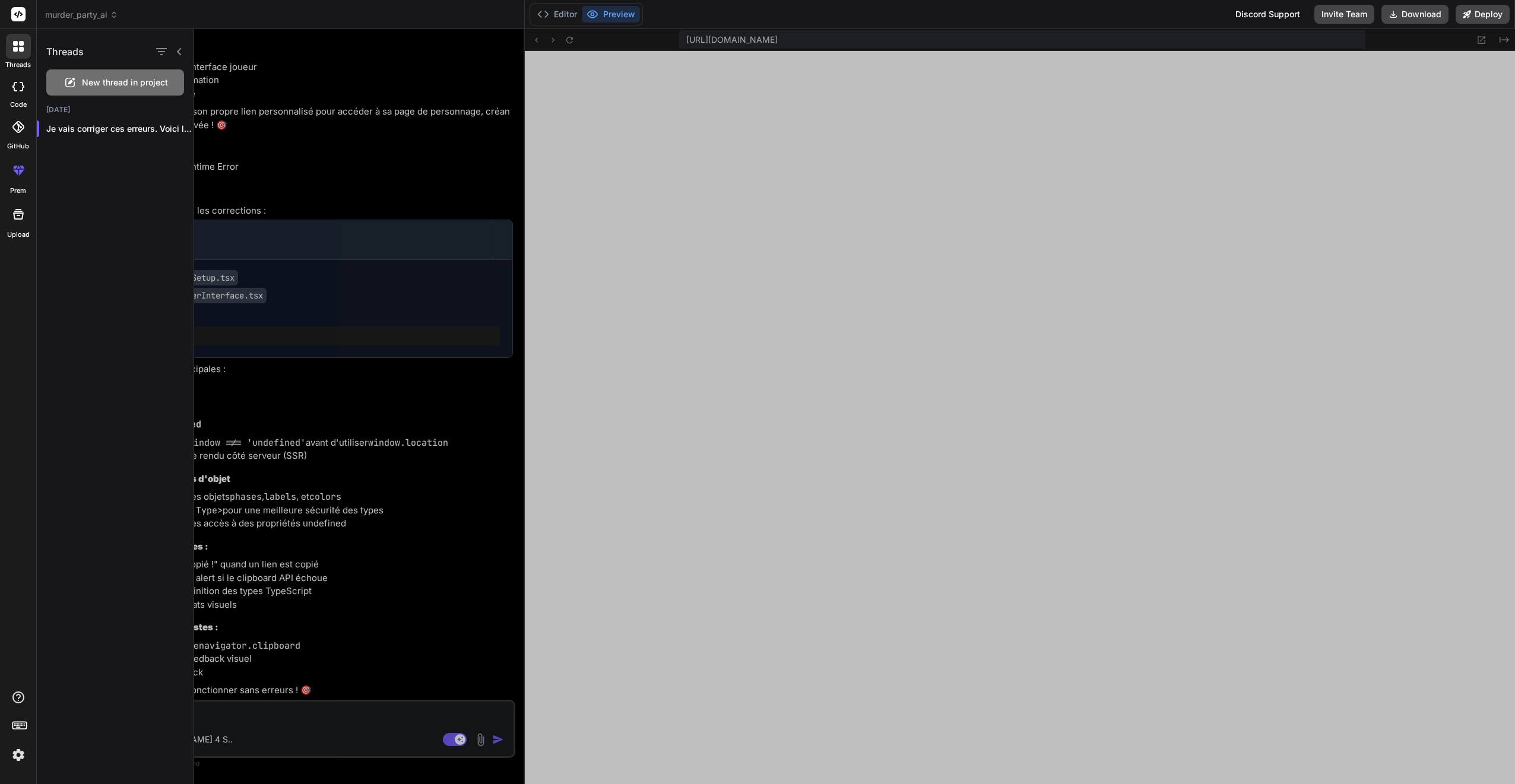
click at [87, 18] on span "murder_party_ai" at bounding box center [82, 14] width 73 height 12
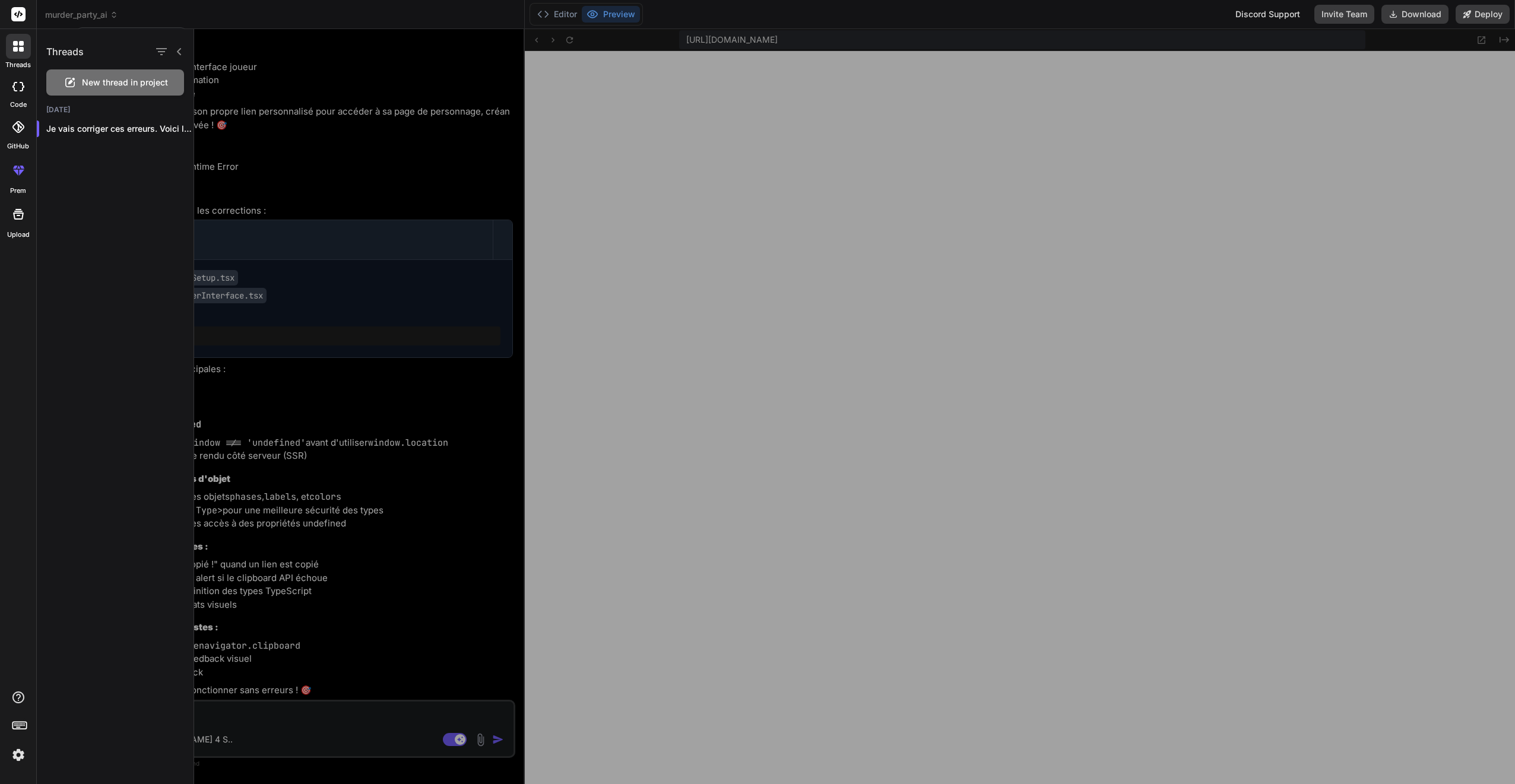
click at [22, 45] on icon at bounding box center [20, 43] width 4 height 4
click at [179, 50] on icon at bounding box center [178, 51] width 4 height 7
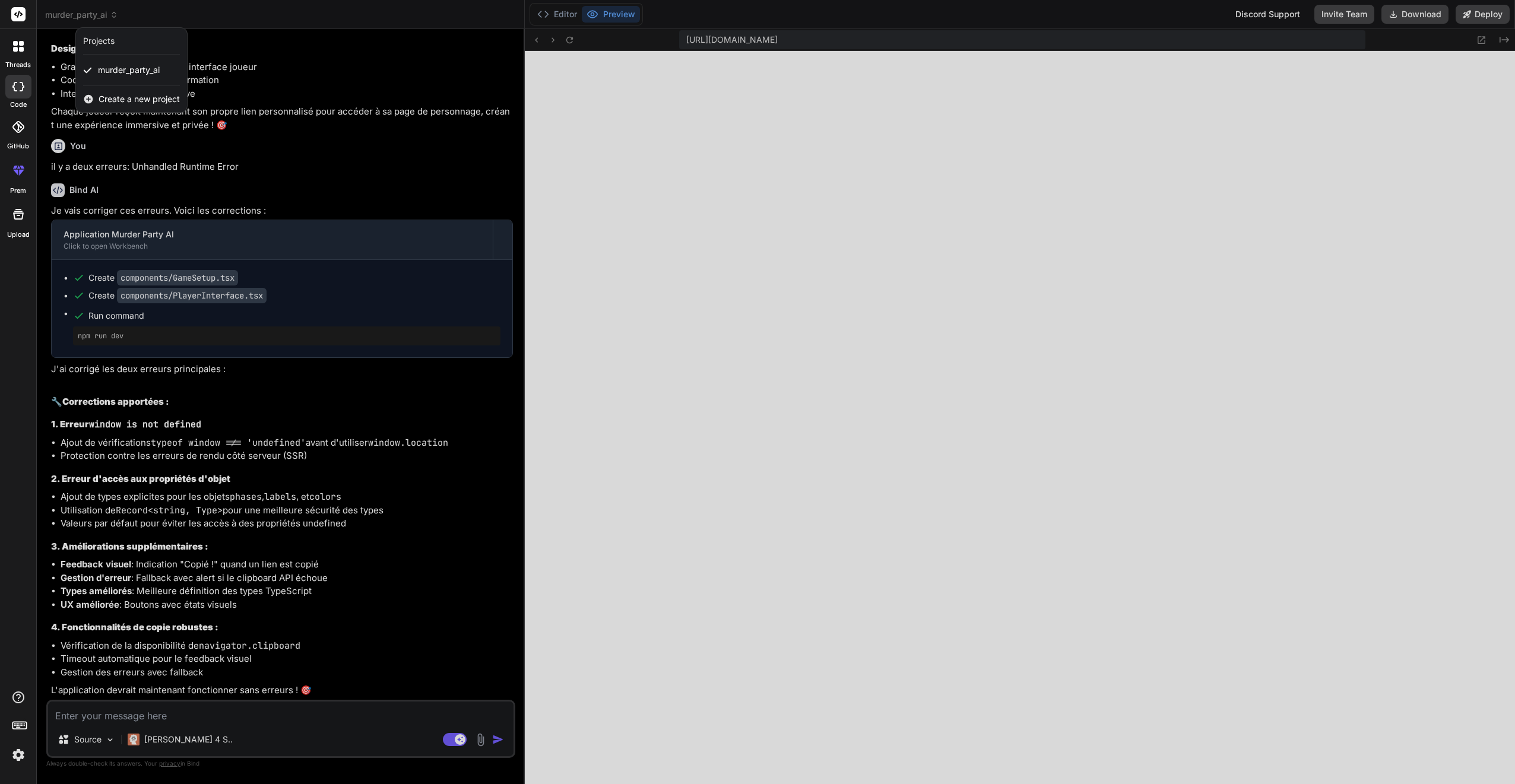
drag, startPoint x: 687, startPoint y: 11, endPoint x: 711, endPoint y: 4, distance: 25.0
click at [691, 10] on div at bounding box center [758, 392] width 1515 height 784
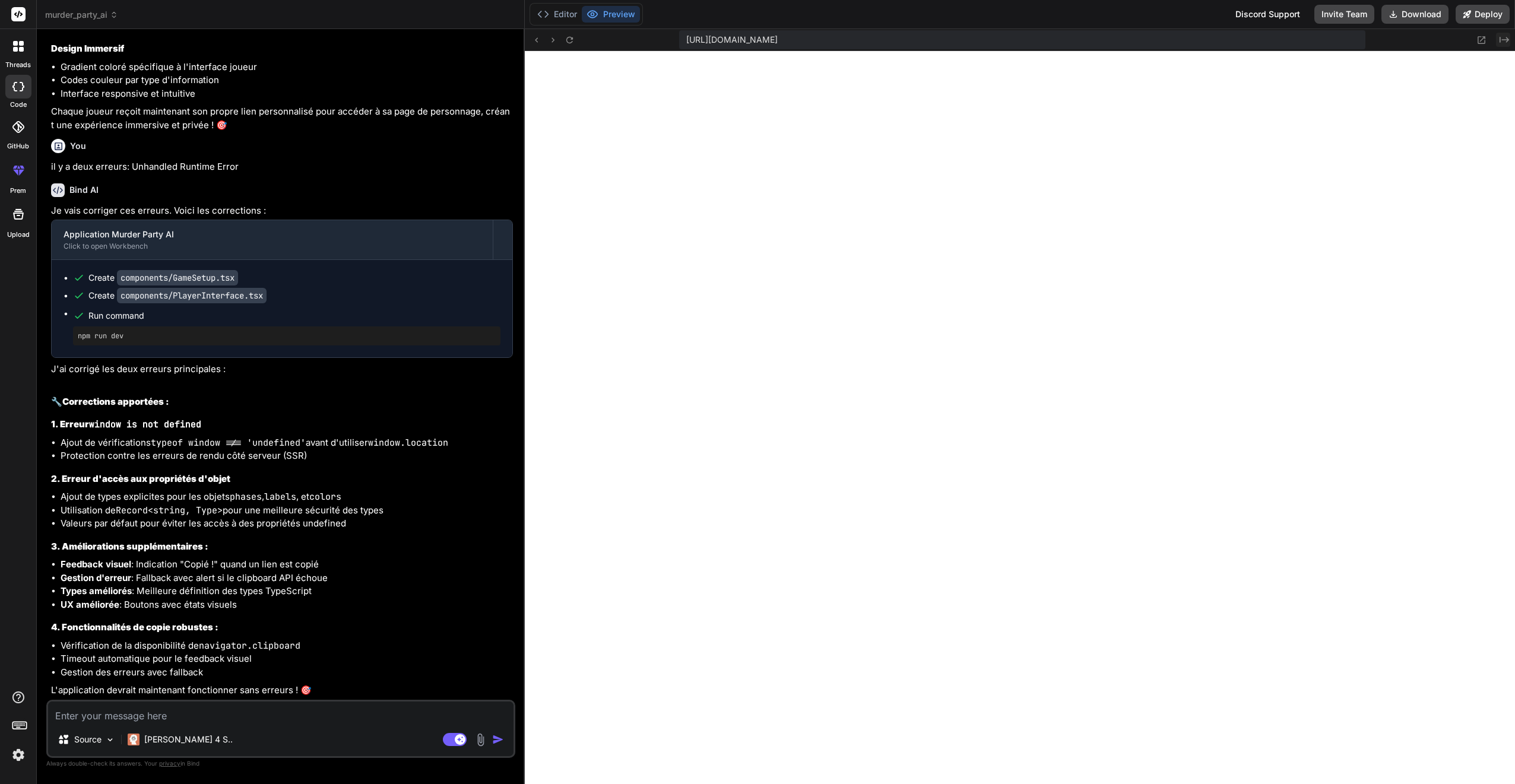
click at [730, 41] on icon "Created with Pixso." at bounding box center [1504, 39] width 10 height 10
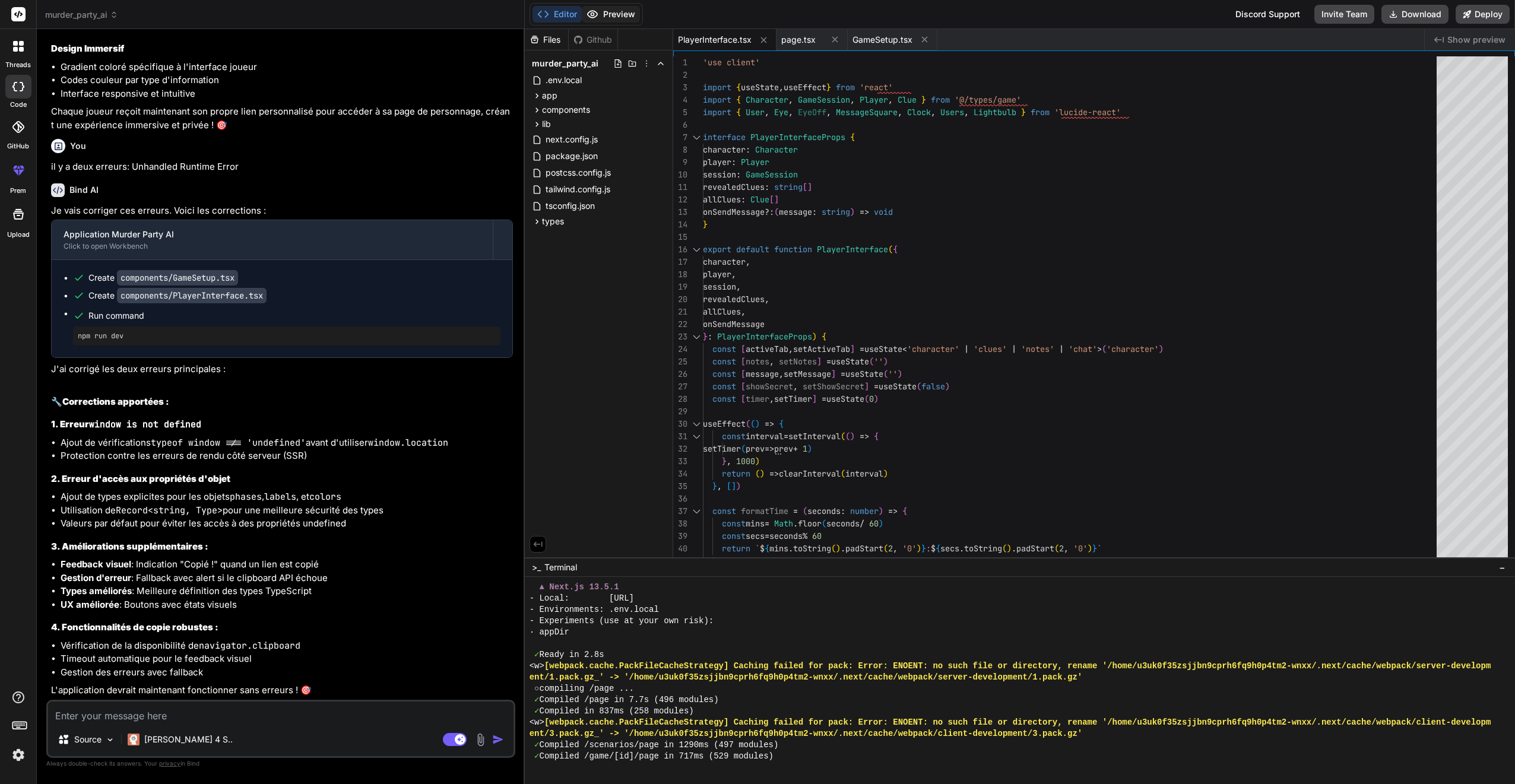
click at [630, 13] on button "Preview" at bounding box center [611, 14] width 59 height 17
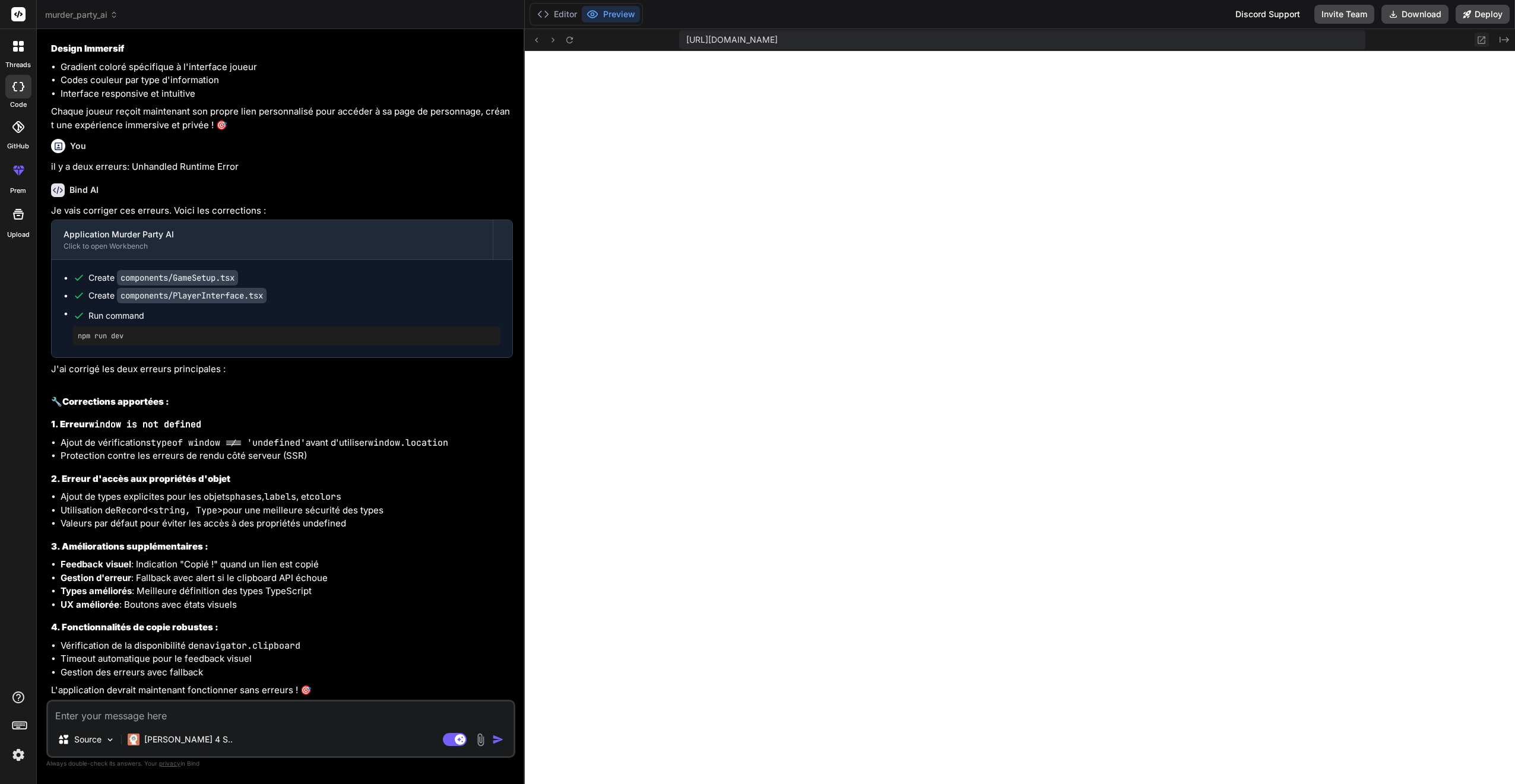
click at [730, 40] on icon at bounding box center [1481, 39] width 10 height 10
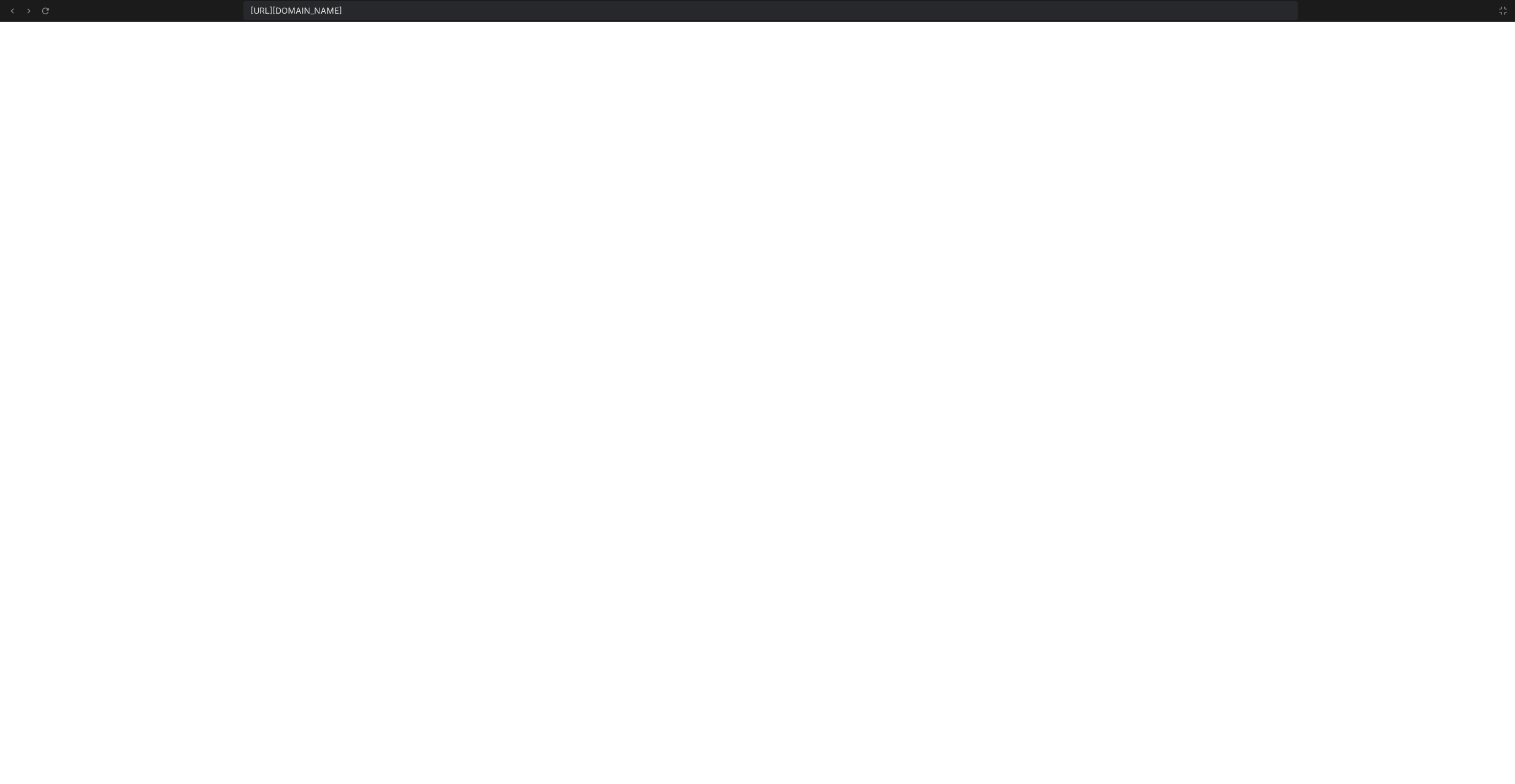
scroll to position [3643, 0]
click at [730, 13] on icon at bounding box center [1503, 11] width 10 height 10
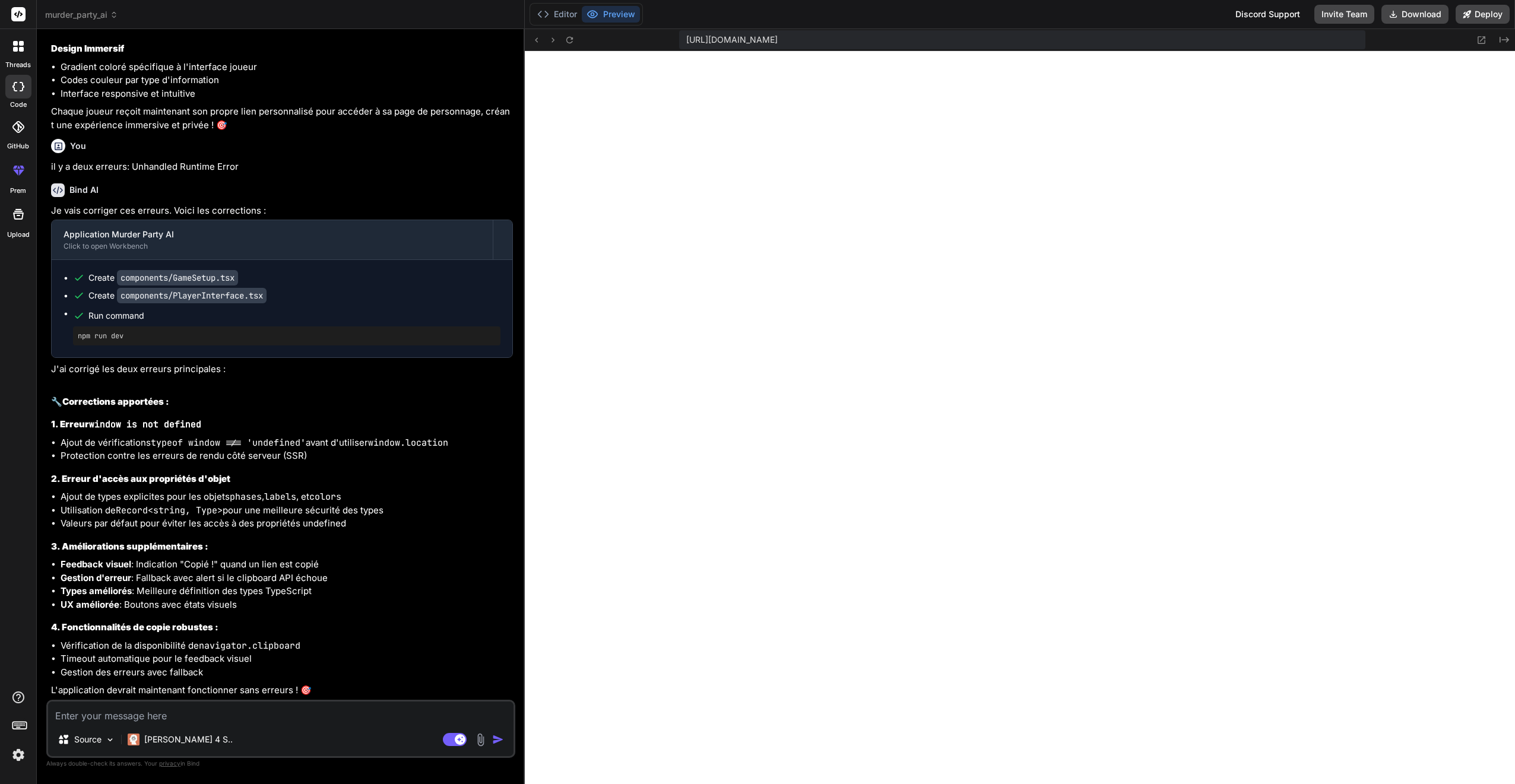
click at [167, 710] on textarea at bounding box center [280, 712] width 466 height 21
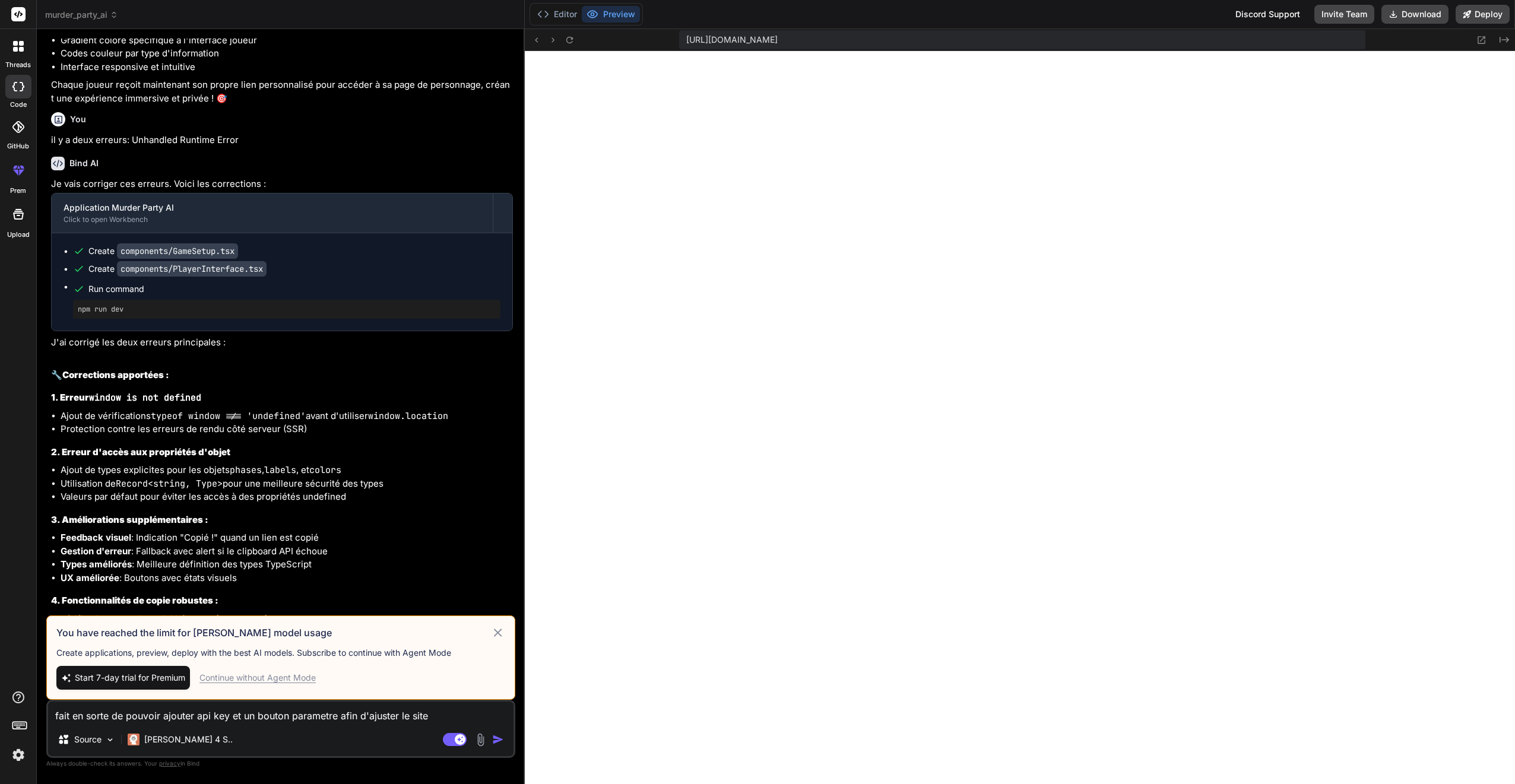
click at [156, 680] on span "Start 7-day trial for Premium" at bounding box center [130, 678] width 111 height 12
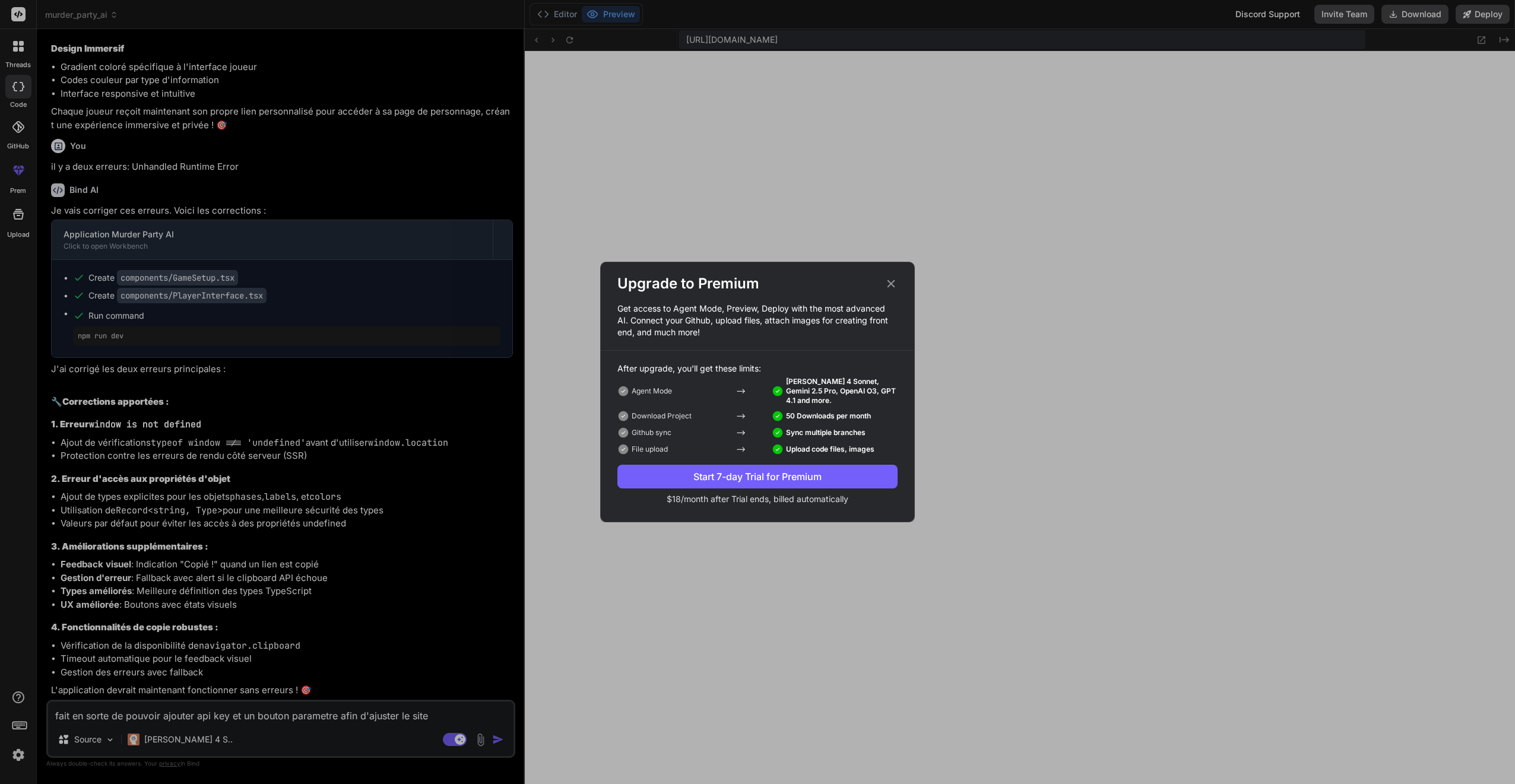
click at [730, 480] on div "Start 7-day Trial for Premium" at bounding box center [758, 477] width 280 height 14
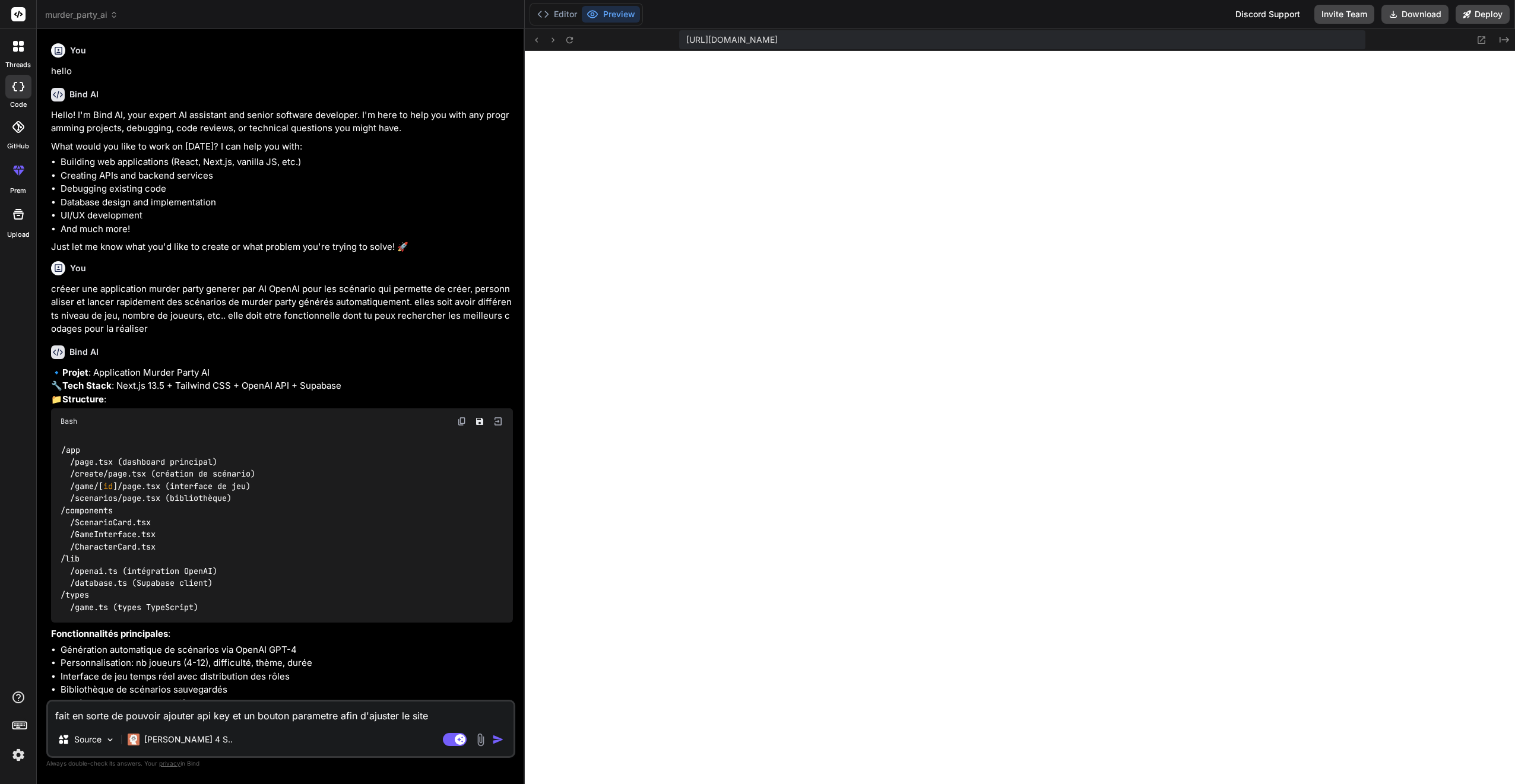
type textarea "x"
